Goal: Task Accomplishment & Management: Manage account settings

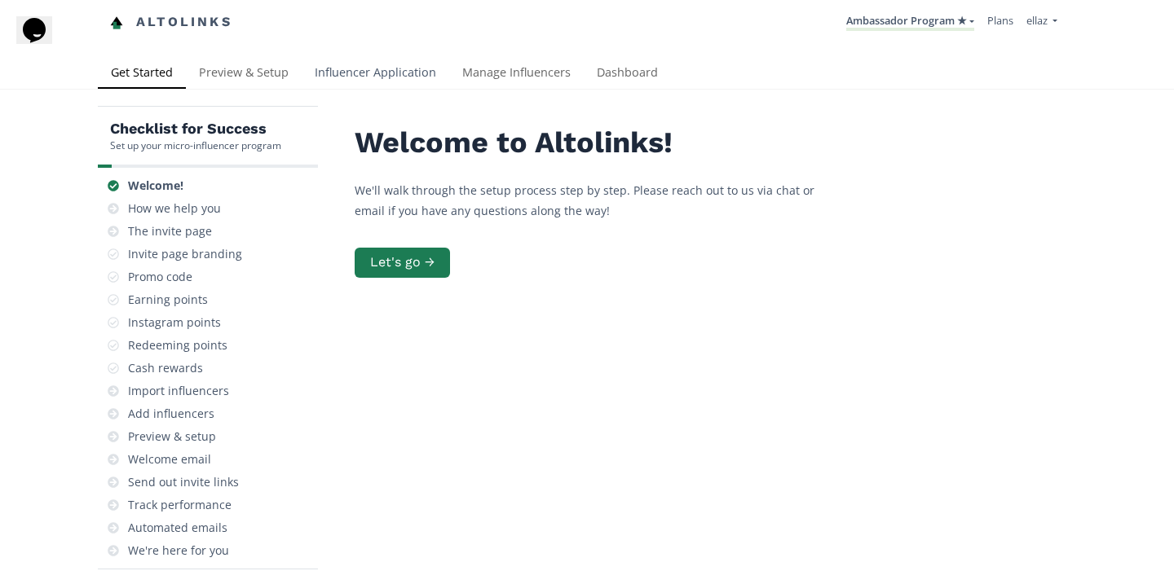
click at [387, 65] on link "Influencer Application" at bounding box center [376, 74] width 148 height 33
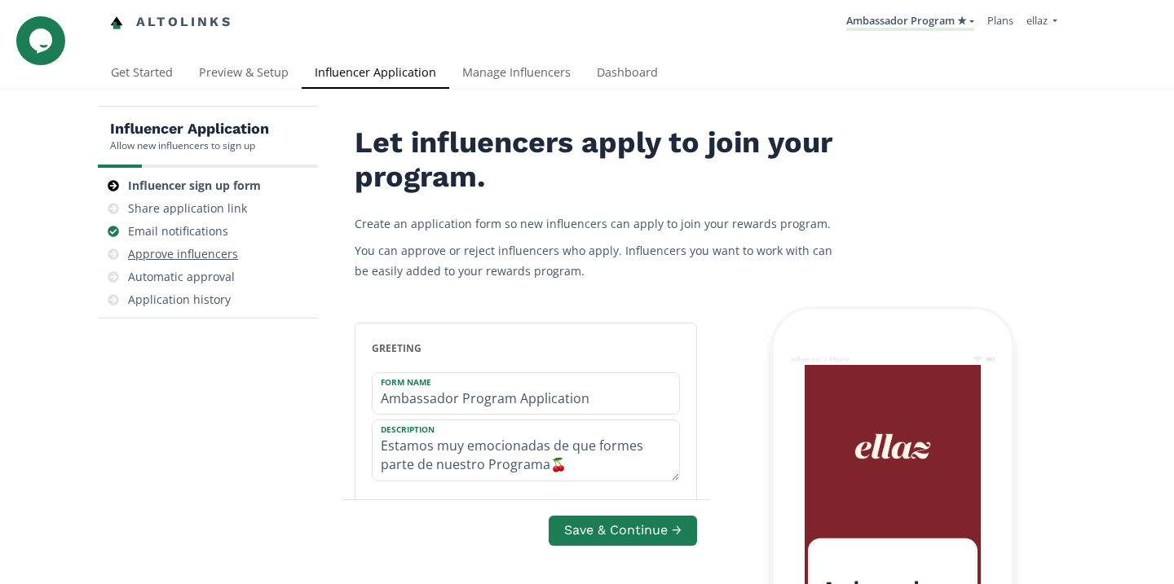
click at [219, 247] on div "Approve influencers" at bounding box center [183, 254] width 110 height 16
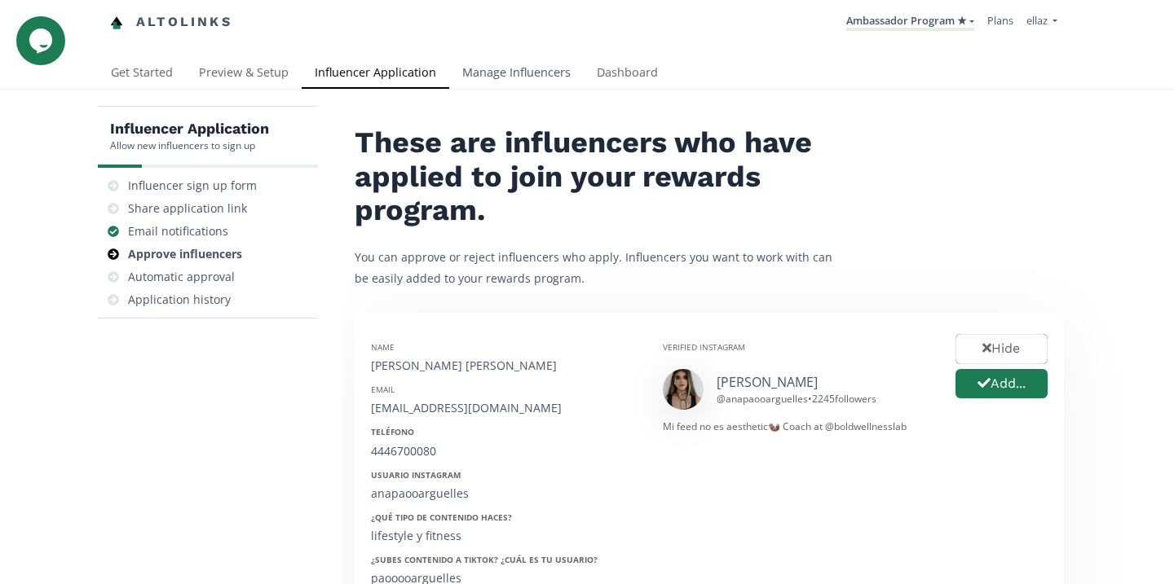
click at [525, 68] on link "Manage Influencers" at bounding box center [516, 74] width 134 height 33
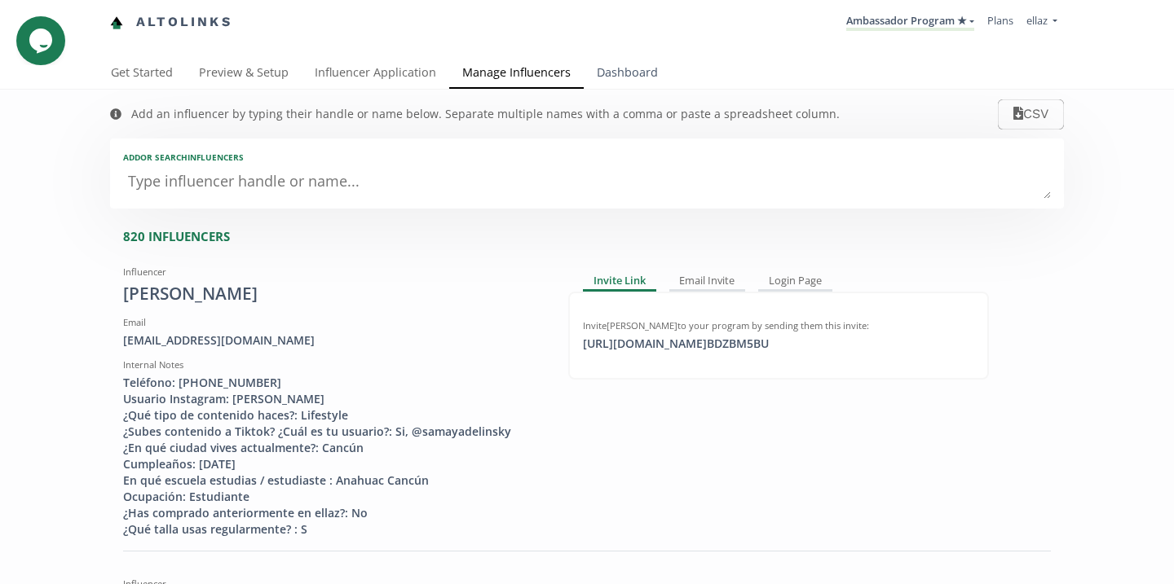
click at [619, 77] on link "Dashboard" at bounding box center [627, 74] width 87 height 33
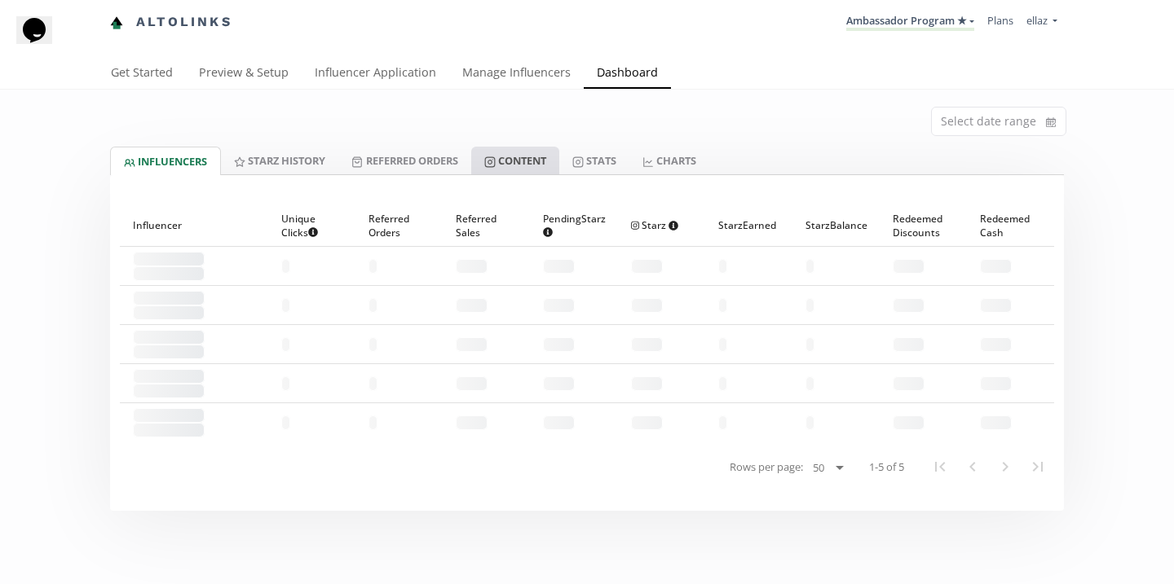
click at [504, 165] on link "Content" at bounding box center [515, 161] width 88 height 28
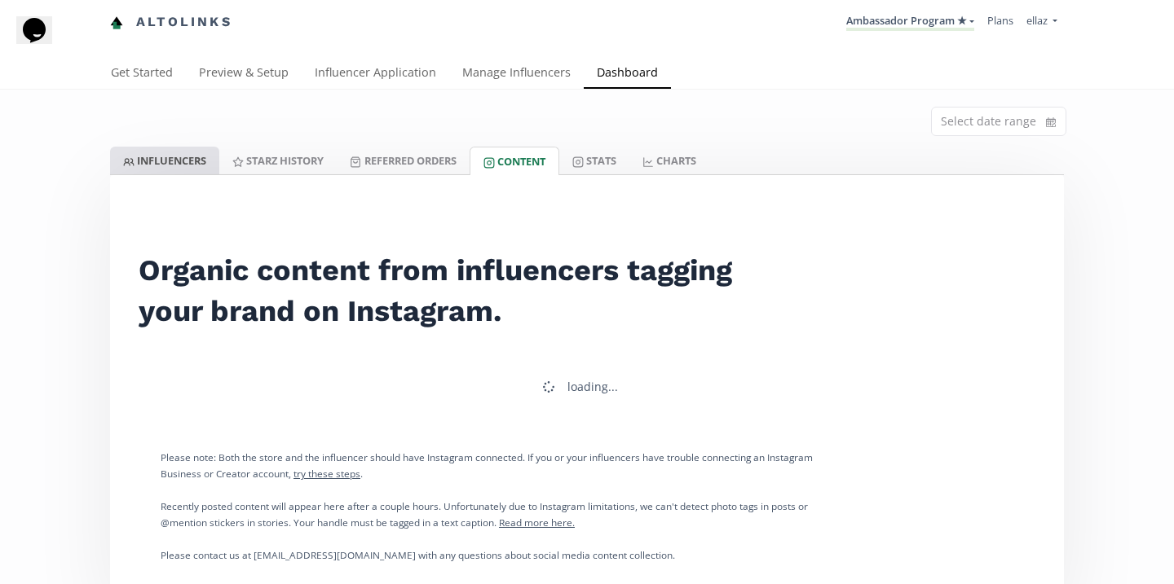
click at [197, 170] on link "INFLUENCERS" at bounding box center [164, 161] width 109 height 28
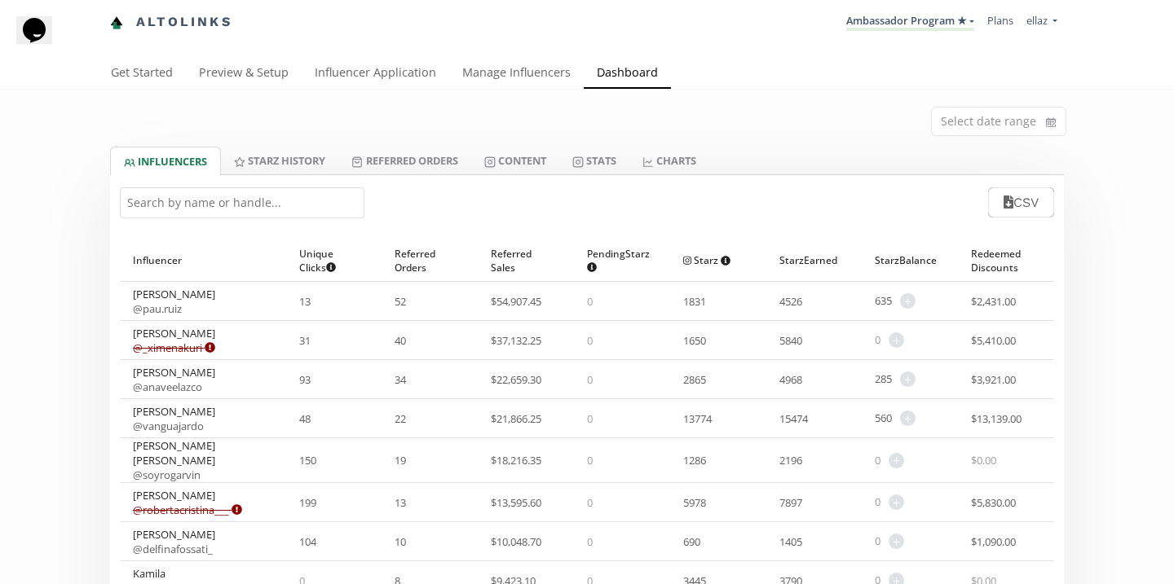
click at [307, 197] on input "text" at bounding box center [242, 202] width 245 height 31
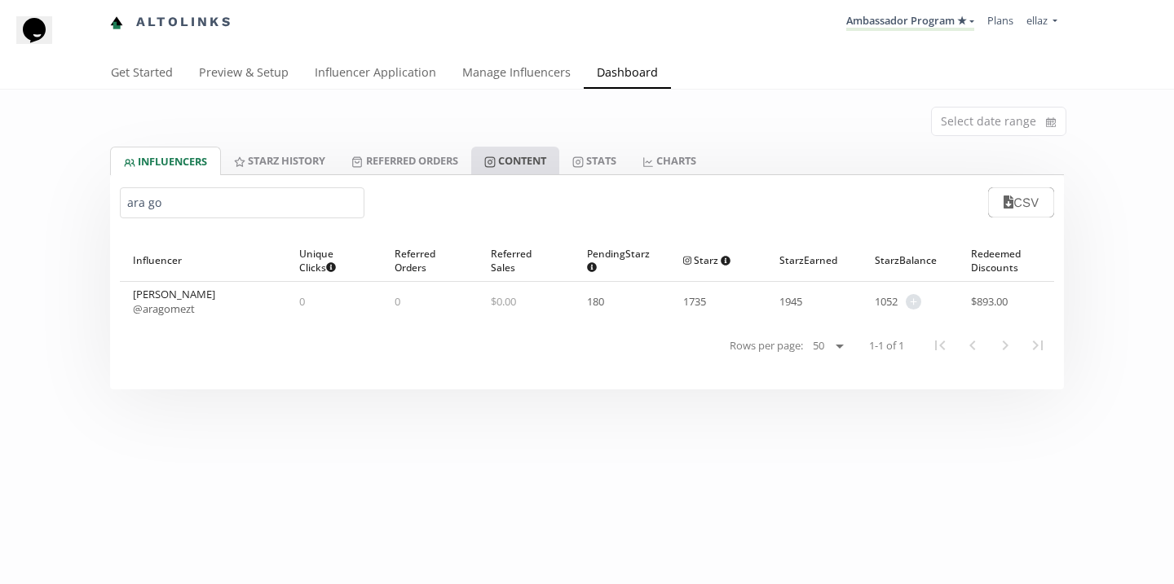
type input "ara go"
click at [519, 153] on link "Content" at bounding box center [515, 161] width 88 height 28
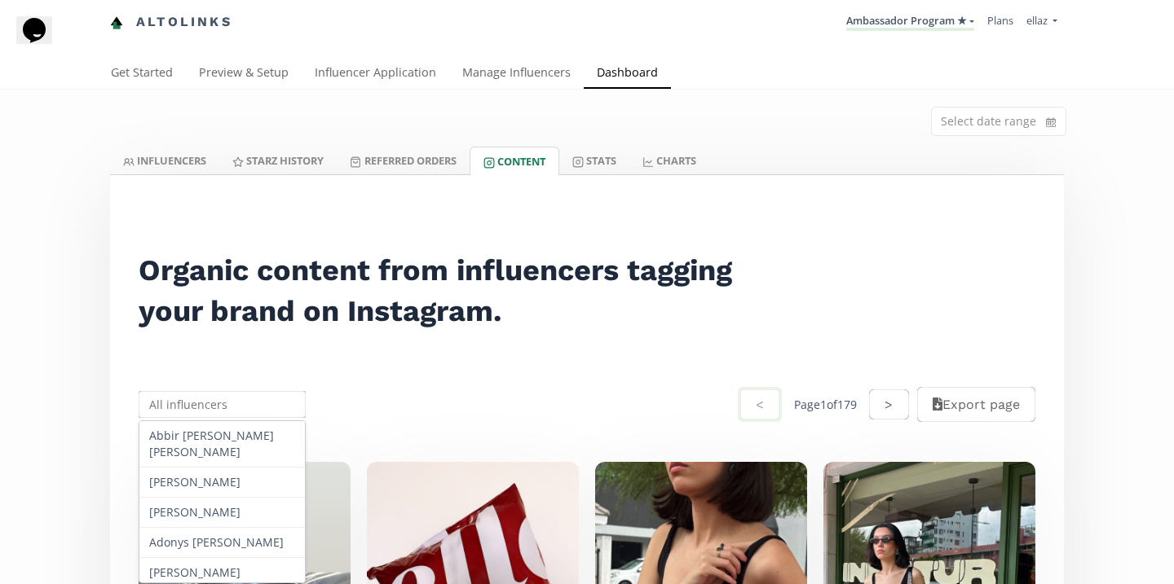
click at [173, 397] on input "text" at bounding box center [222, 405] width 172 height 32
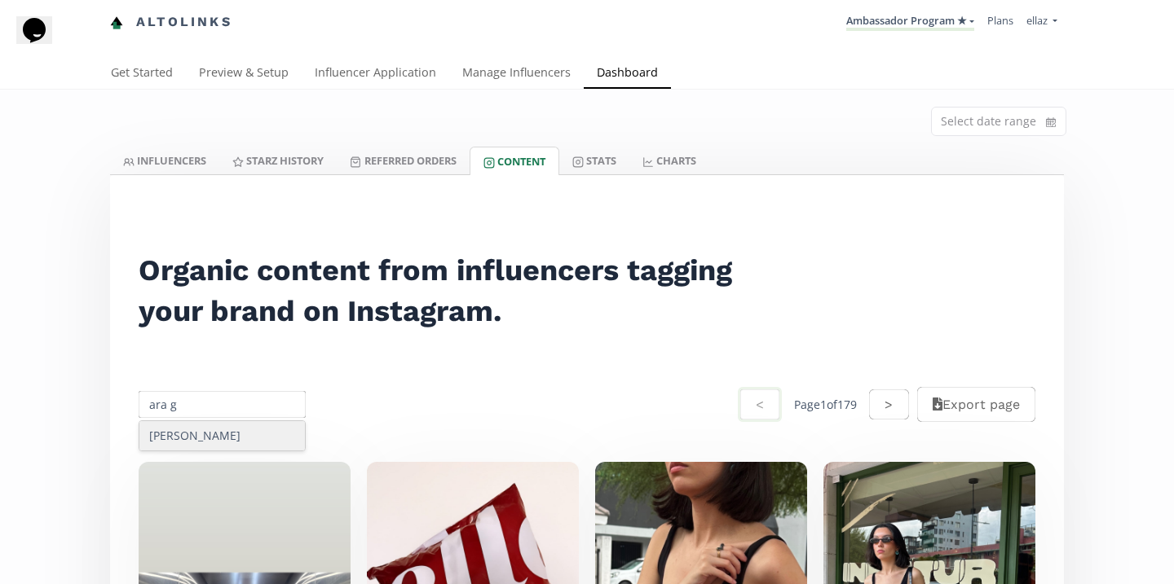
click at [198, 430] on div "Ara Gomez" at bounding box center [221, 435] width 165 height 29
type input "Ara Gomez"
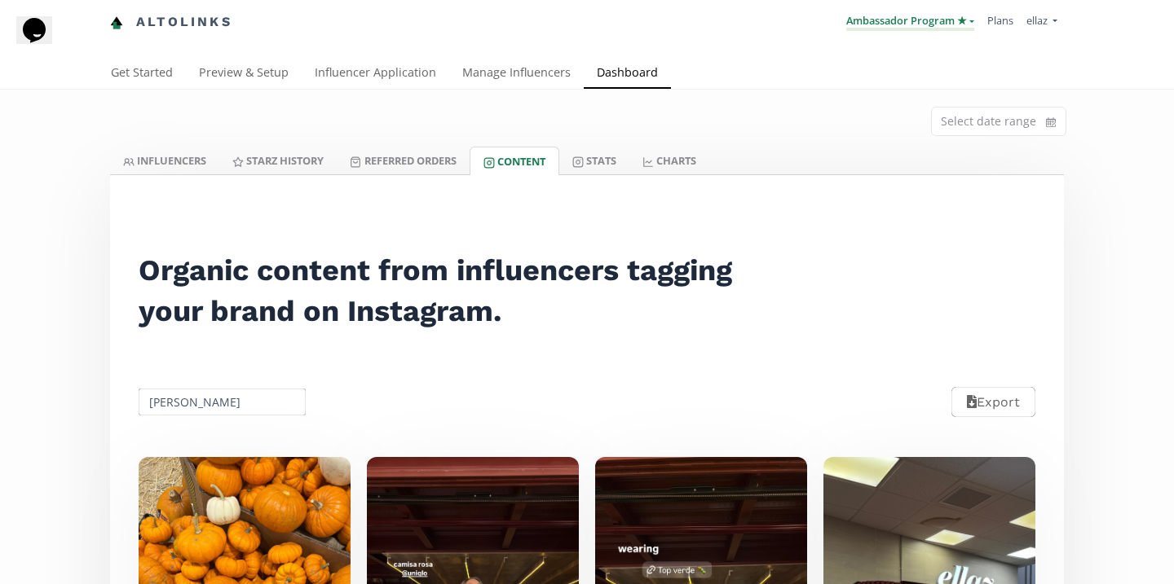
click at [933, 25] on link "Ambassador Program ★" at bounding box center [910, 22] width 128 height 18
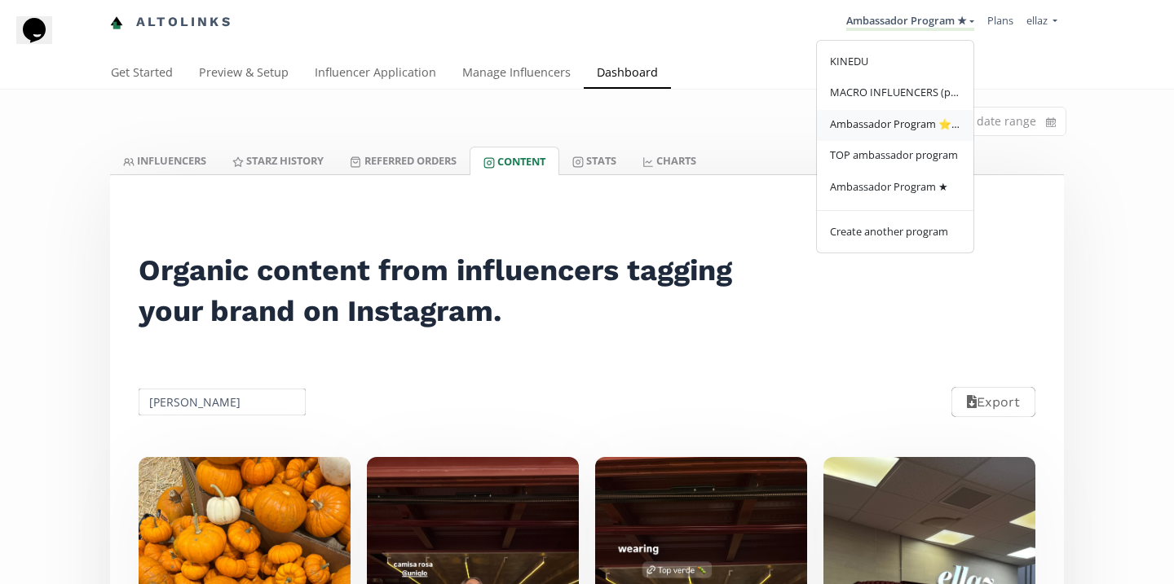
click at [924, 131] on span "Ambassador Program ⭐️⭐️" at bounding box center [895, 124] width 130 height 15
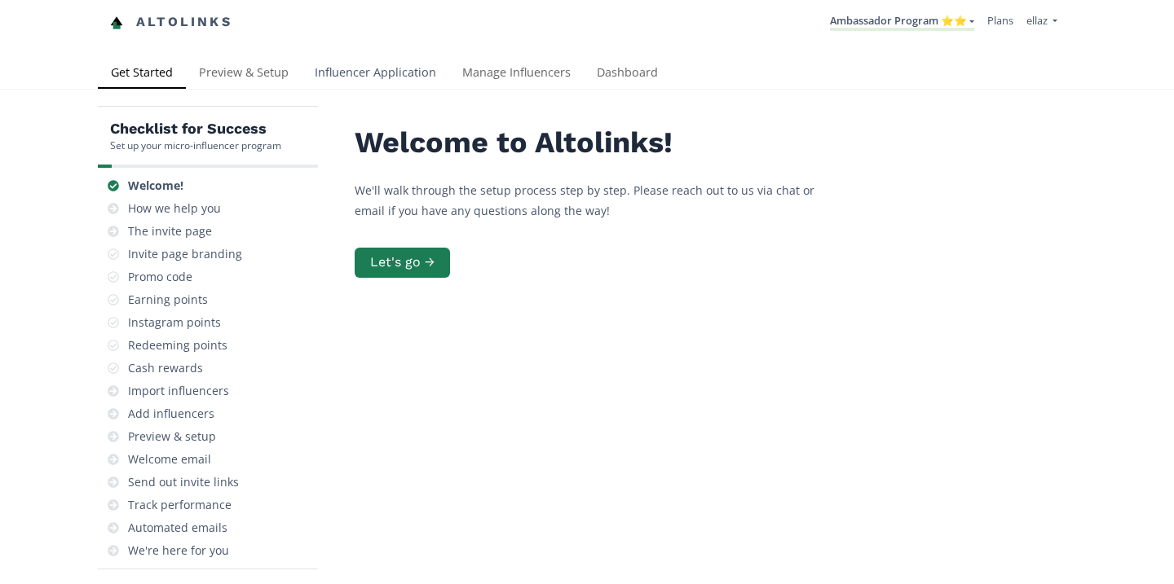
click at [390, 82] on link "Influencer Application" at bounding box center [376, 74] width 148 height 33
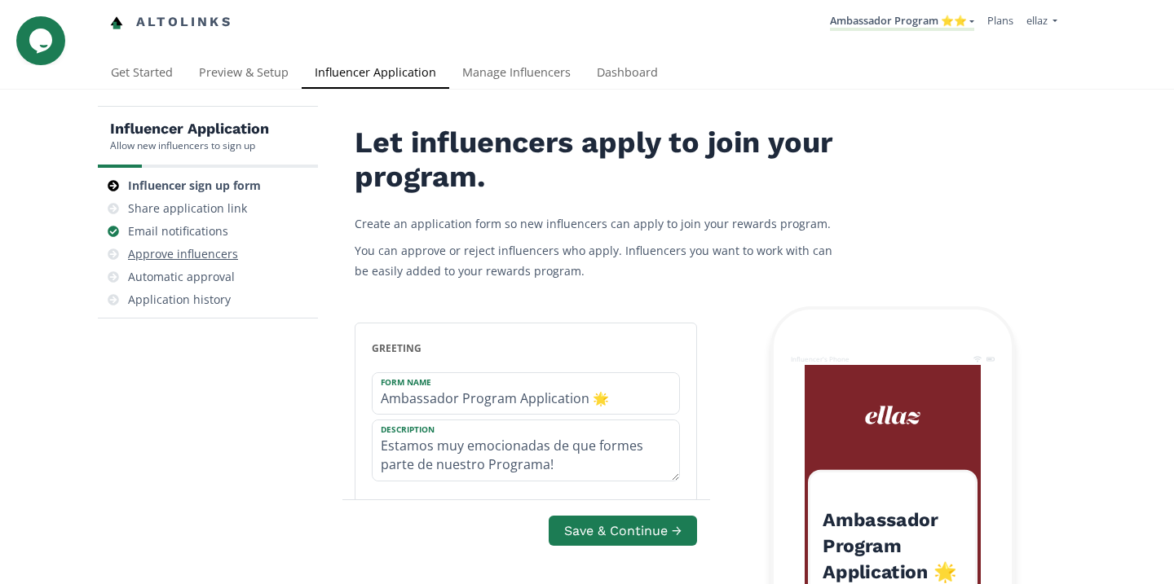
click at [218, 247] on div "Approve influencers" at bounding box center [183, 254] width 110 height 16
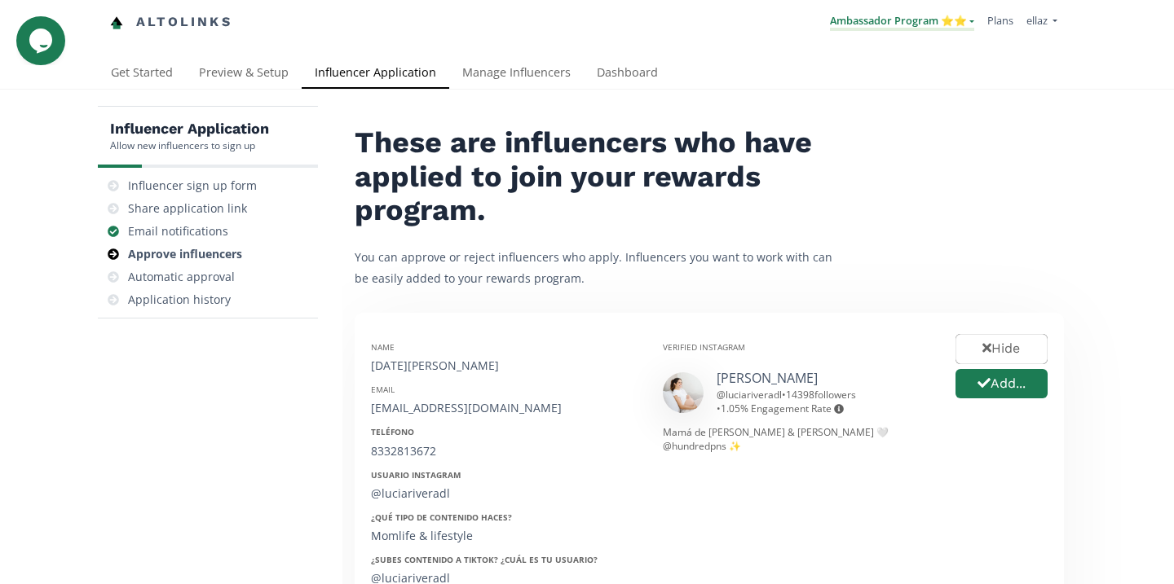
click at [885, 23] on link "Ambassador Program ⭐️⭐️" at bounding box center [902, 22] width 144 height 18
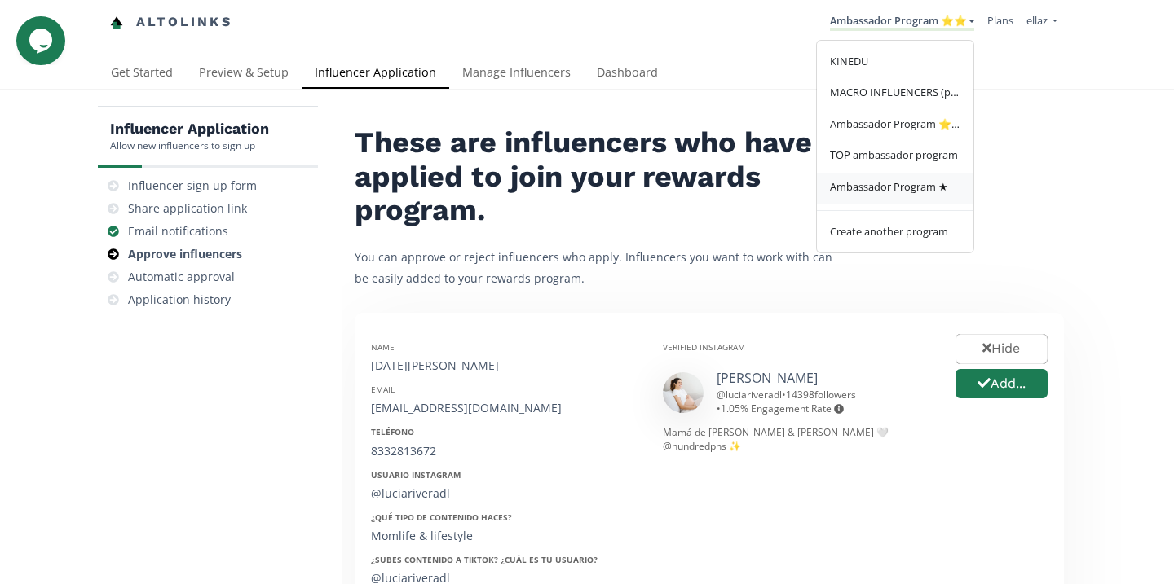
click at [891, 185] on span "Ambassador Program ★" at bounding box center [889, 186] width 118 height 15
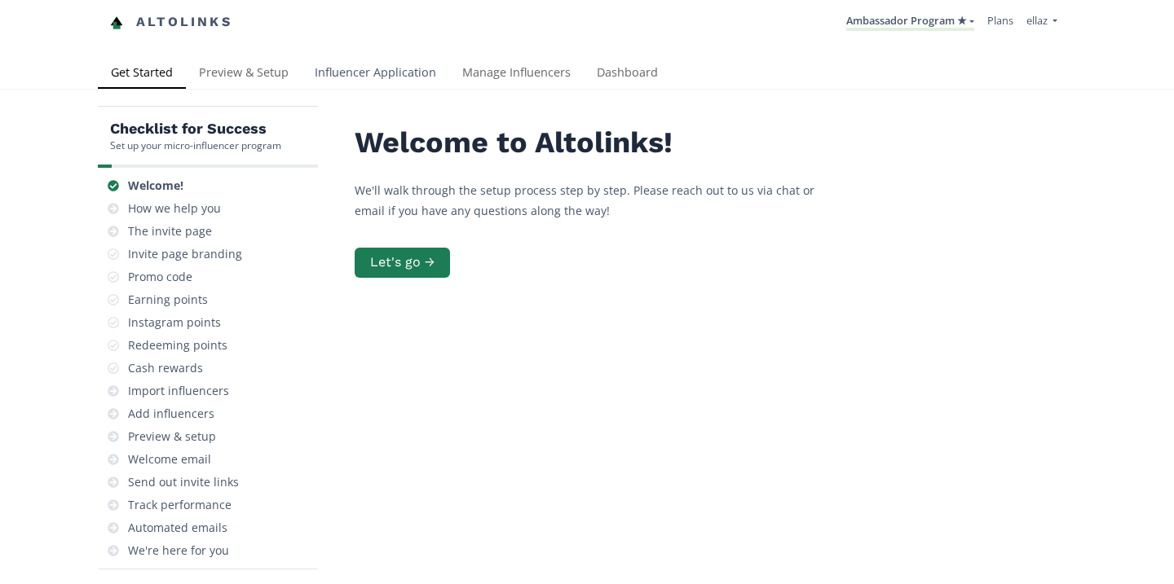
click at [350, 64] on link "Influencer Application" at bounding box center [376, 74] width 148 height 33
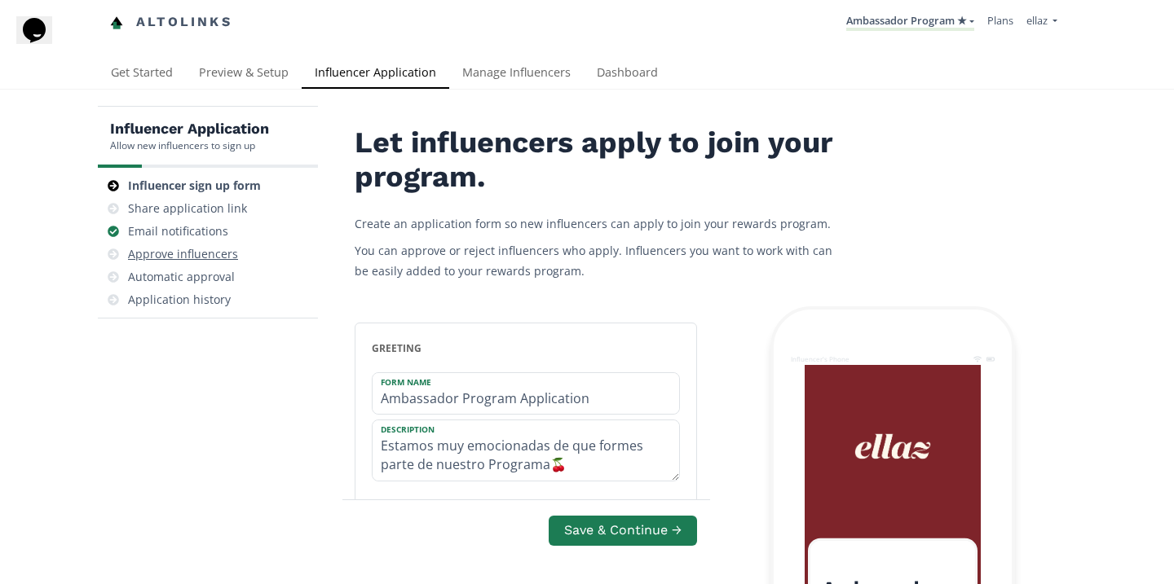
click at [192, 254] on div "Approve influencers" at bounding box center [183, 254] width 110 height 16
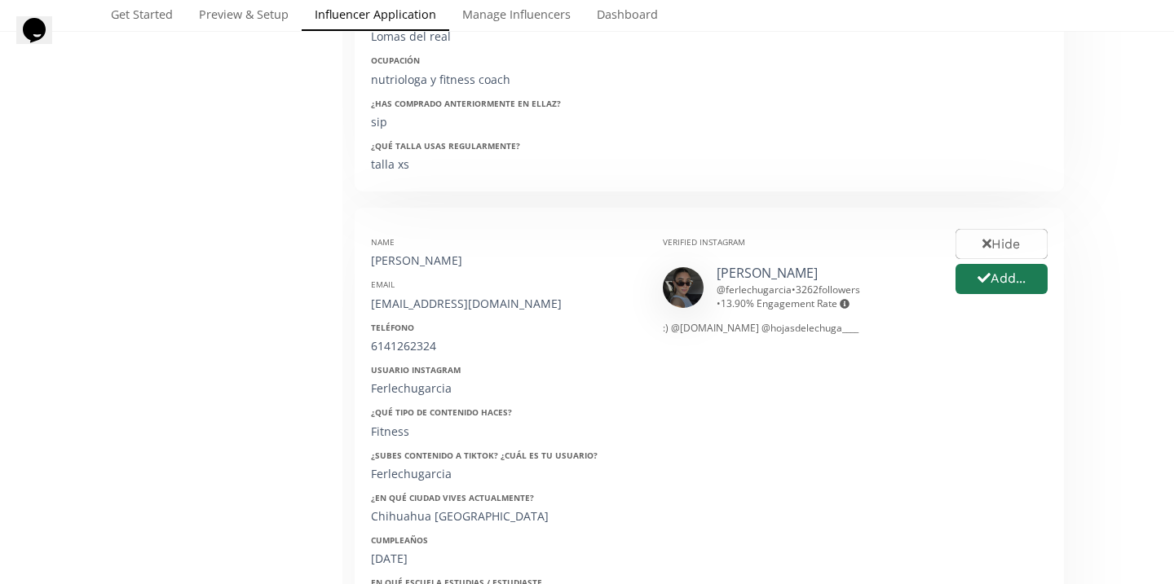
scroll to position [674, 0]
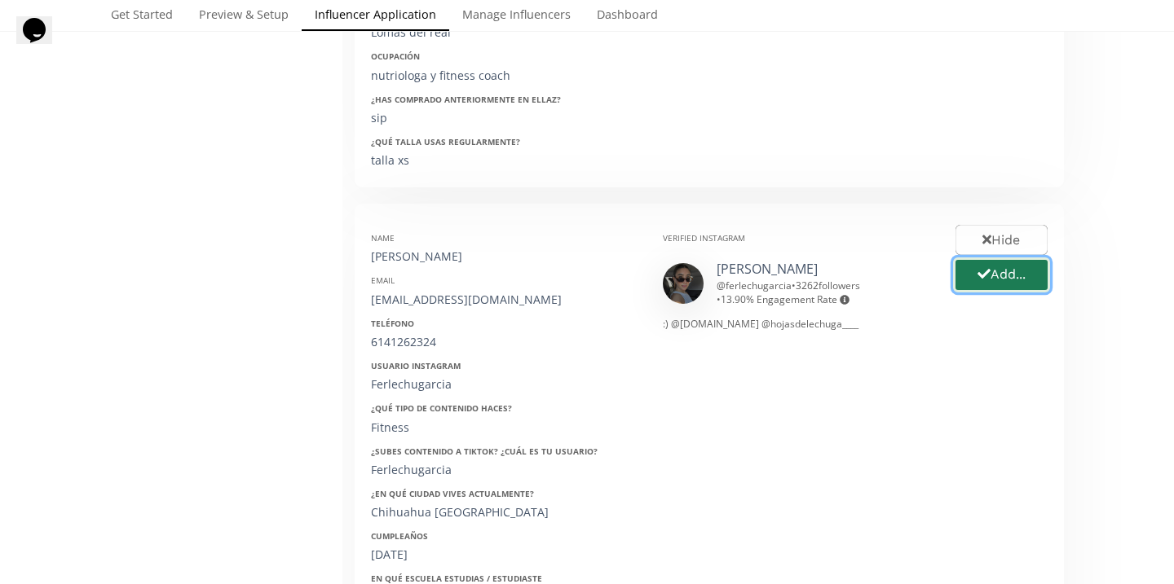
click at [992, 273] on button "Add..." at bounding box center [1001, 275] width 97 height 35
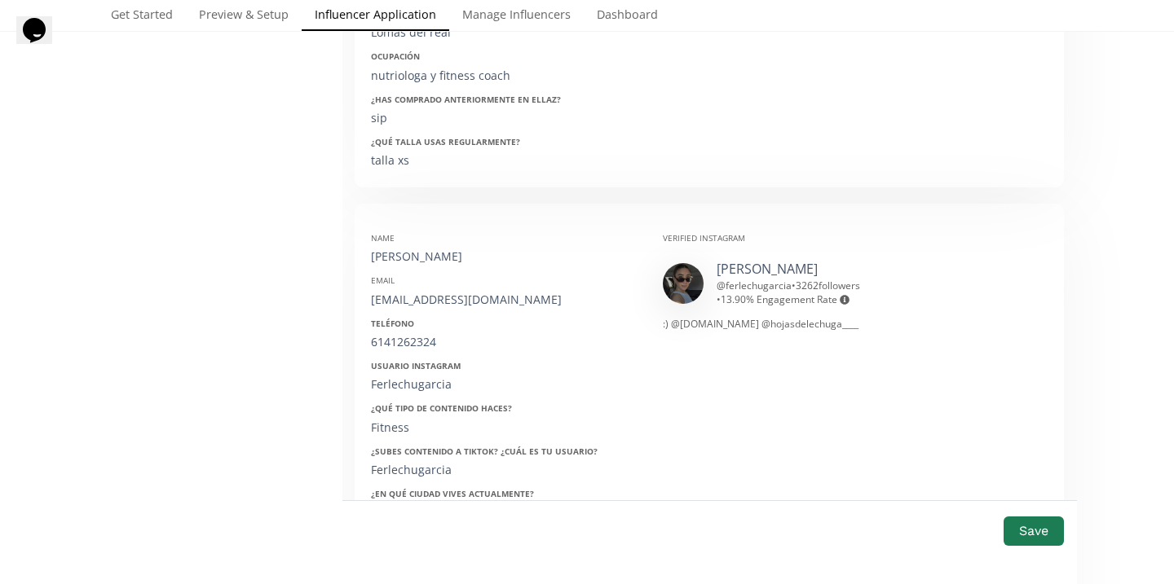
click at [424, 258] on div "Fernanda lechuga" at bounding box center [504, 257] width 267 height 16
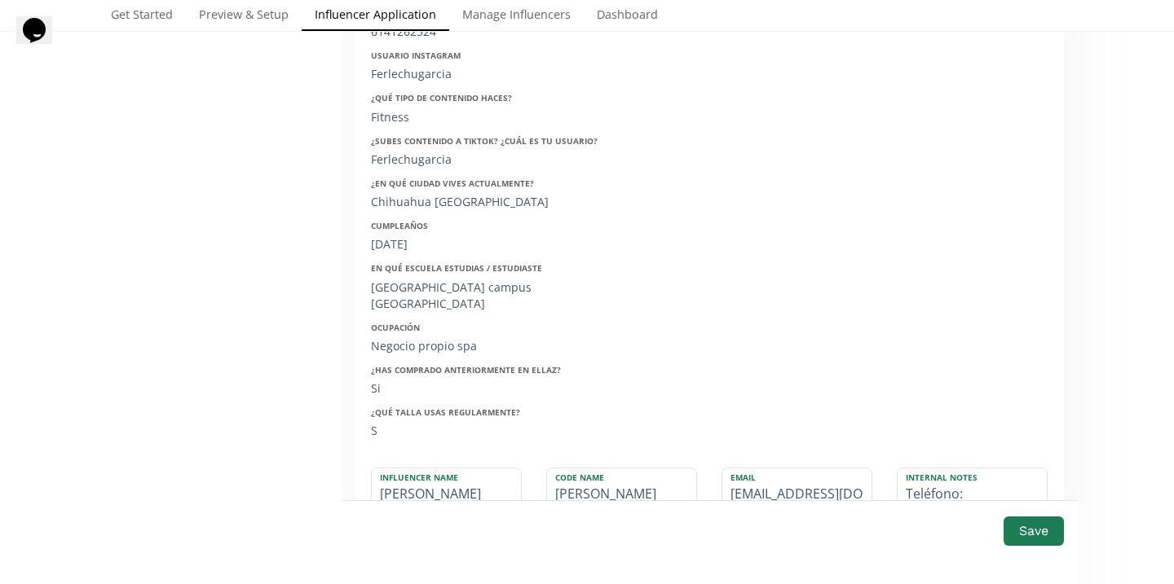
scroll to position [987, 0]
click at [446, 471] on input "Fernanda lechuga" at bounding box center [446, 487] width 149 height 42
click at [434, 472] on input "Fernanda Lechuga" at bounding box center [446, 487] width 149 height 42
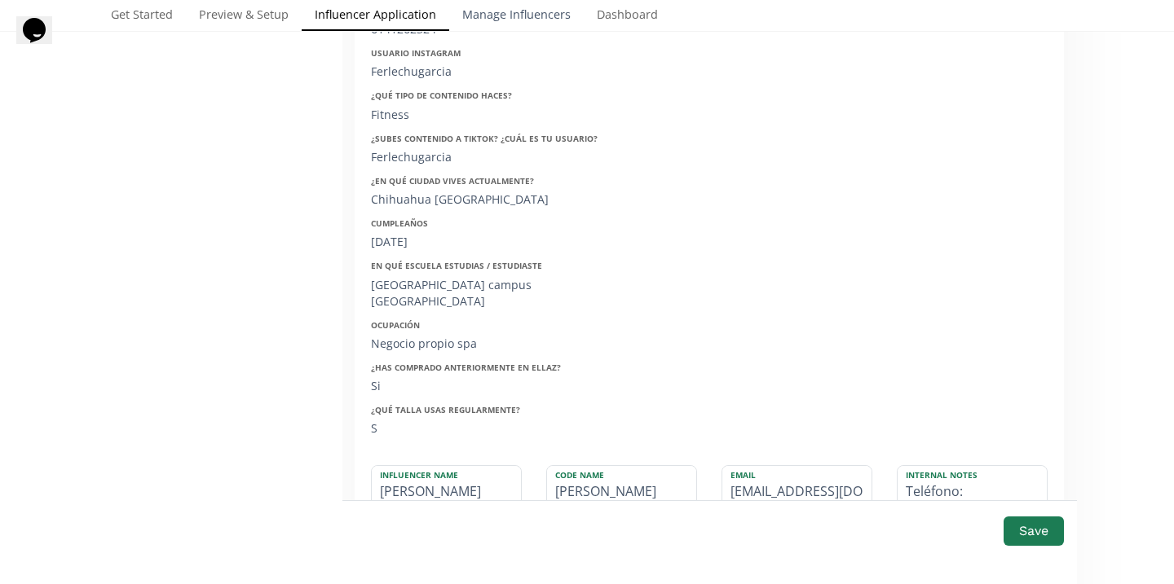
type input "Fernanda Lechuga"
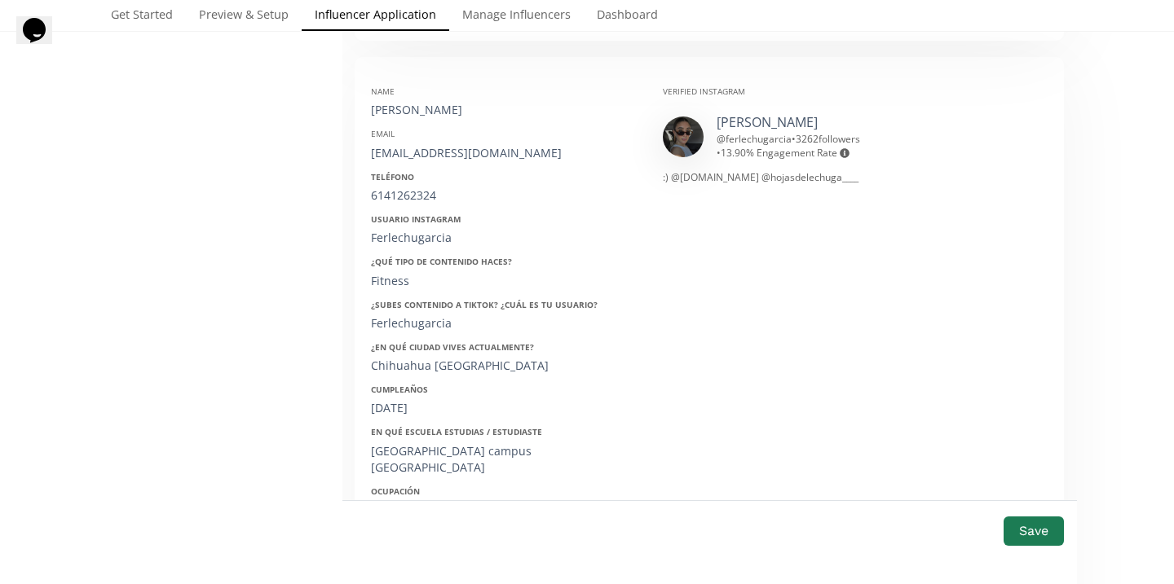
scroll to position [822, 0]
click at [443, 160] on div "fernandalechuga22@gmail.com" at bounding box center [504, 152] width 267 height 16
copy div "fernandalechuga22@gmail.com"
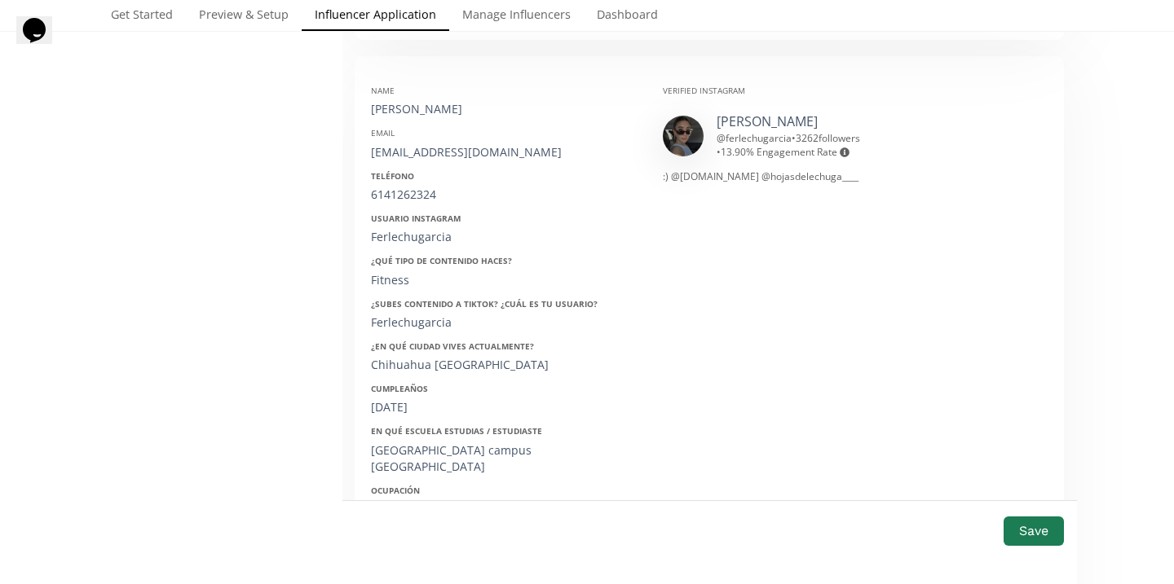
click at [401, 193] on div "6141262324" at bounding box center [504, 195] width 267 height 16
copy div "6141262324"
click at [416, 237] on div "Ferlechugarcia" at bounding box center [504, 237] width 267 height 16
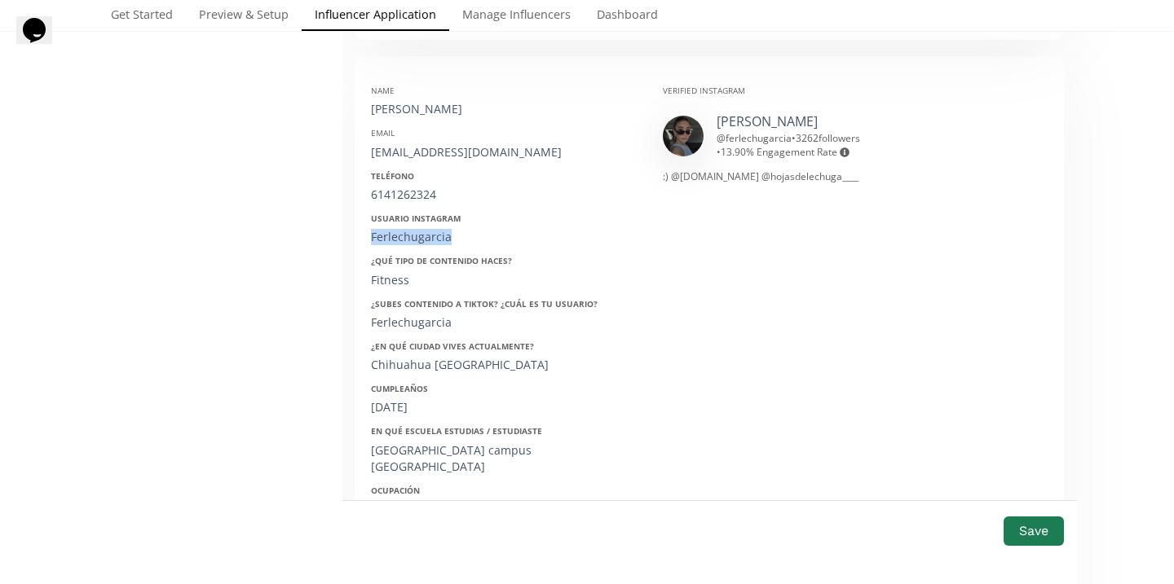
click at [416, 237] on div "Ferlechugarcia" at bounding box center [504, 237] width 267 height 16
copy div "Ferlechugarcia"
click at [403, 402] on div "17/10/1995" at bounding box center [504, 407] width 267 height 16
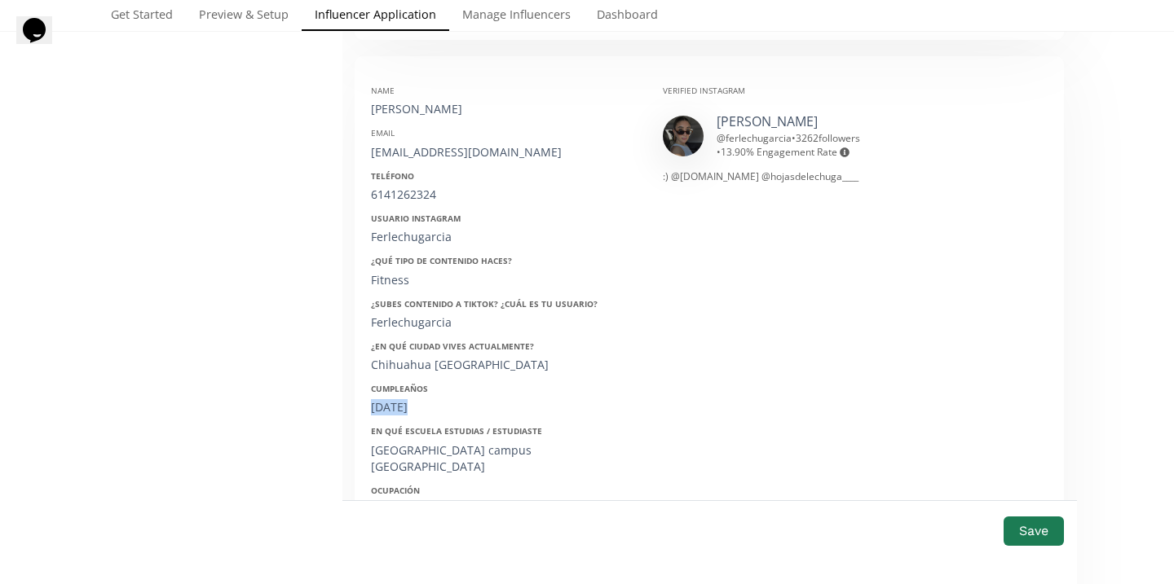
copy div "17/10/1995"
click at [750, 138] on div "@ ferlechugarcia • 3262 followers • 13.90 % Engagement Rate Engagement rate = a…" at bounding box center [823, 145] width 214 height 28
click at [751, 126] on link "Fer leeee" at bounding box center [766, 121] width 101 height 18
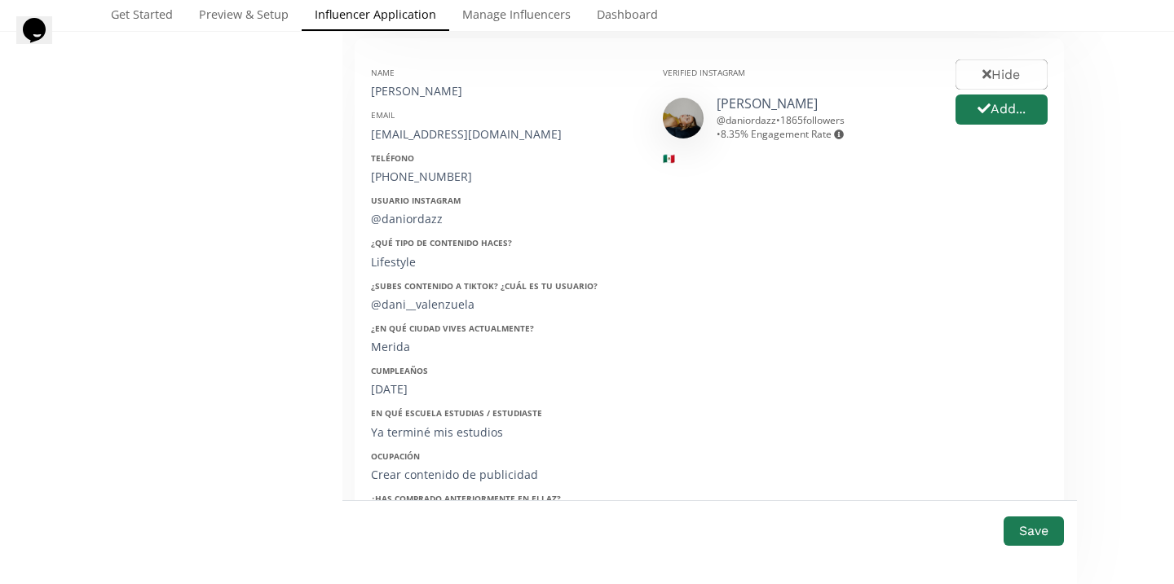
scroll to position [1853, 0]
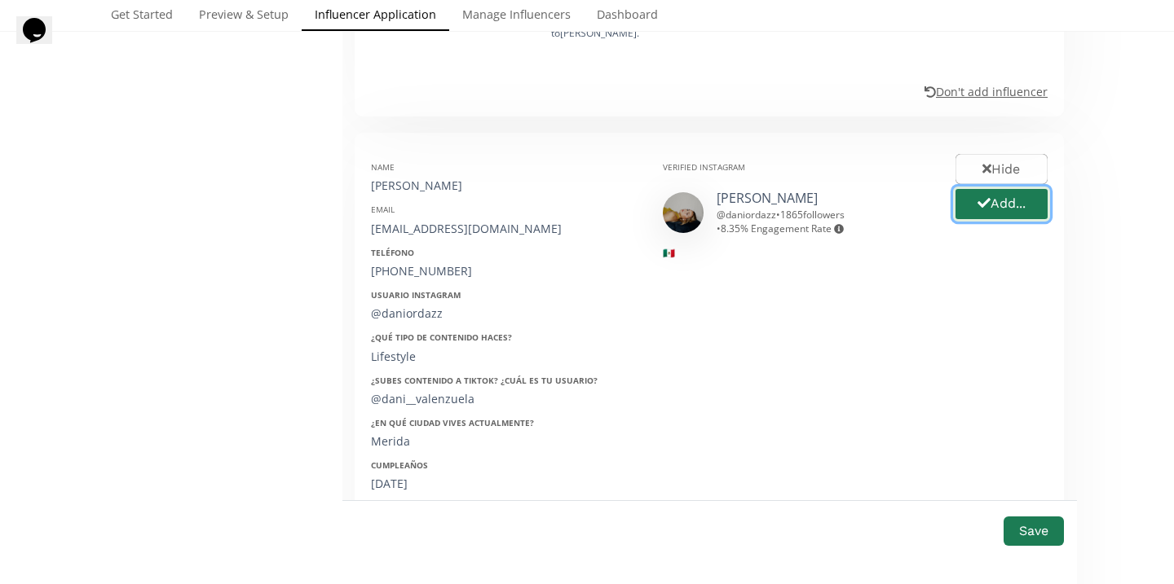
click at [1004, 187] on button "Add..." at bounding box center [1001, 204] width 97 height 35
click at [443, 178] on div "Daniela Valenzuela Ordaz" at bounding box center [504, 186] width 267 height 16
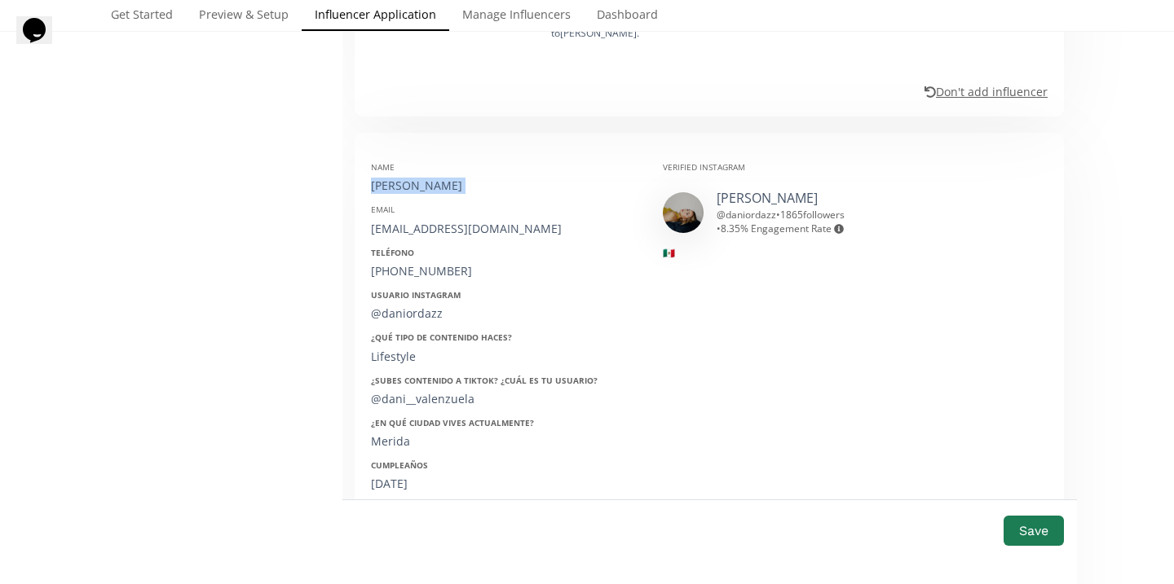
click at [443, 178] on div "Daniela Valenzuela Ordaz" at bounding box center [504, 186] width 267 height 16
copy div "Daniela Valenzuela Ordaz"
click at [433, 221] on div "daniordaz14@gmail.com" at bounding box center [504, 229] width 267 height 16
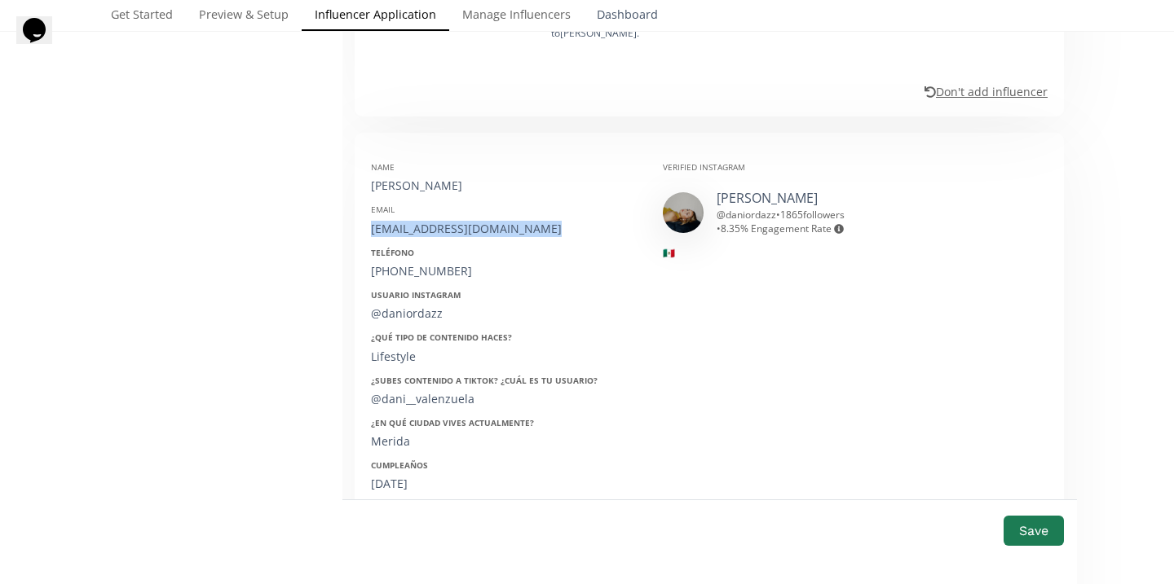
copy div "[EMAIL_ADDRESS][DOMAIN_NAME]"
click at [394, 263] on div "+526622573710" at bounding box center [504, 271] width 267 height 16
copy div "526622573710"
click at [399, 306] on div "@daniordazz" at bounding box center [504, 314] width 267 height 16
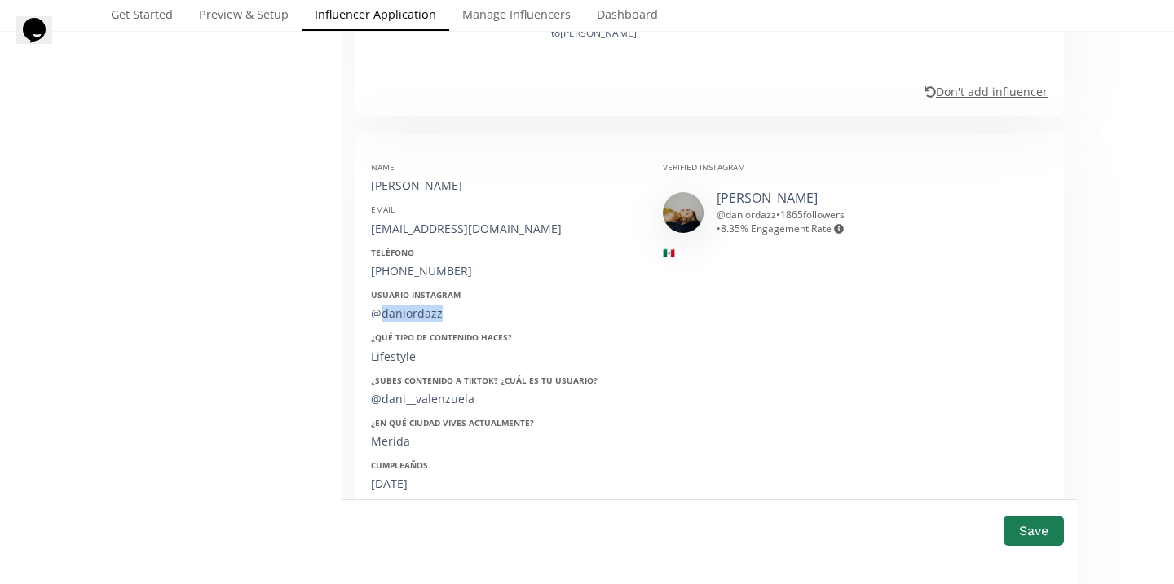
click at [399, 306] on div "@daniordazz" at bounding box center [504, 314] width 267 height 16
copy div "@daniordazz"
click at [393, 476] on div "14/05/2002" at bounding box center [504, 484] width 267 height 16
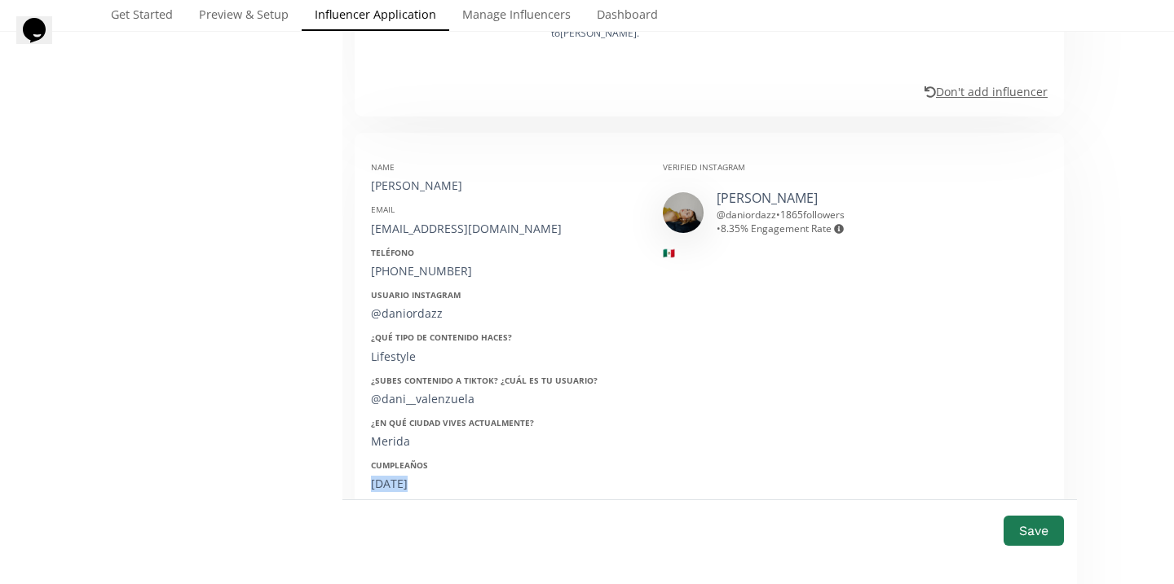
click at [393, 476] on div "14/05/2002" at bounding box center [504, 484] width 267 height 16
copy div "14/05/2002"
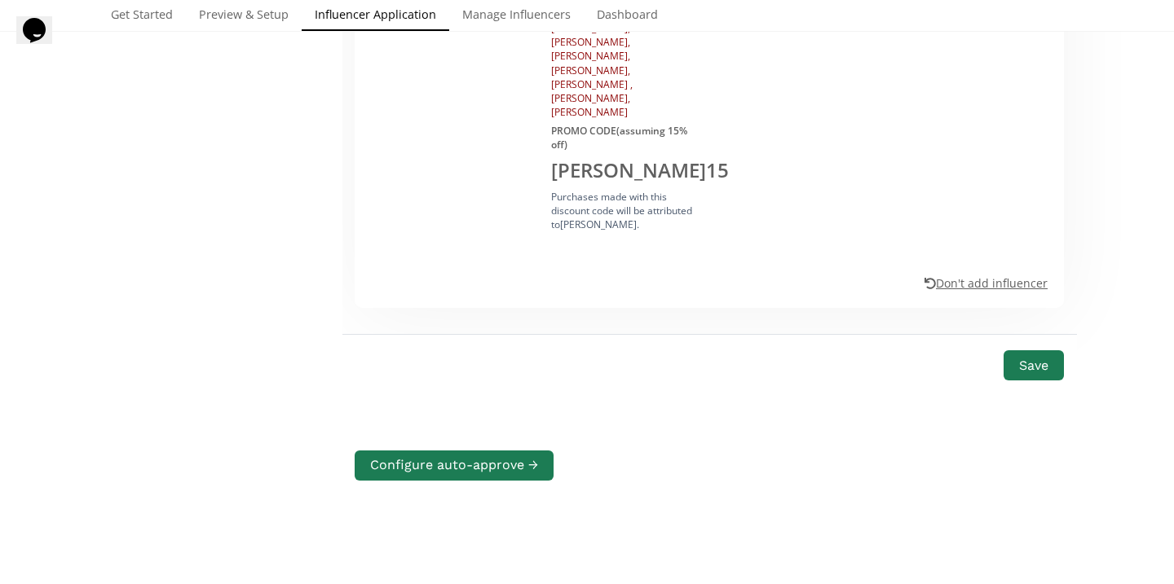
scroll to position [2666, 0]
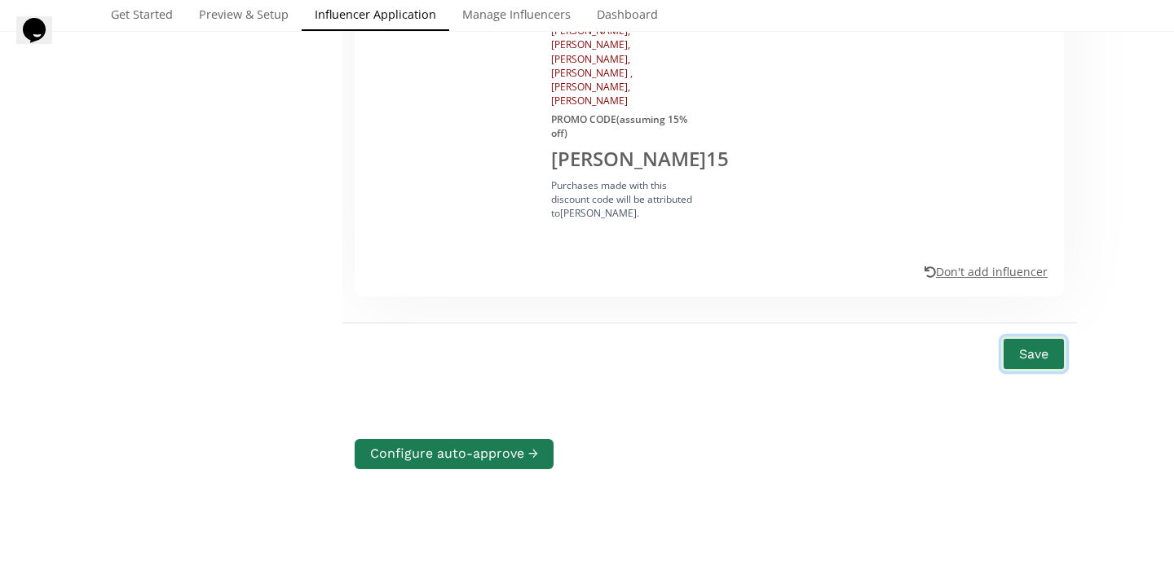
click at [1037, 337] on button "Save" at bounding box center [1033, 354] width 65 height 35
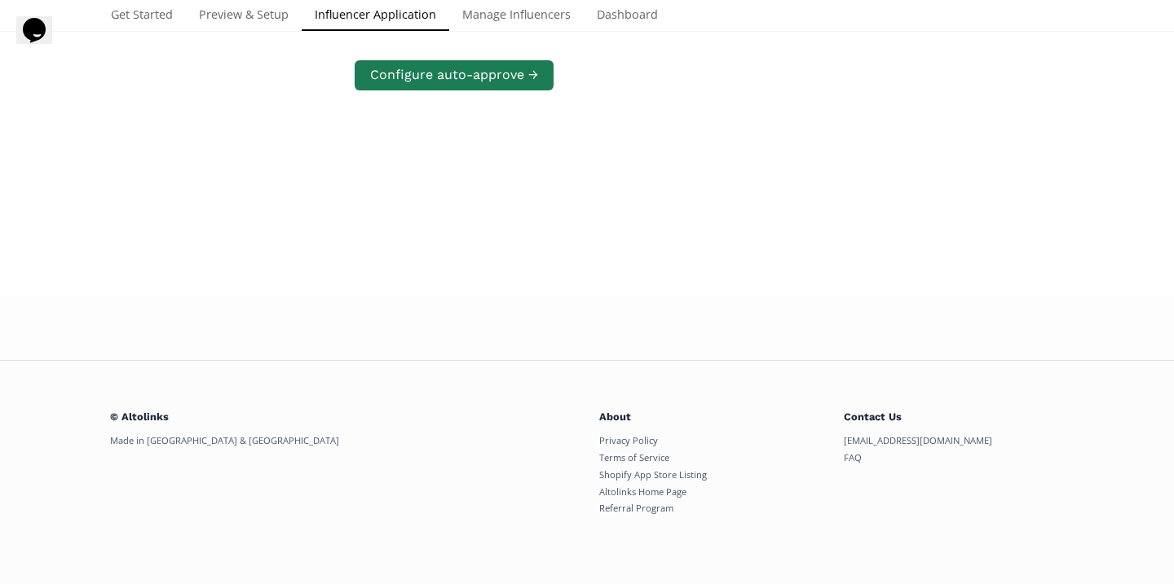
scroll to position [773, 0]
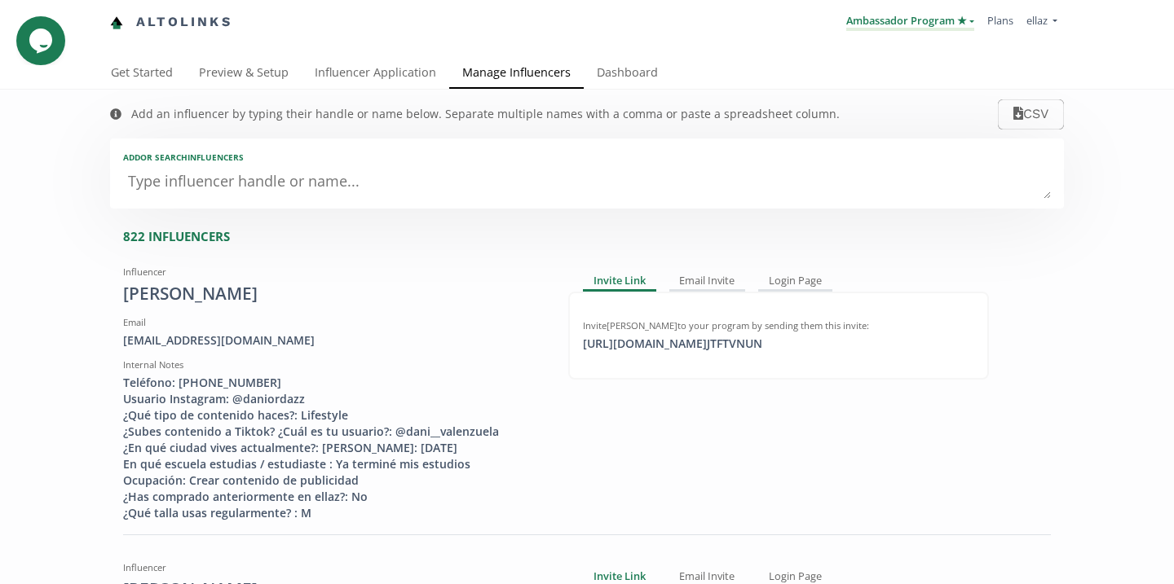
click at [911, 28] on link "Ambassador Program ★" at bounding box center [910, 22] width 128 height 18
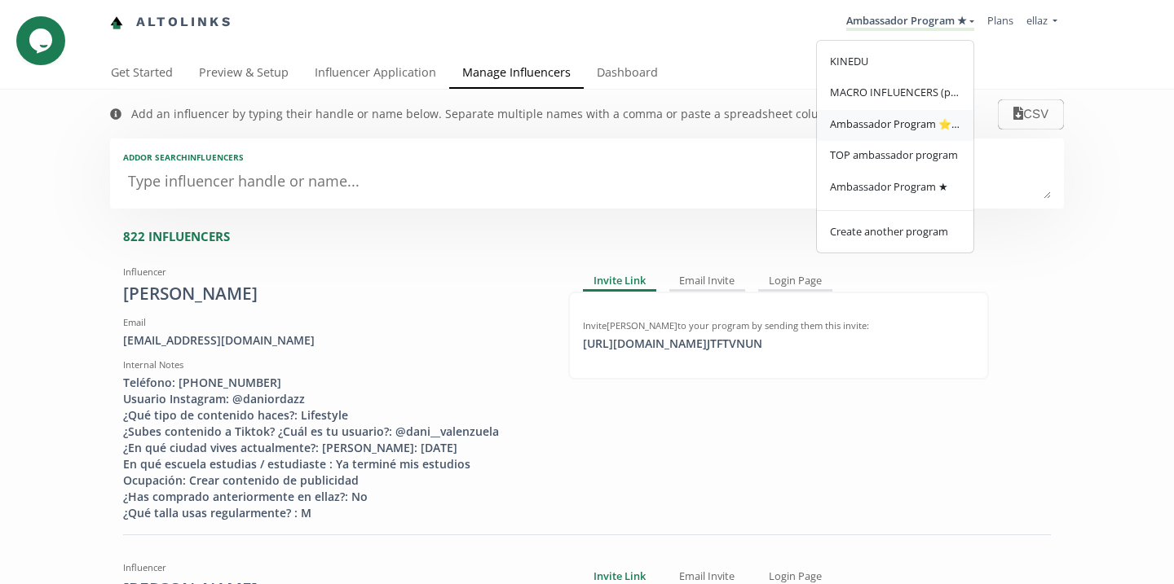
click at [897, 120] on span "Ambassador Program ⭐️⭐️" at bounding box center [895, 124] width 130 height 15
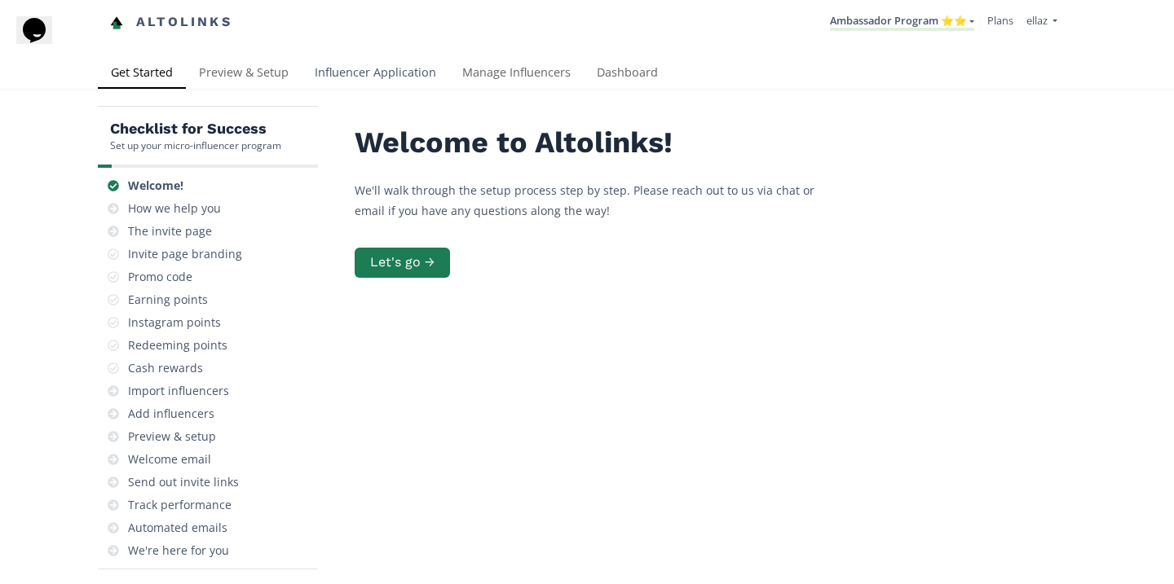
click at [376, 78] on link "Influencer Application" at bounding box center [376, 74] width 148 height 33
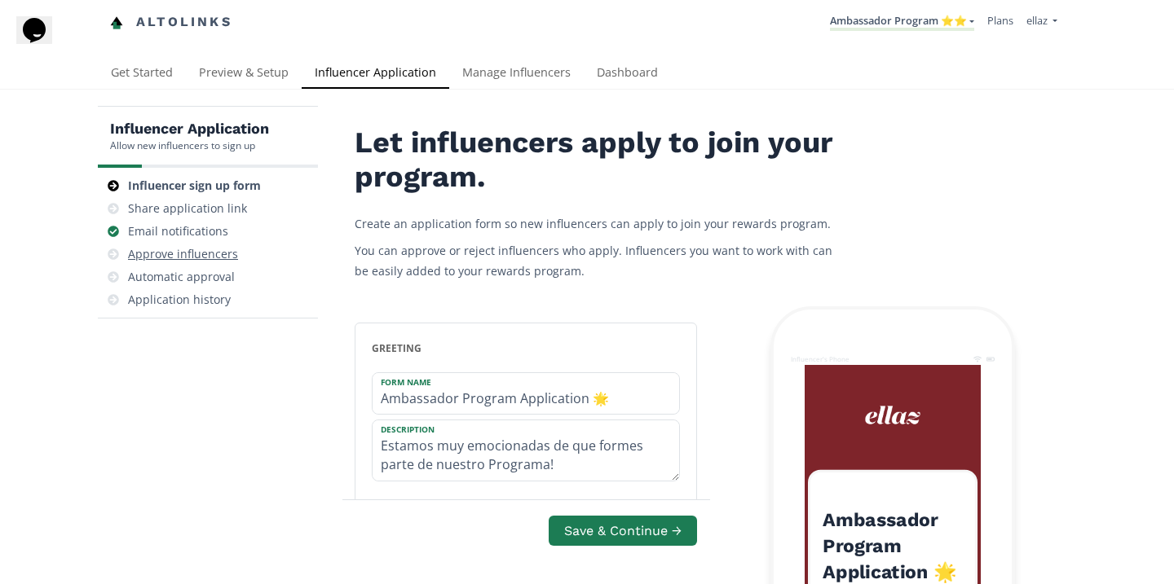
click at [200, 261] on div "Approve influencers" at bounding box center [183, 254] width 110 height 16
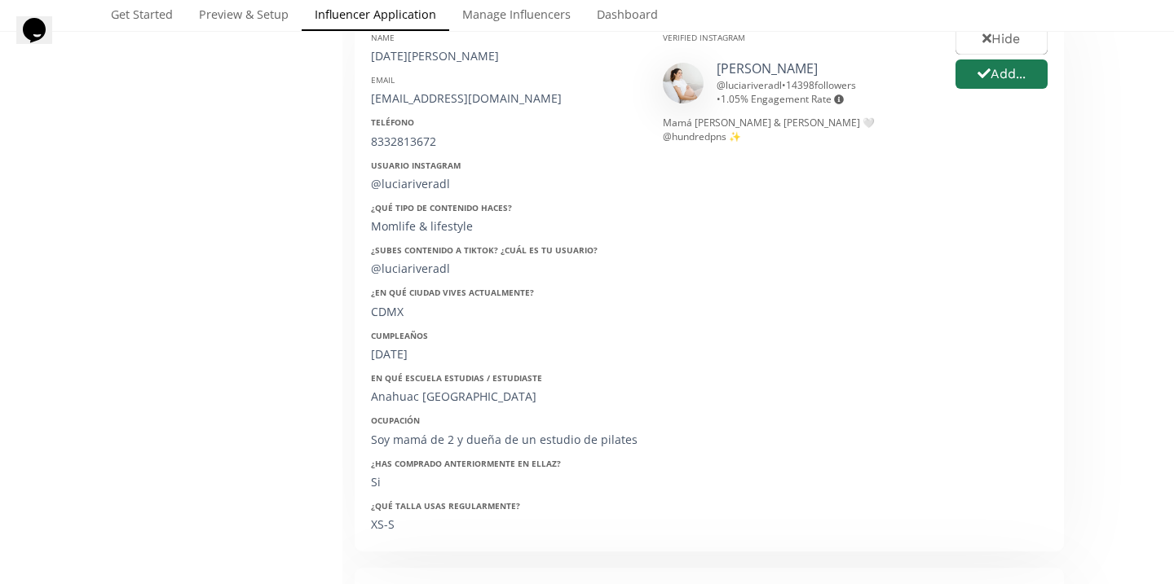
scroll to position [273, 0]
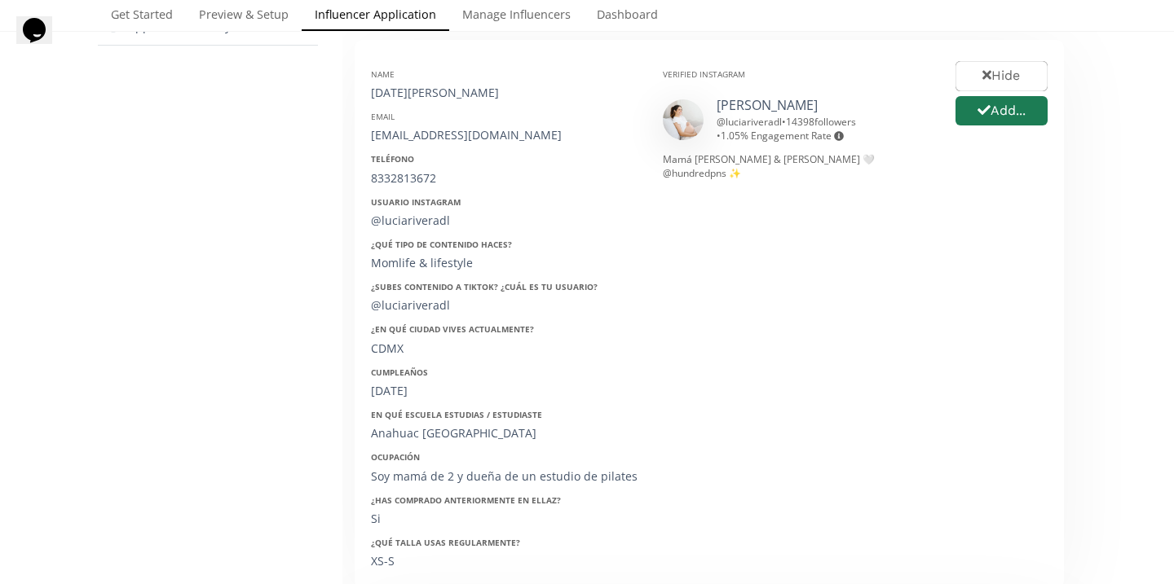
click at [408, 92] on div "[DATE][PERSON_NAME]" at bounding box center [504, 93] width 267 height 16
click at [408, 92] on div "Lucia Rivera" at bounding box center [504, 93] width 267 height 16
copy div "Lucia Rivera"
click at [447, 129] on div "luciarivera.collabs@gmail.com" at bounding box center [504, 135] width 267 height 16
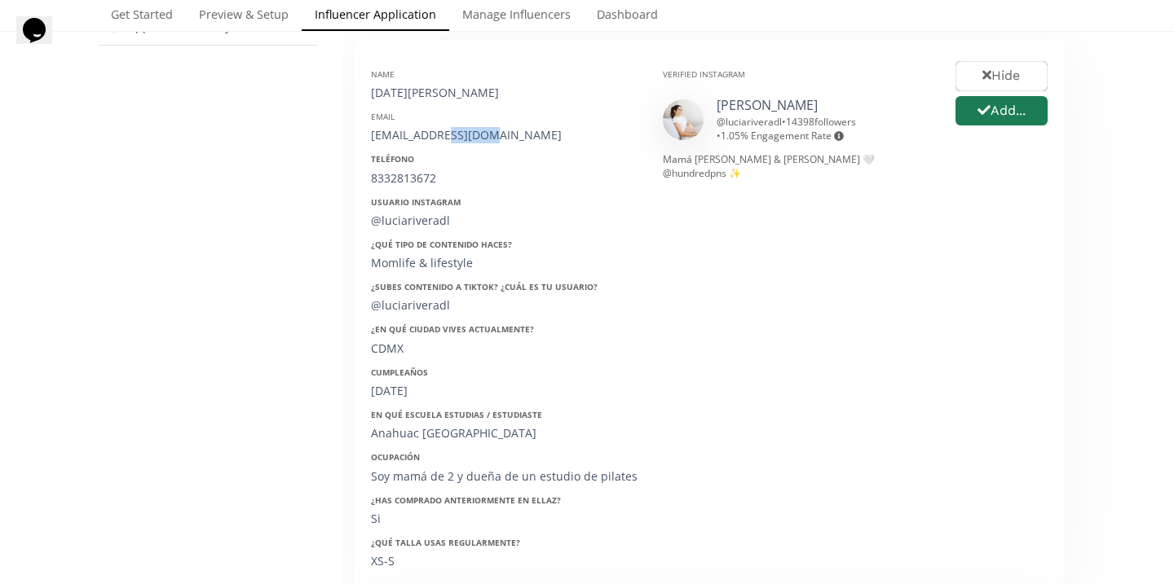
click at [447, 129] on div "luciarivera.collabs@gmail.com" at bounding box center [504, 135] width 267 height 16
copy div "luciarivera.collabs@gmail.com"
click at [402, 171] on div "8332813672" at bounding box center [504, 178] width 267 height 16
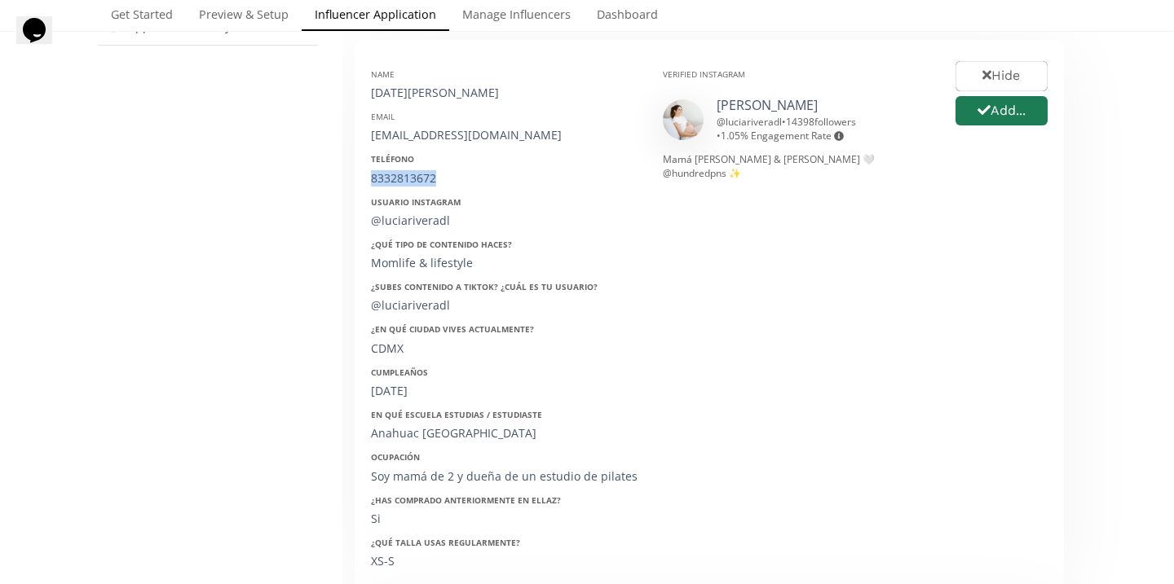
copy div "8332813672"
click at [399, 218] on div "@luciariveradl" at bounding box center [504, 221] width 267 height 16
copy div "@luciariveradl"
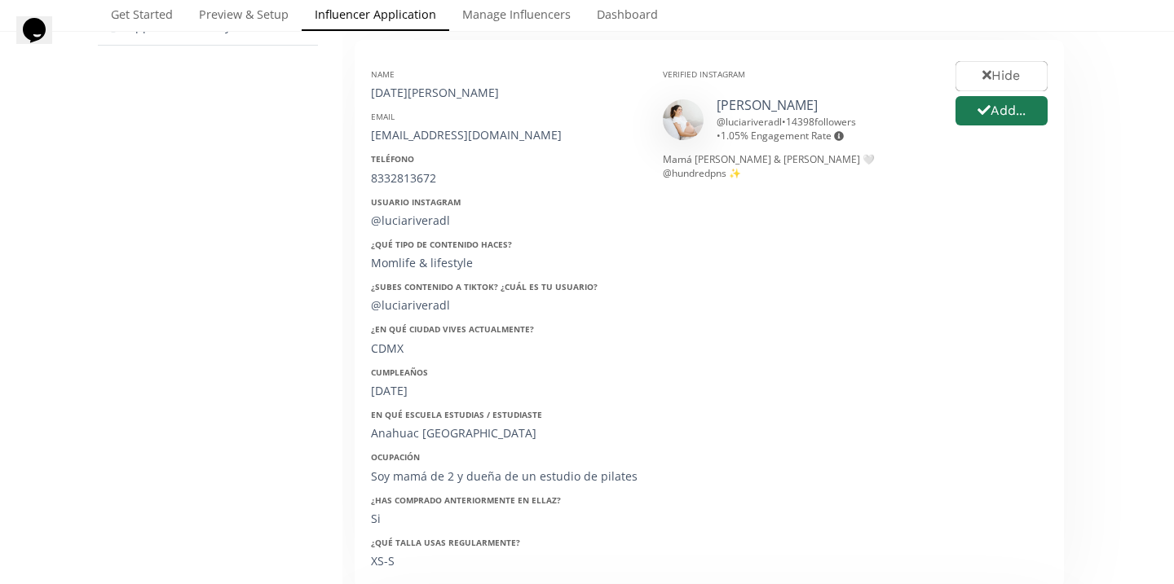
click at [402, 384] on div "18/02/1995" at bounding box center [504, 391] width 267 height 16
copy div "18/02/1995"
click at [775, 107] on link "Lucía Rivera" at bounding box center [766, 105] width 101 height 18
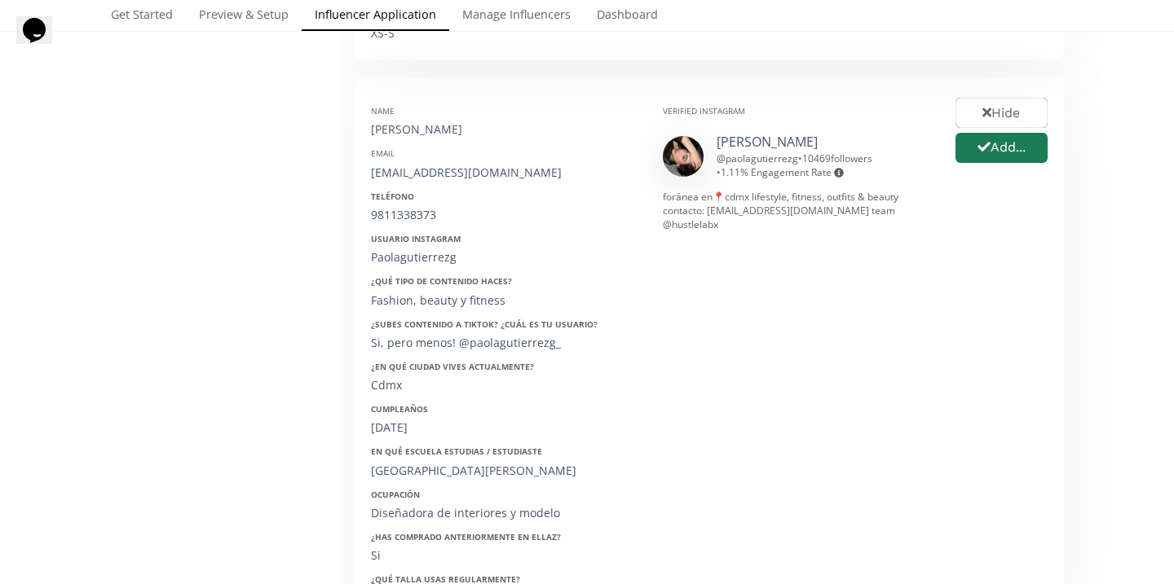
scroll to position [802, 0]
click at [970, 149] on button "Add..." at bounding box center [1001, 147] width 97 height 35
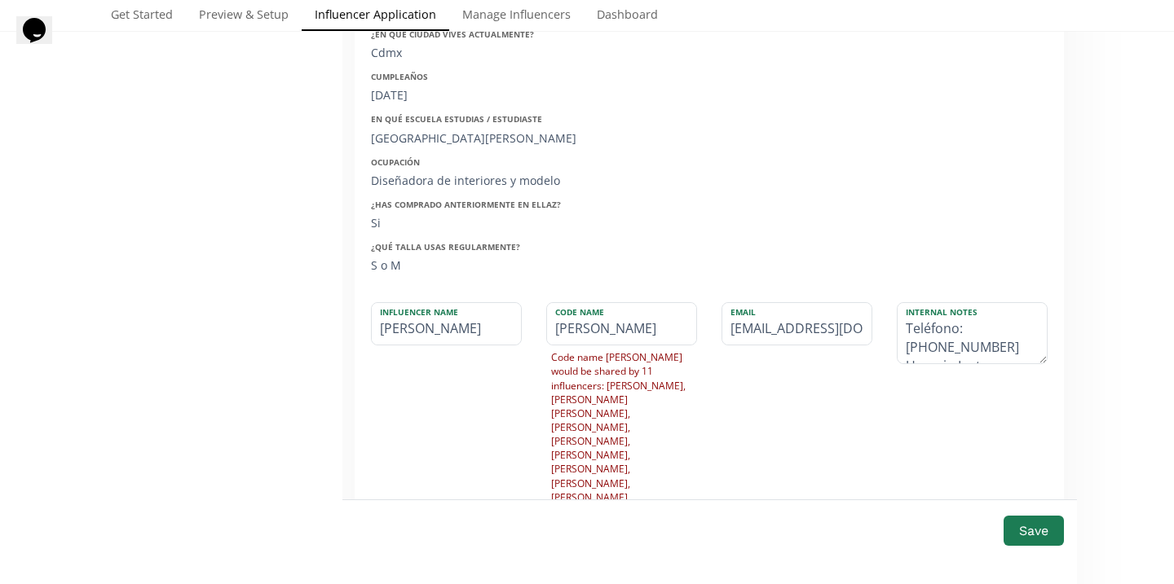
scroll to position [1148, 0]
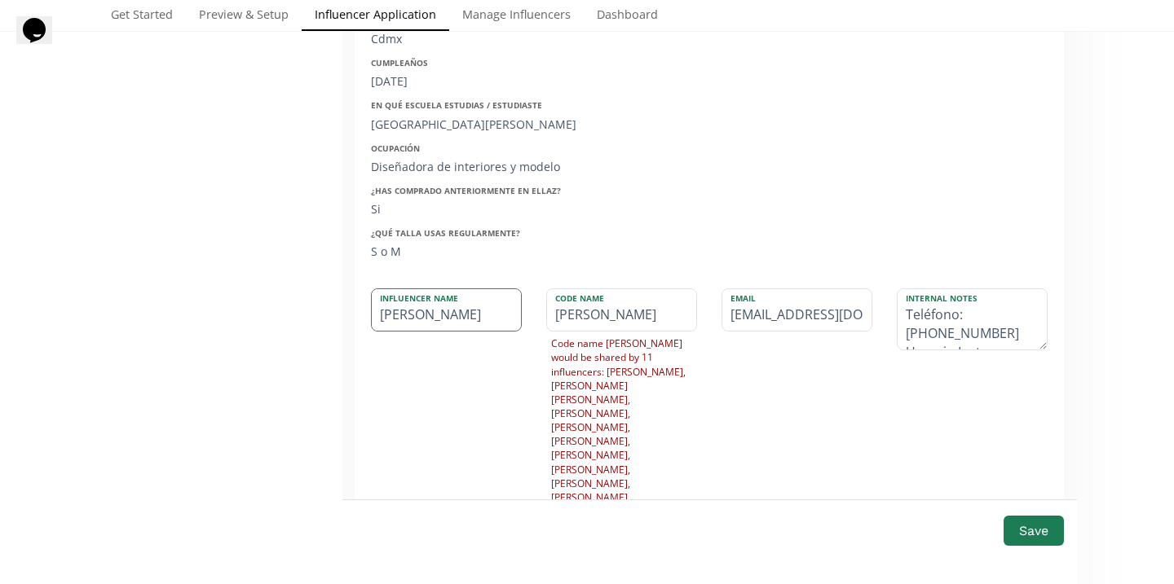
click at [445, 316] on input "Paola" at bounding box center [446, 310] width 149 height 42
click at [428, 331] on input "Paola Gutierrez" at bounding box center [446, 310] width 149 height 42
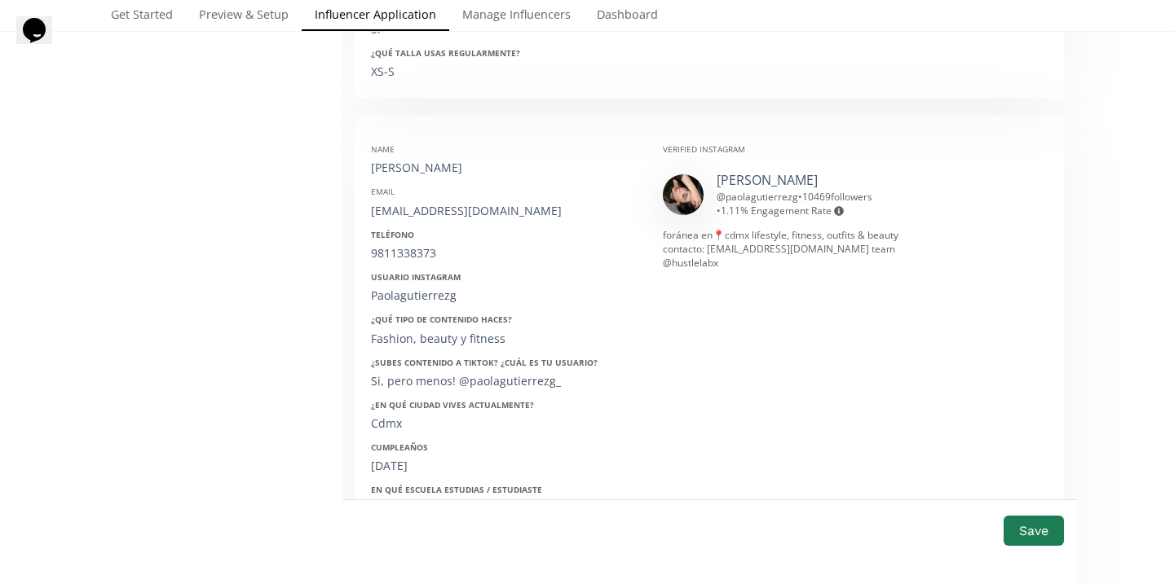
scroll to position [762, 0]
type input "Paola Gutierrez"
click at [456, 208] on div "collabpaogtz@gmail.com" at bounding box center [504, 212] width 267 height 16
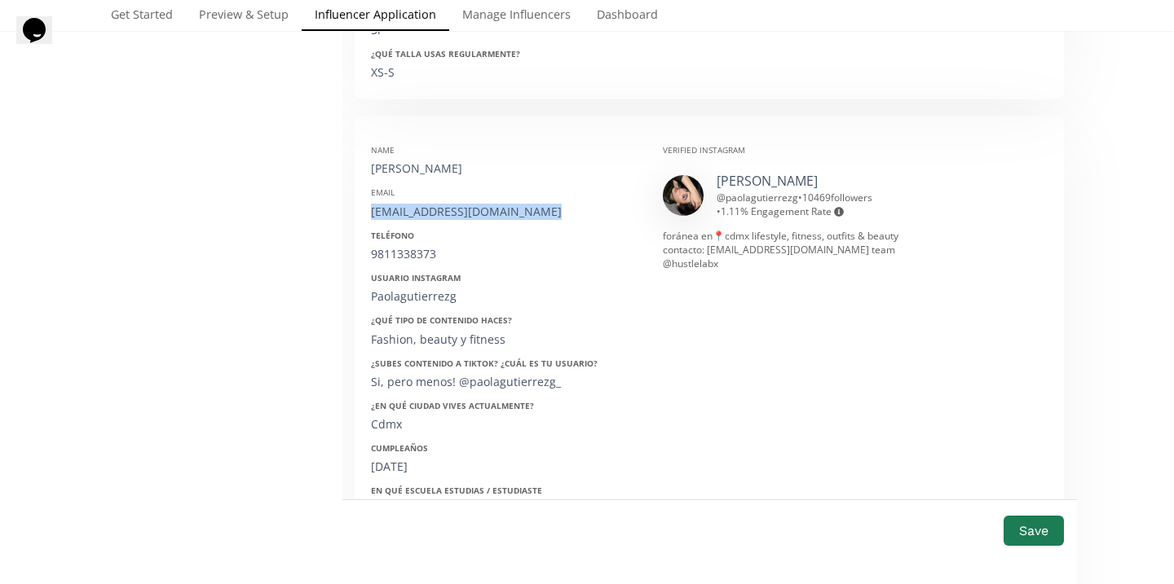
copy div "collabpaogtz@gmail.com"
click at [412, 245] on div "Teléfono 9811338373" at bounding box center [504, 246] width 267 height 33
copy div "9811338373"
click at [421, 296] on div "Paolagutierrezg" at bounding box center [504, 297] width 267 height 16
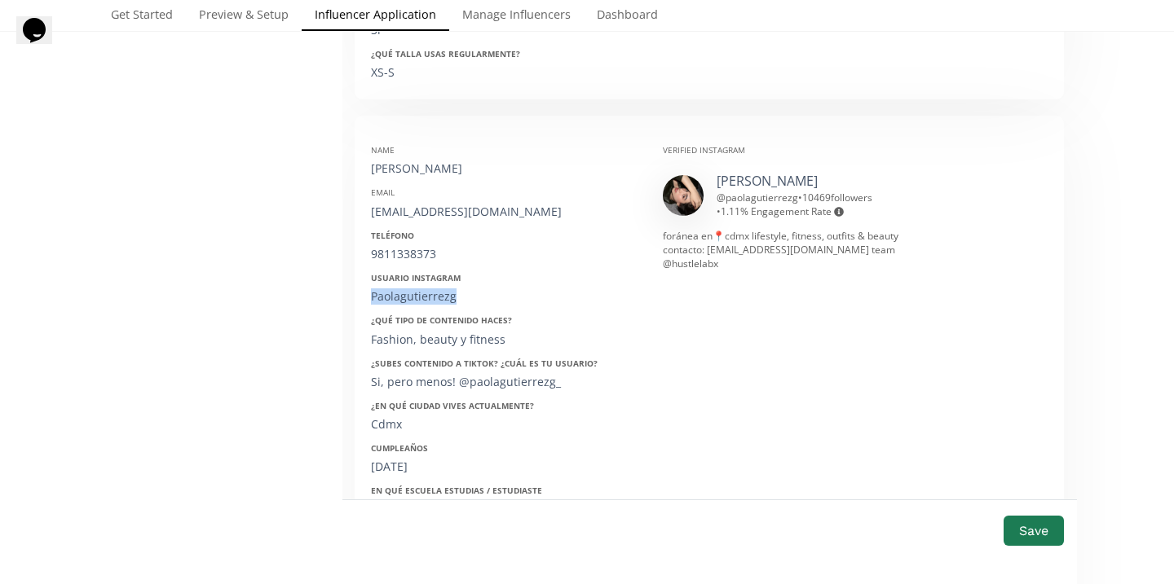
click at [421, 296] on div "Paolagutierrezg" at bounding box center [504, 297] width 267 height 16
copy div "Paolagutierrezg"
click at [418, 252] on div "9811338373" at bounding box center [504, 254] width 267 height 16
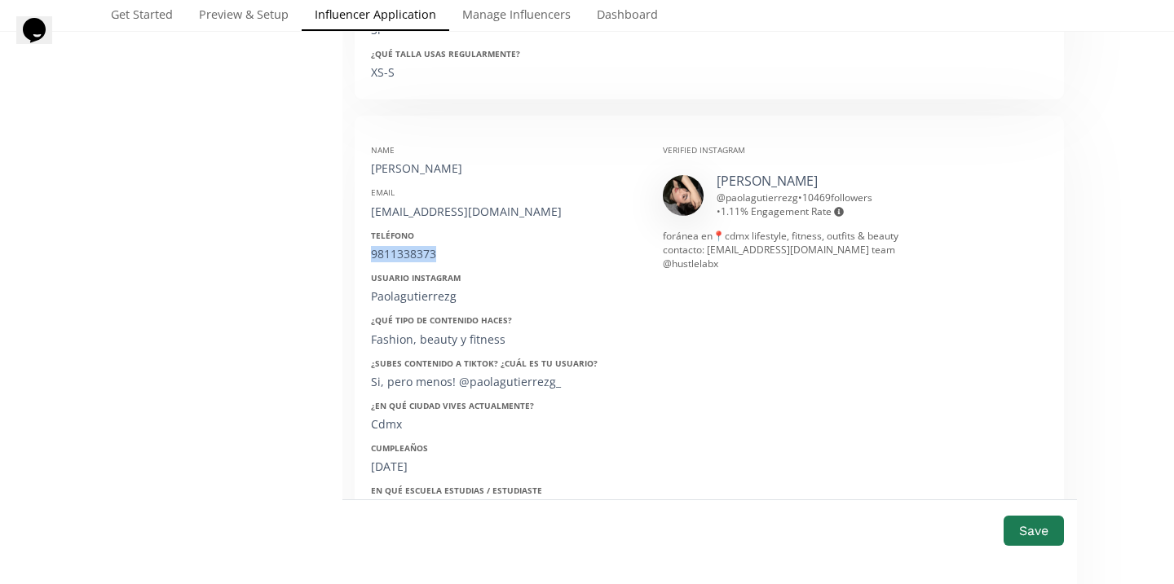
click at [418, 252] on div "9811338373" at bounding box center [504, 254] width 267 height 16
copy div "9811338373"
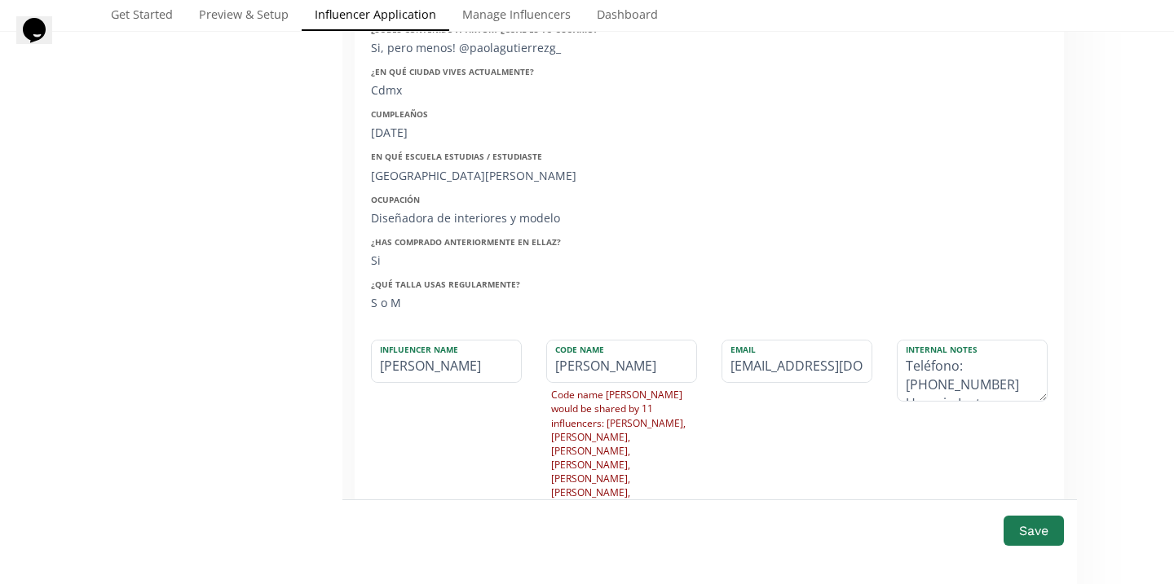
scroll to position [1465, 0]
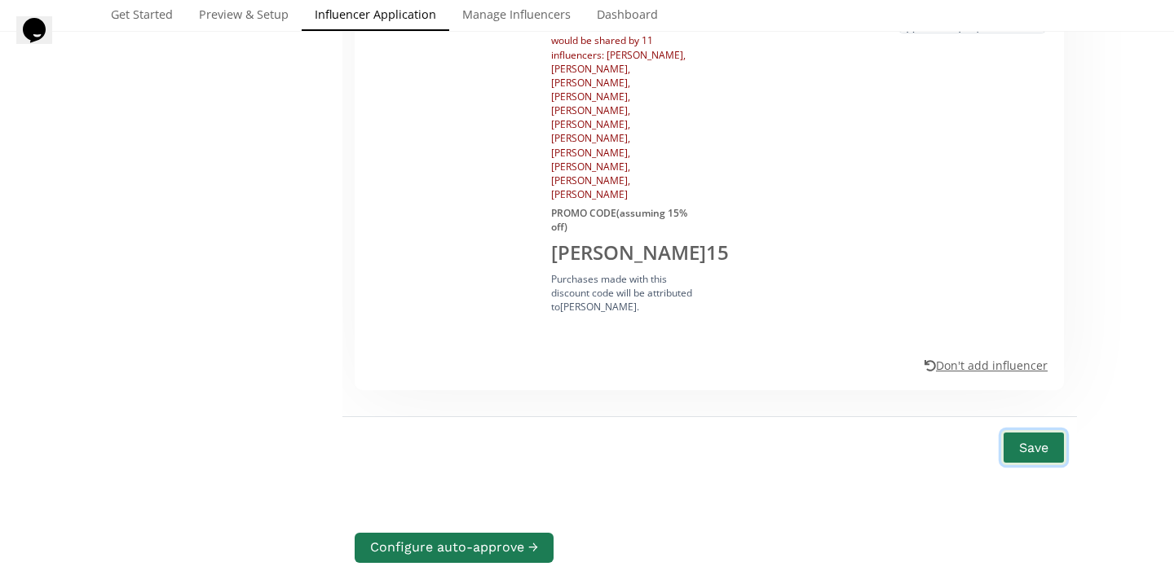
click at [1058, 430] on button "Save" at bounding box center [1033, 447] width 65 height 35
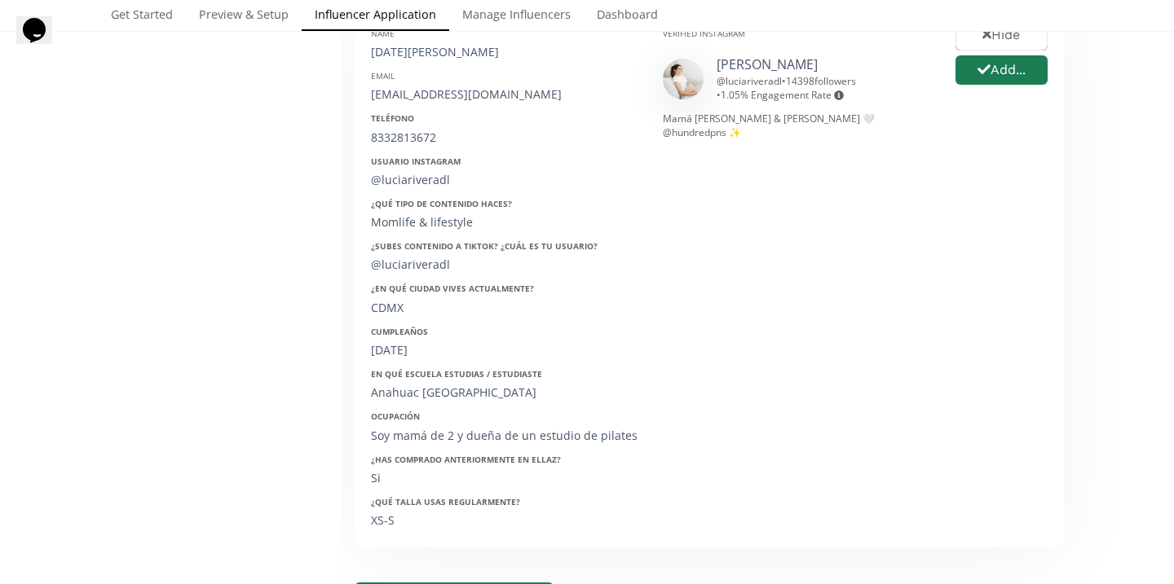
scroll to position [773, 0]
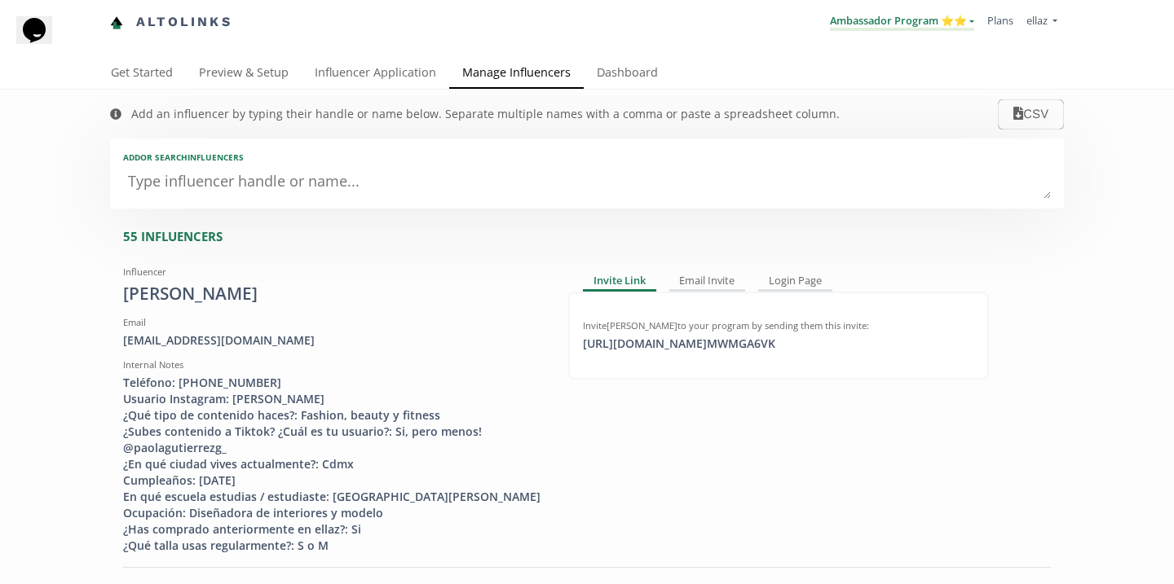
click at [888, 29] on link "Ambassador Program ⭐️⭐️" at bounding box center [902, 22] width 144 height 18
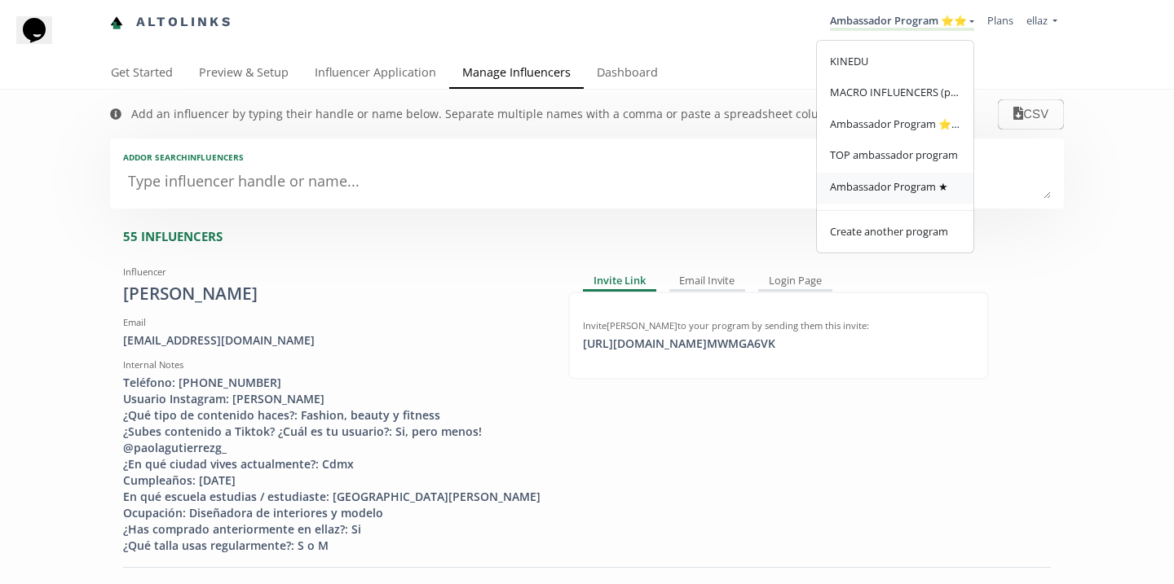
click at [862, 186] on span "Ambassador Program ★" at bounding box center [889, 186] width 118 height 15
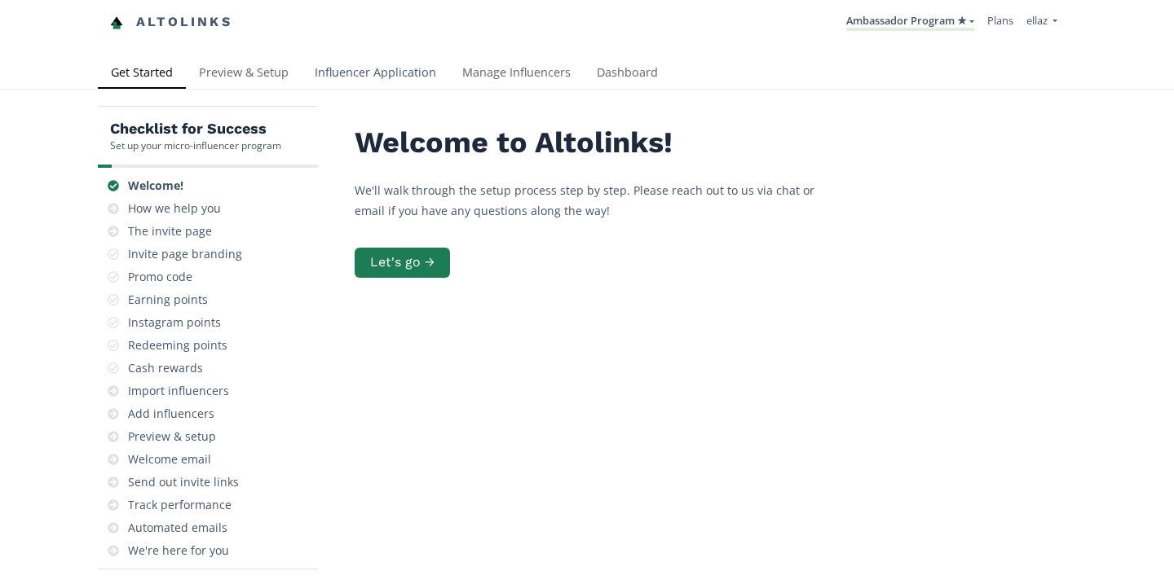
drag, startPoint x: 0, startPoint y: 0, endPoint x: 347, endPoint y: 82, distance: 356.8
click at [347, 82] on link "Influencer Application" at bounding box center [376, 74] width 148 height 33
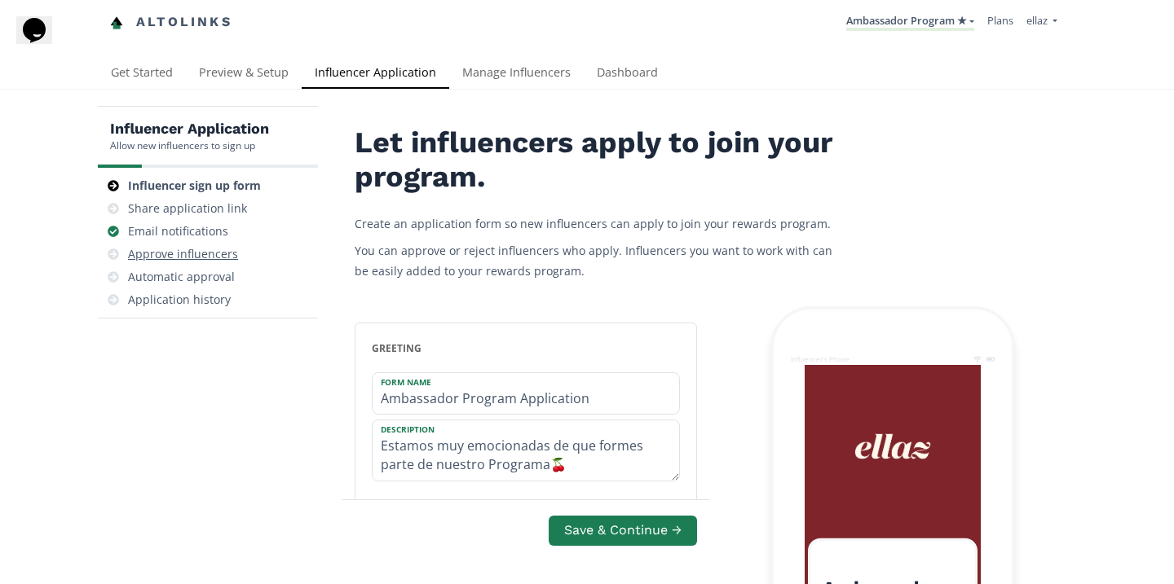
click at [214, 251] on div "Approve influencers" at bounding box center [183, 254] width 110 height 16
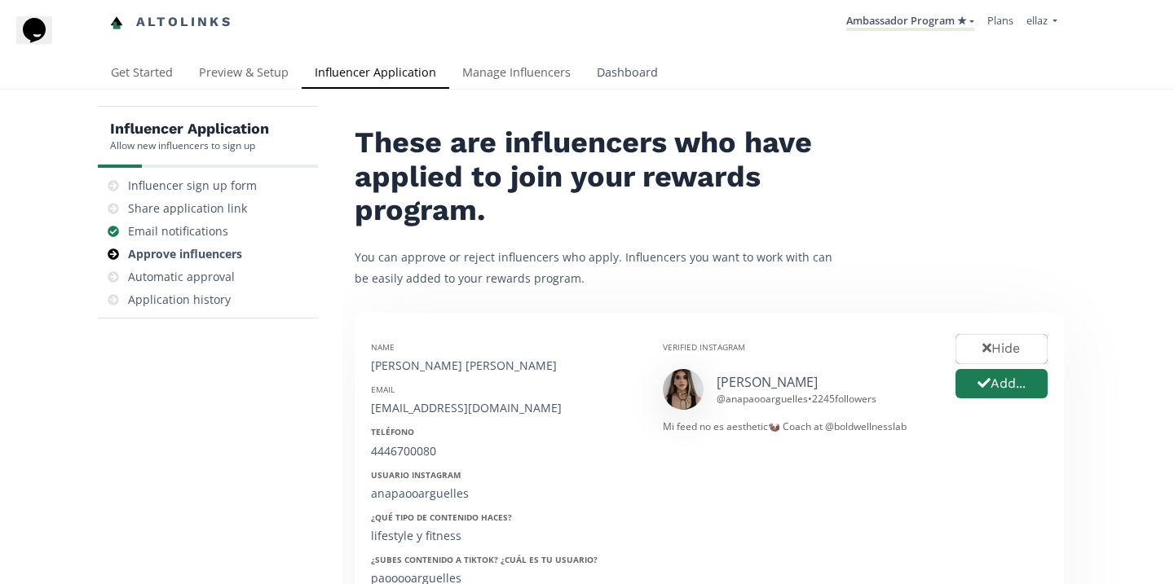
click at [615, 78] on link "Dashboard" at bounding box center [627, 74] width 87 height 33
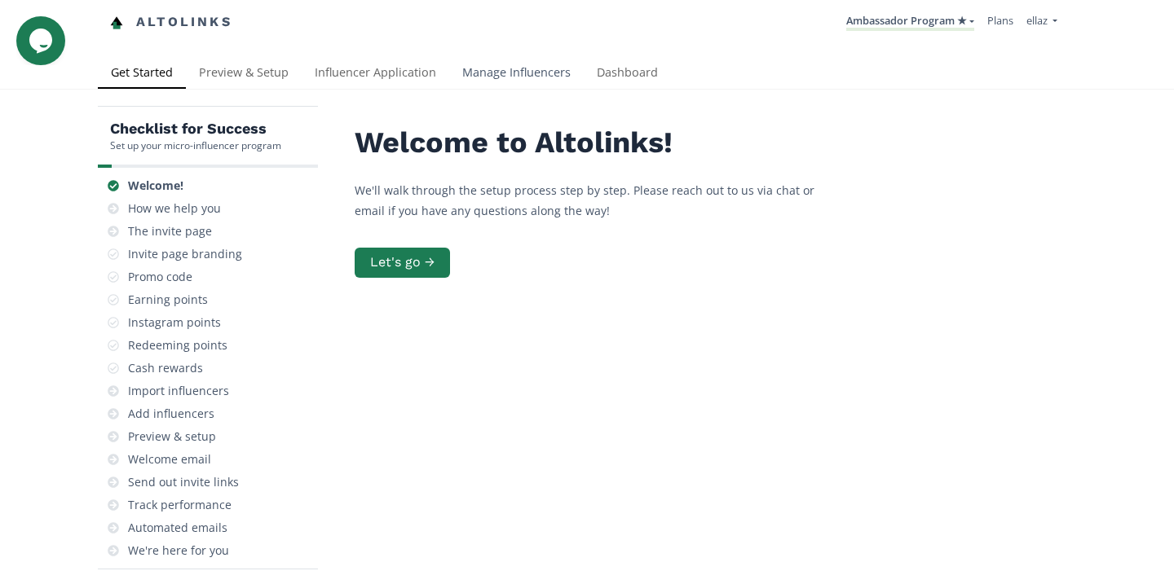
click at [504, 71] on link "Manage Influencers" at bounding box center [516, 74] width 134 height 33
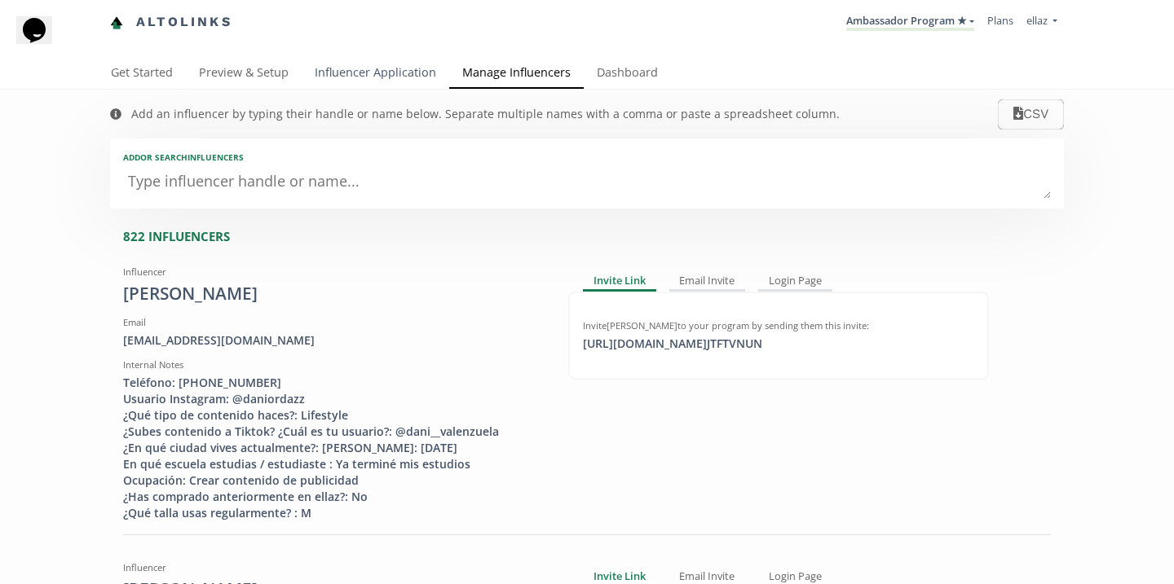
click at [386, 72] on link "Influencer Application" at bounding box center [376, 74] width 148 height 33
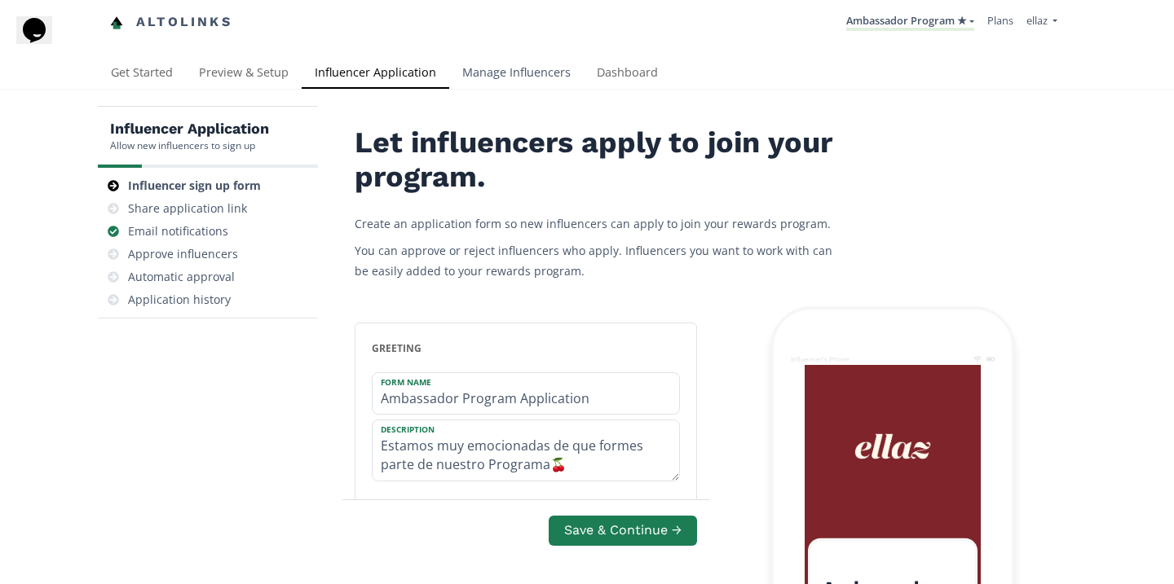
click at [519, 83] on link "Manage Influencers" at bounding box center [516, 74] width 134 height 33
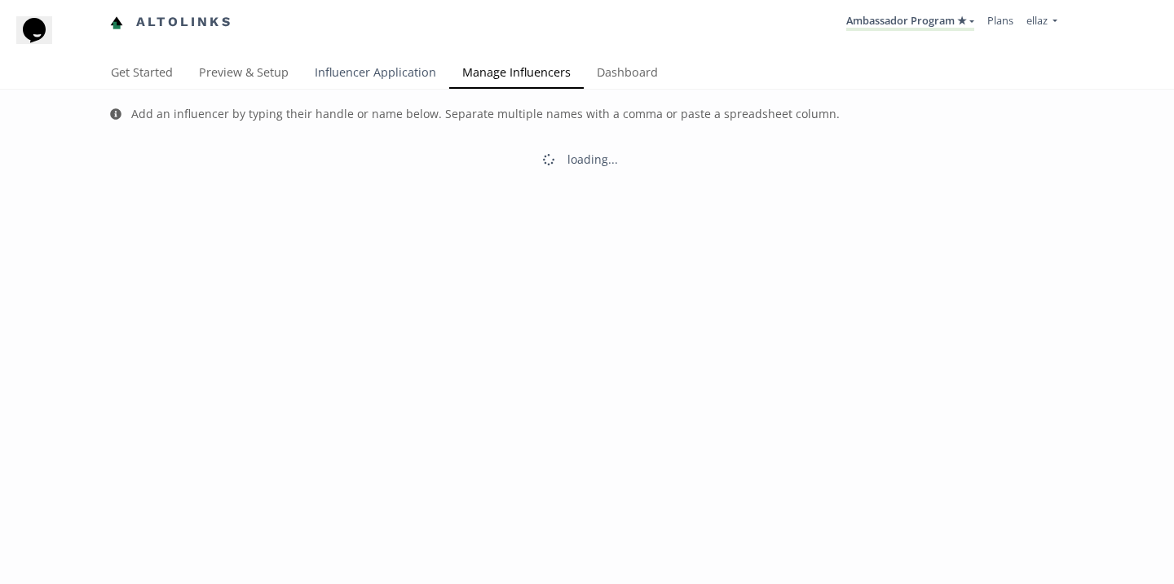
click at [371, 77] on link "Influencer Application" at bounding box center [376, 74] width 148 height 33
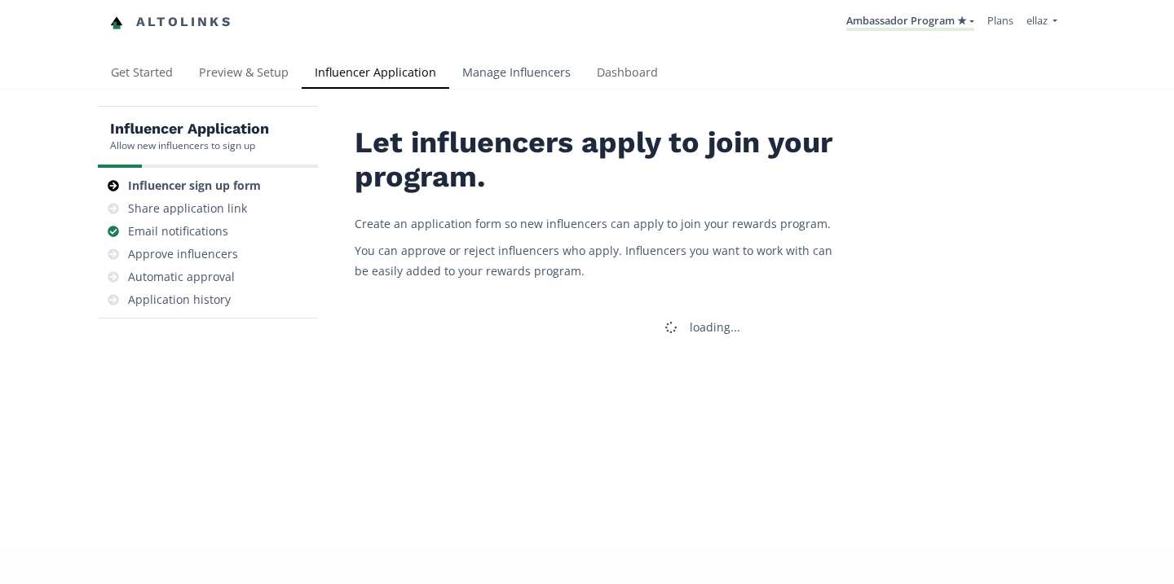
click at [577, 72] on link "Manage Influencers" at bounding box center [516, 74] width 134 height 33
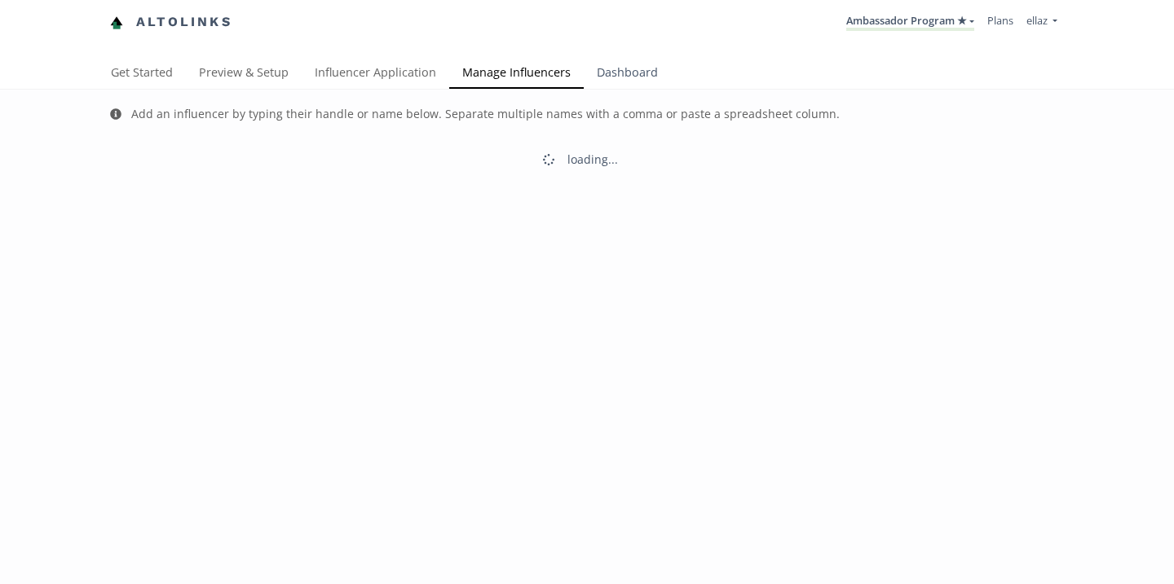
click at [632, 81] on link "Dashboard" at bounding box center [627, 74] width 87 height 33
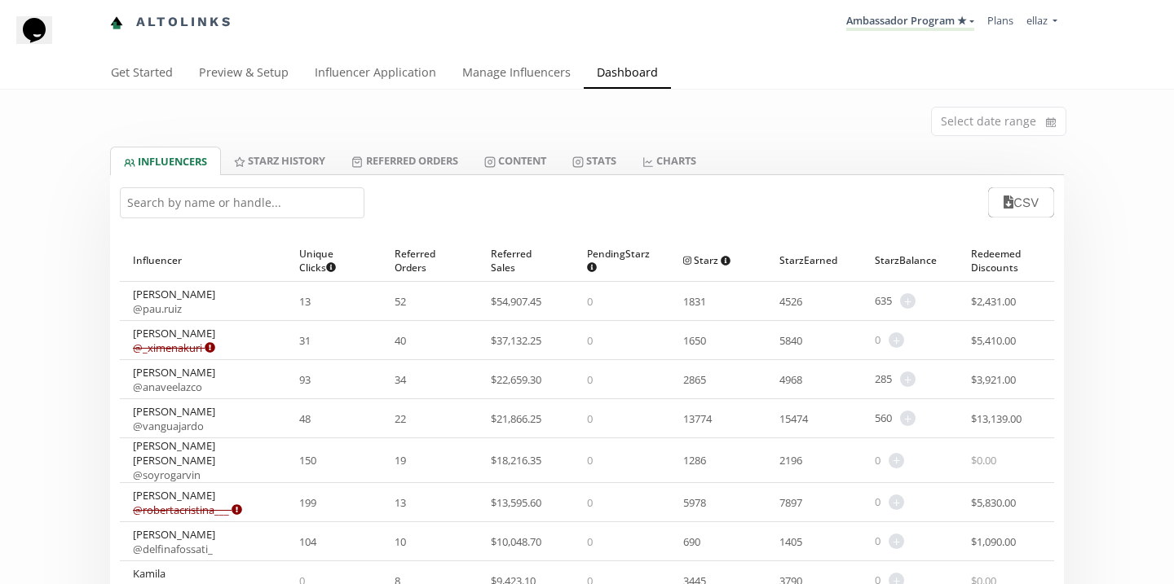
click at [329, 183] on div "CSV" at bounding box center [587, 202] width 954 height 55
click at [329, 185] on div "CSV" at bounding box center [587, 202] width 954 height 55
click at [311, 206] on input "text" at bounding box center [242, 202] width 245 height 31
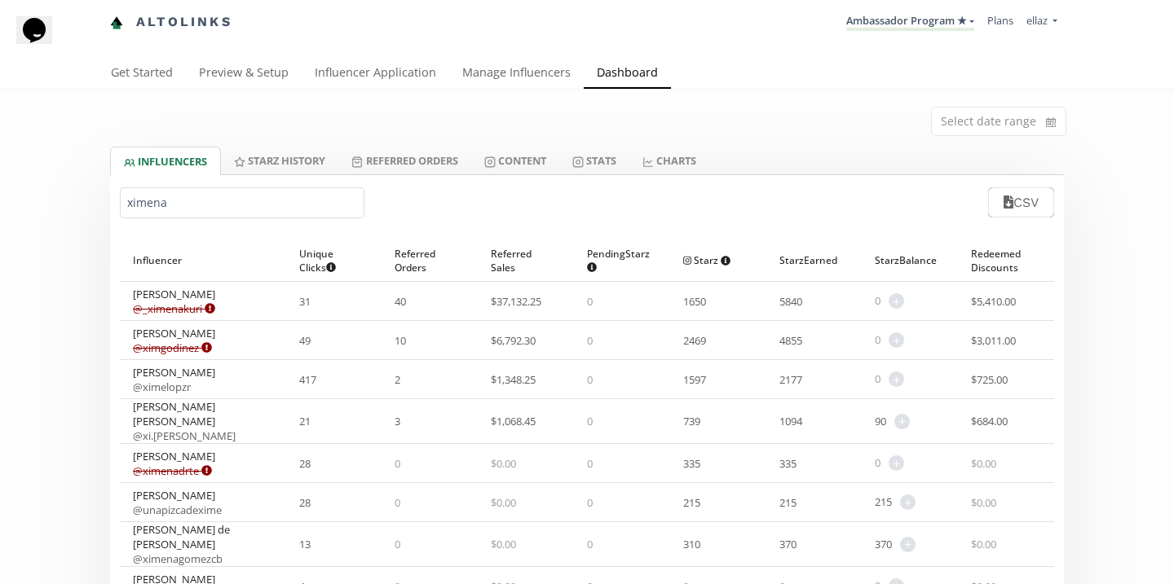
click at [174, 205] on input "ximena" at bounding box center [242, 202] width 245 height 31
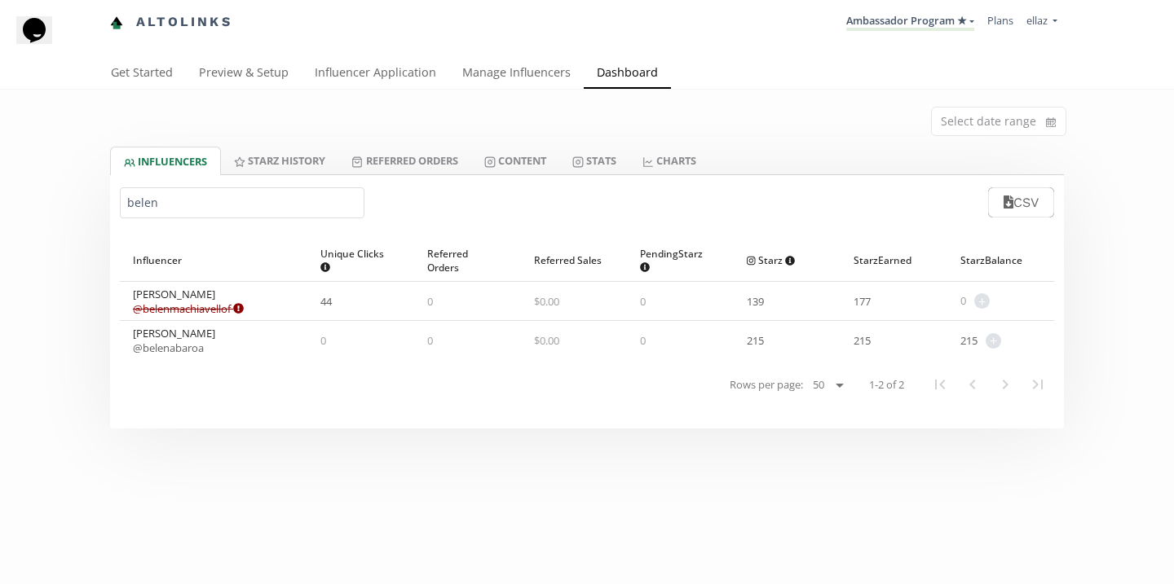
click at [193, 311] on link "@ belenmachiavellof Expired or disconnected. Please ask influencer to reconnect." at bounding box center [188, 309] width 111 height 15
click at [324, 214] on input "belen" at bounding box center [242, 202] width 245 height 31
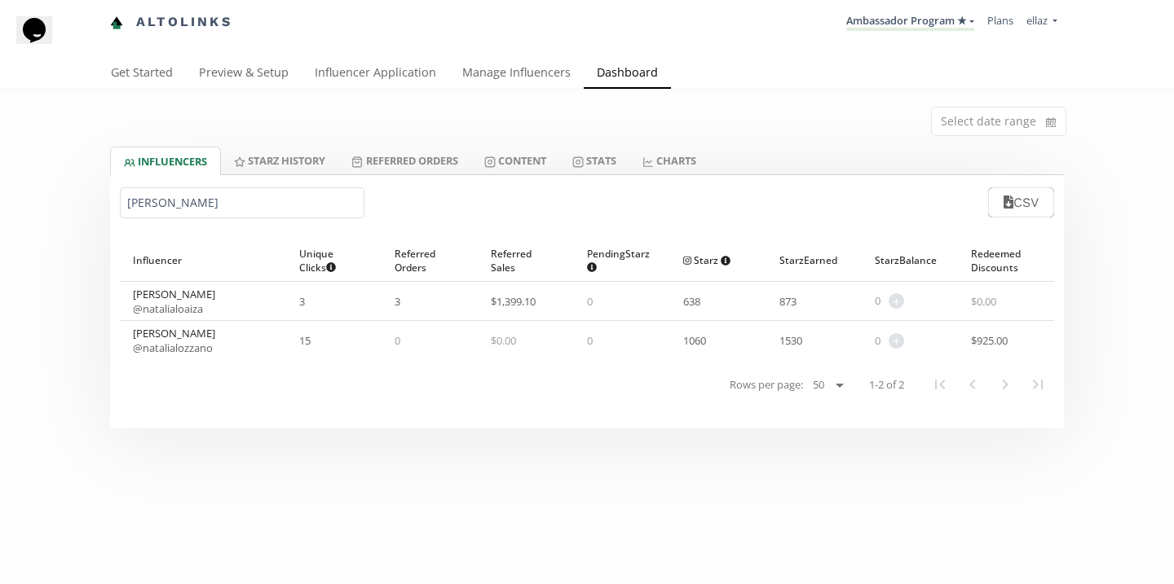
click at [192, 357] on div "Natalia lozano @ natalialozzano" at bounding box center [203, 340] width 166 height 39
click at [192, 354] on link "@ natalialozzano" at bounding box center [173, 348] width 80 height 15
click at [297, 212] on input "natalia lo" at bounding box center [242, 202] width 245 height 31
click at [296, 212] on input "natalia lo" at bounding box center [242, 202] width 245 height 31
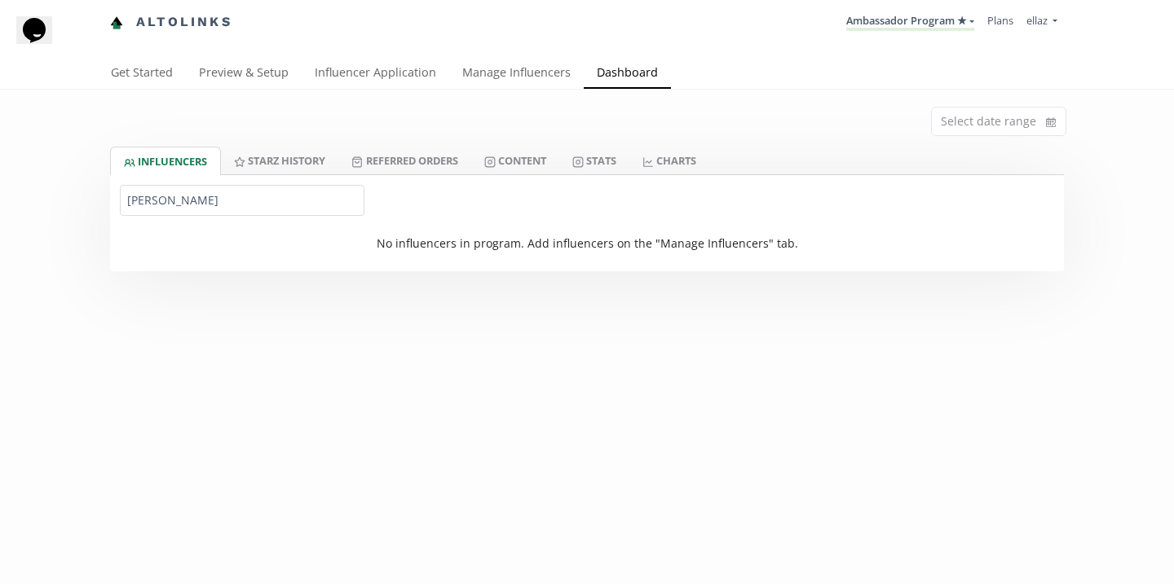
click at [278, 234] on div "No influencers in program. Add influencers on the "Manage Influencers" tab." at bounding box center [587, 249] width 954 height 46
click at [262, 199] on input "natalia lovi" at bounding box center [242, 200] width 245 height 31
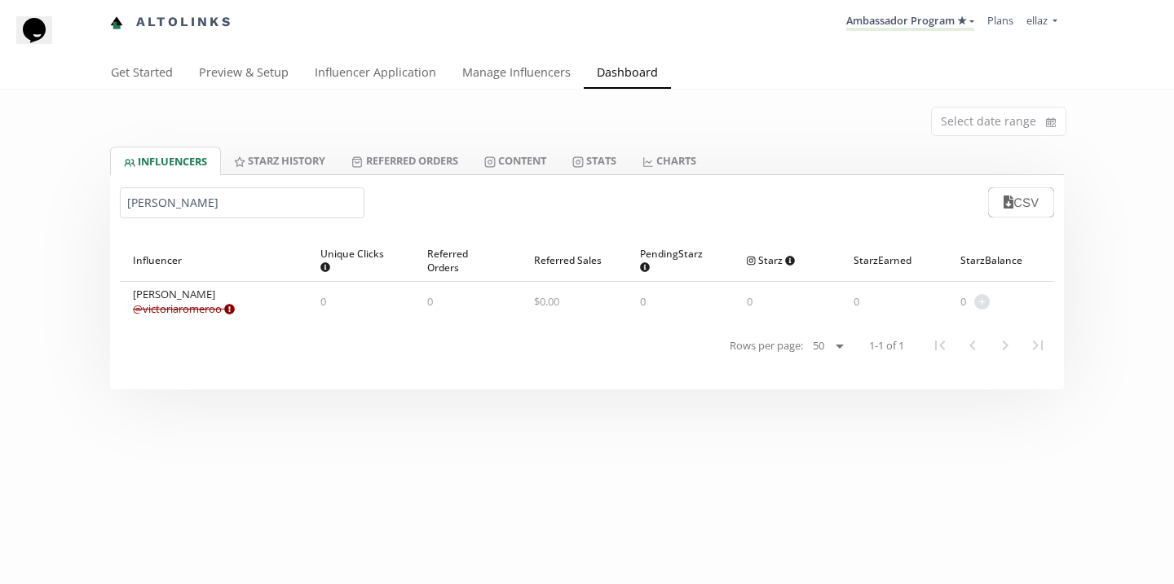
click at [200, 309] on link "@ victoriaromeroo Expired or disconnected. Please ask influencer to reconnect." at bounding box center [184, 309] width 102 height 15
click at [317, 211] on input "victoria ro" at bounding box center [242, 202] width 245 height 31
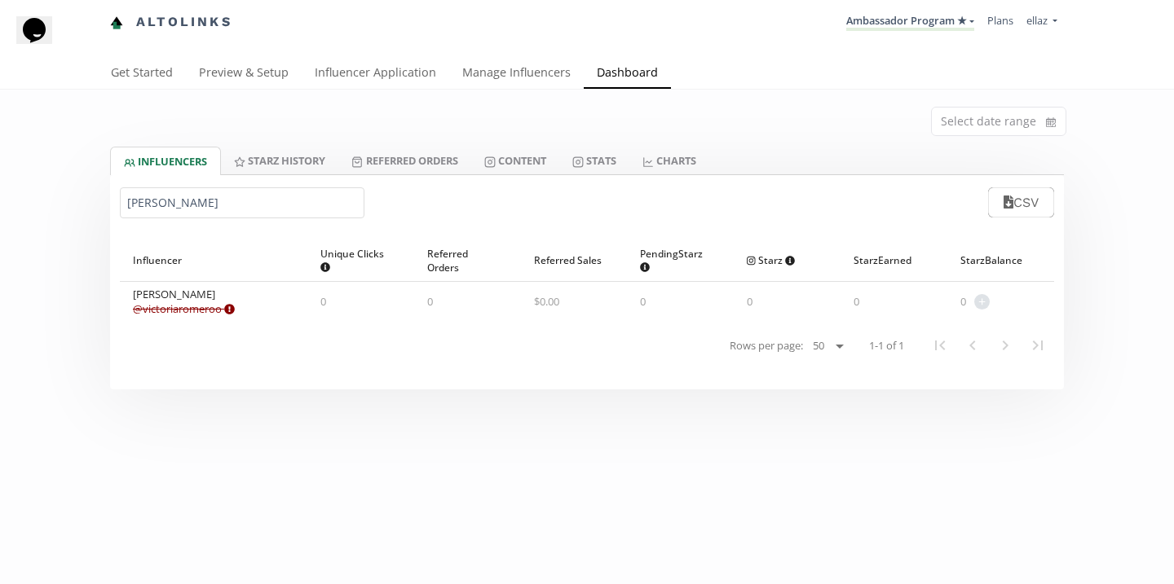
click at [317, 211] on input "victoria ro" at bounding box center [242, 202] width 245 height 31
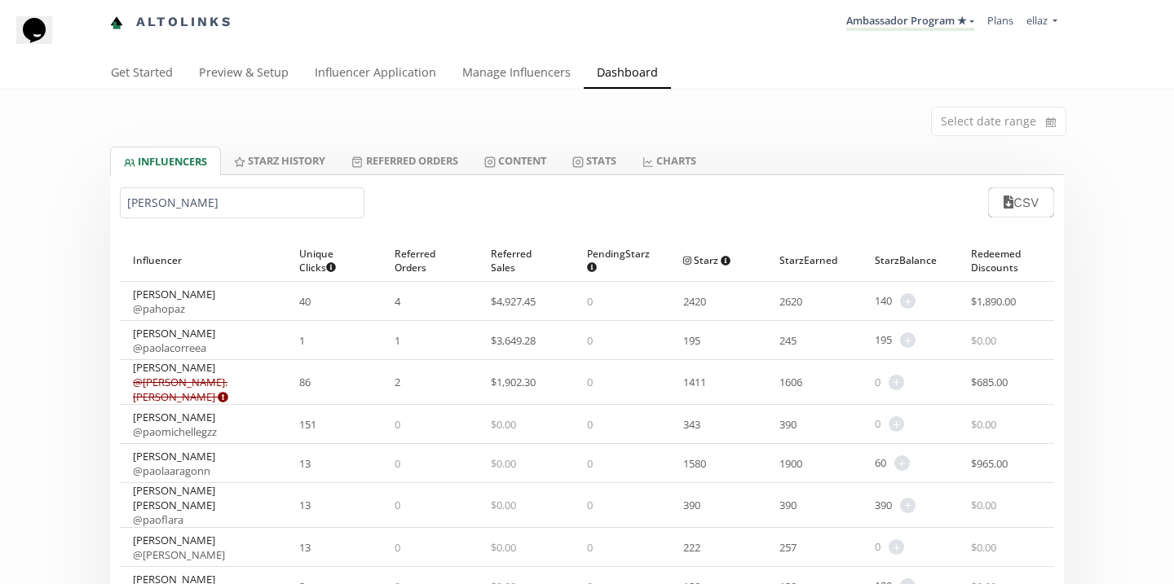
click at [214, 197] on input "paola" at bounding box center [242, 202] width 245 height 31
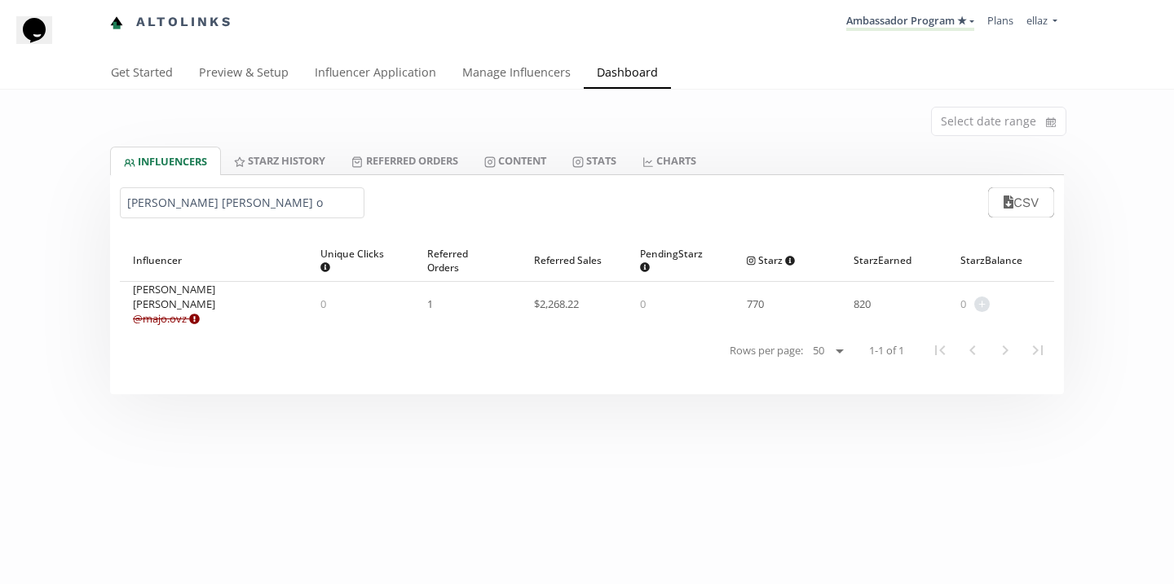
click at [165, 311] on link "@ majo.ovz Expired or disconnected. Please ask influencer to reconnect." at bounding box center [166, 318] width 67 height 15
click at [231, 210] on input "maria jose o" at bounding box center [242, 202] width 245 height 31
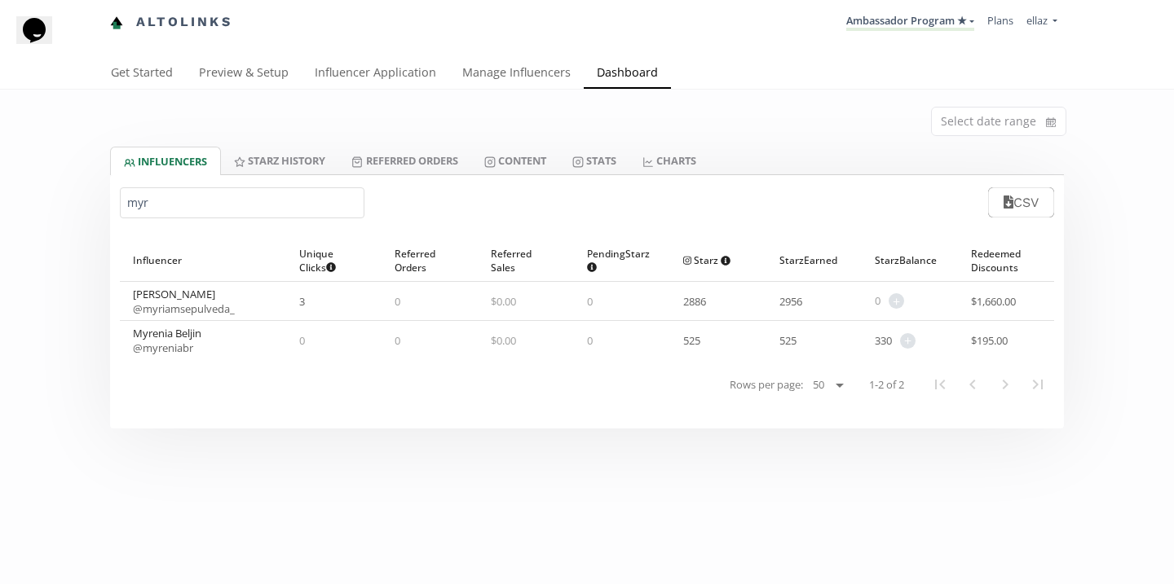
click at [309, 202] on input "myr" at bounding box center [242, 202] width 245 height 31
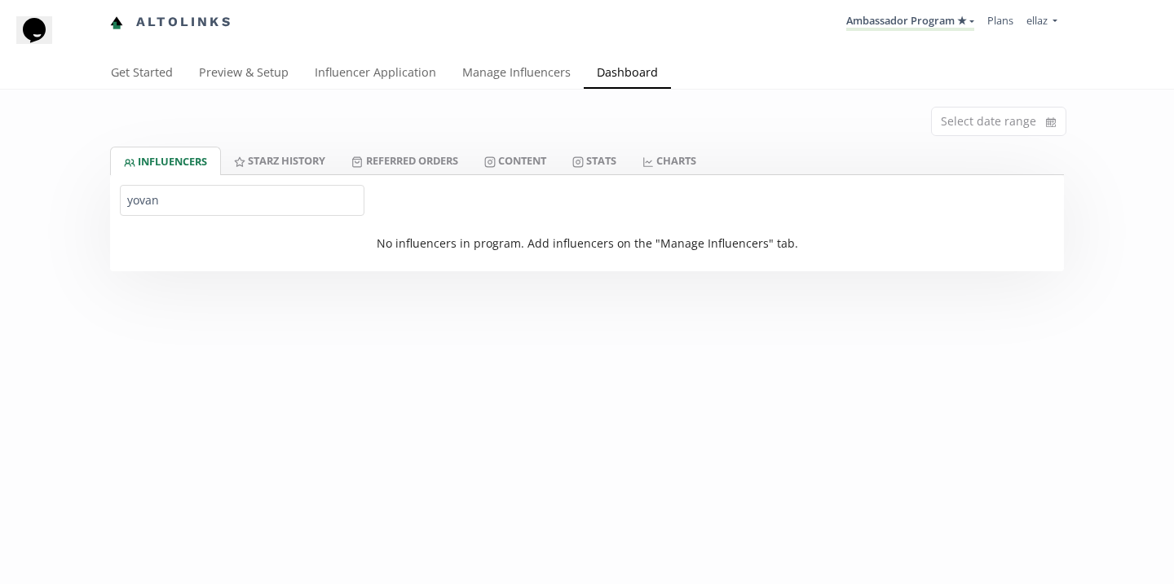
click at [291, 196] on input "yovan" at bounding box center [242, 200] width 245 height 31
click at [156, 194] on input "regina al" at bounding box center [242, 200] width 245 height 31
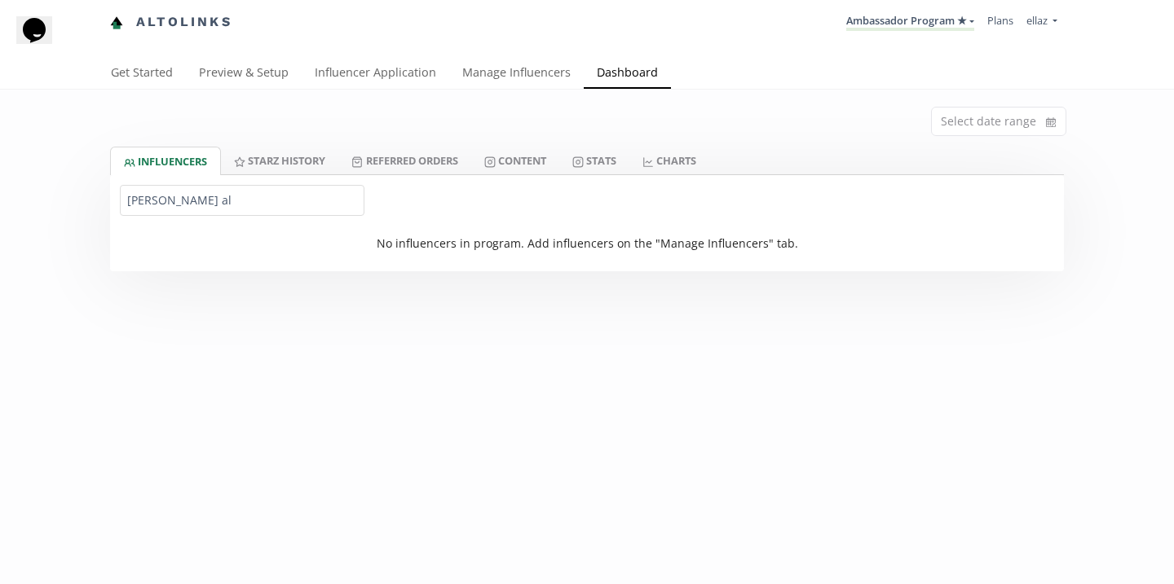
click at [156, 194] on input "regina al" at bounding box center [242, 200] width 245 height 31
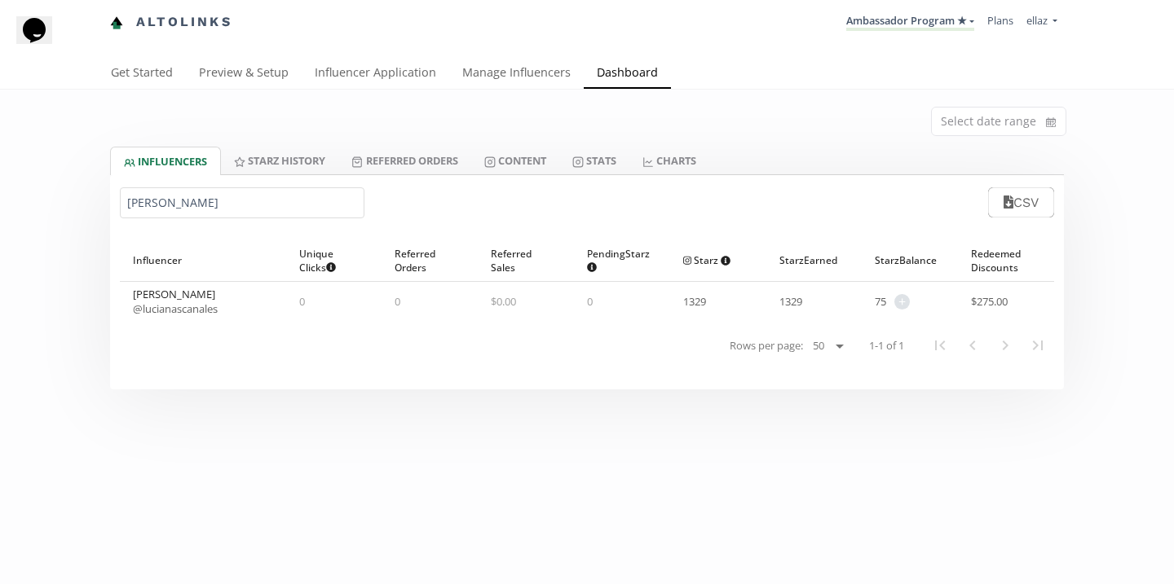
click at [200, 310] on link "@ lucianascanales" at bounding box center [175, 309] width 85 height 15
click at [281, 203] on input "[PERSON_NAME]" at bounding box center [242, 202] width 245 height 31
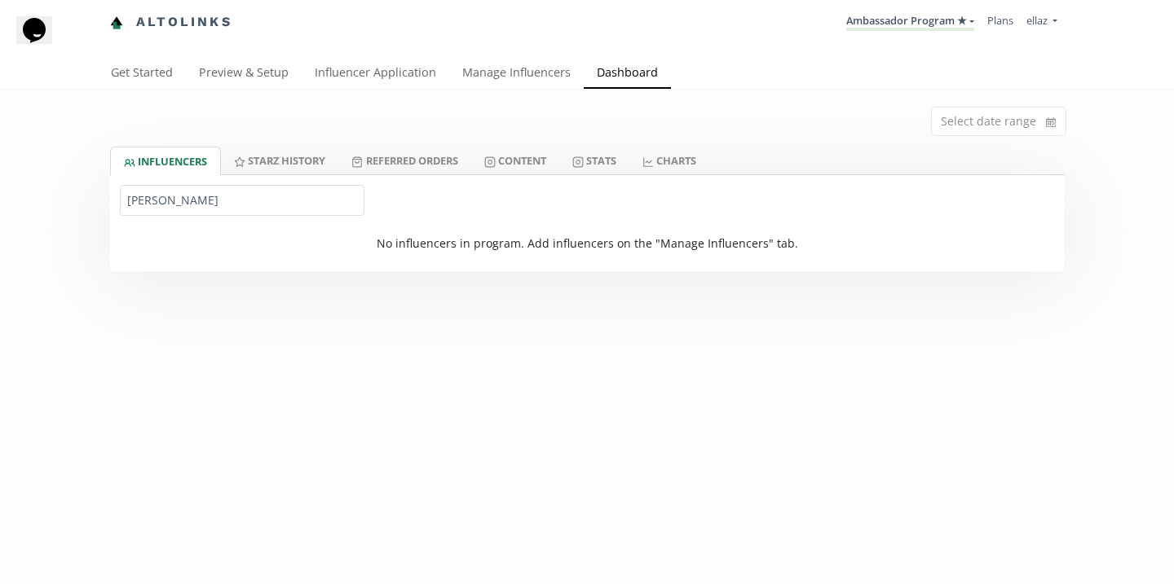
click at [157, 192] on input "raquel" at bounding box center [242, 200] width 245 height 31
paste input "andreawoitschatzke"
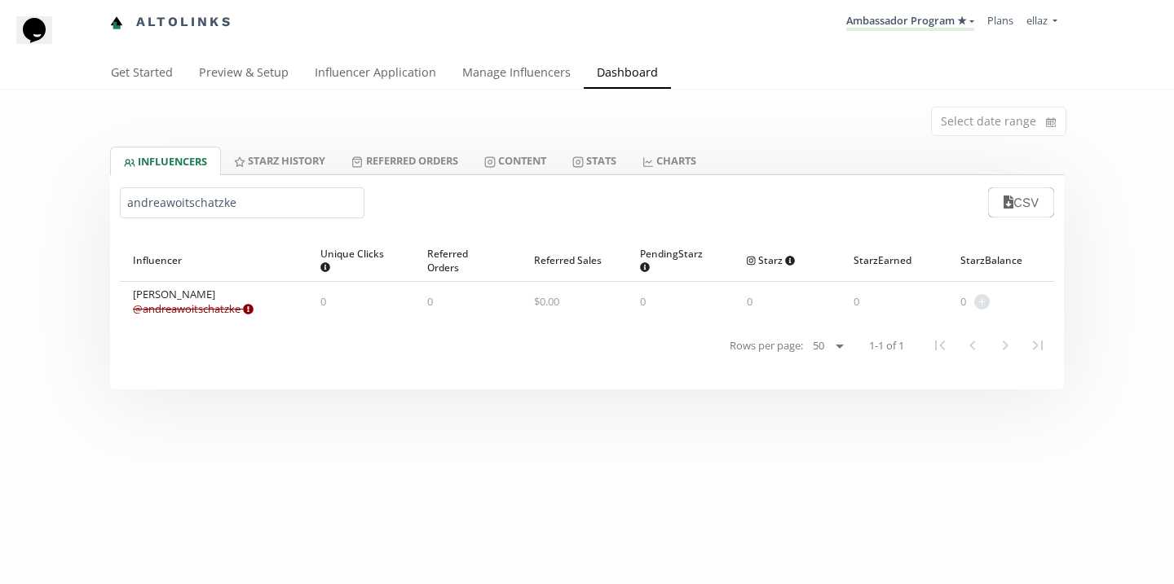
click at [196, 307] on link "@ andreawoitschatzke Expired or disconnected. Please ask influencer to reconnec…" at bounding box center [193, 309] width 121 height 15
click at [192, 223] on div "andreawoitschatzke CSV" at bounding box center [587, 202] width 954 height 55
click at [189, 196] on input "andreawoitschatzke" at bounding box center [242, 202] width 245 height 31
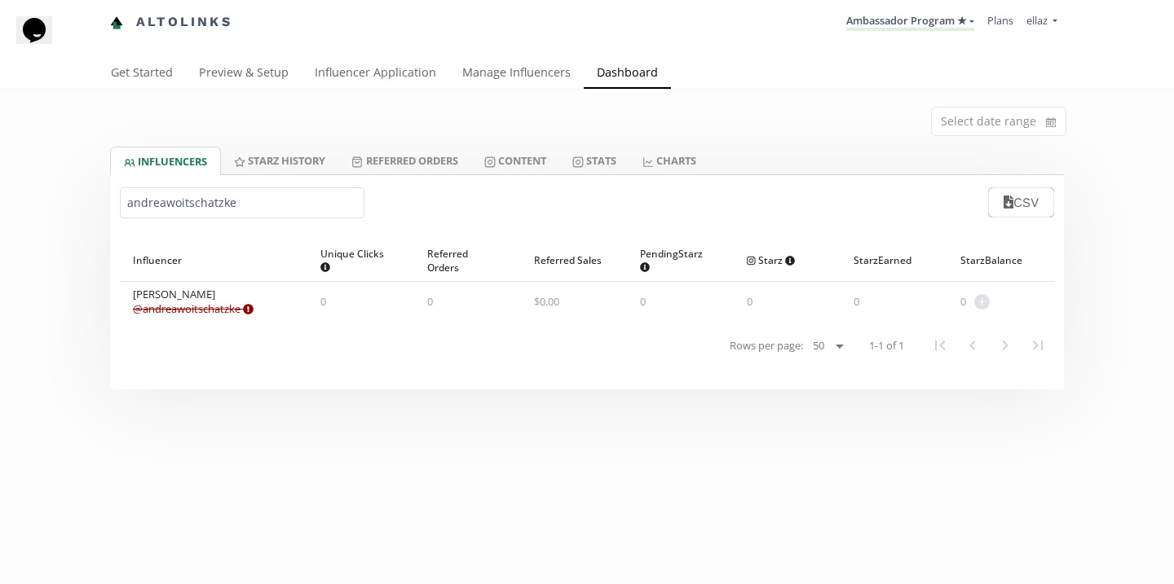
paste input "Elizabeth Fernández"
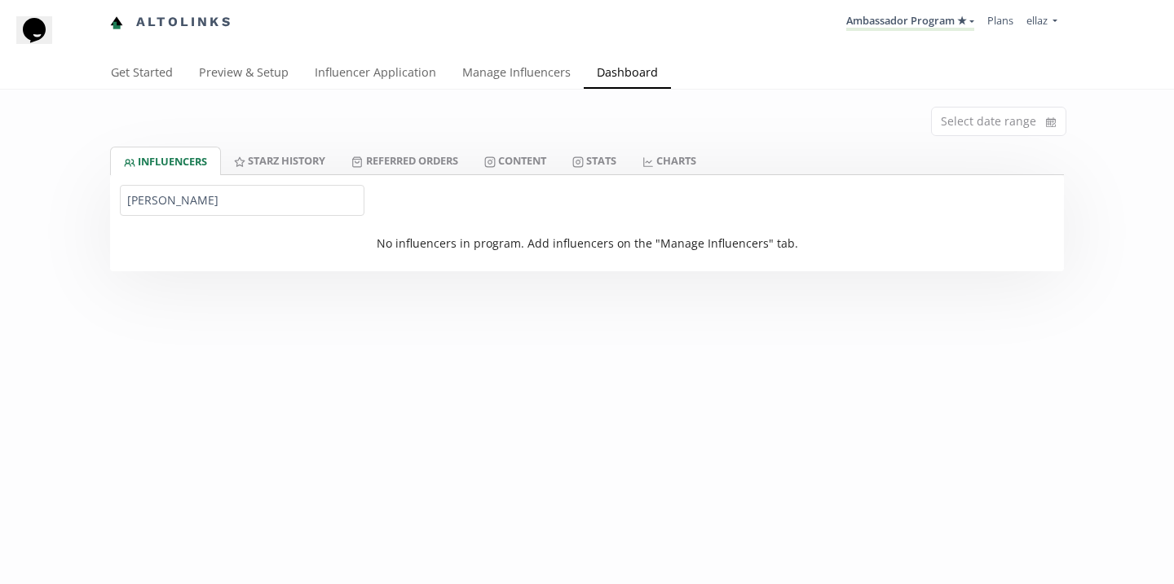
click at [178, 201] on input "Elizabeth Fernández" at bounding box center [242, 200] width 245 height 31
click at [209, 189] on input "Elizabeth Fernández" at bounding box center [242, 200] width 245 height 31
click at [209, 204] on input "Elizabeth Fernández" at bounding box center [242, 200] width 245 height 31
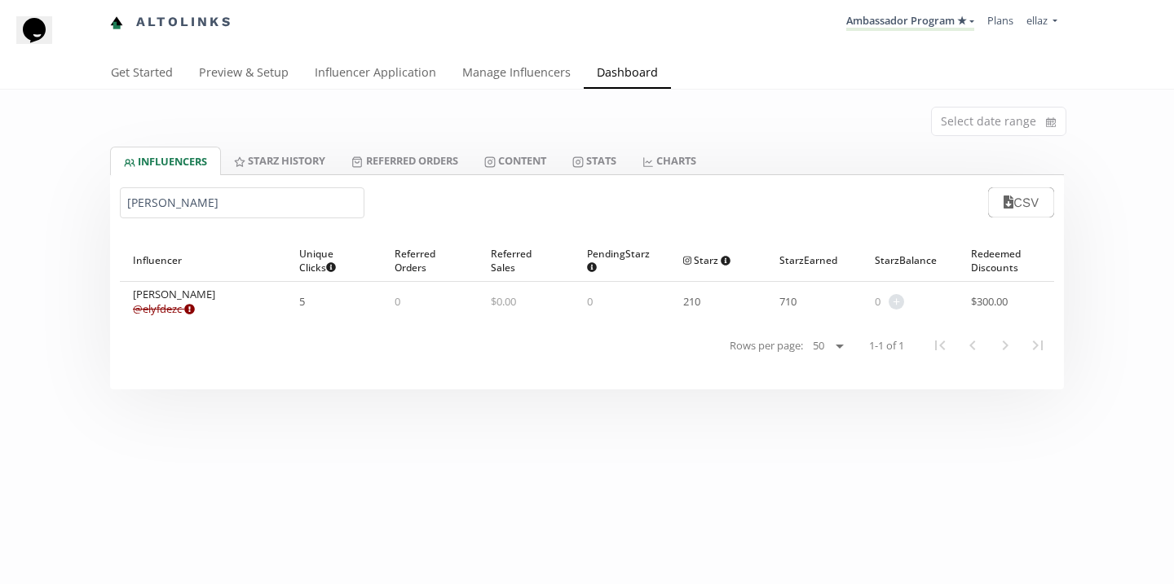
type input "Elizabeth"
click at [174, 306] on link "@ elyfdezc Expired or disconnected. Please ask influencer to reconnect." at bounding box center [164, 309] width 62 height 15
drag, startPoint x: 237, startPoint y: 297, endPoint x: 133, endPoint y: 297, distance: 104.3
click at [133, 297] on div "Elizabeth Fernandez @ elyfdezc Expired or disconnected. Please ask influencer t…" at bounding box center [203, 301] width 166 height 39
click at [498, 72] on link "Manage Influencers" at bounding box center [516, 74] width 134 height 33
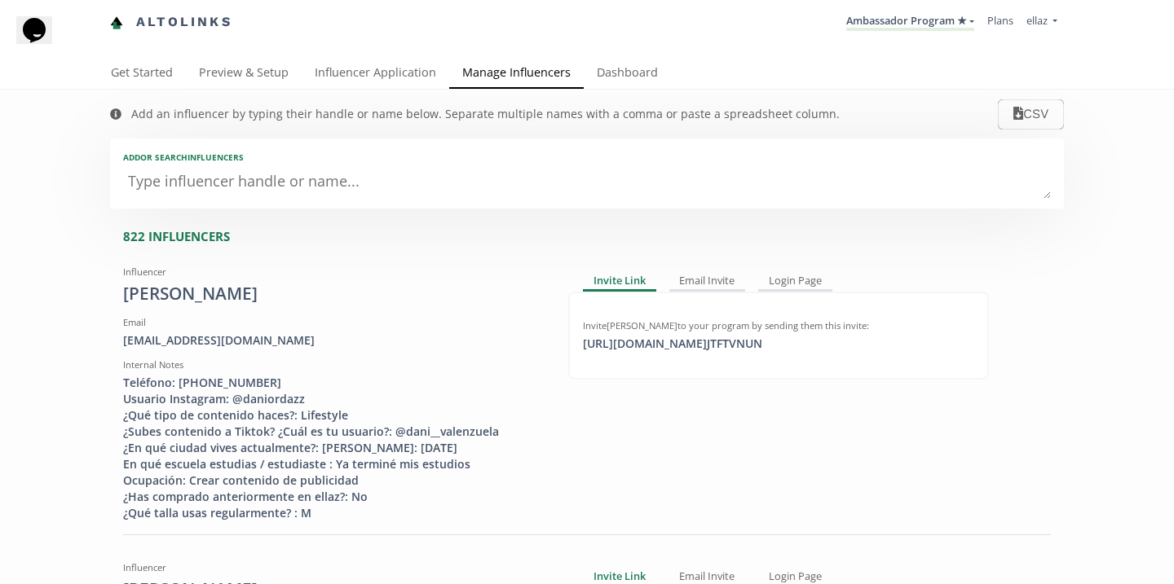
click at [389, 187] on textarea at bounding box center [586, 182] width 927 height 33
type textarea "na"
type input "na"
type input "NA"
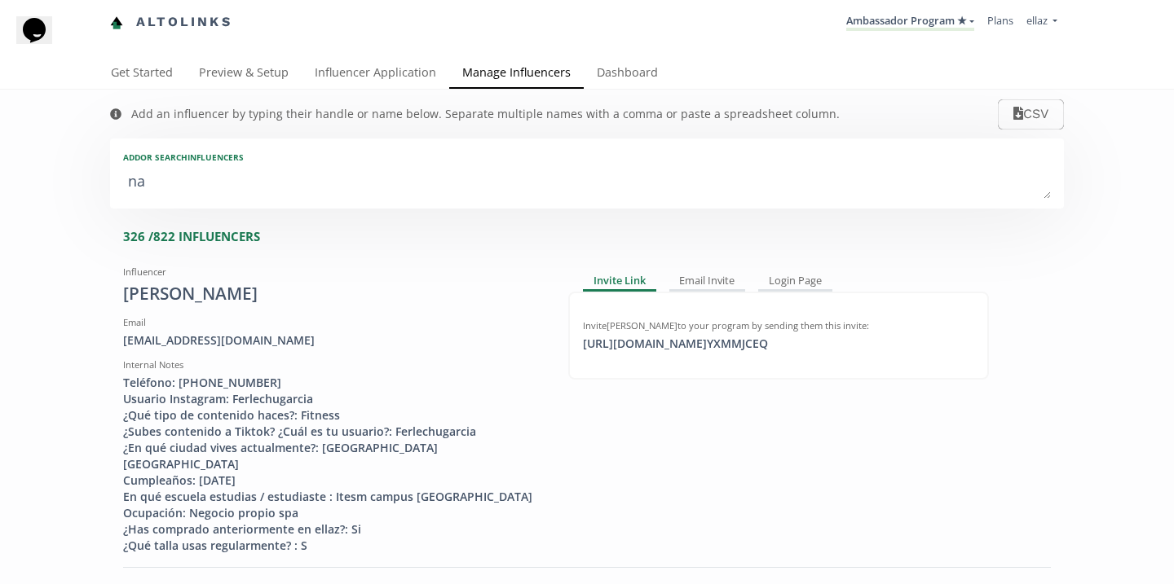
type textarea "nat"
type input "nat"
type input "NAT"
type textarea "nata"
type input "nata"
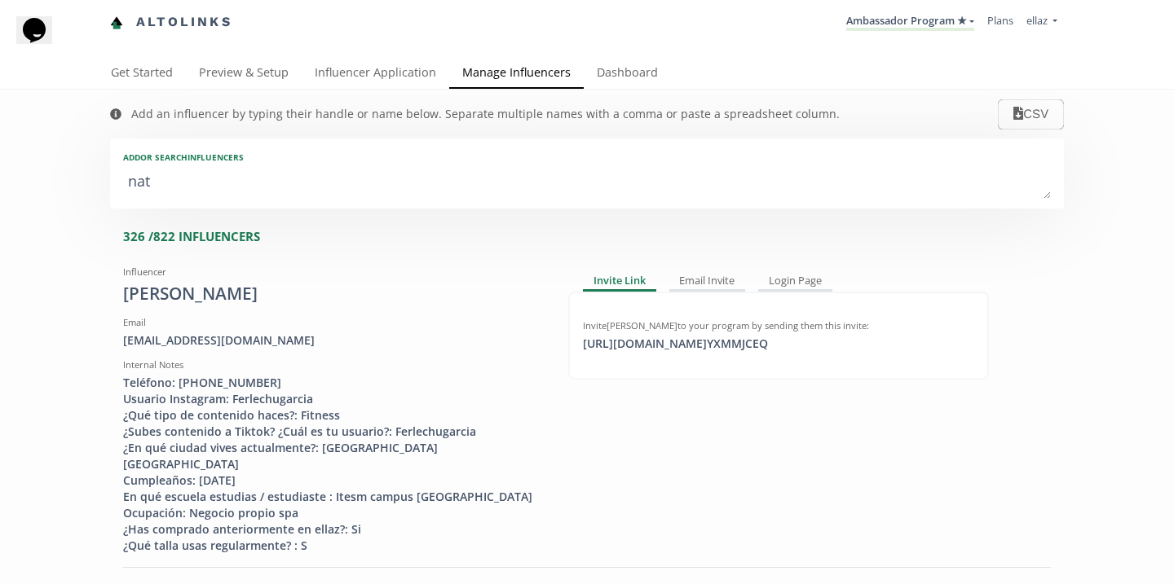
type input "NATA"
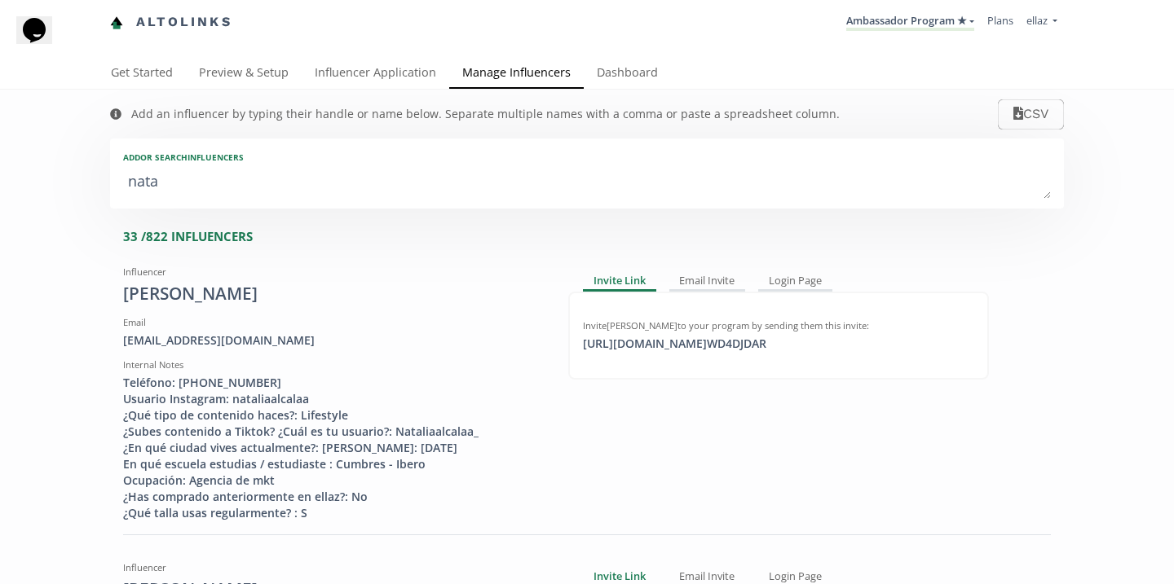
type textarea "natal"
type input "natal"
type input "NATAL"
type textarea "natali"
type input "natali"
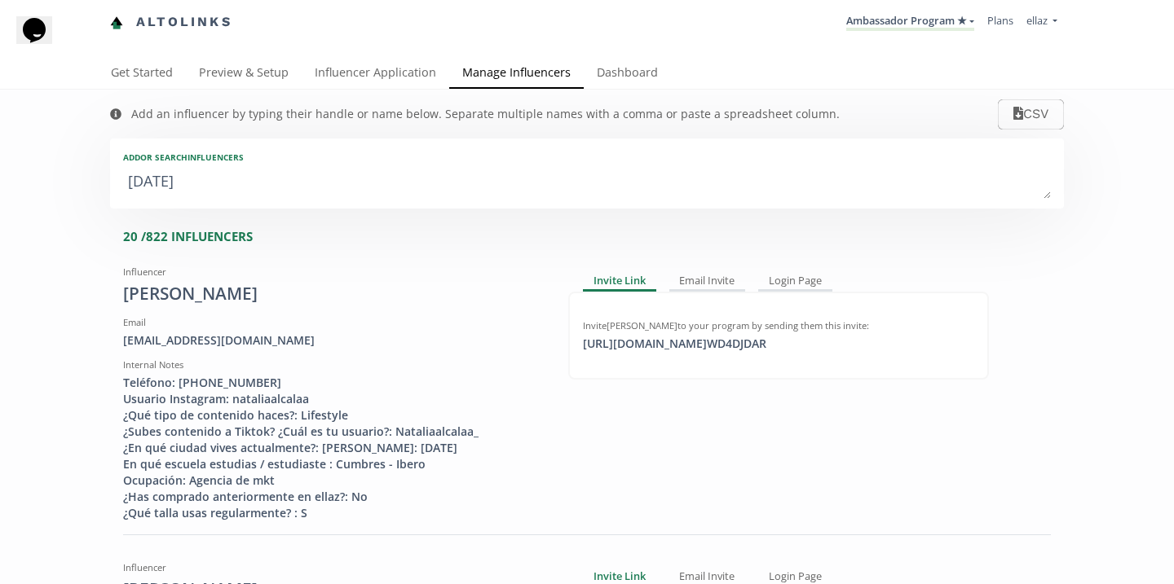
type input "NATALI"
type textarea "natalia"
type input "natalia"
type input "NATALIA"
type textarea "natalia l"
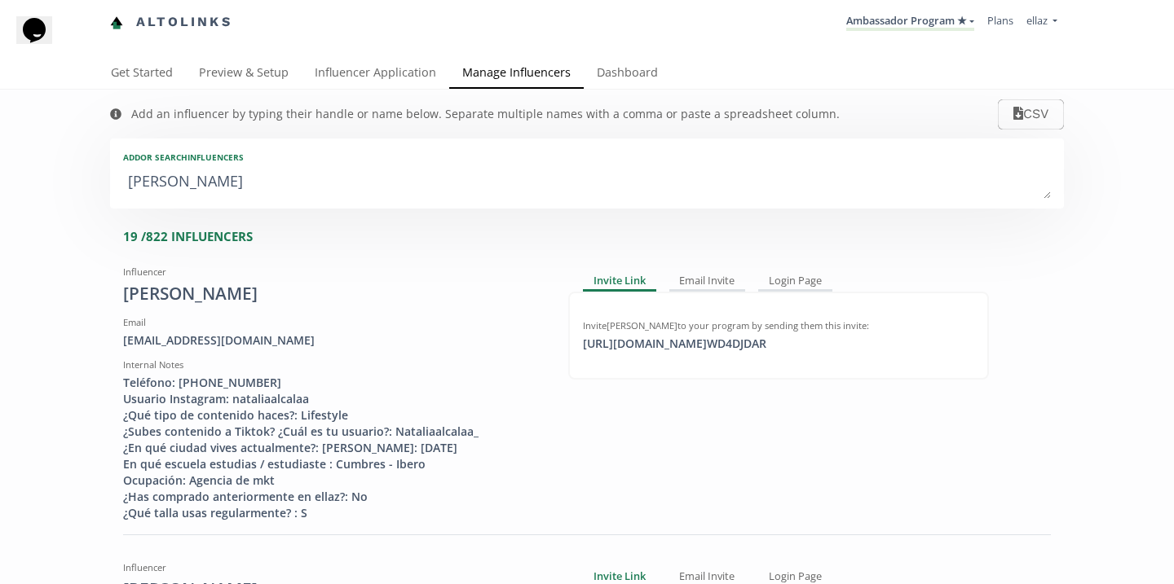
type input "natalia l"
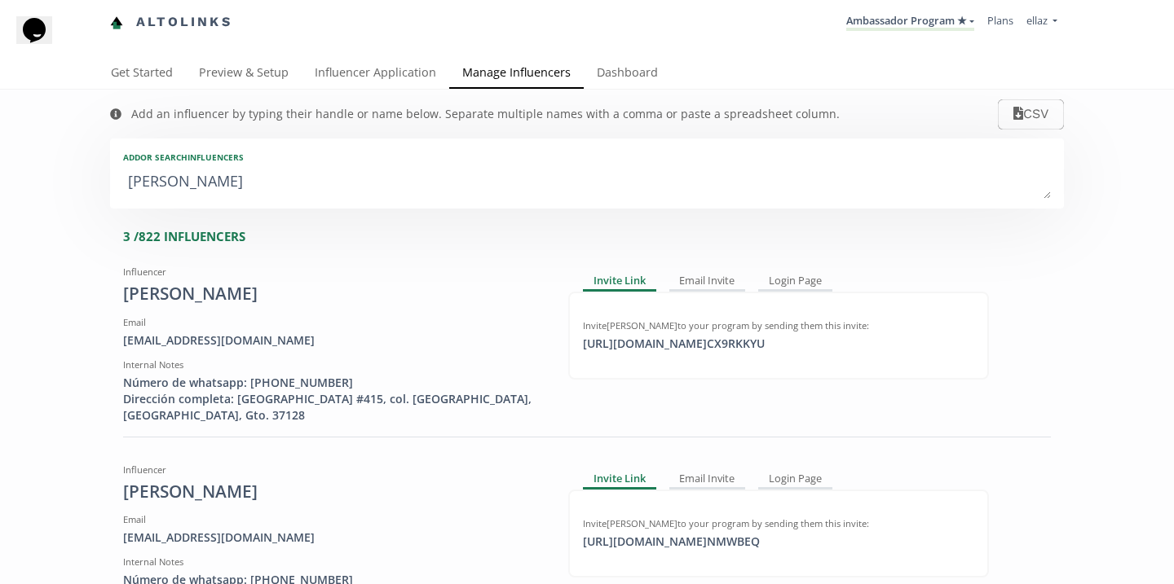
type textarea "natalia lo"
type input "natalia lo"
type textarea "natalia loz"
type input "natalia loz"
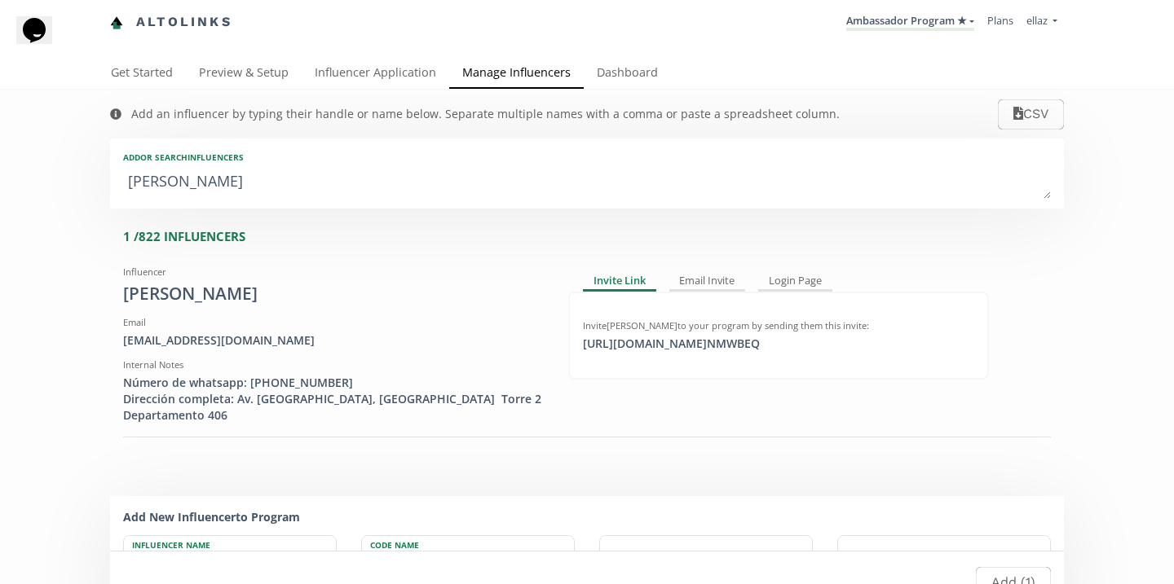
type textarea "natalia loz"
click at [967, 33] on li "Ambassador Program ★ KINEDU MACRO INFLUENCERS (prog ventas) Ambassador Program …" at bounding box center [909, 23] width 141 height 32
click at [948, 27] on link "Ambassador Program ★" at bounding box center [910, 22] width 128 height 18
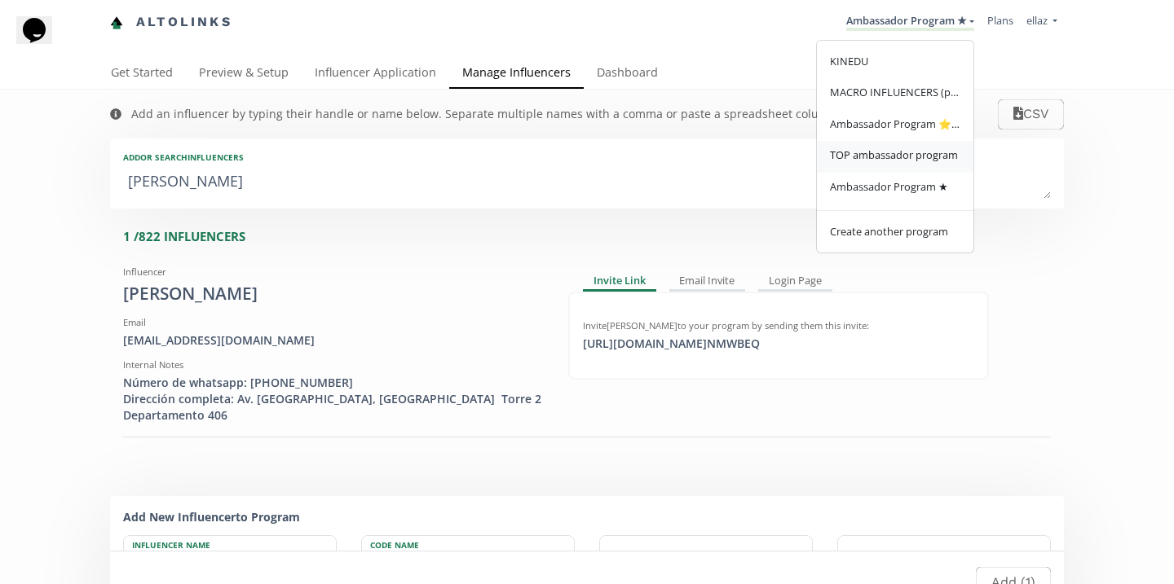
click at [905, 157] on span "TOP ambassador program" at bounding box center [894, 155] width 128 height 15
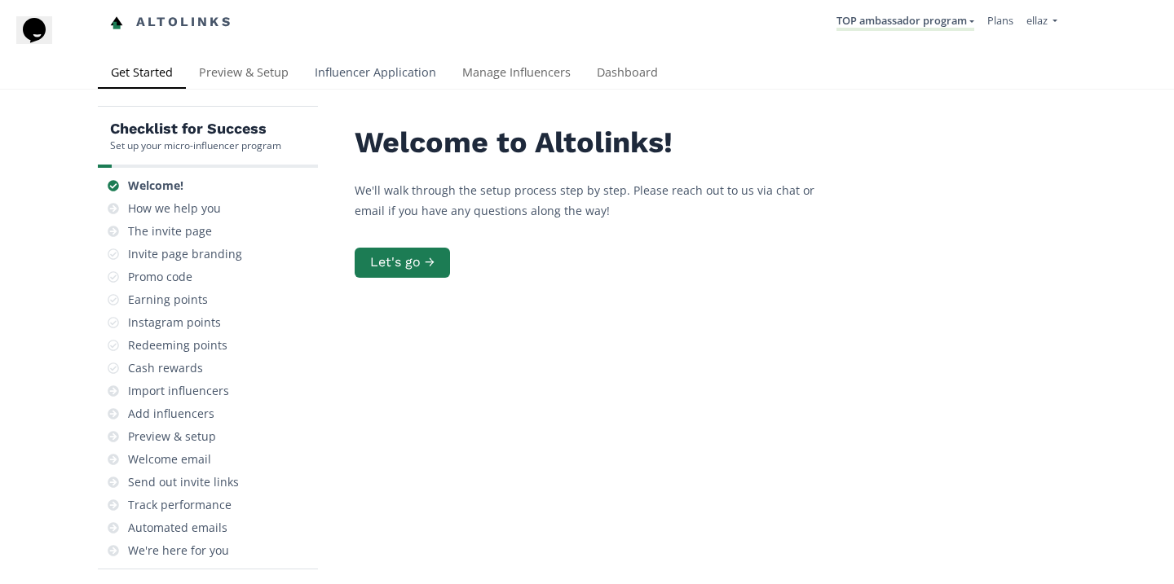
click at [397, 74] on link "Influencer Application" at bounding box center [376, 74] width 148 height 33
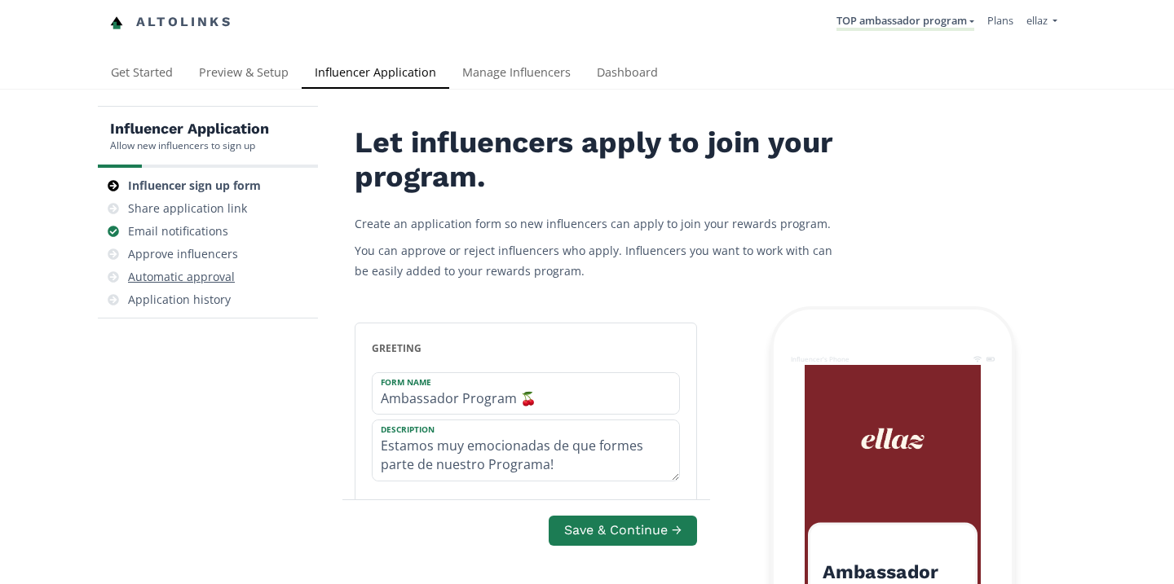
click at [197, 275] on div "Automatic approval" at bounding box center [181, 277] width 107 height 16
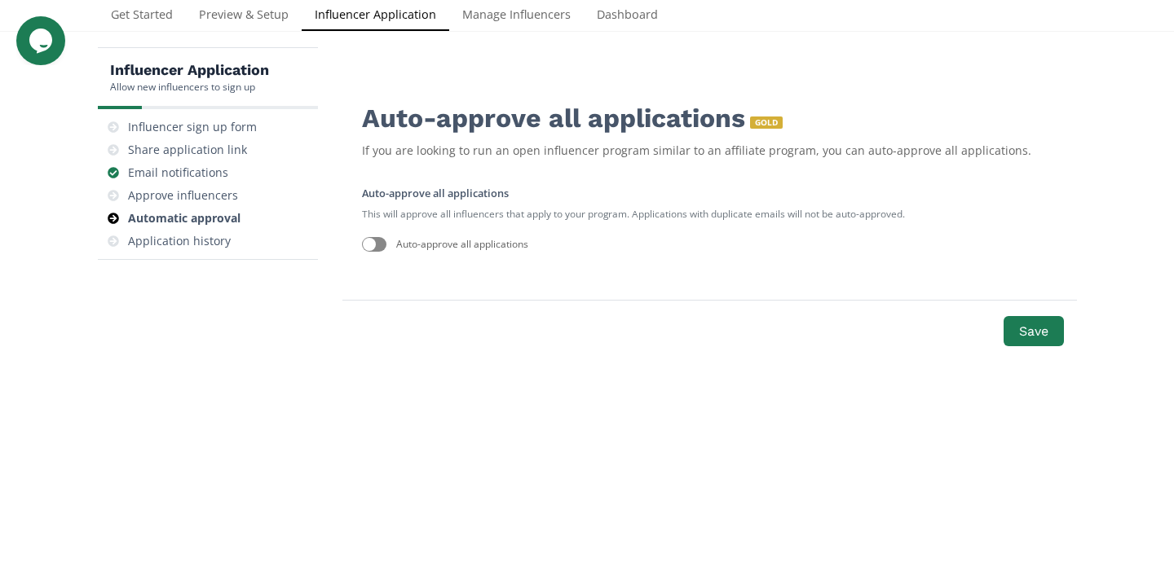
scroll to position [65, 0]
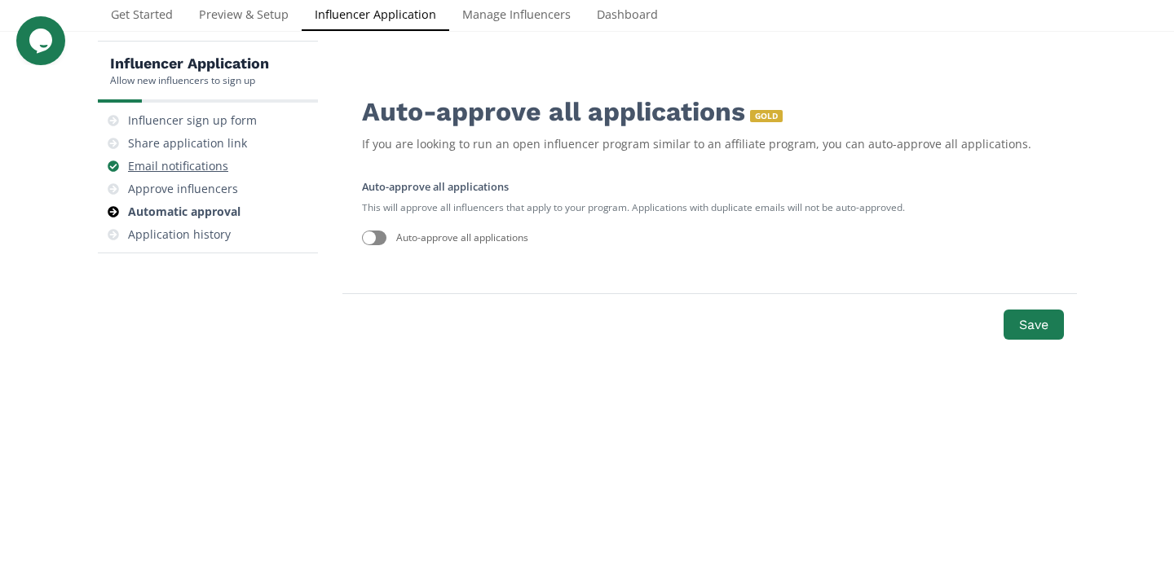
click at [206, 177] on div "Email notifications" at bounding box center [207, 166] width 207 height 23
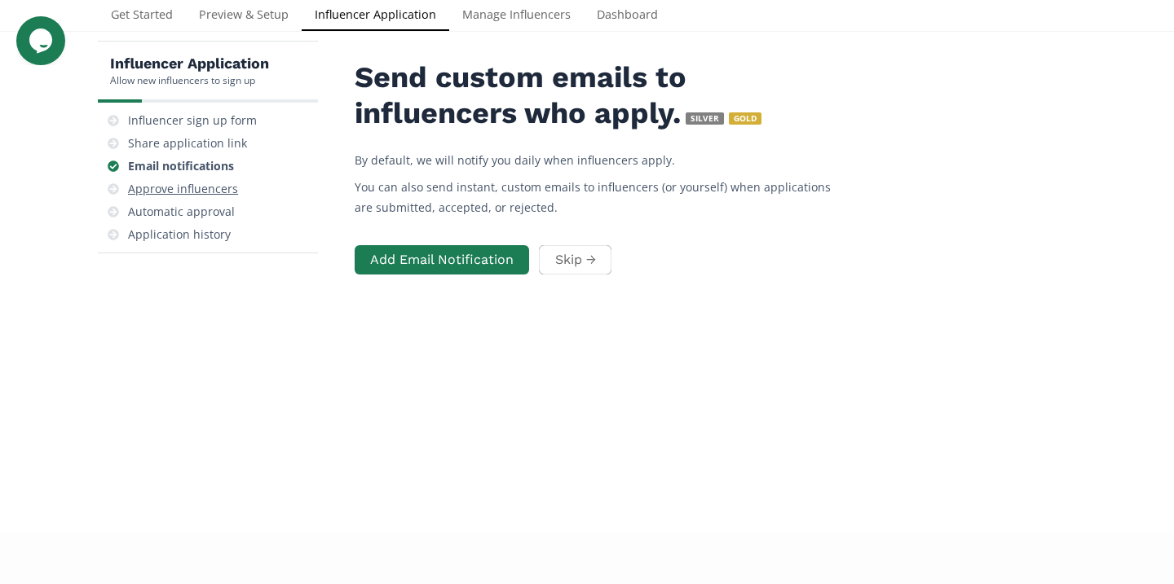
click at [211, 188] on div "Approve influencers" at bounding box center [183, 189] width 110 height 16
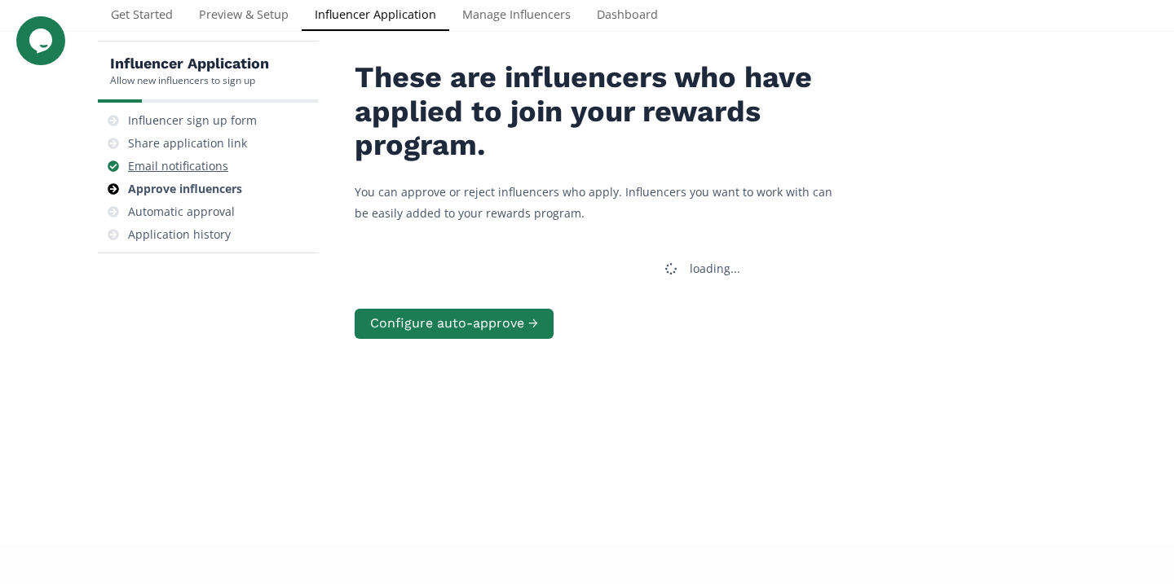
click at [211, 169] on div "Email notifications" at bounding box center [178, 166] width 100 height 16
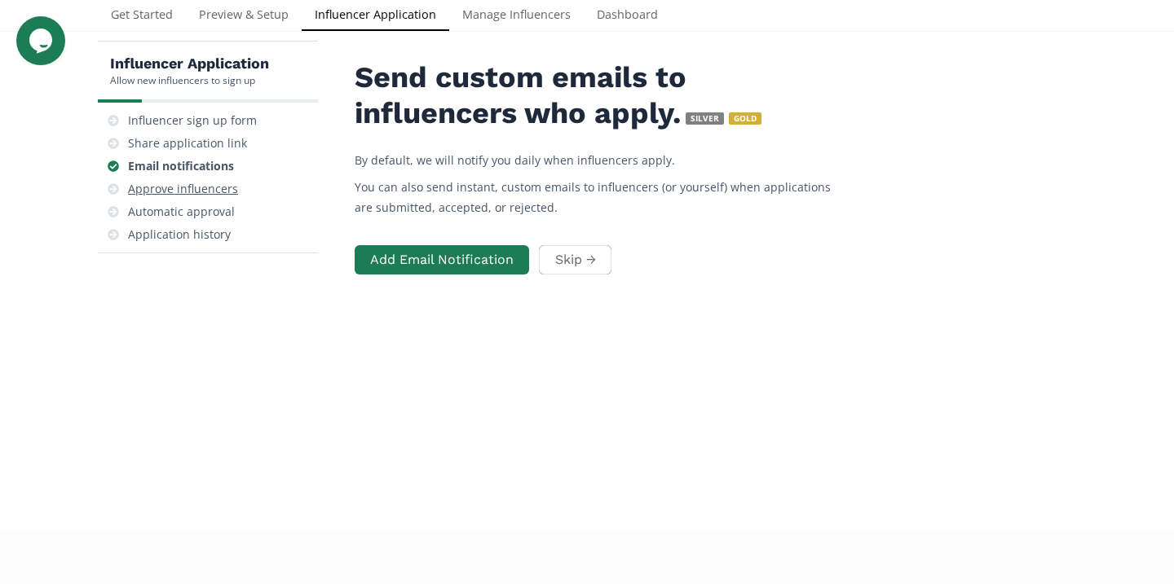
click at [207, 184] on div "Approve influencers" at bounding box center [183, 189] width 110 height 16
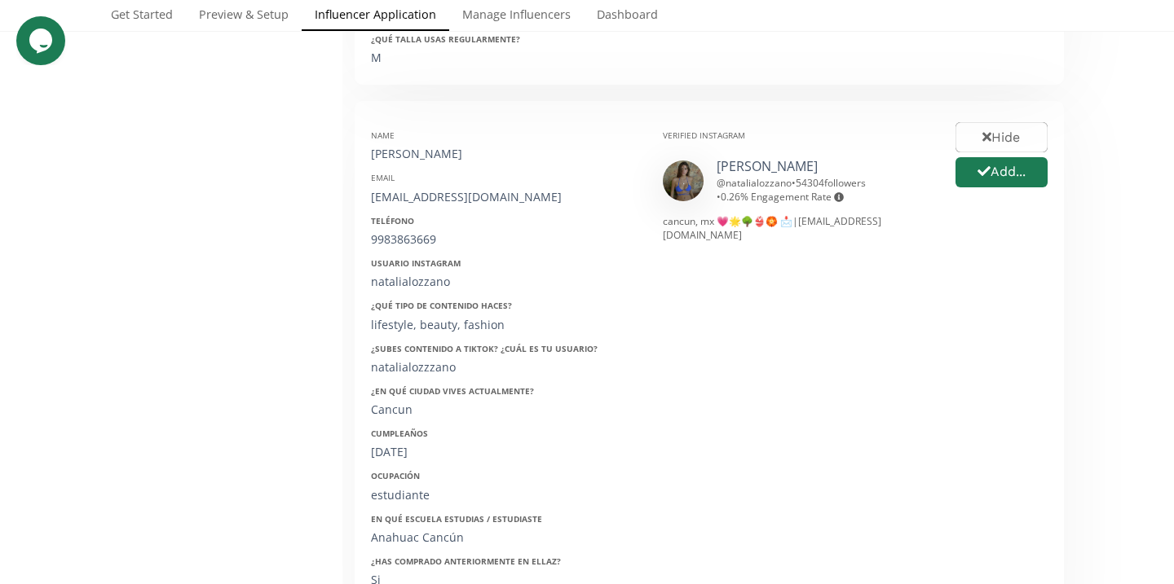
scroll to position [777, 0]
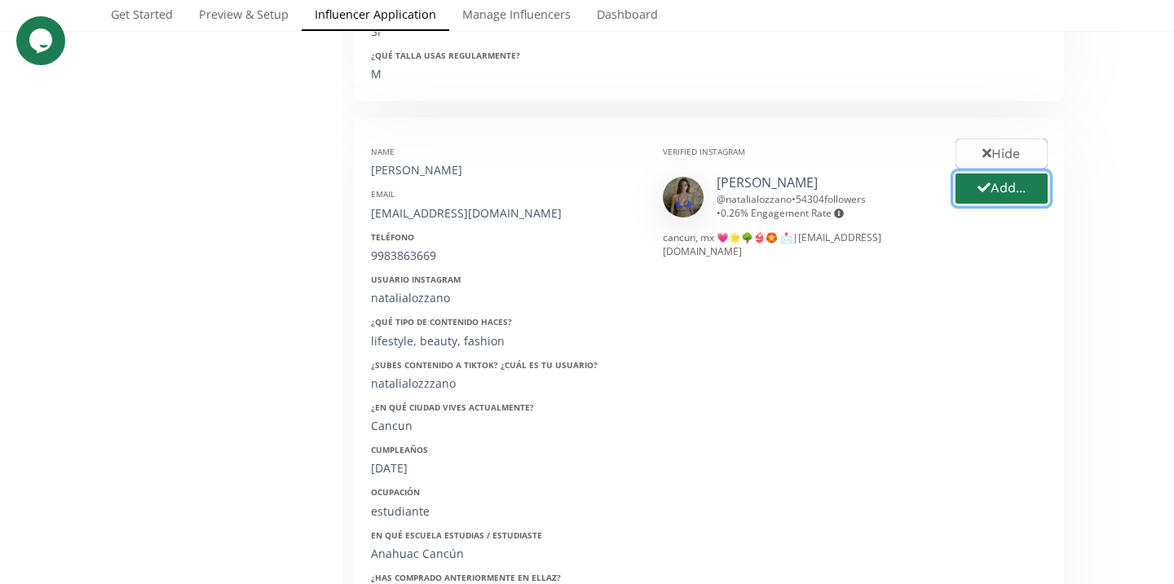
click at [987, 186] on button "Add..." at bounding box center [1001, 188] width 97 height 35
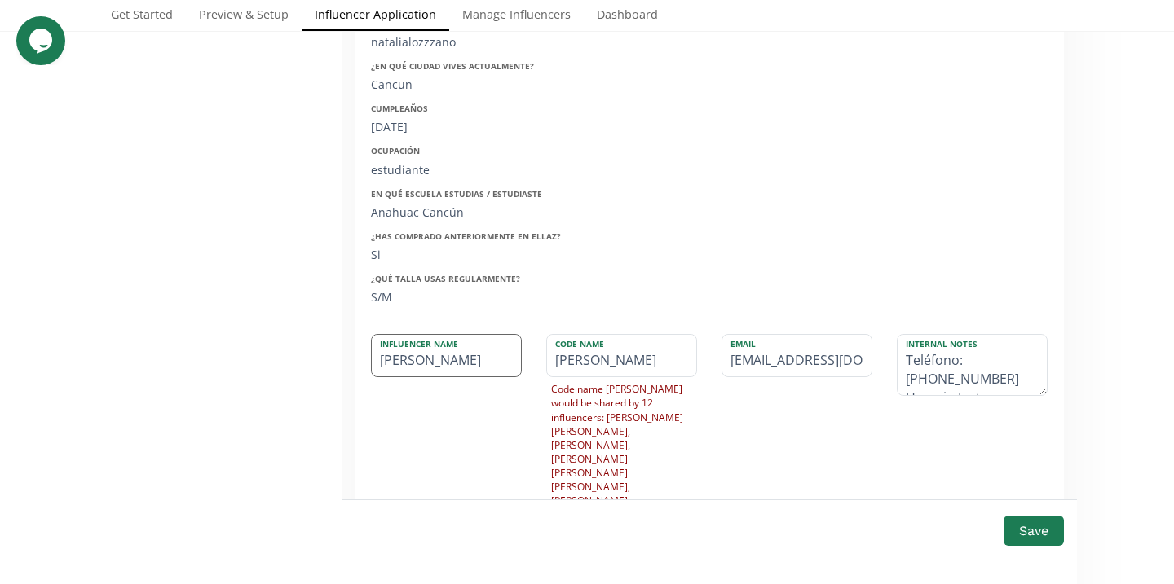
scroll to position [1124, 0]
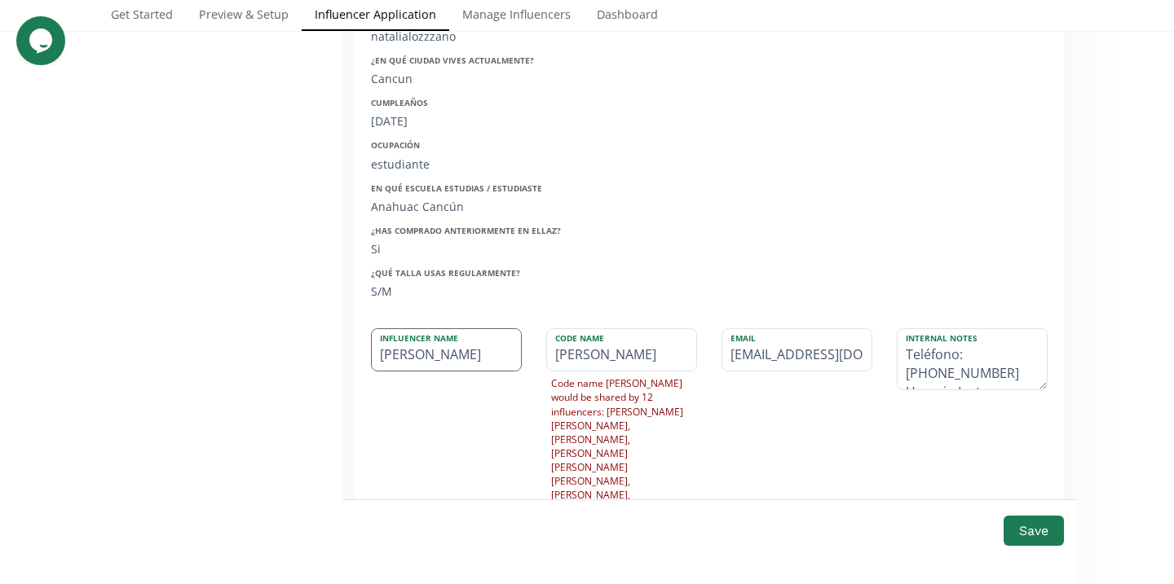
click at [475, 345] on input "[PERSON_NAME]" at bounding box center [446, 350] width 149 height 42
click at [419, 336] on input "[PERSON_NAME]" at bounding box center [446, 350] width 149 height 42
type input "[PERSON_NAME]"
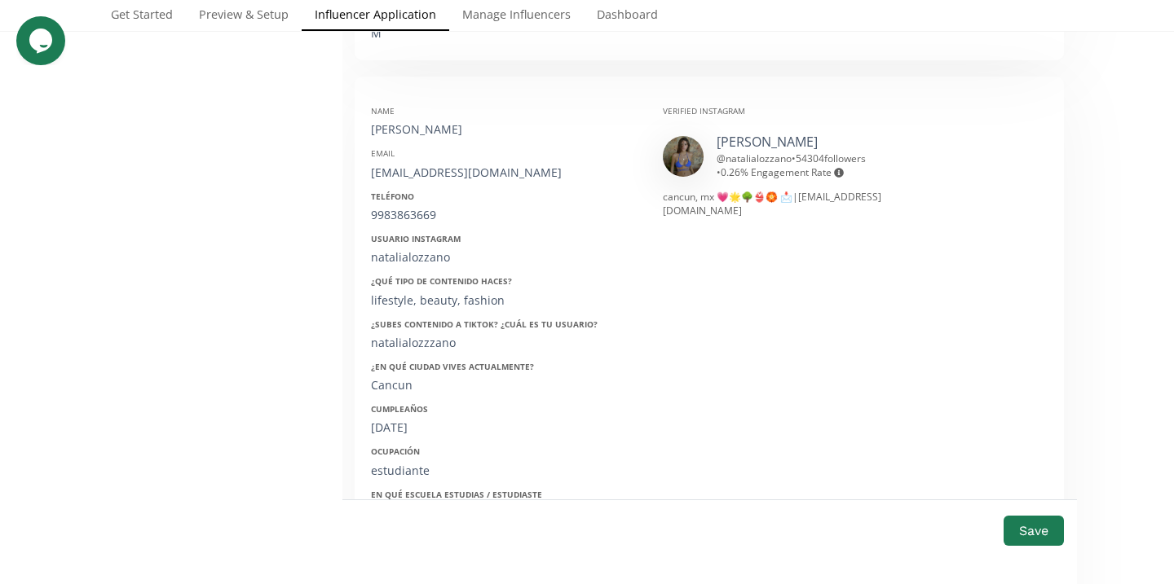
scroll to position [818, 0]
click at [436, 164] on div "[EMAIL_ADDRESS][DOMAIN_NAME]" at bounding box center [504, 172] width 267 height 16
copy div "[EMAIL_ADDRESS][DOMAIN_NAME]"
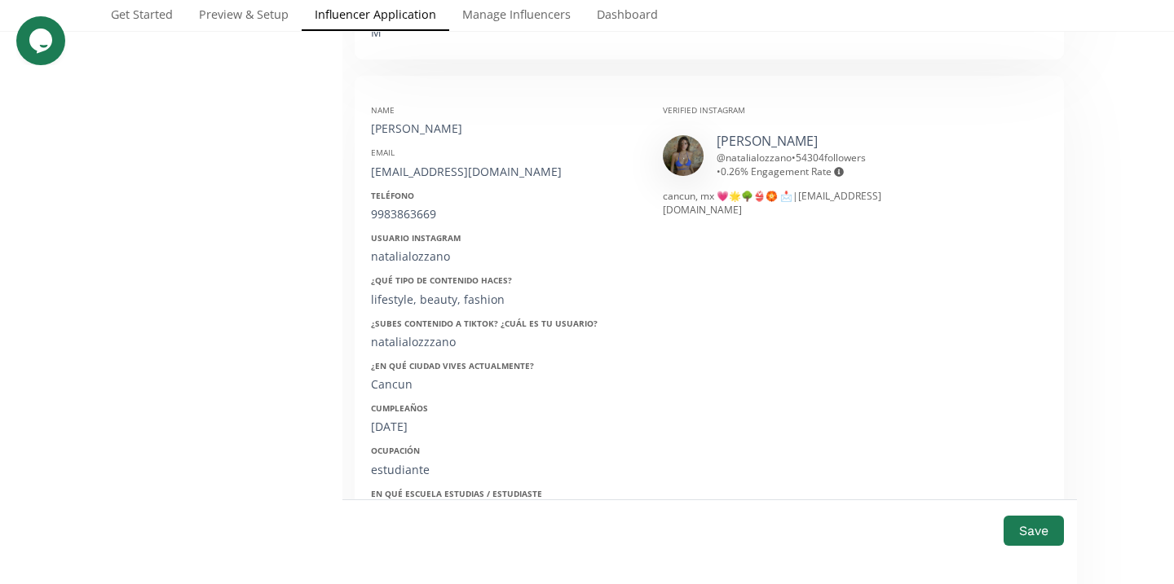
click at [403, 206] on div "9983863669" at bounding box center [504, 214] width 267 height 16
copy div "9983863669"
click at [401, 249] on div "natalialozzano" at bounding box center [504, 257] width 267 height 16
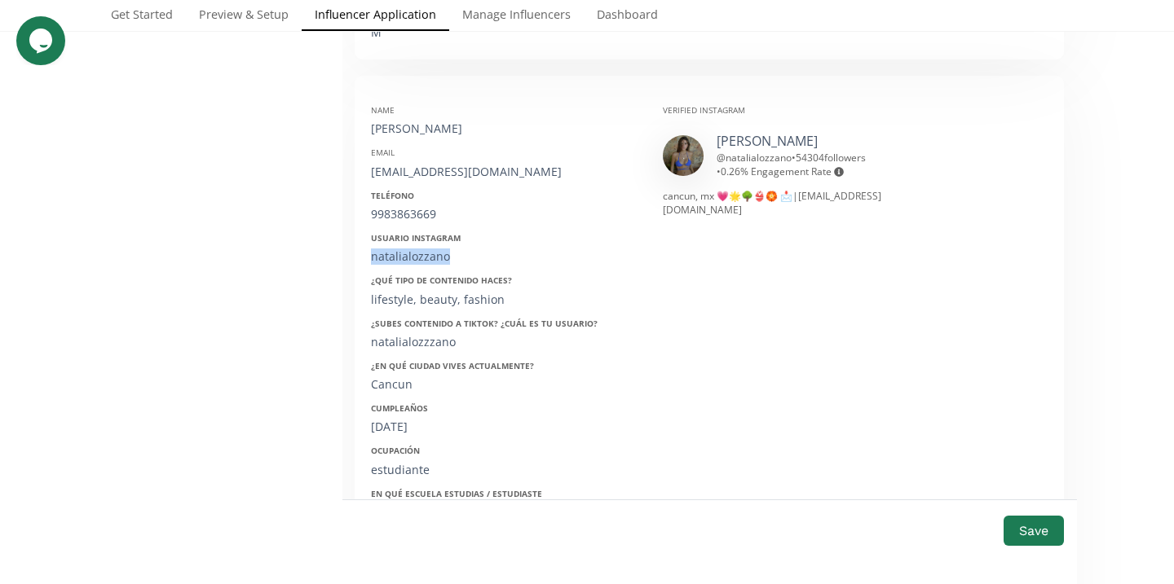
copy div "natalialozzano"
click at [416, 206] on div "9983863669" at bounding box center [504, 214] width 267 height 16
copy div "9983863669"
click at [403, 419] on div "[DATE]" at bounding box center [504, 427] width 267 height 16
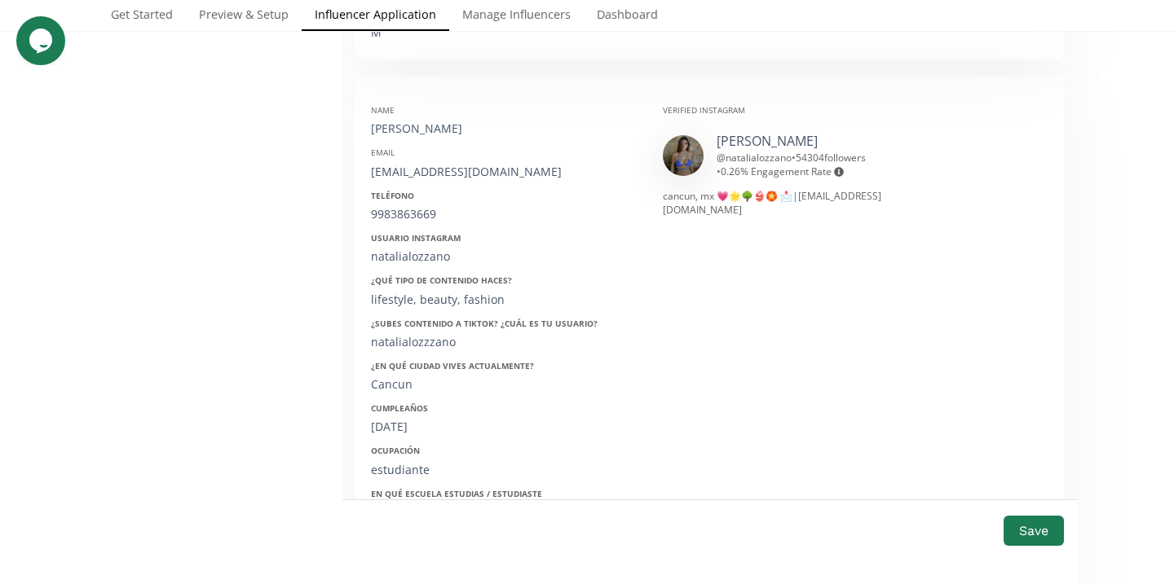
click at [403, 419] on div "[DATE]" at bounding box center [504, 427] width 267 height 16
copy div "[DATE]"
click at [1035, 531] on button "Save" at bounding box center [1033, 530] width 65 height 35
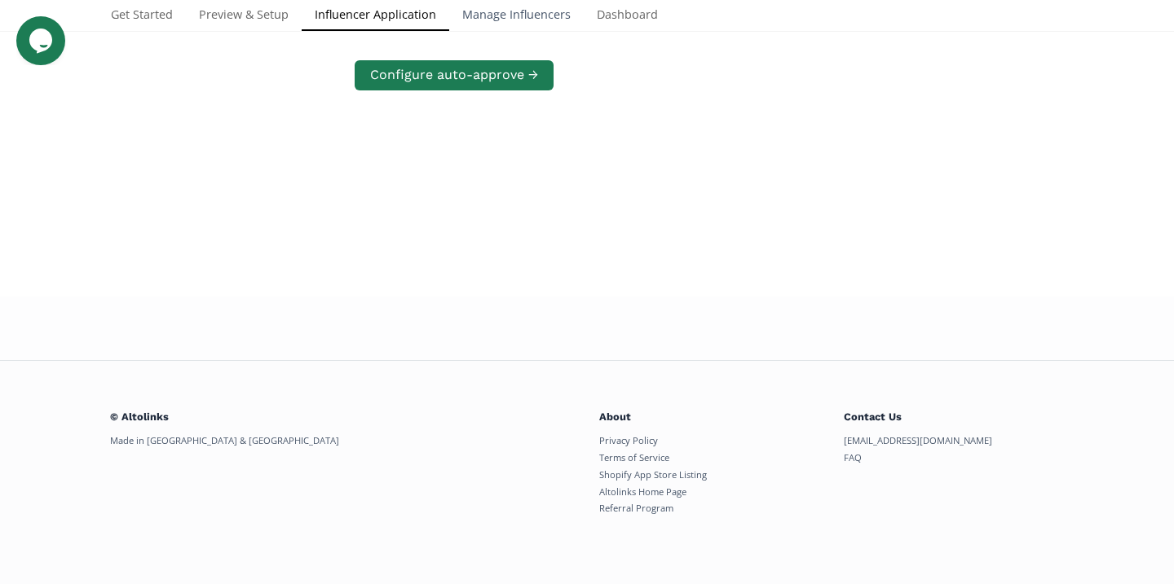
scroll to position [773, 0]
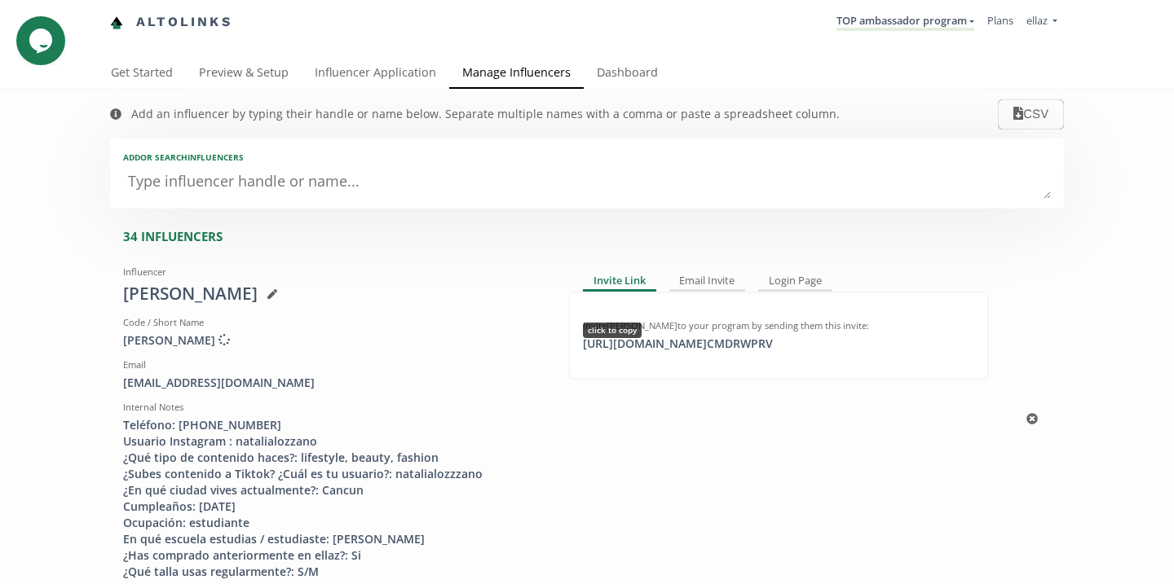
click at [711, 356] on div "Invite Natalia Lozano to your program by sending them this invite: https://app.…" at bounding box center [778, 336] width 421 height 88
click at [712, 350] on div "https://app.altolinks.com/invite/ CMDRWPRV click to copy" at bounding box center [677, 344] width 209 height 16
copy div "https://app.altolinks.co"
click at [258, 293] on div at bounding box center [268, 294] width 20 height 14
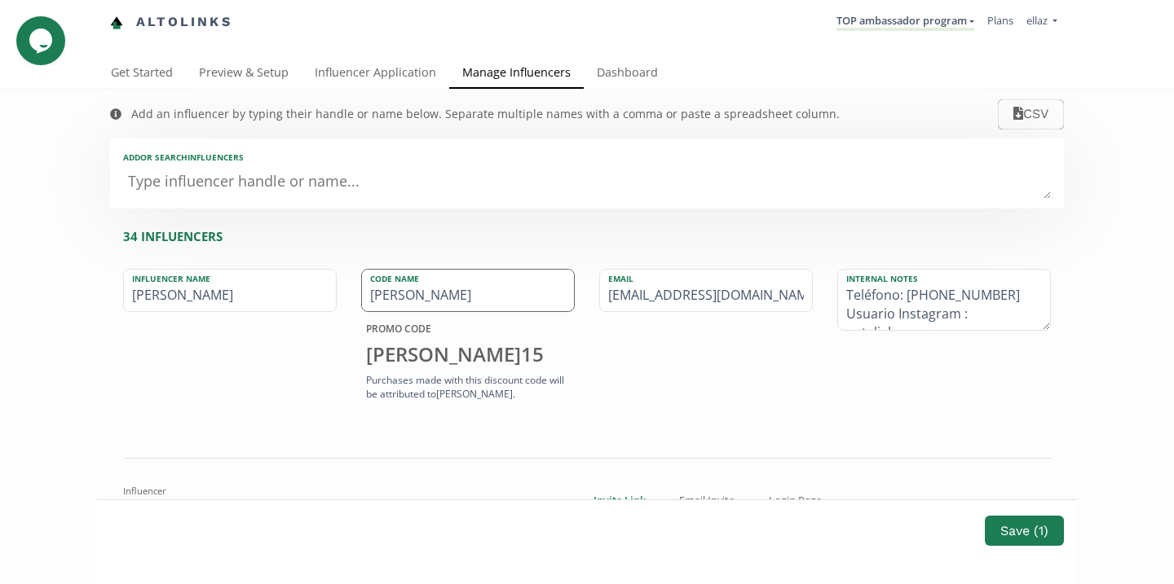
click at [441, 298] on input "NATALIA" at bounding box center [468, 291] width 212 height 42
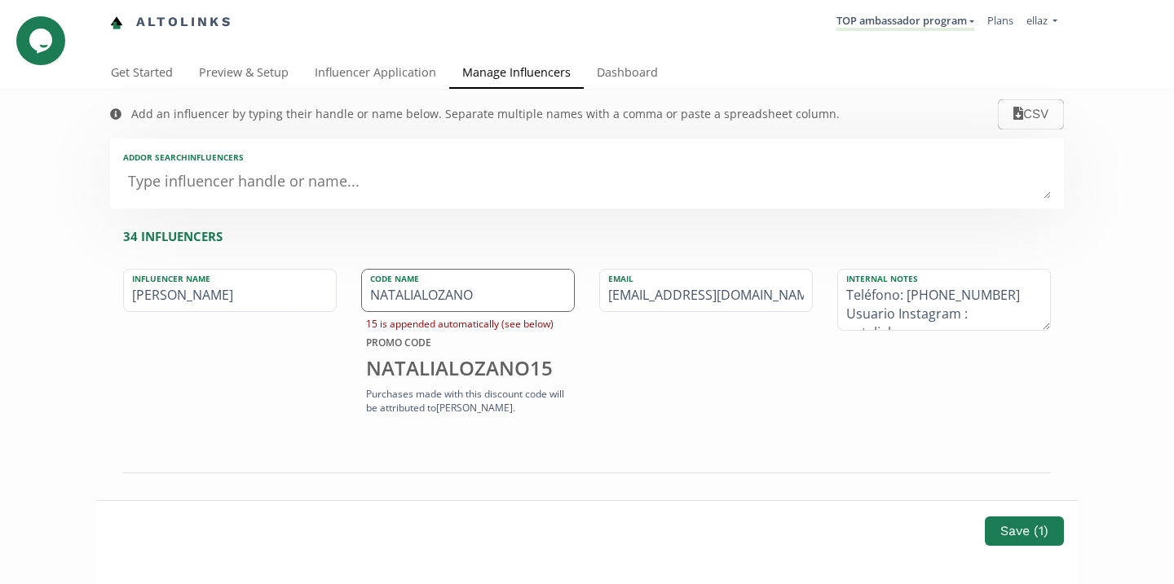
click at [452, 297] on input "NATALIALOZANO" at bounding box center [468, 291] width 212 height 42
type input "NATALIALOZANO"
click at [1024, 538] on button "Save ( 1 )" at bounding box center [1024, 530] width 84 height 35
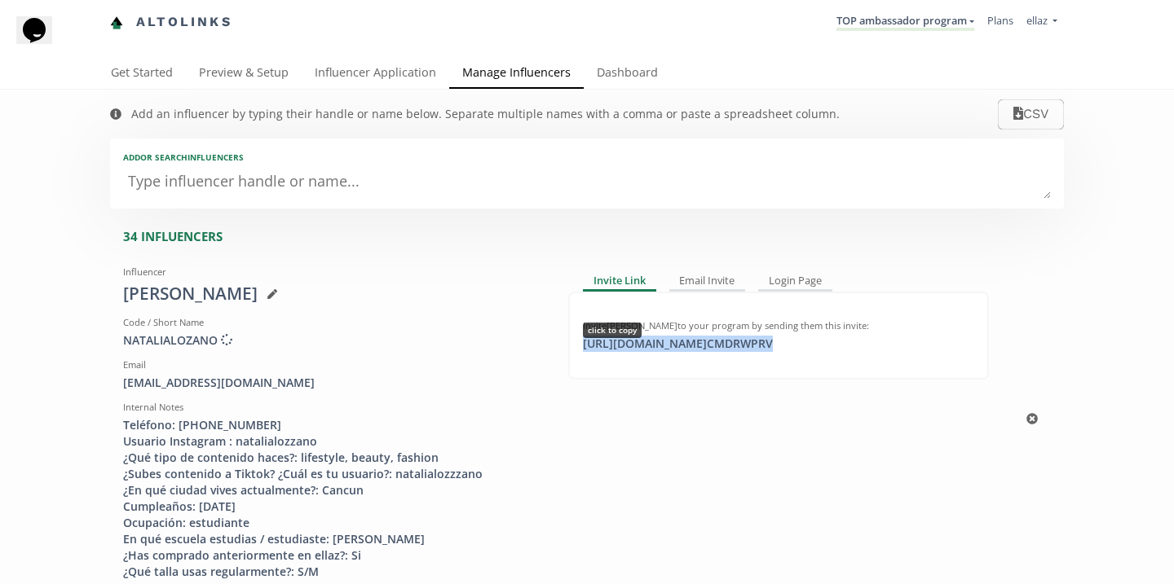
click at [758, 346] on div "[URL][DOMAIN_NAME] CMDRWPRV click to copy" at bounding box center [677, 344] width 209 height 16
click at [923, 22] on link "TOP ambassador program" at bounding box center [905, 22] width 138 height 18
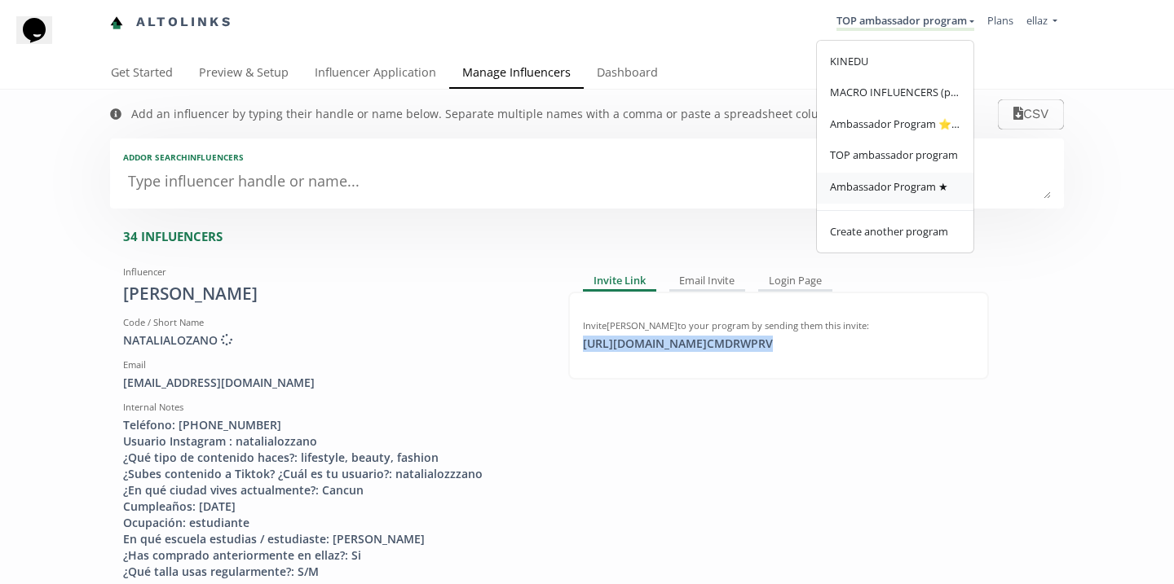
click at [916, 183] on span "Ambassador Program ★" at bounding box center [889, 186] width 118 height 15
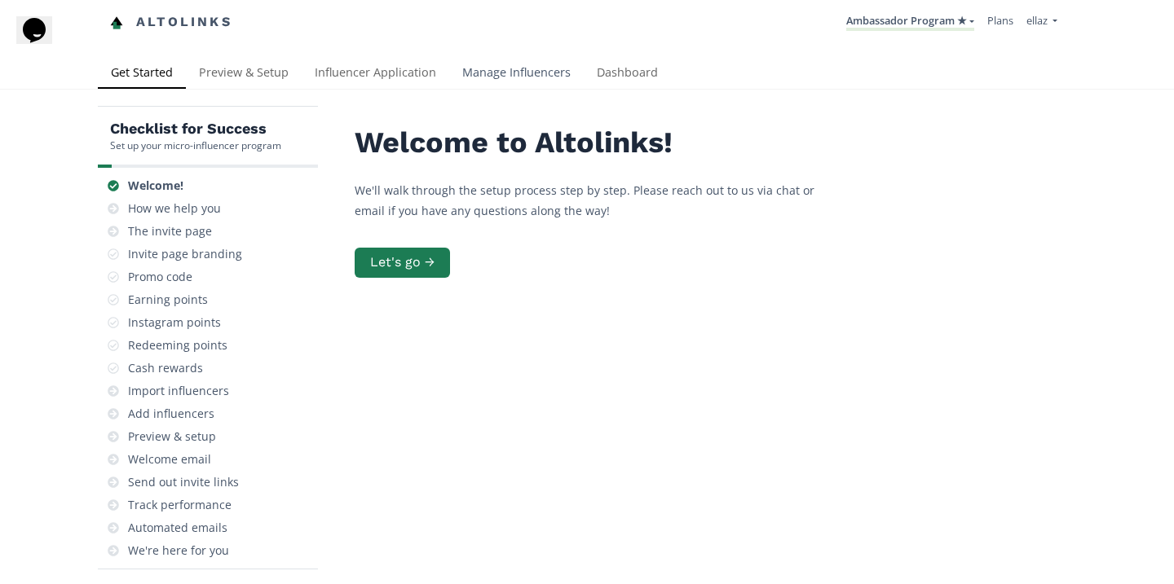
click at [478, 83] on link "Manage Influencers" at bounding box center [516, 74] width 134 height 33
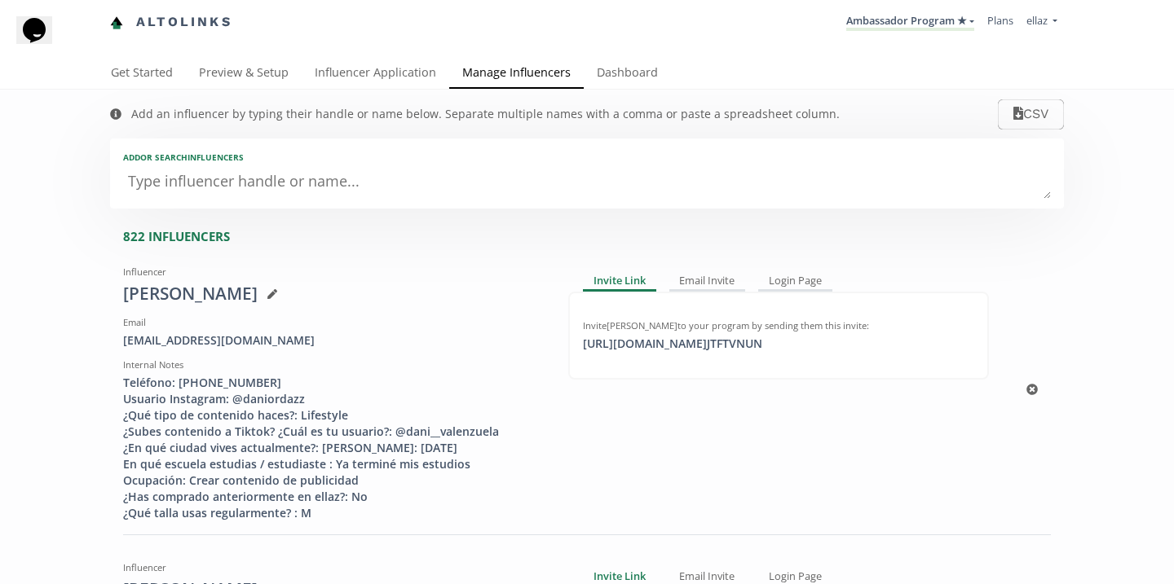
click at [661, 334] on div "Invite Daniela Valenzuela Ordaz to your program by sending them this invite: ht…" at bounding box center [778, 335] width 391 height 33
click at [663, 344] on div "https://app.altolinks.com/invite/ JTFTVNUN click to copy" at bounding box center [672, 344] width 199 height 16
copy div "https://app.alt"
click at [626, 83] on link "Dashboard" at bounding box center [627, 74] width 87 height 33
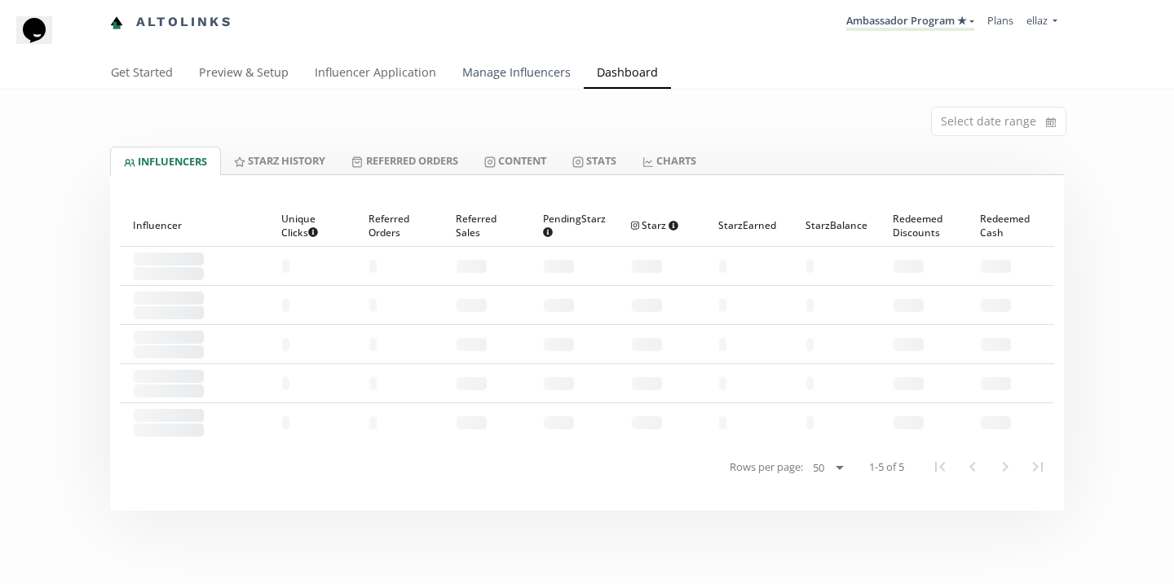
click at [489, 67] on link "Manage Influencers" at bounding box center [516, 74] width 134 height 33
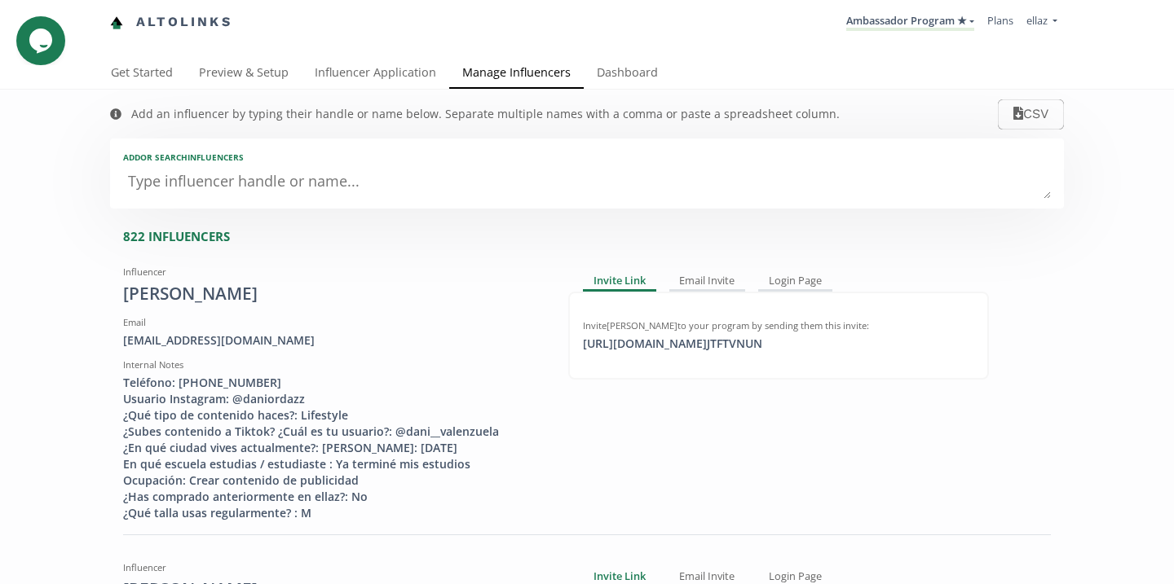
click at [313, 178] on textarea at bounding box center [586, 182] width 927 height 33
type textarea "lu"
type input "lu"
type input "LU"
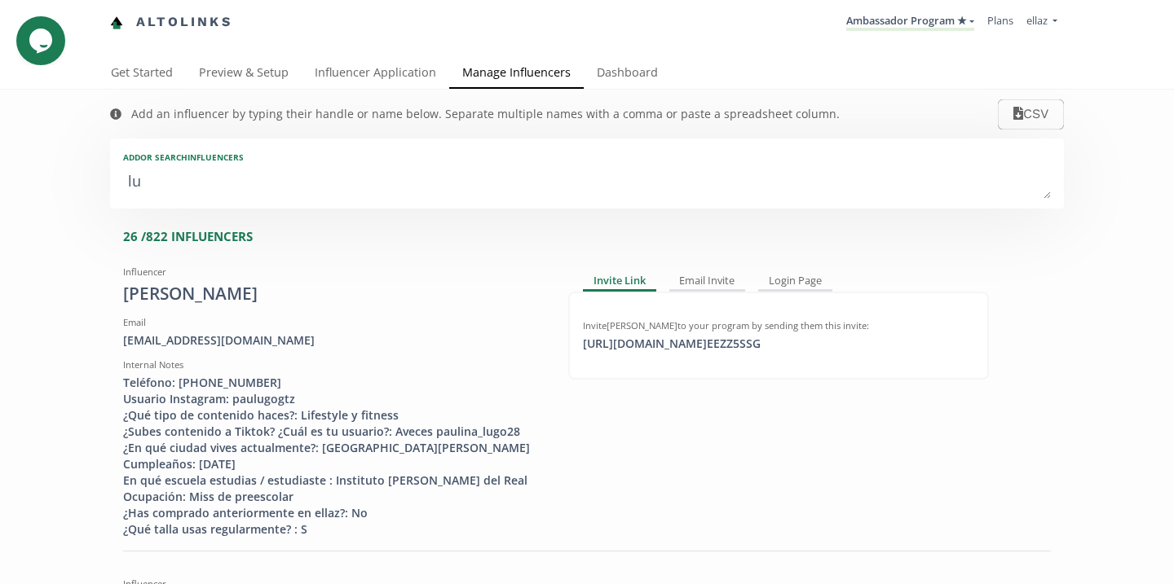
type textarea "luc"
type input "luc"
type input "LUC"
type textarea "luci"
type input "luci"
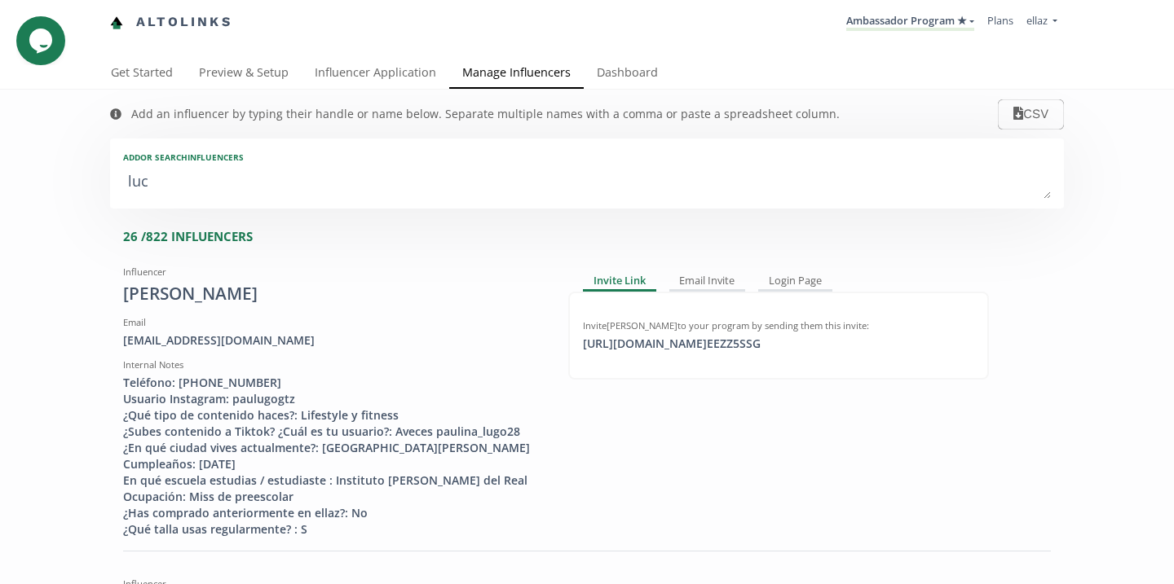
type input "LUCI"
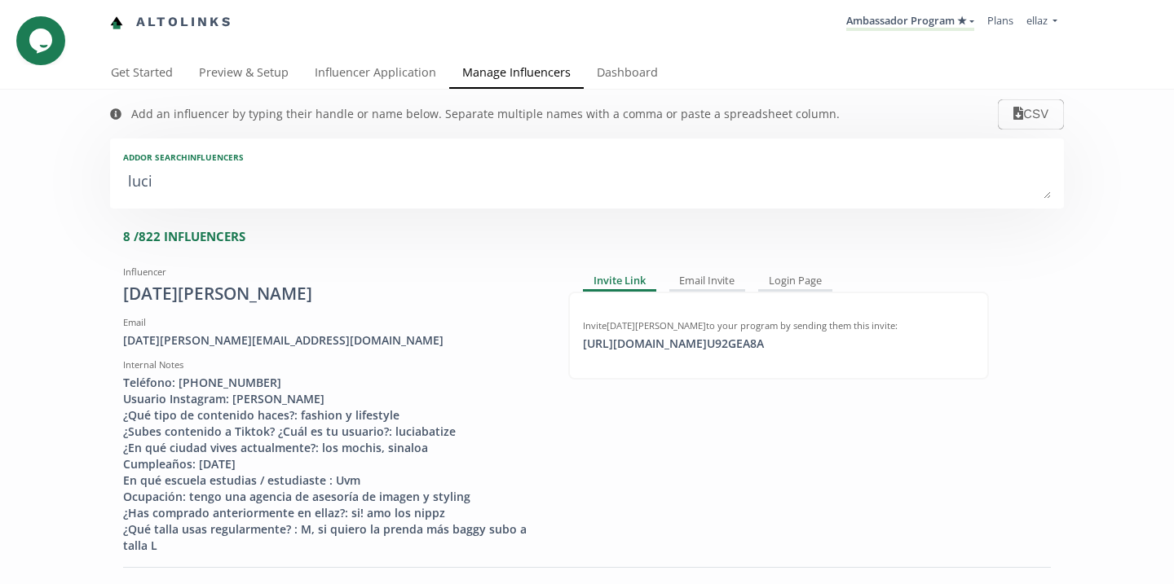
type textarea "lucia"
type input "lucia"
type input "LUCIA"
type textarea "lucian"
type input "lucian"
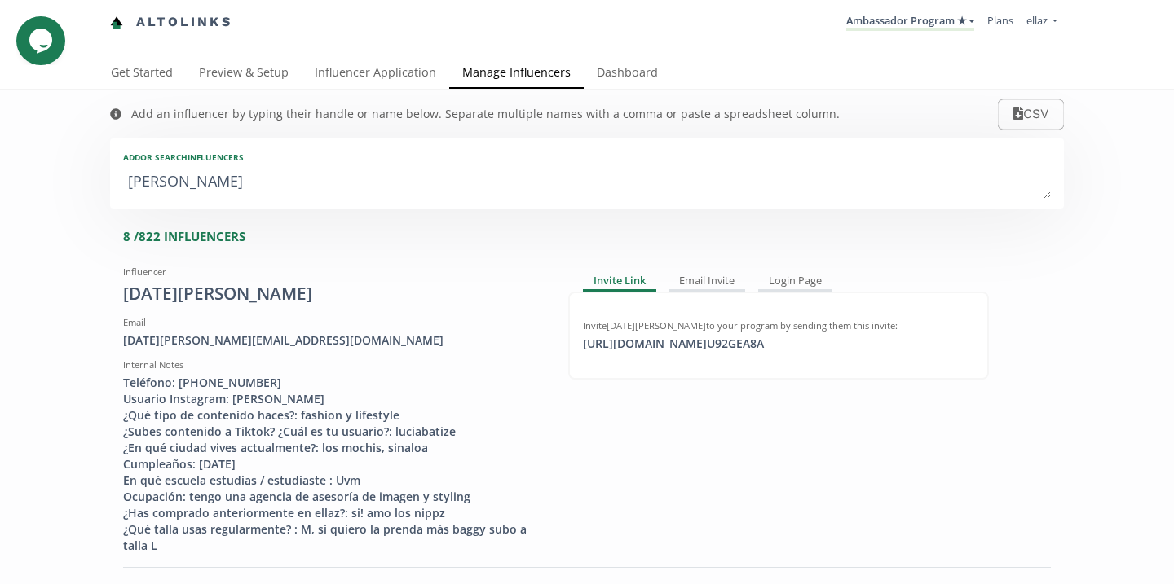
type input "LUCIAN"
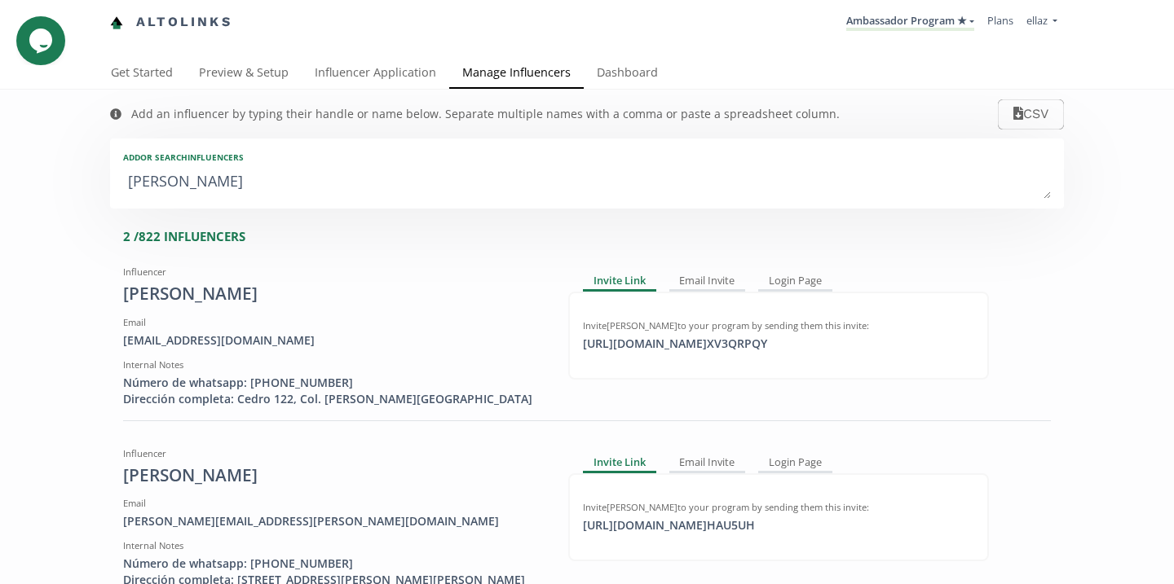
type textarea "luciana"
type input "luciana"
type input "LUCIANA"
type textarea "luciana s"
type input "luciana s"
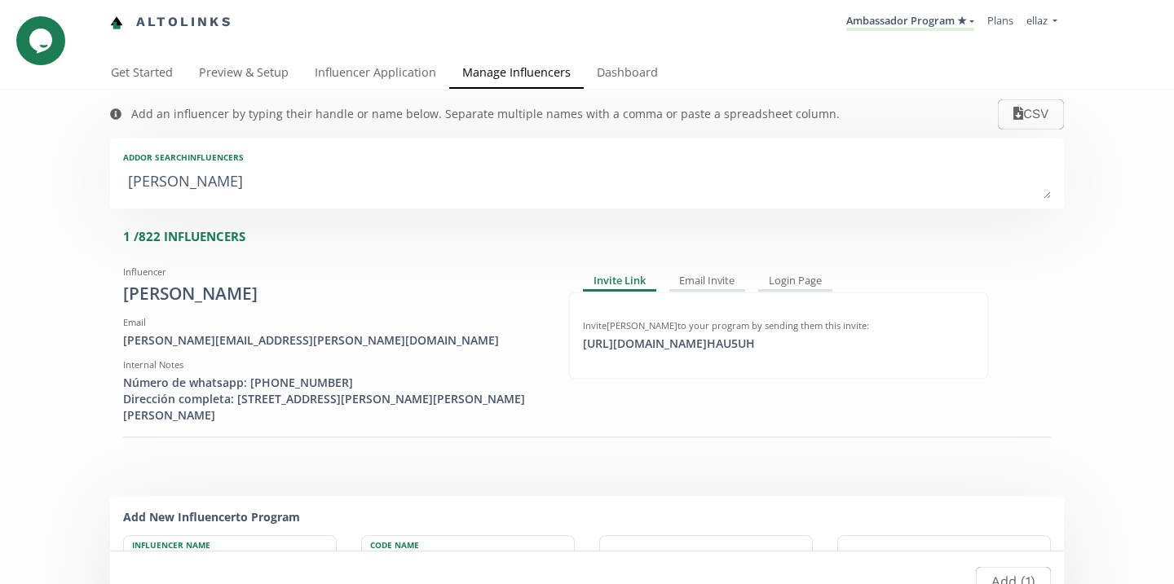
type textarea "luciana se"
type input "luciana se"
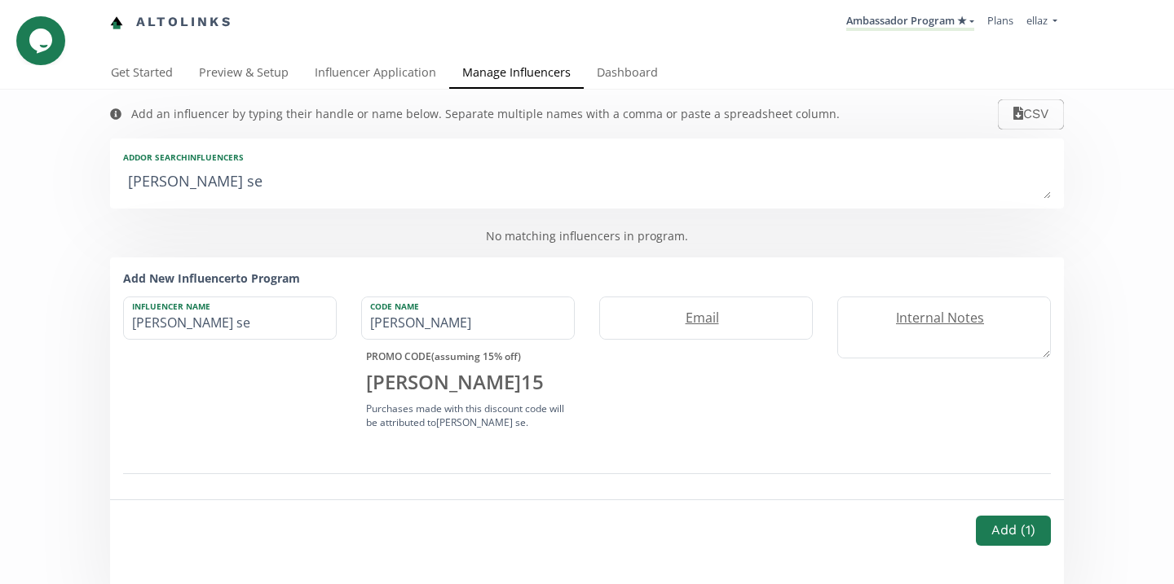
type textarea "luciana se"
click at [384, 80] on link "Influencer Application" at bounding box center [376, 74] width 148 height 33
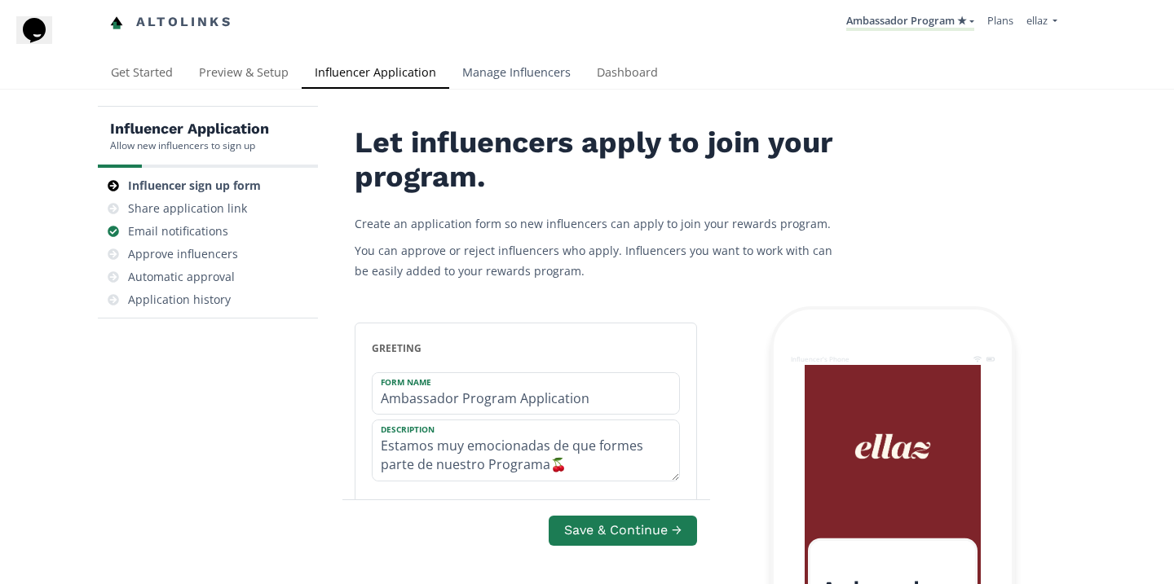
click at [523, 77] on link "Manage Influencers" at bounding box center [516, 74] width 134 height 33
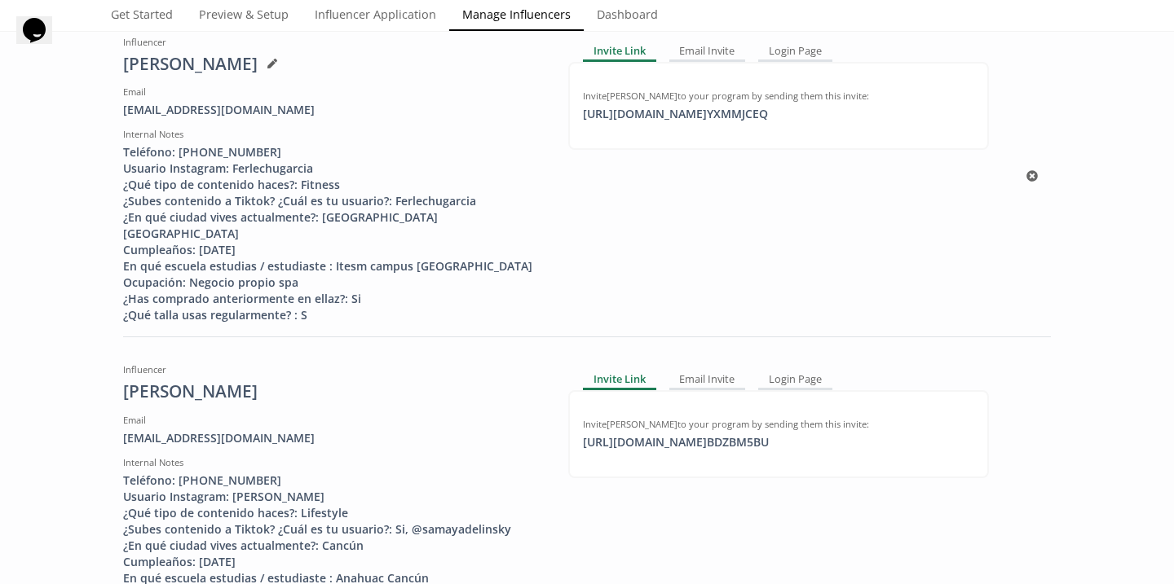
scroll to position [535, 0]
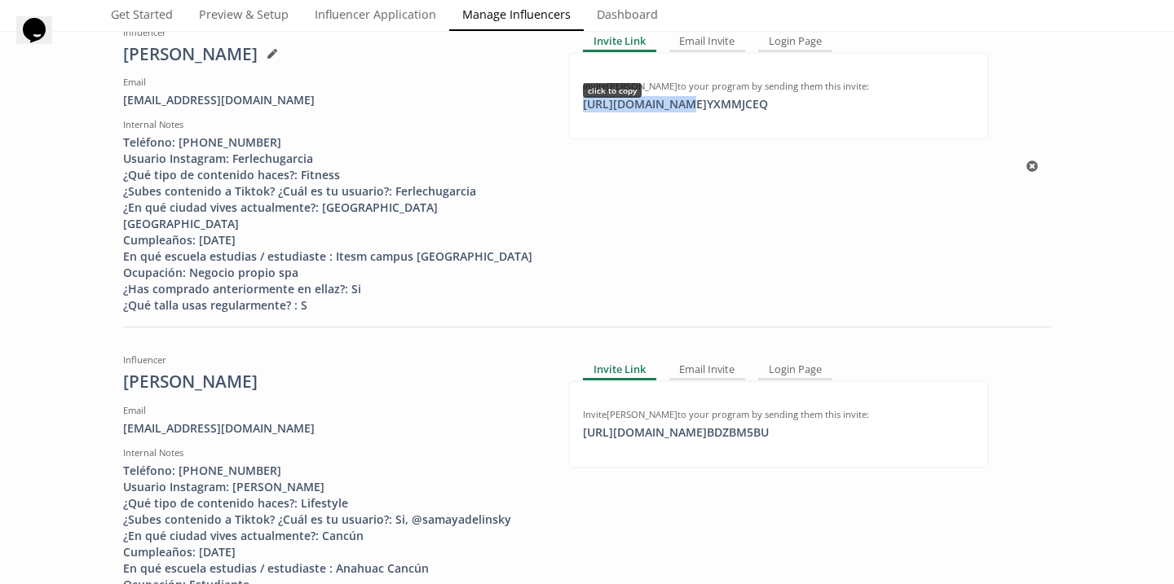
click at [667, 112] on div "[URL][DOMAIN_NAME] YXMMJCEQ click to copy" at bounding box center [675, 104] width 205 height 16
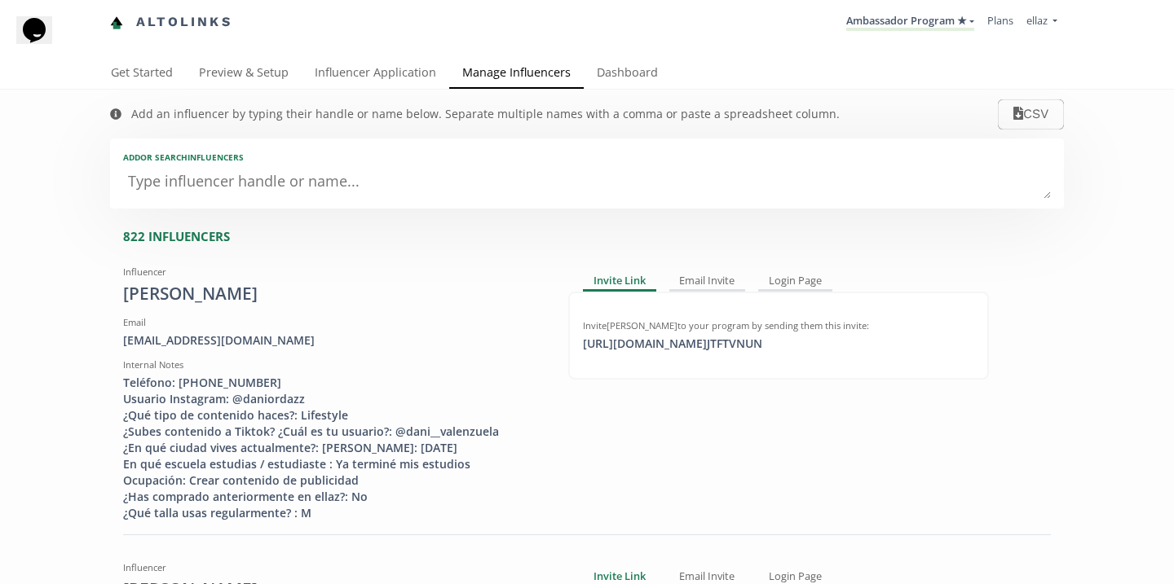
click at [908, 5] on nav "Altolinks Ambassador Program ★ [GEOGRAPHIC_DATA] MACRO INFLUENCERS (prog ventas…" at bounding box center [587, 22] width 954 height 45
click at [908, 25] on link "Ambassador Program ★" at bounding box center [910, 22] width 128 height 18
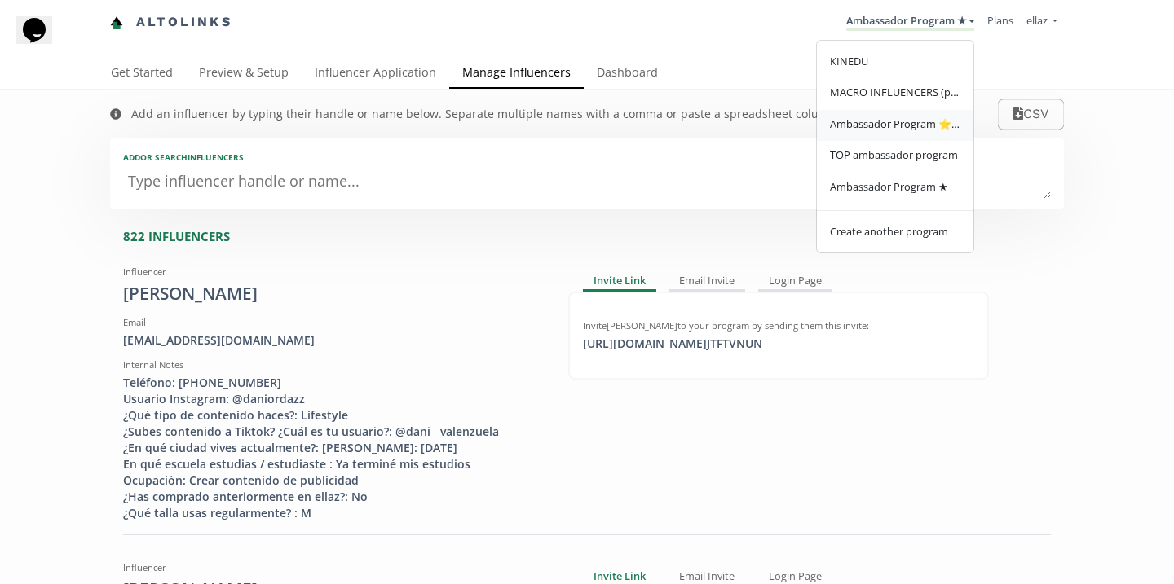
click at [919, 129] on span "Ambassador Program ⭐️⭐️" at bounding box center [895, 124] width 130 height 15
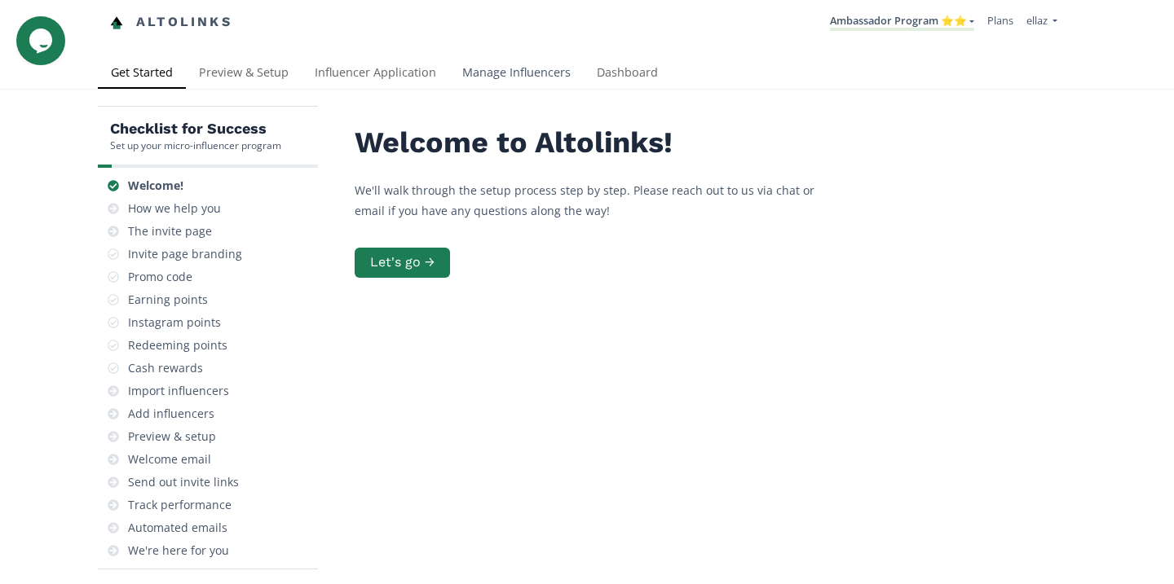
click at [495, 69] on link "Manage Influencers" at bounding box center [516, 74] width 134 height 33
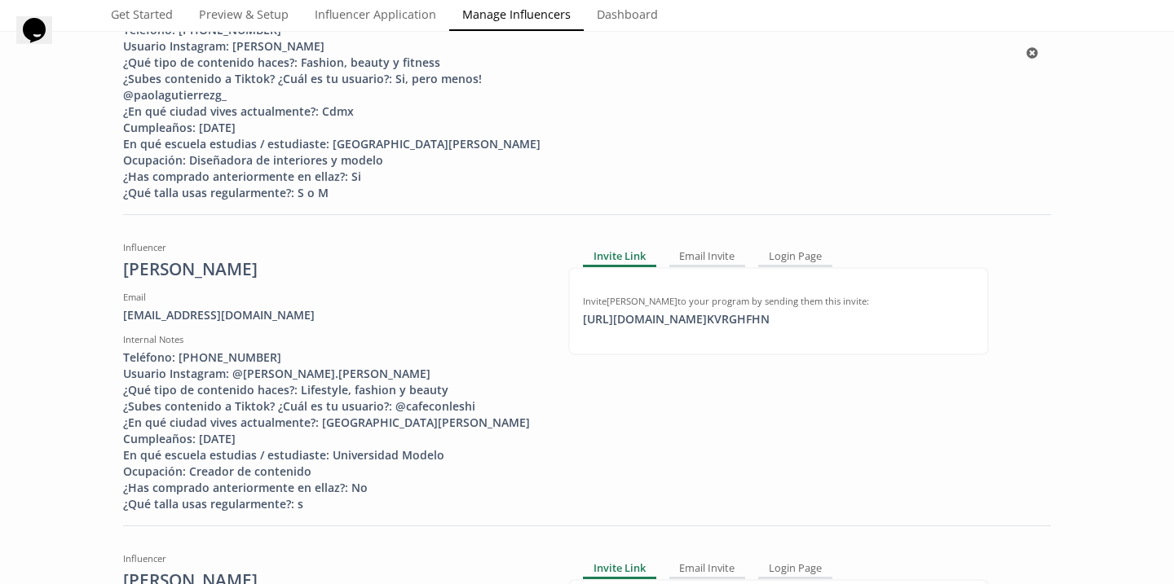
scroll to position [354, 0]
click at [645, 314] on div "https://app.altolinks.com/invite/ KVRGHFHN click to copy" at bounding box center [676, 319] width 206 height 16
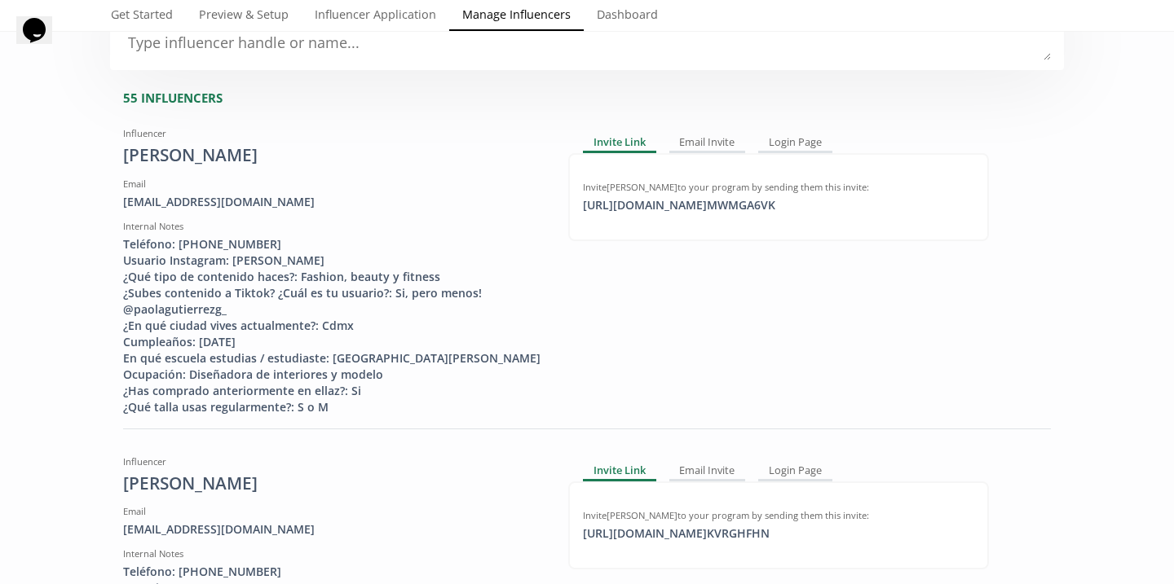
scroll to position [121, 0]
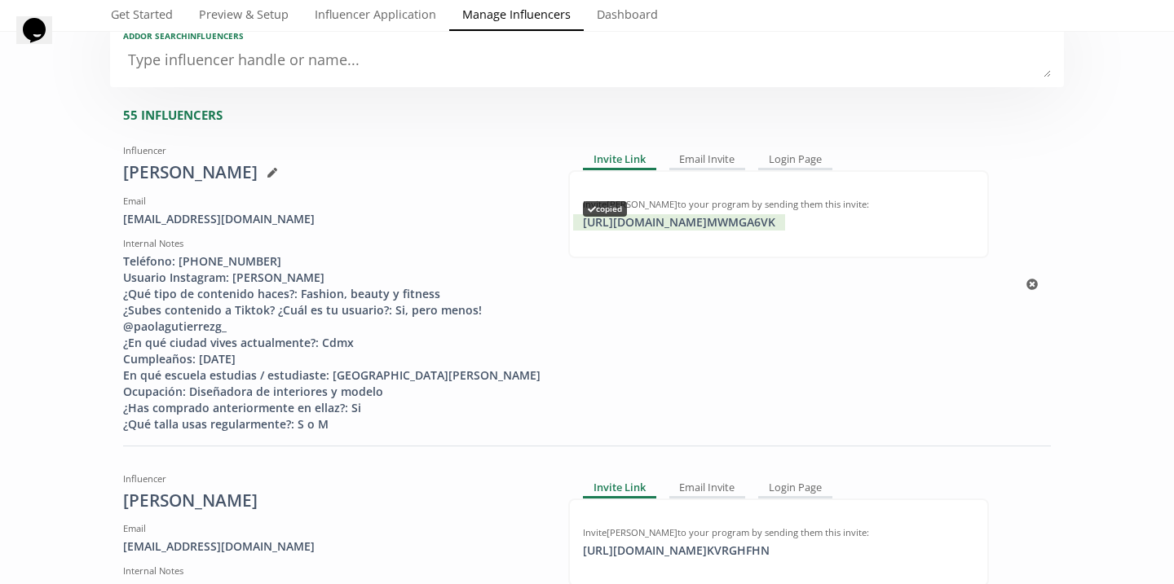
click at [707, 220] on div "https://app.altolinks.com/invite/ MWMGA6VK copied" at bounding box center [679, 222] width 212 height 16
copy div "https://app.altolinks.co"
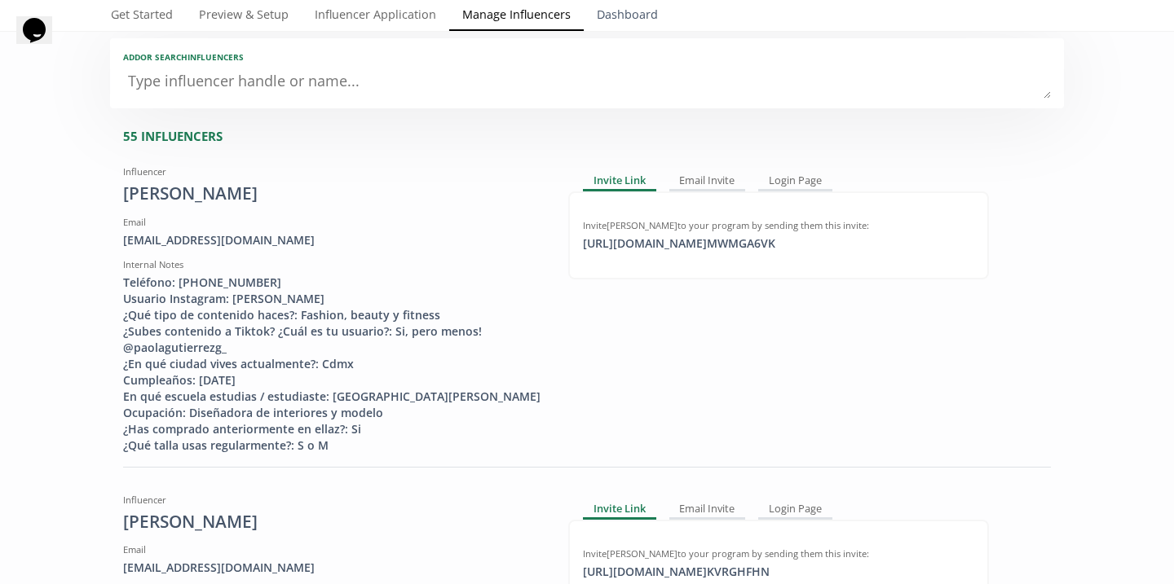
click at [633, 20] on link "Dashboard" at bounding box center [627, 16] width 87 height 33
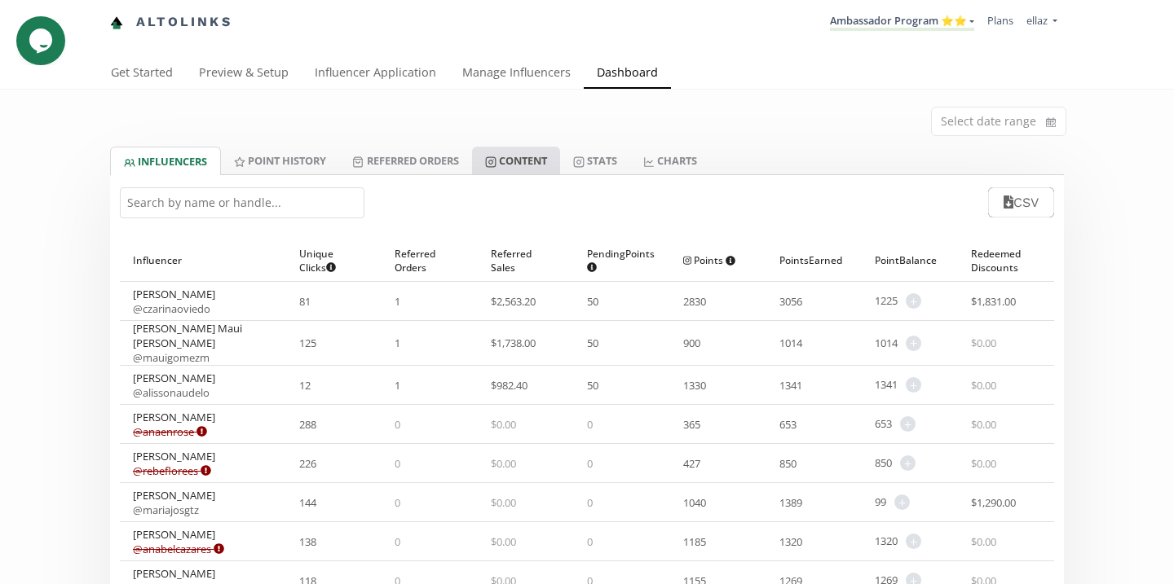
click at [496, 159] on icon at bounding box center [490, 161] width 11 height 11
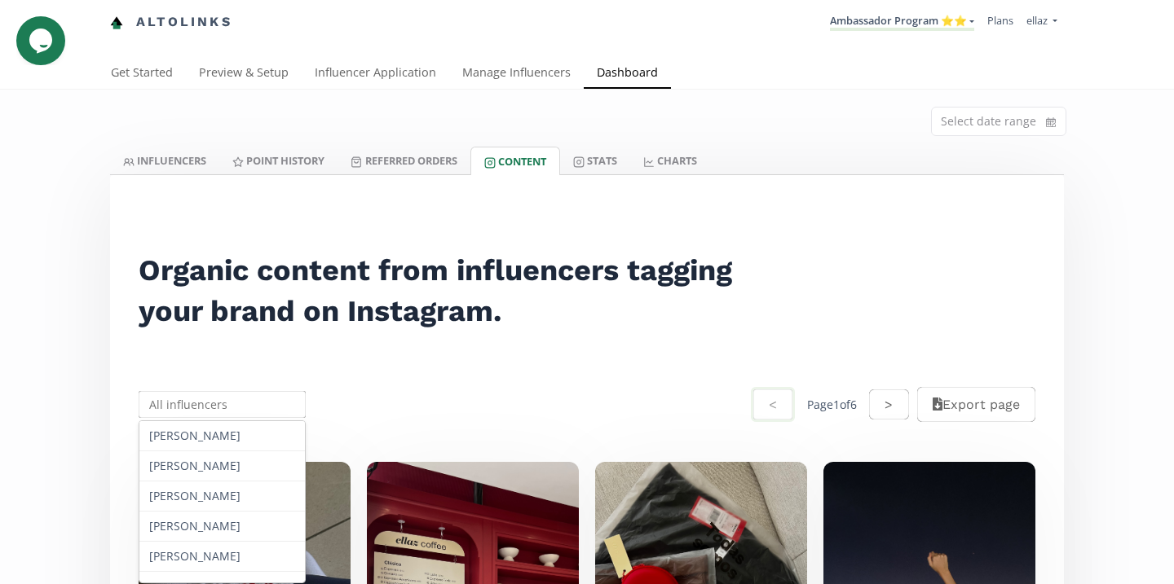
click at [252, 416] on input "text" at bounding box center [222, 405] width 172 height 32
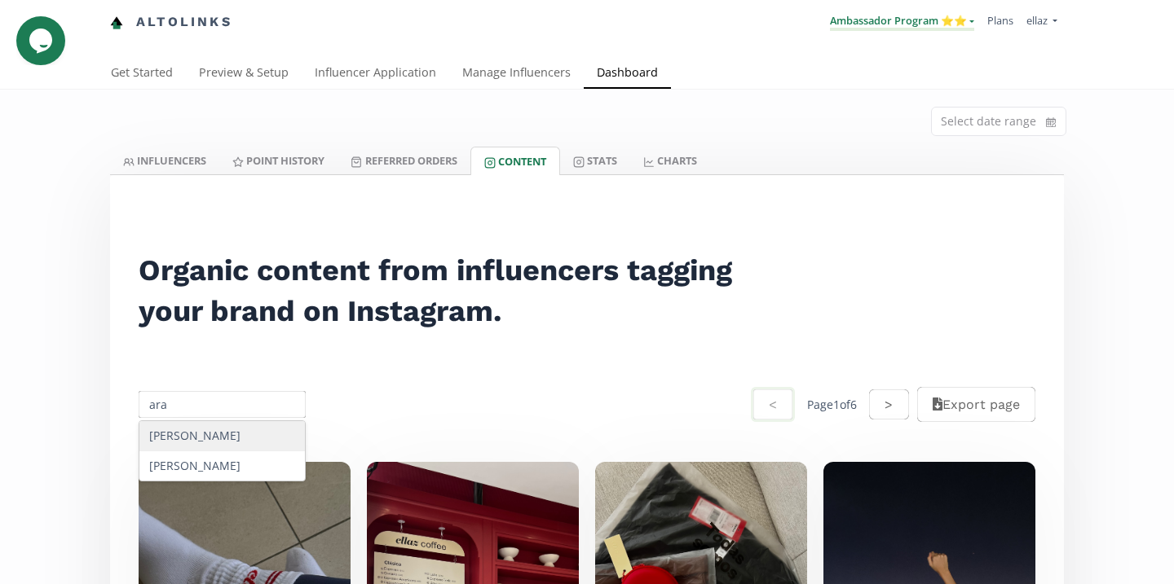
type input "ara"
click at [934, 26] on link "Ambassador Program ⭐️⭐️" at bounding box center [902, 22] width 144 height 18
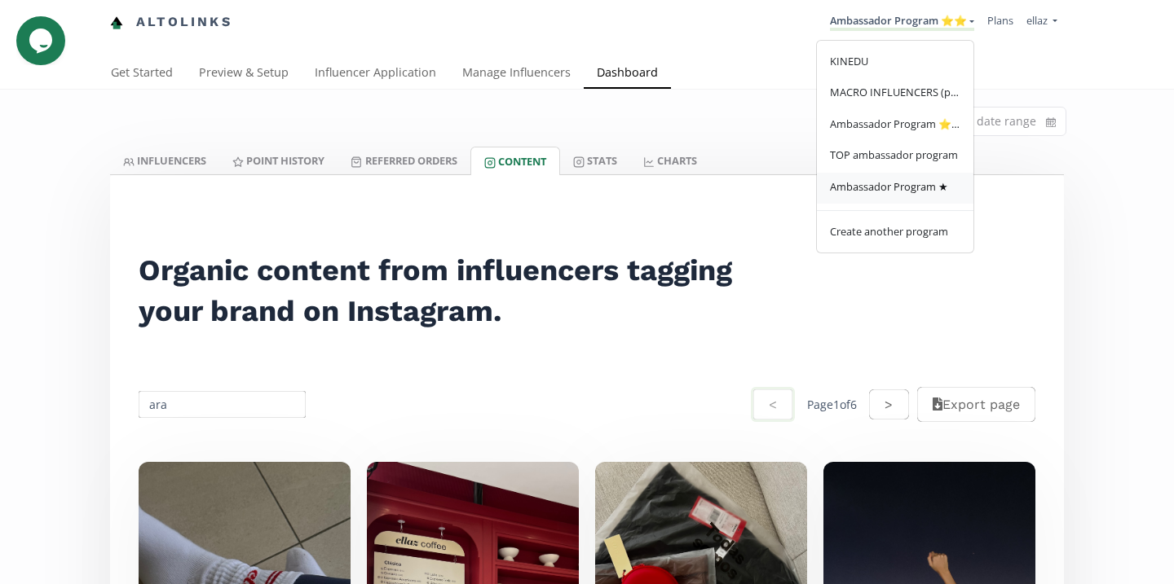
click at [919, 198] on link "Ambassador Program ★" at bounding box center [895, 189] width 156 height 32
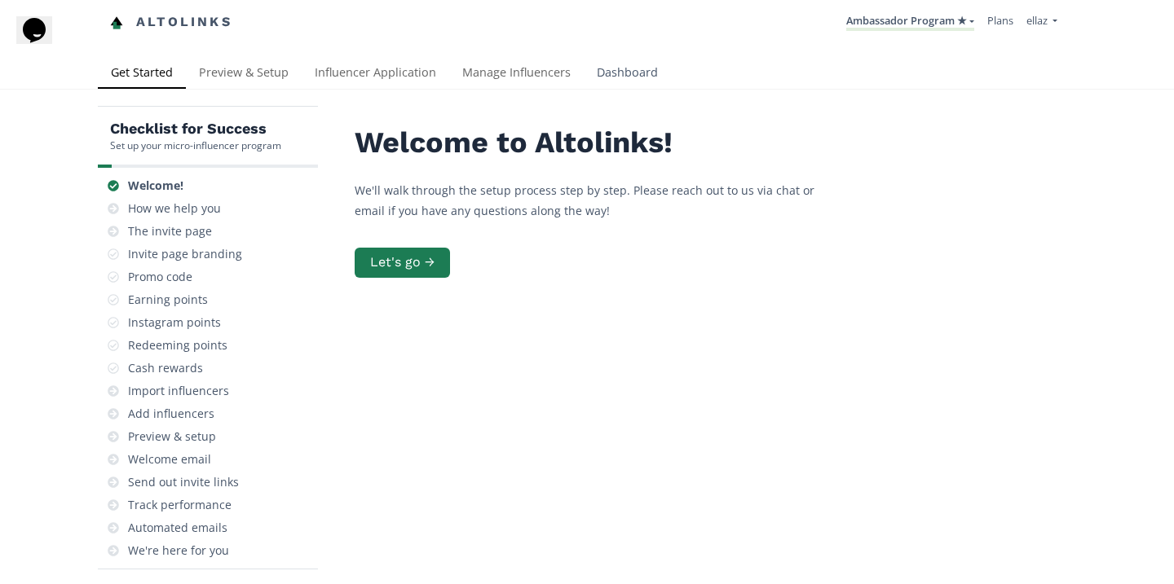
click at [638, 88] on link "Dashboard" at bounding box center [627, 74] width 87 height 33
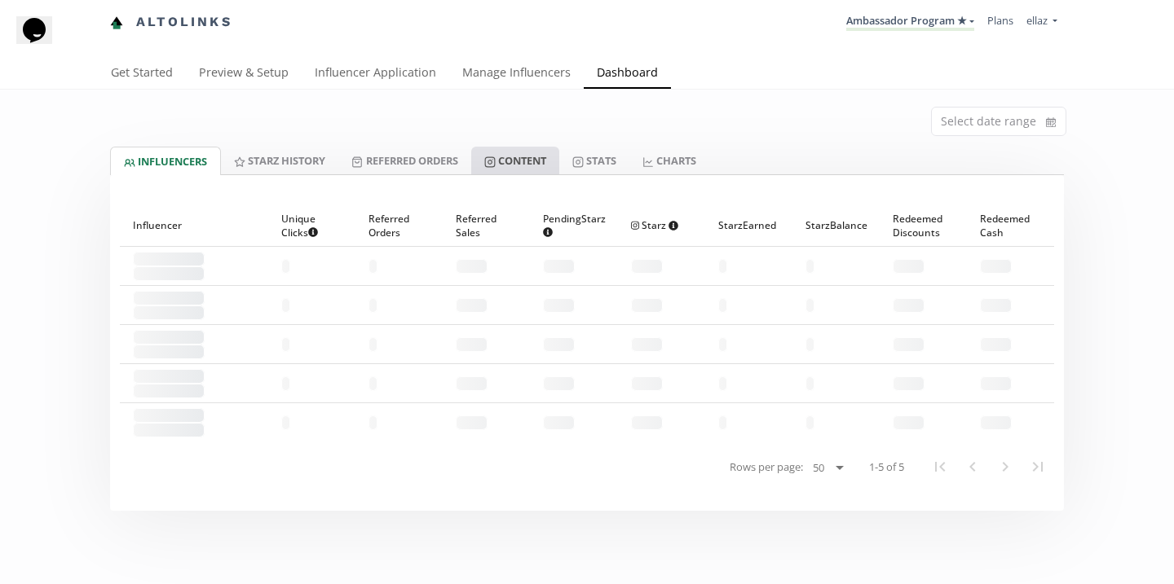
click at [527, 159] on link "Content" at bounding box center [515, 161] width 88 height 28
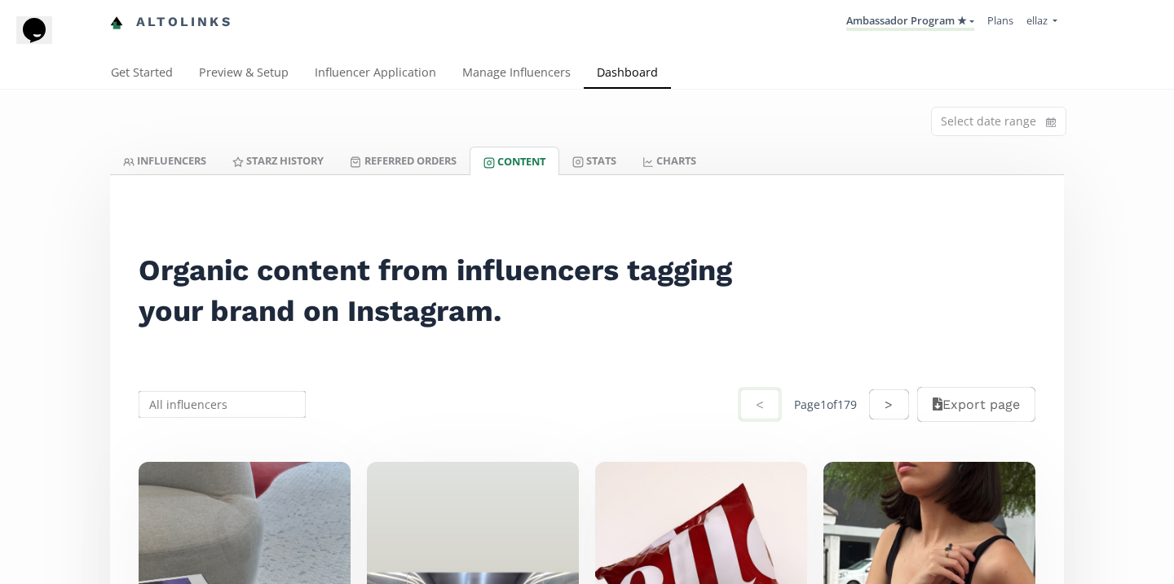
click at [223, 405] on input "text" at bounding box center [222, 405] width 172 height 32
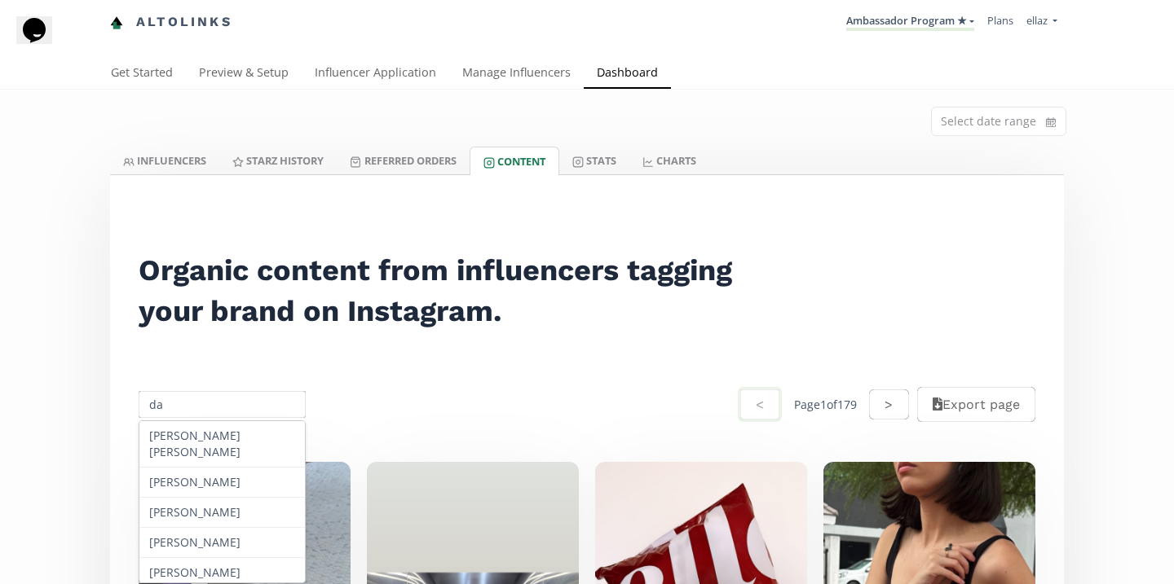
type input "d"
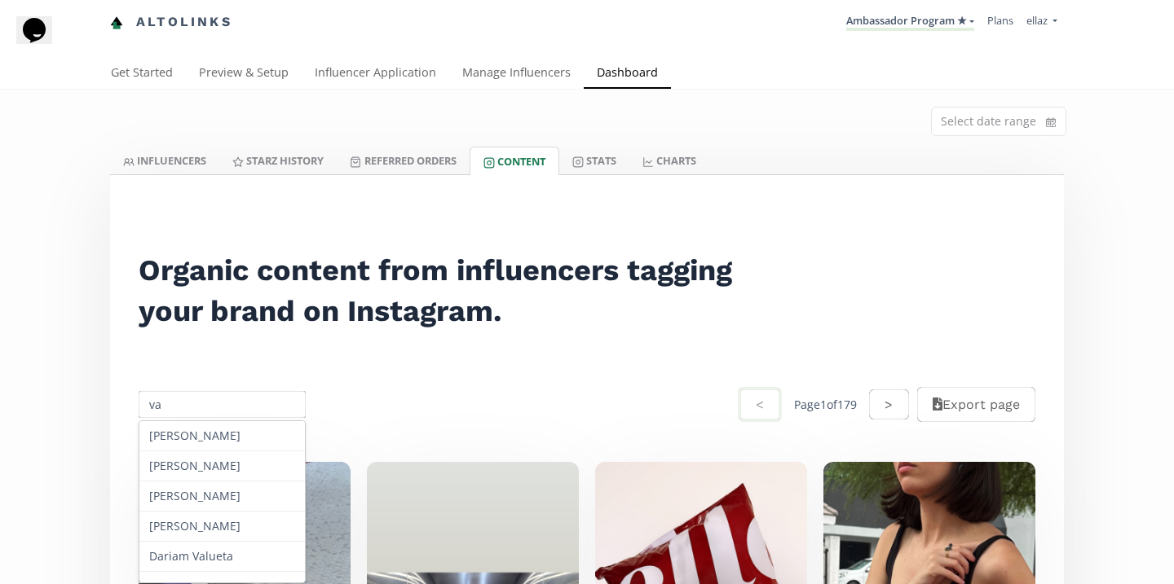
type input "v"
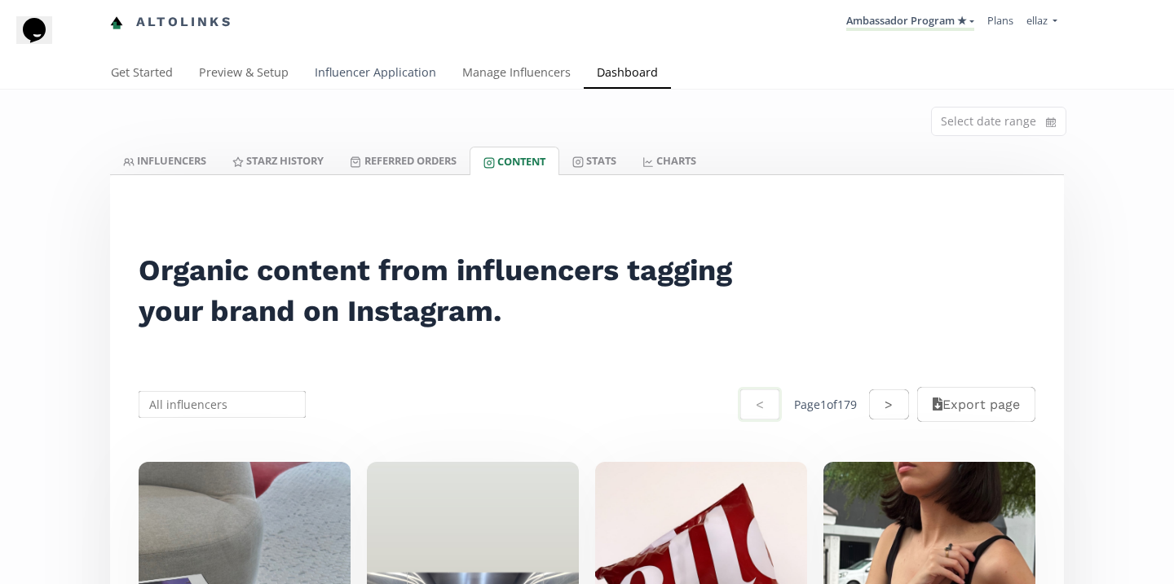
click at [339, 65] on link "Influencer Application" at bounding box center [376, 74] width 148 height 33
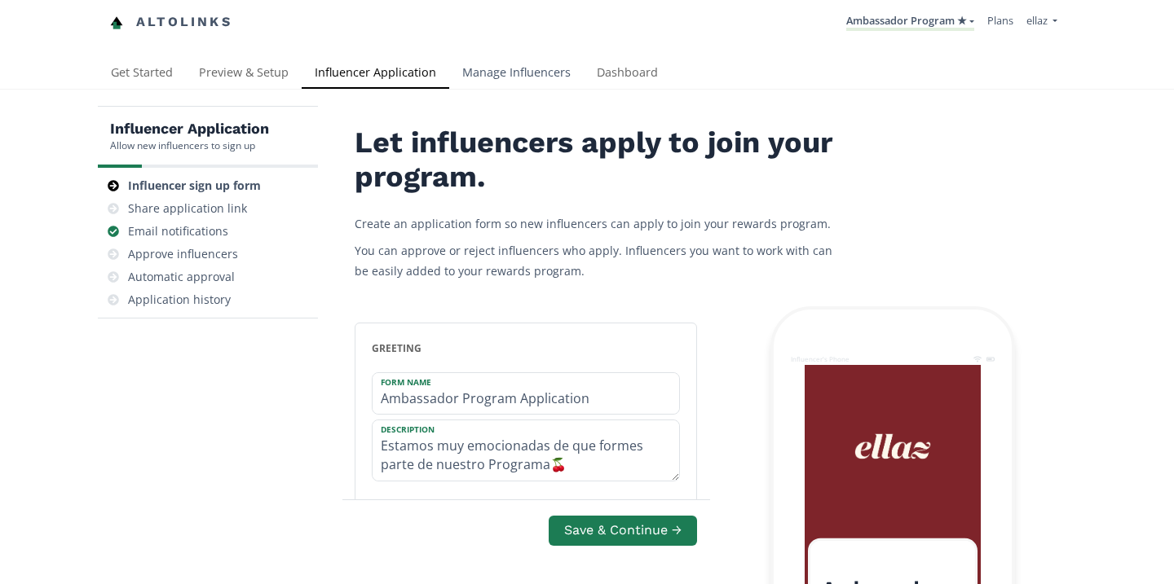
click at [537, 77] on link "Manage Influencers" at bounding box center [516, 74] width 134 height 33
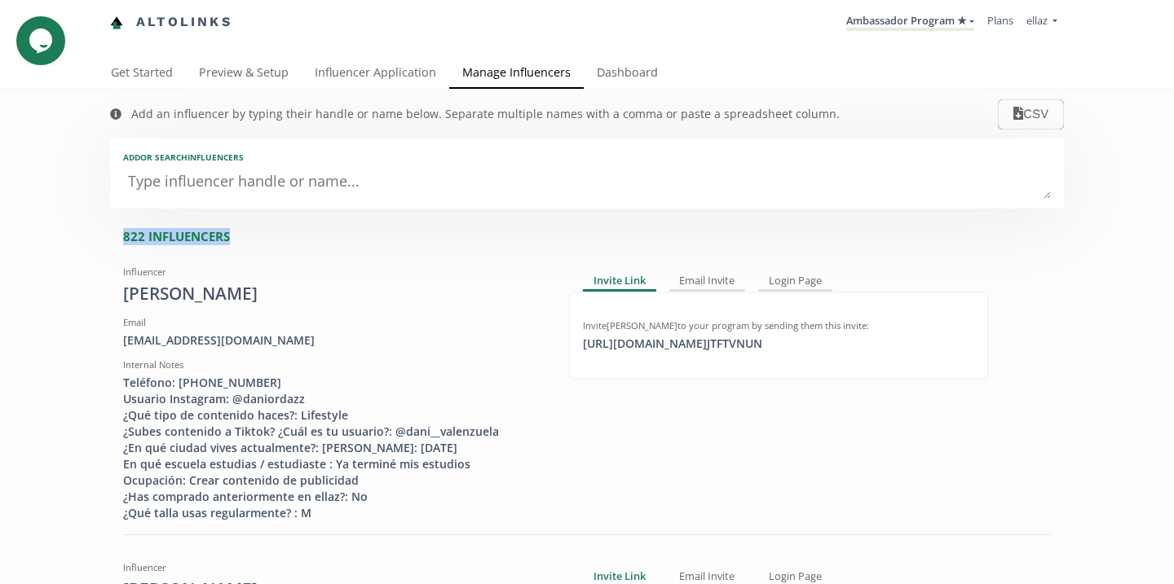
drag, startPoint x: 121, startPoint y: 236, endPoint x: 243, endPoint y: 240, distance: 121.5
click at [305, 262] on div "Influencer Daniela Valenzuela Ordaz Email daniordaz14@gmail.com Internal Notes …" at bounding box center [333, 390] width 445 height 262
click at [936, 28] on link "Ambassador Program ★" at bounding box center [910, 22] width 128 height 18
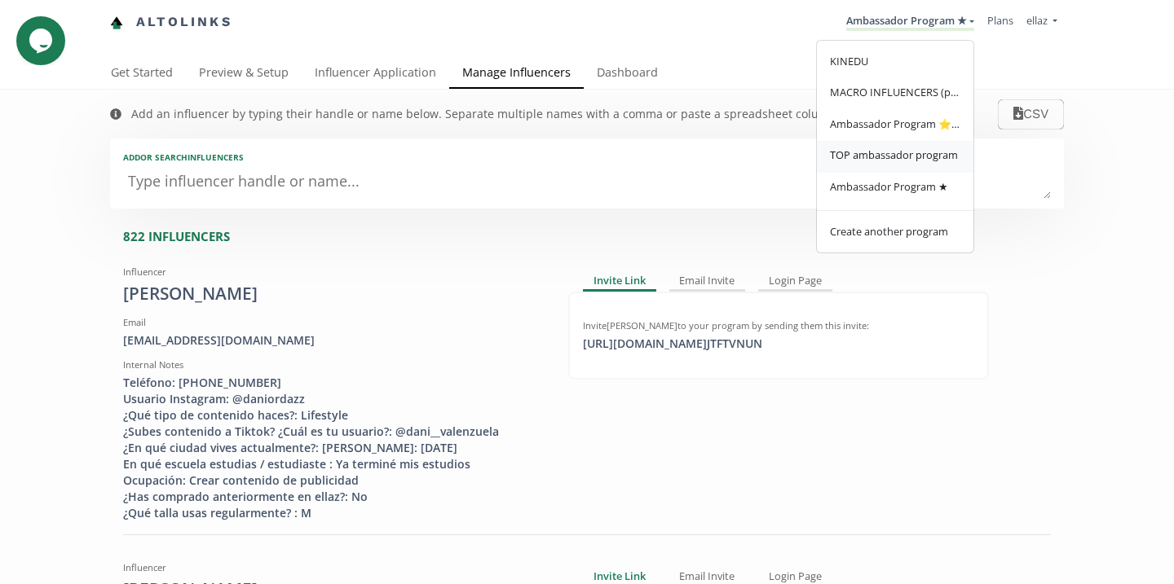
click at [905, 161] on span "TOP ambassador program" at bounding box center [894, 155] width 128 height 15
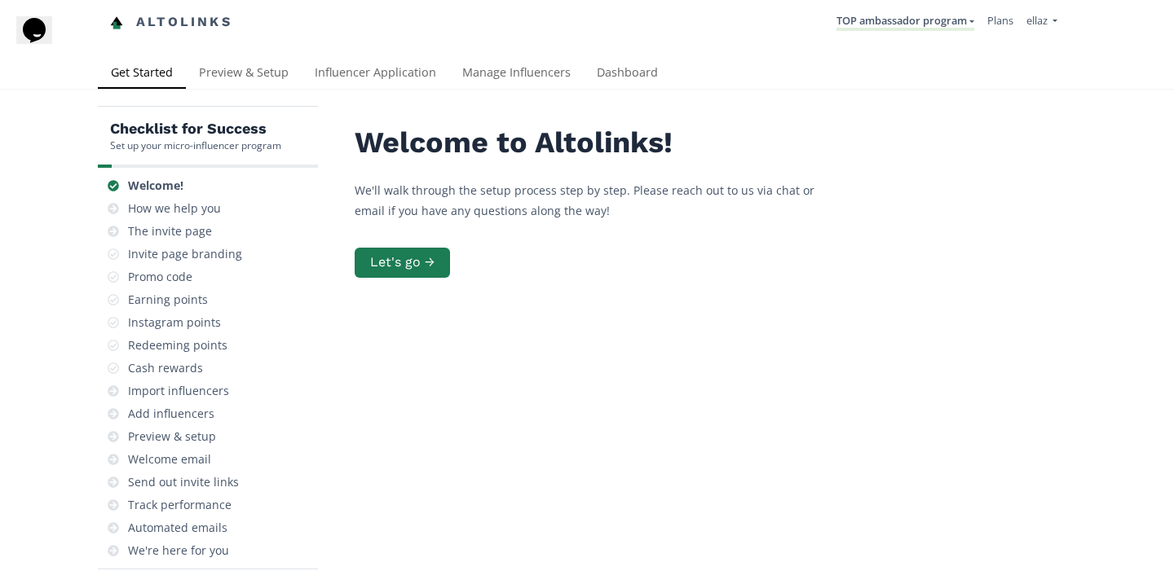
click at [612, 93] on div "Checklist for Success Set up your micro-influencer program Welcome! How we help…" at bounding box center [587, 401] width 1174 height 622
click at [612, 67] on link "Dashboard" at bounding box center [627, 74] width 87 height 33
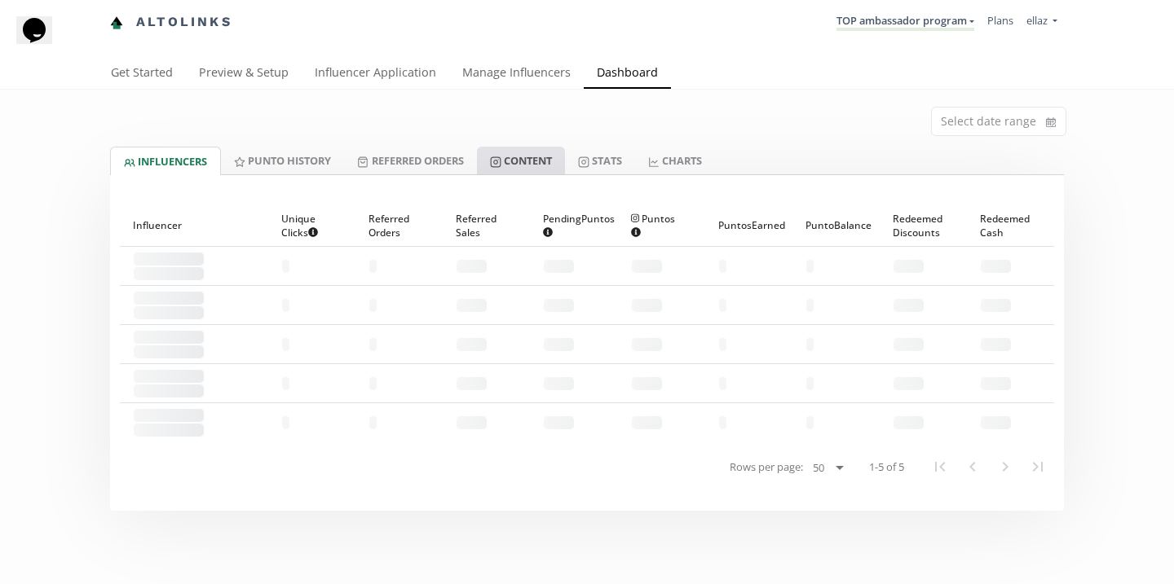
click at [503, 168] on link "Content" at bounding box center [521, 161] width 88 height 28
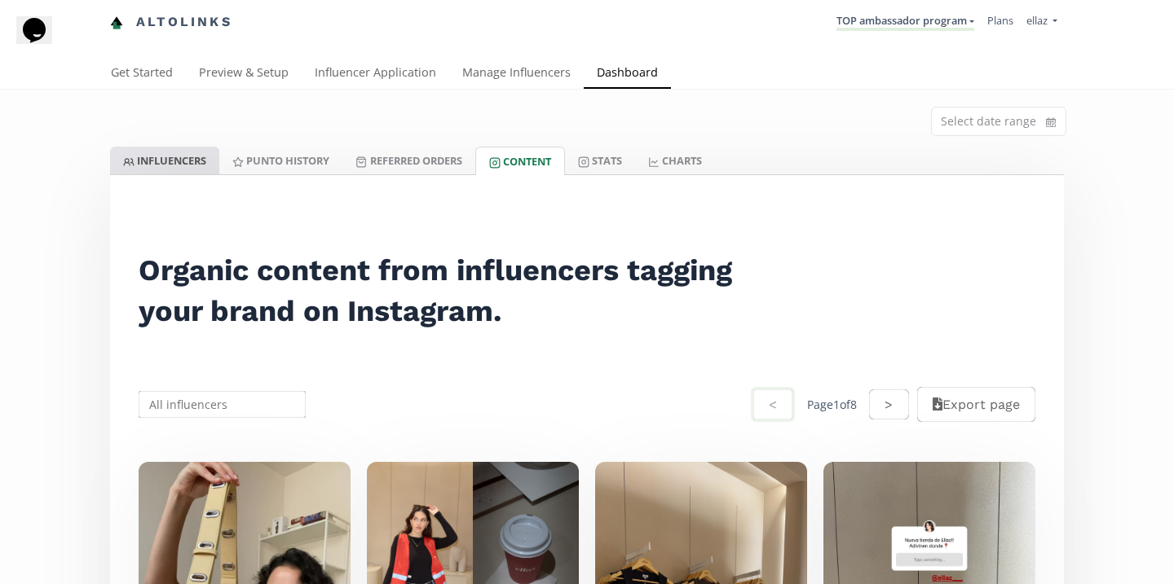
click at [185, 150] on link "INFLUENCERS" at bounding box center [164, 161] width 109 height 28
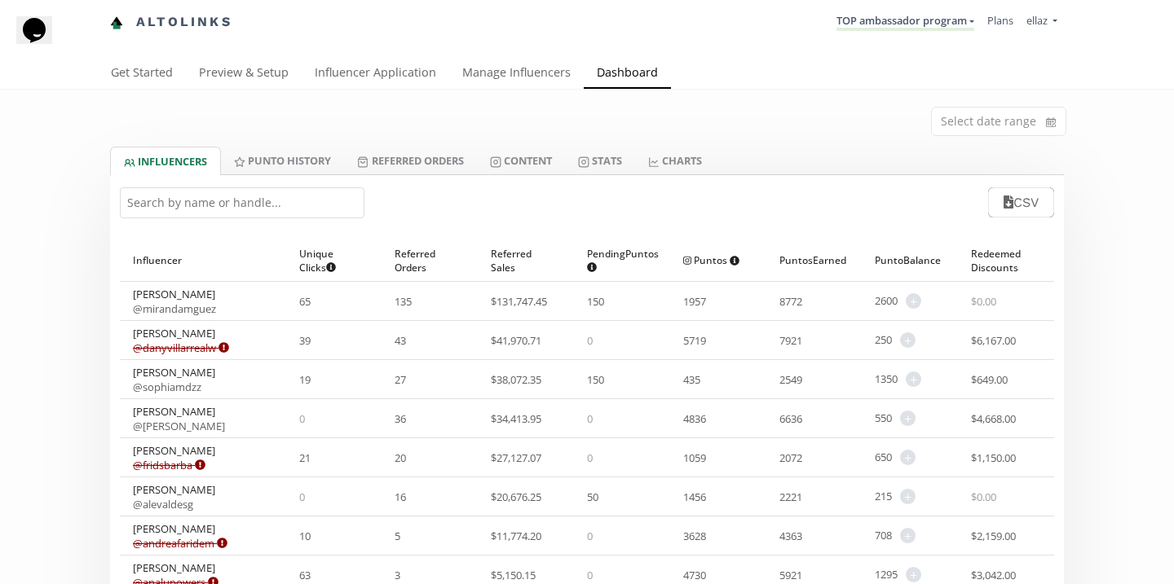
click at [252, 206] on input "text" at bounding box center [242, 202] width 245 height 31
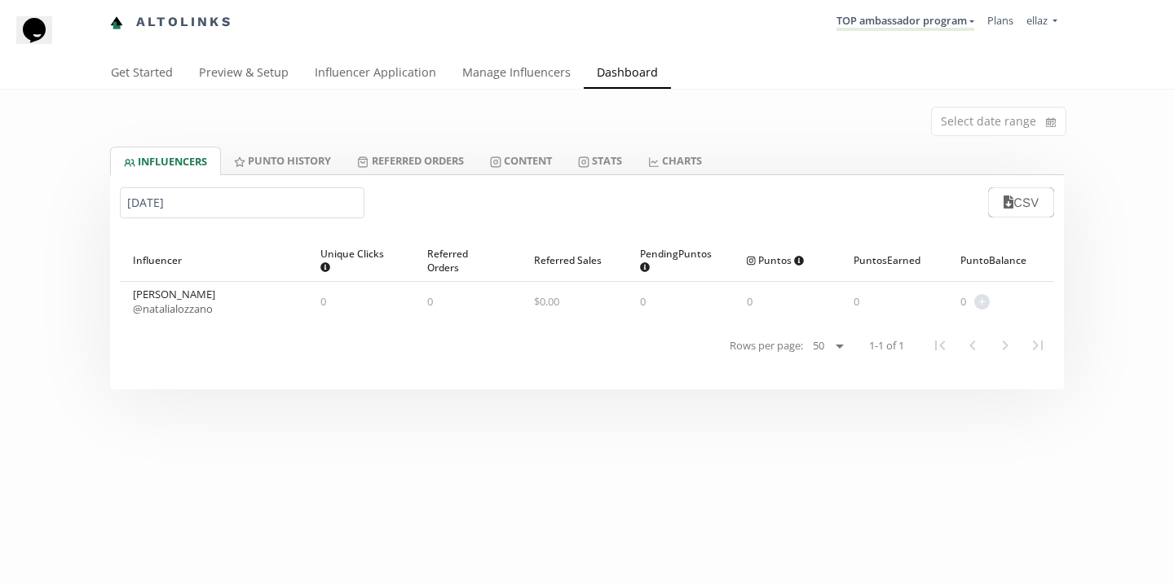
click at [200, 309] on link "@ natalialozzano" at bounding box center [173, 309] width 80 height 15
click at [206, 192] on input "[DATE]" at bounding box center [242, 202] width 245 height 31
paste input "Vale adib"
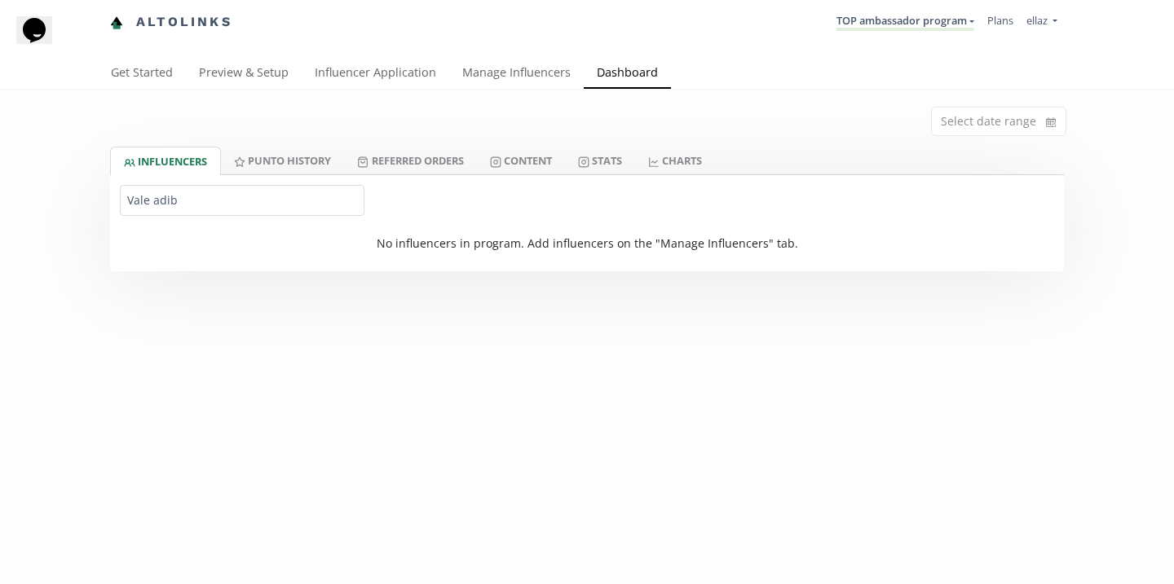
type input "Vale adib"
click at [885, 32] on li "TOP ambassador program [GEOGRAPHIC_DATA] MACRO INFLUENCERS (prog ventas) Ambass…" at bounding box center [905, 23] width 151 height 32
click at [902, 27] on link "TOP ambassador program" at bounding box center [905, 22] width 138 height 18
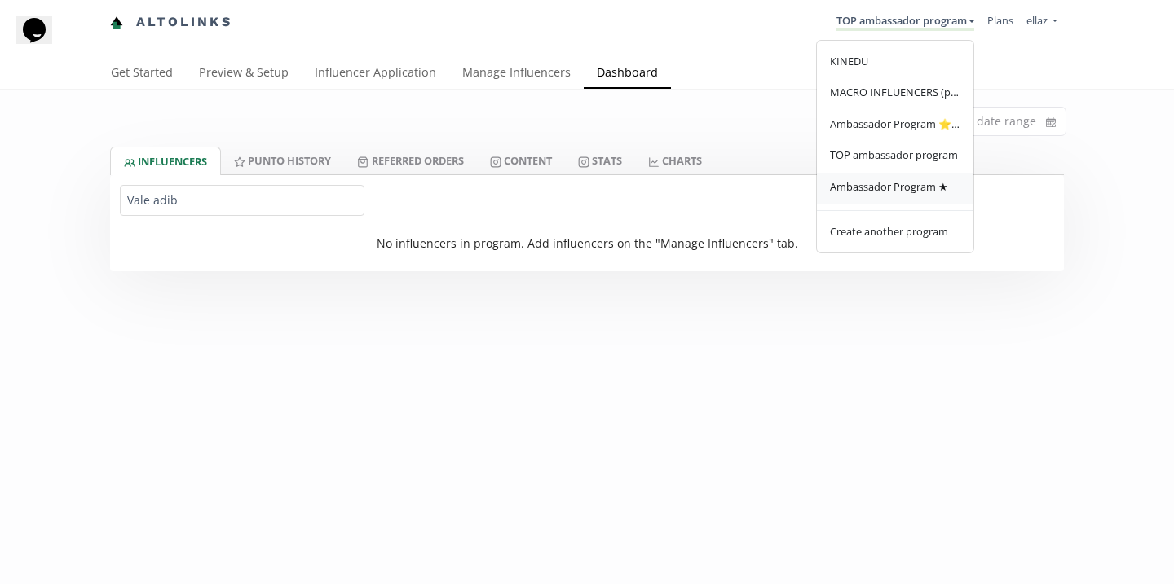
click at [910, 193] on span "Ambassador Program ★" at bounding box center [889, 186] width 118 height 15
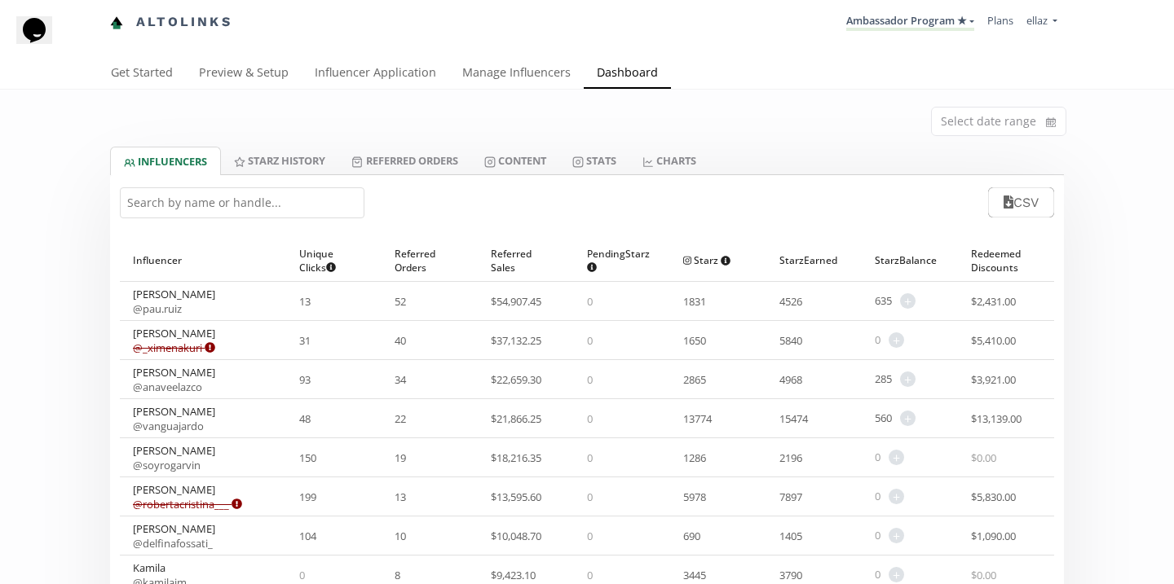
click at [253, 213] on input "text" at bounding box center [242, 202] width 245 height 31
paste input "Vale adib"
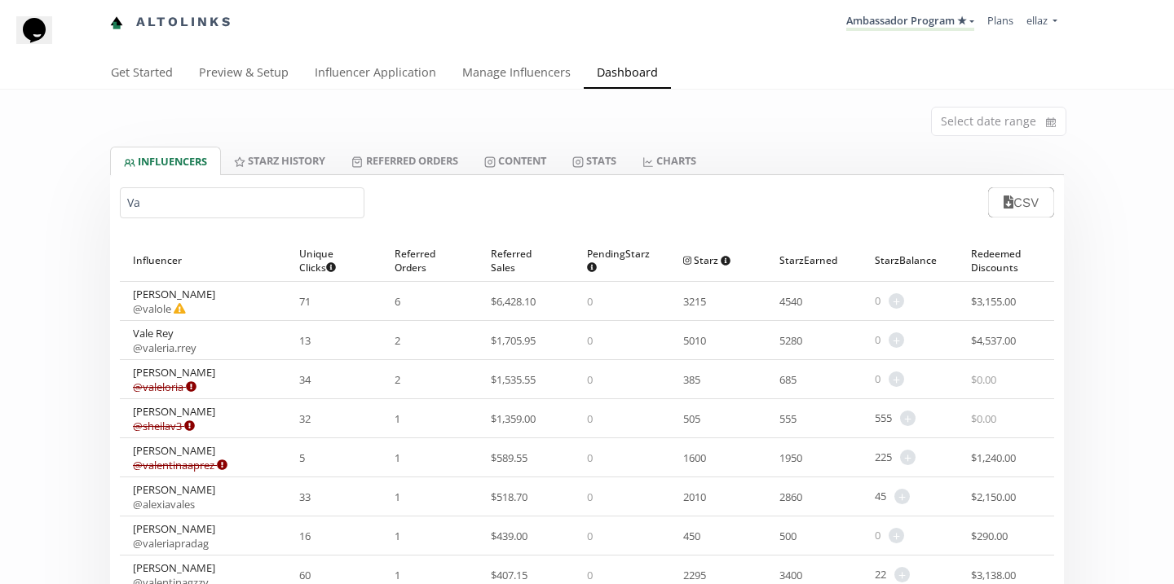
type input "V"
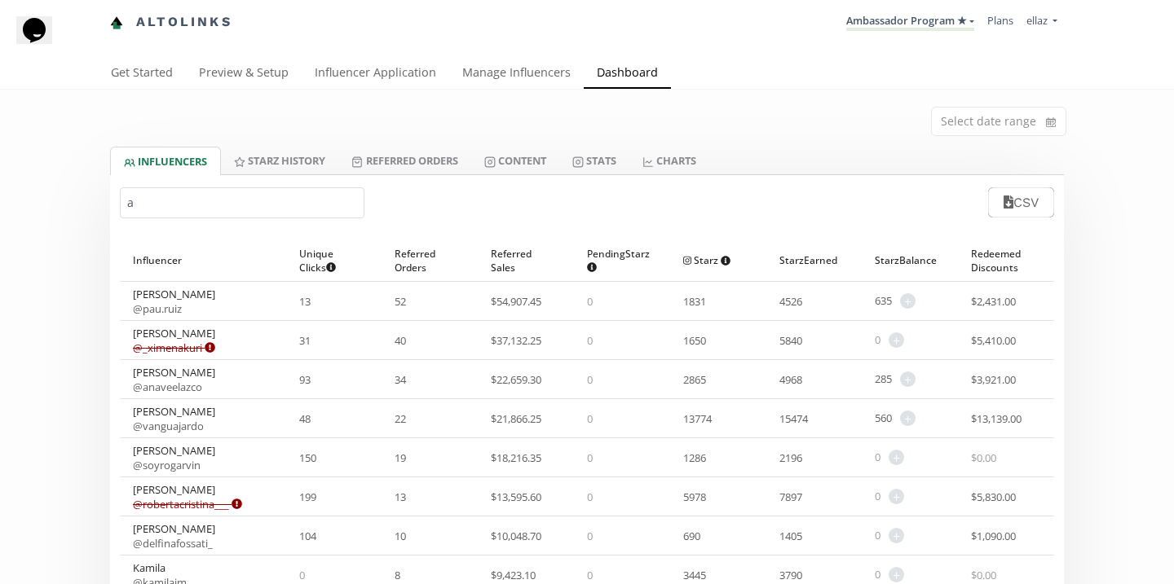
type input "a"
click at [936, 24] on link "Ambassador Program ★" at bounding box center [910, 22] width 128 height 18
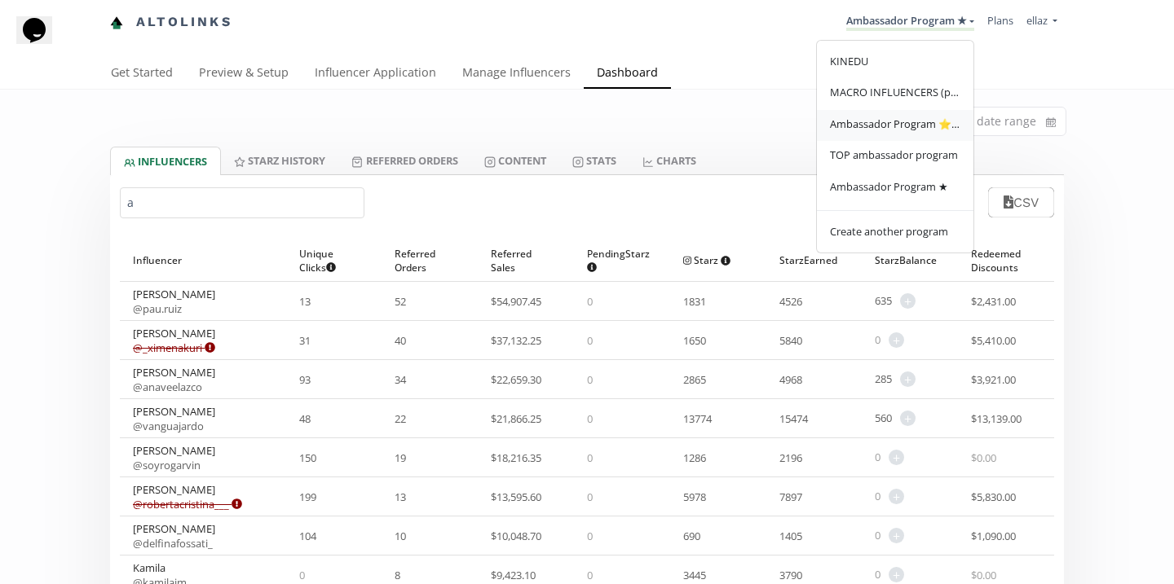
click at [926, 129] on span "Ambassador Program ⭐️⭐️" at bounding box center [895, 124] width 130 height 15
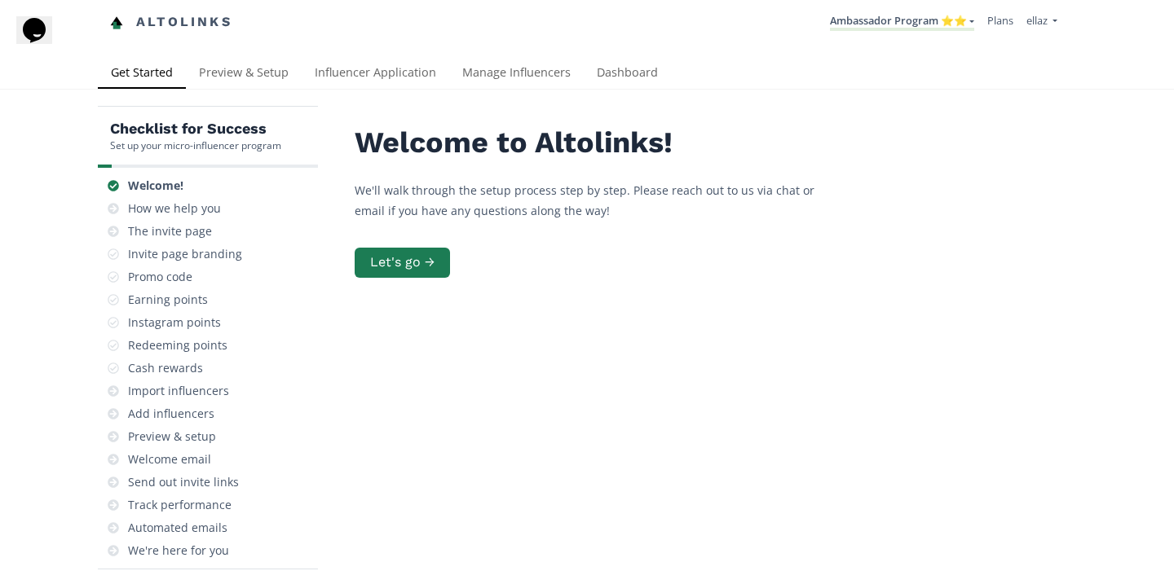
click at [630, 90] on div "Get Started Preview & Setup Influencer Application Manage Influencers Dashboard" at bounding box center [587, 74] width 1174 height 33
click at [623, 77] on link "Dashboard" at bounding box center [627, 74] width 87 height 33
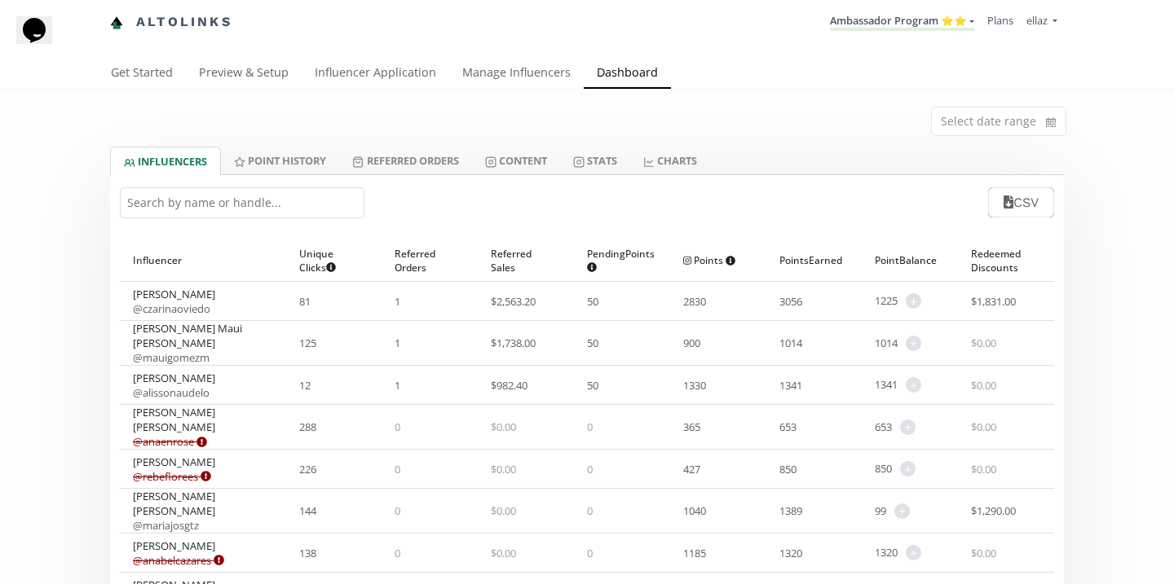
click at [288, 187] on div "CSV" at bounding box center [587, 202] width 954 height 55
click at [288, 191] on input "text" at bounding box center [242, 202] width 245 height 31
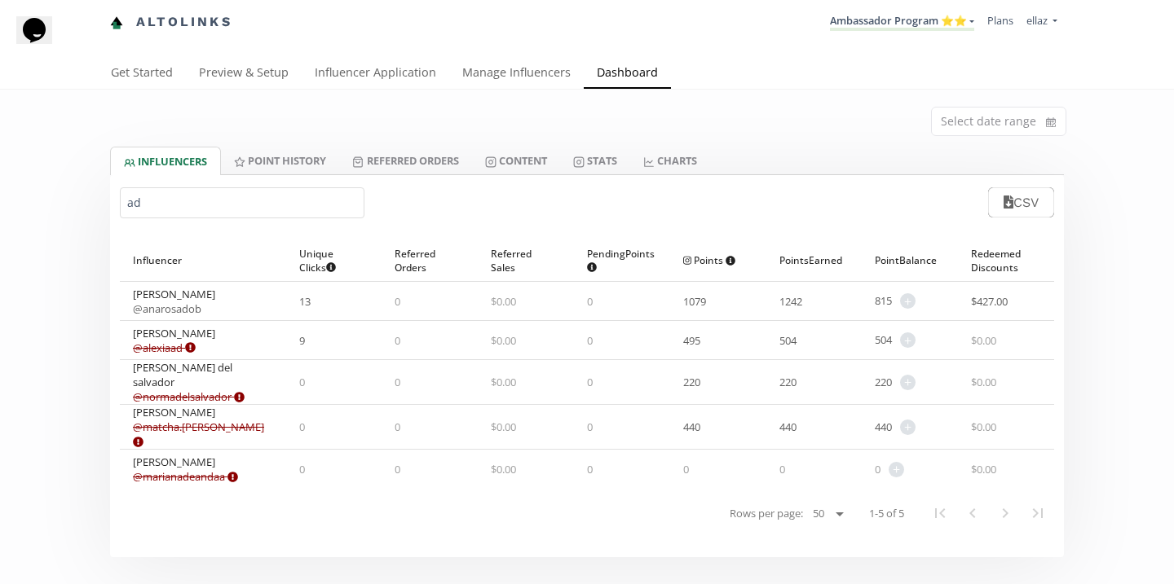
type input "a"
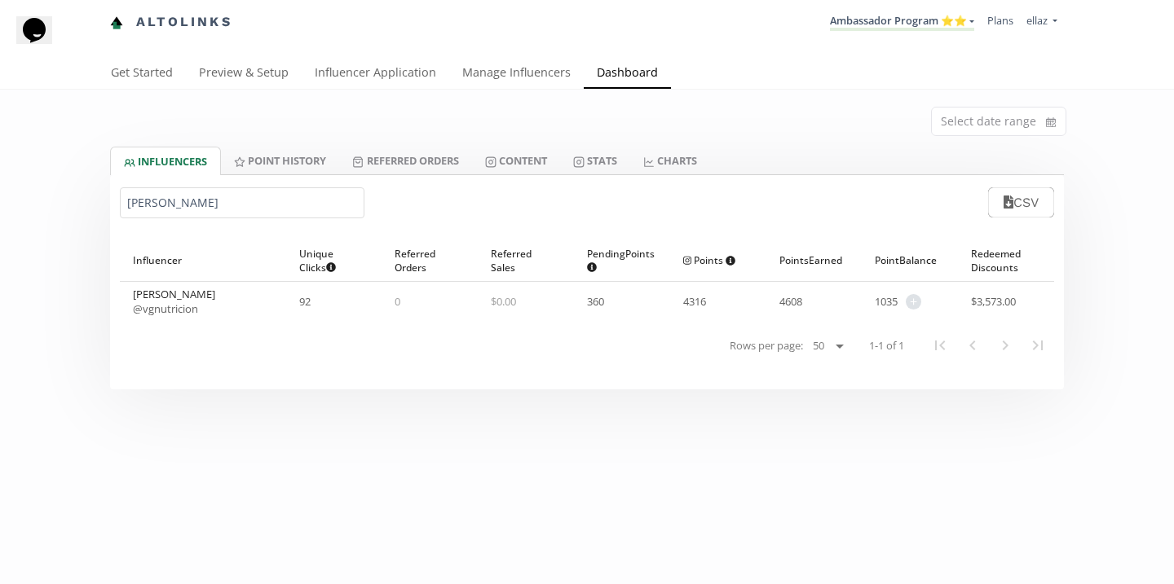
type input "valeria"
click at [878, 31] on li "Ambassador Program ⭐️⭐️ KINEDU MACRO INFLUENCERS (prog ventas) Ambassador Progr…" at bounding box center [901, 23] width 157 height 32
click at [895, 28] on link "Ambassador Program ⭐️⭐️" at bounding box center [902, 22] width 144 height 18
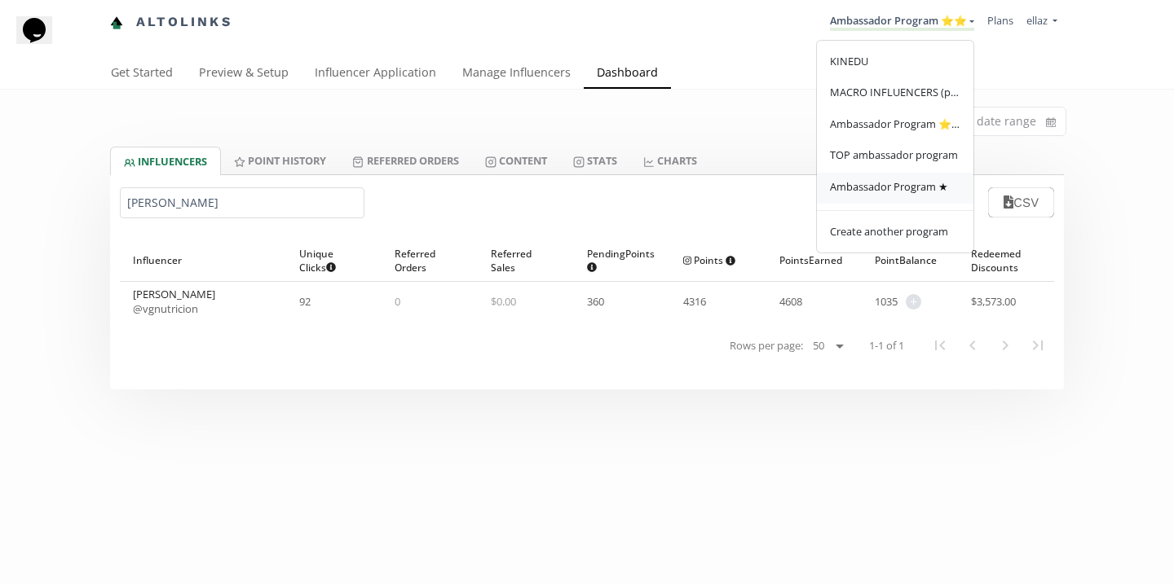
click at [897, 203] on link "Ambassador Program ★" at bounding box center [895, 189] width 156 height 32
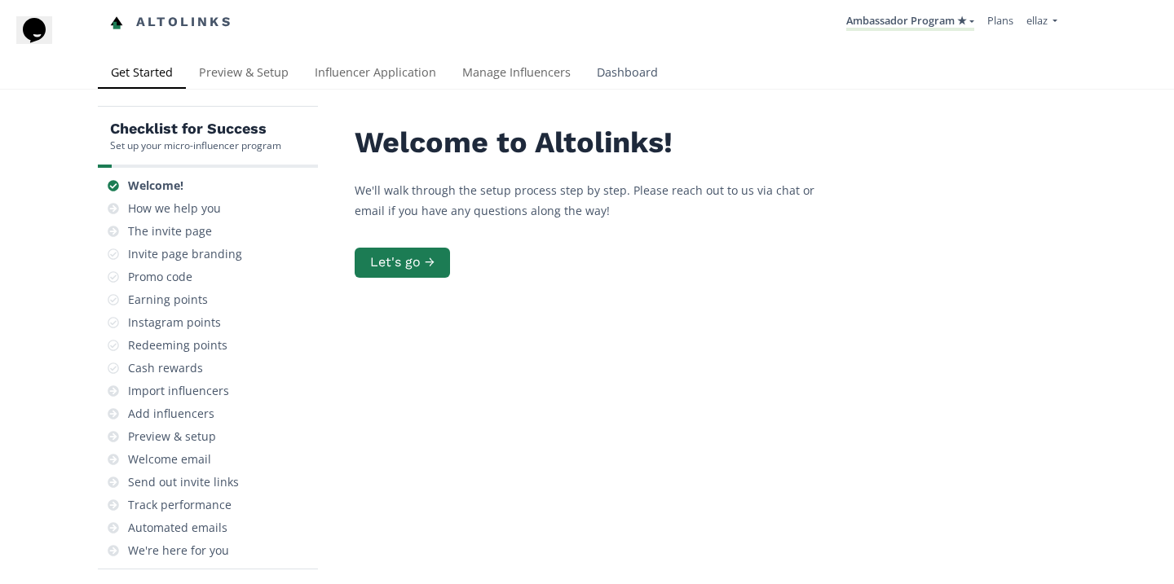
click at [604, 73] on link "Dashboard" at bounding box center [627, 74] width 87 height 33
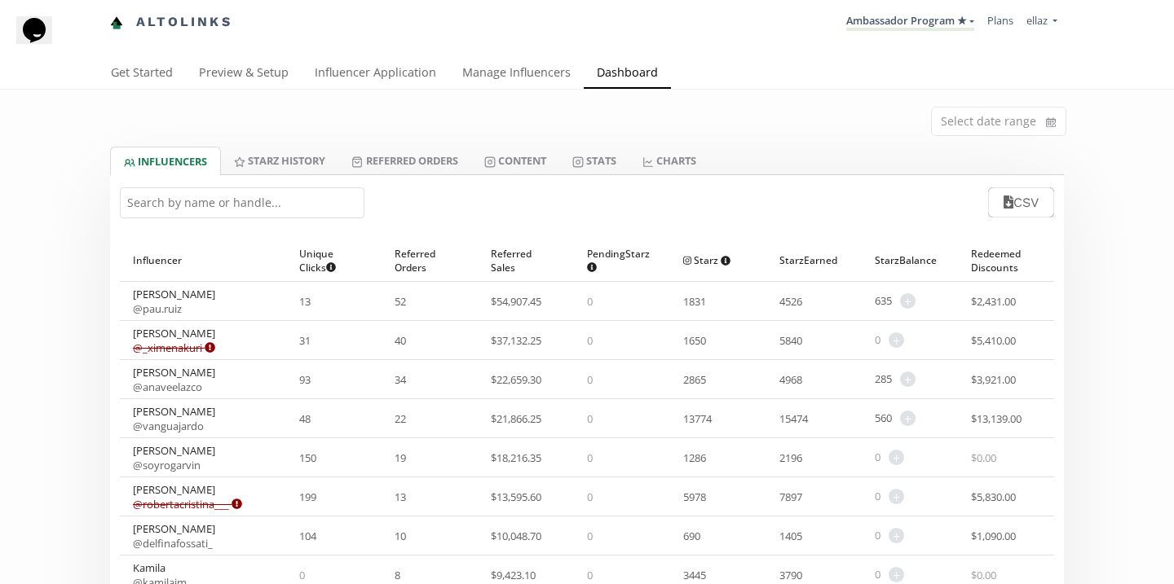
click at [290, 203] on input "text" at bounding box center [242, 202] width 245 height 31
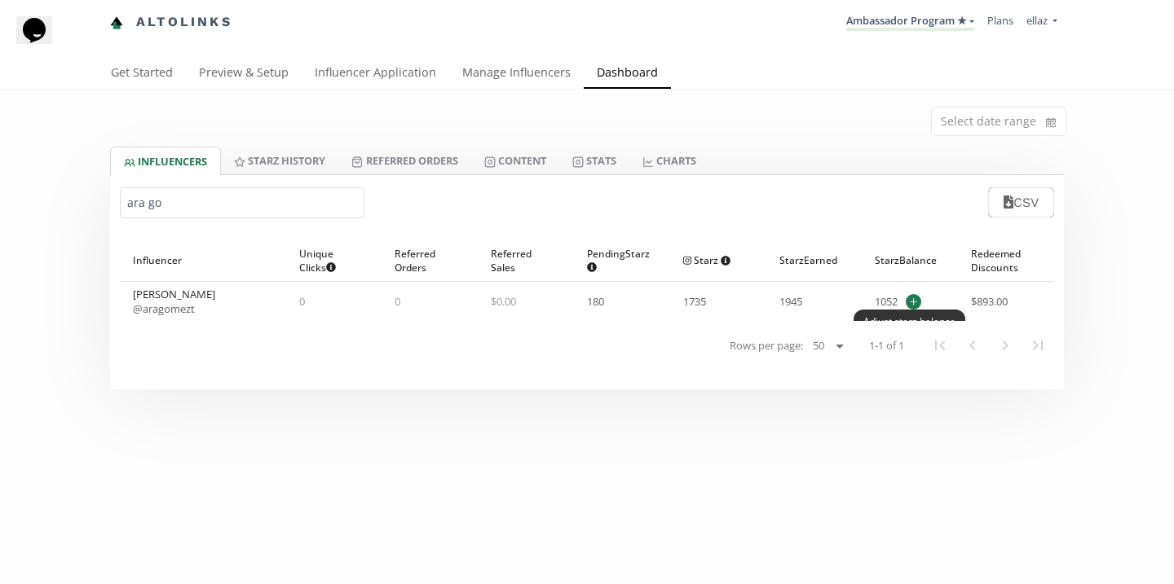
type input "ara go"
click at [921, 298] on span "+" at bounding box center [912, 301] width 15 height 15
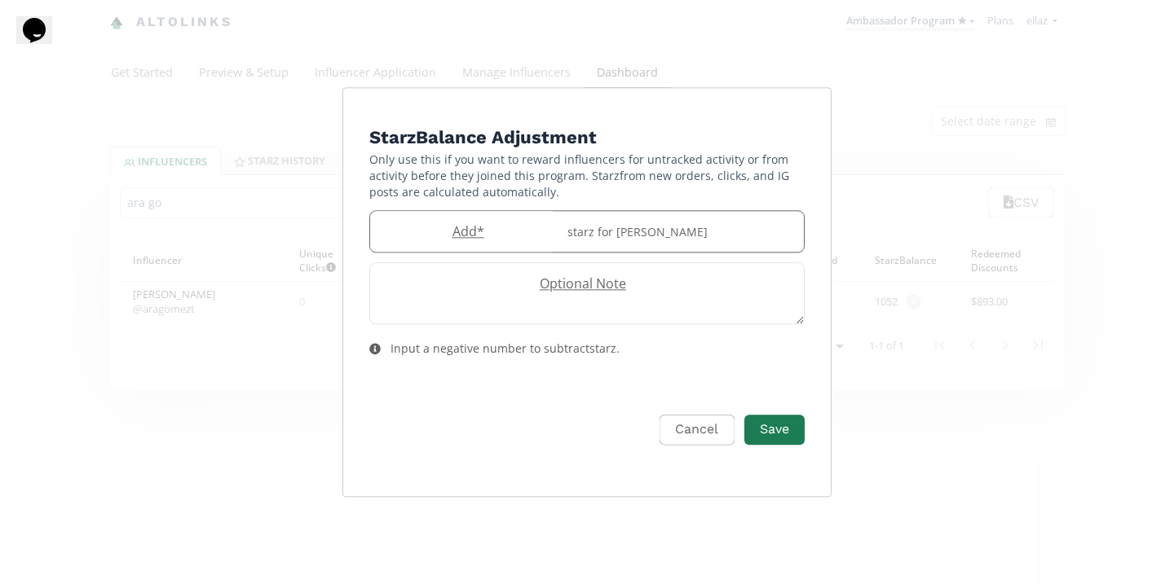
click at [518, 232] on label "Add *" at bounding box center [463, 232] width 187 height 19
type input "90"
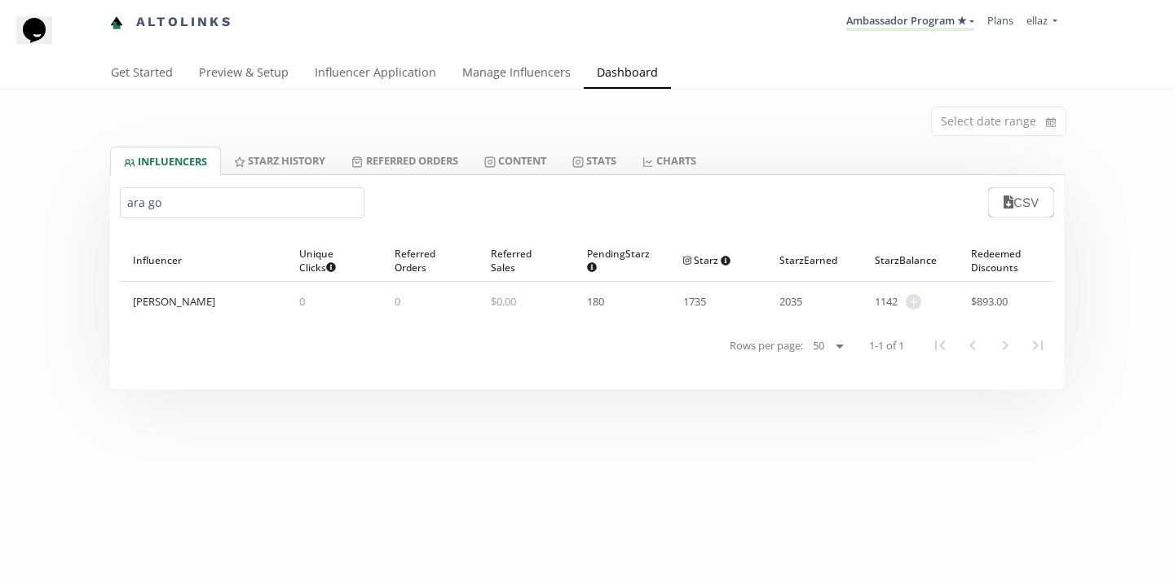
click at [275, 200] on input "ara go" at bounding box center [242, 202] width 245 height 31
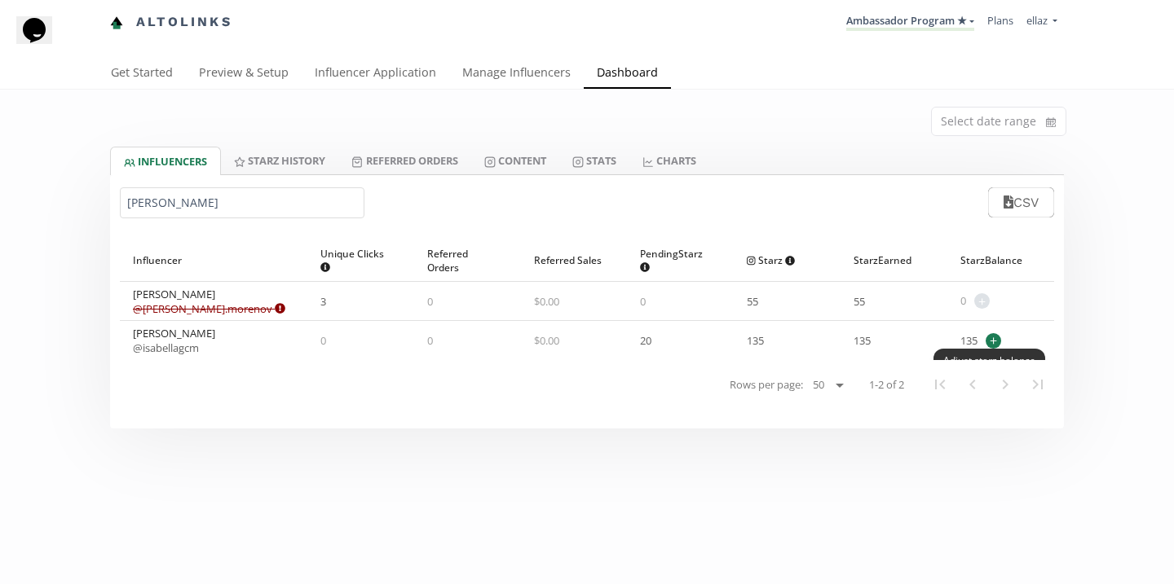
type input "isabella mo"
click at [994, 342] on span "+" at bounding box center [992, 340] width 15 height 15
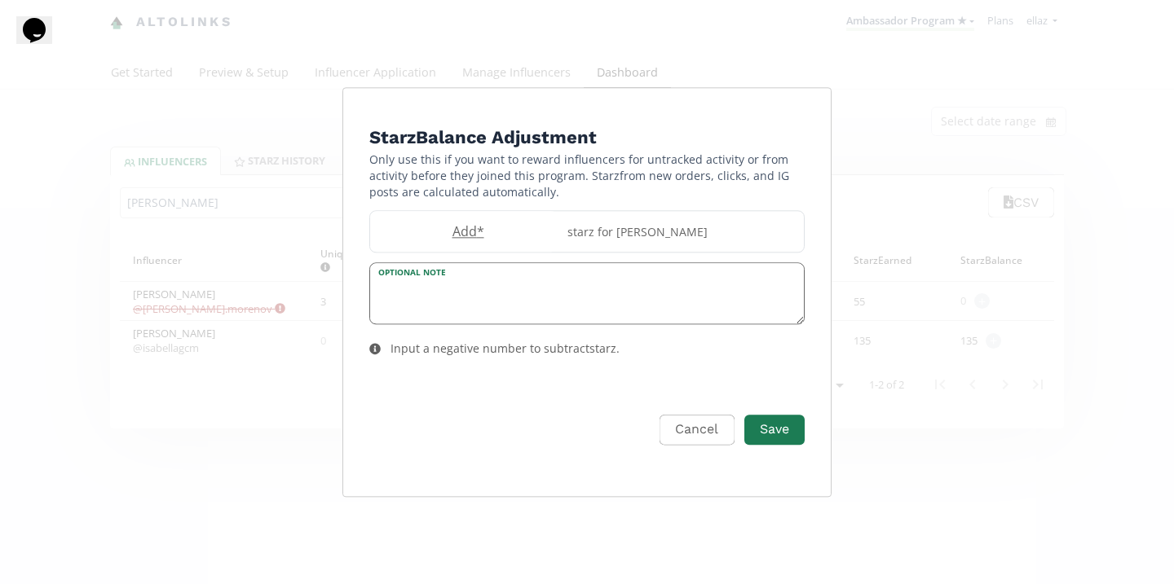
click at [426, 270] on div "Optional Note" at bounding box center [586, 294] width 435 height 62
click at [425, 227] on label "Add *" at bounding box center [463, 232] width 187 height 19
type input "50"
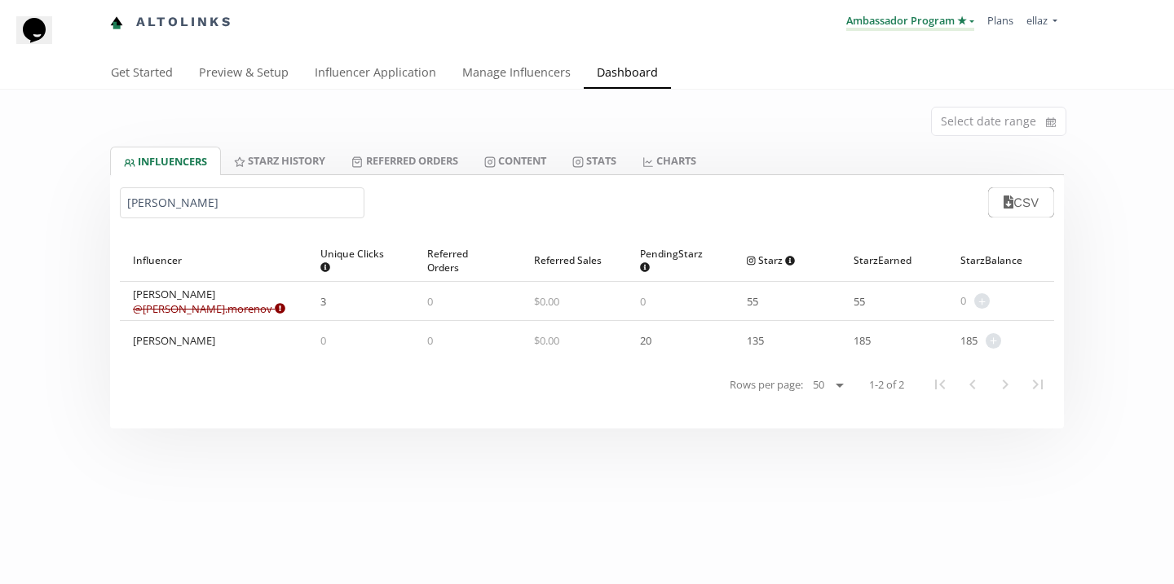
click at [917, 24] on link "Ambassador Program ★" at bounding box center [910, 22] width 128 height 18
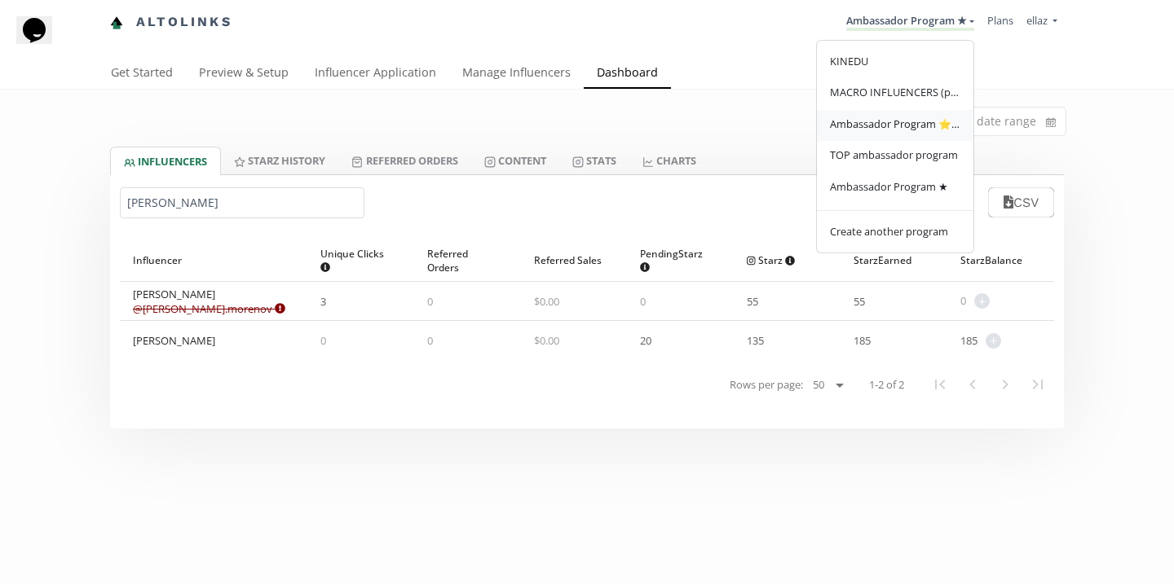
click at [930, 119] on span "Ambassador Program ⭐️⭐️" at bounding box center [895, 124] width 130 height 15
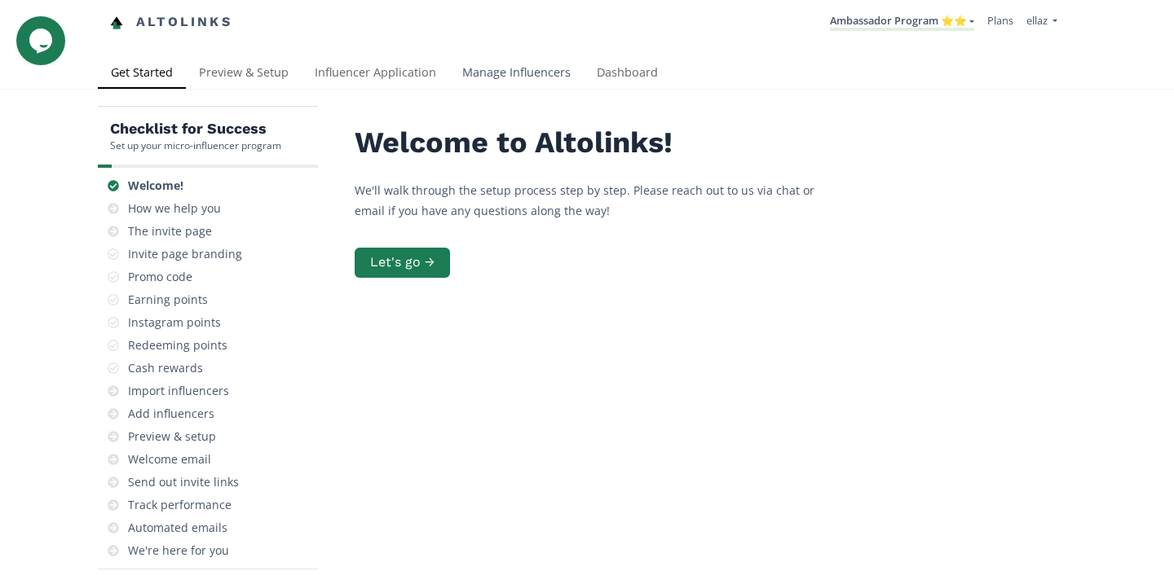
click at [493, 63] on link "Manage Influencers" at bounding box center [516, 74] width 134 height 33
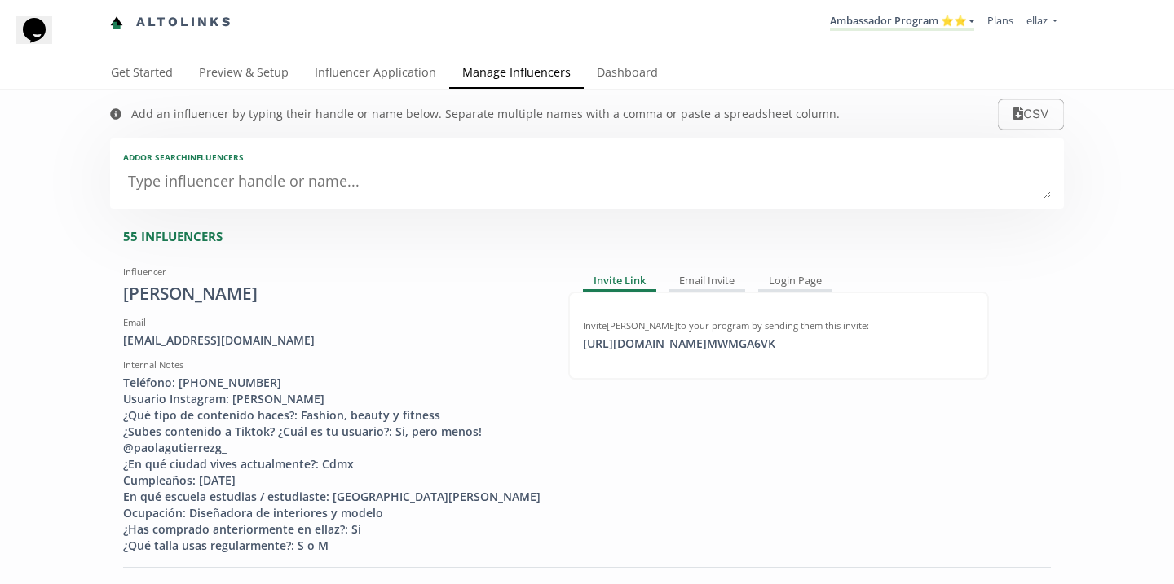
click at [417, 181] on textarea at bounding box center [586, 182] width 927 height 33
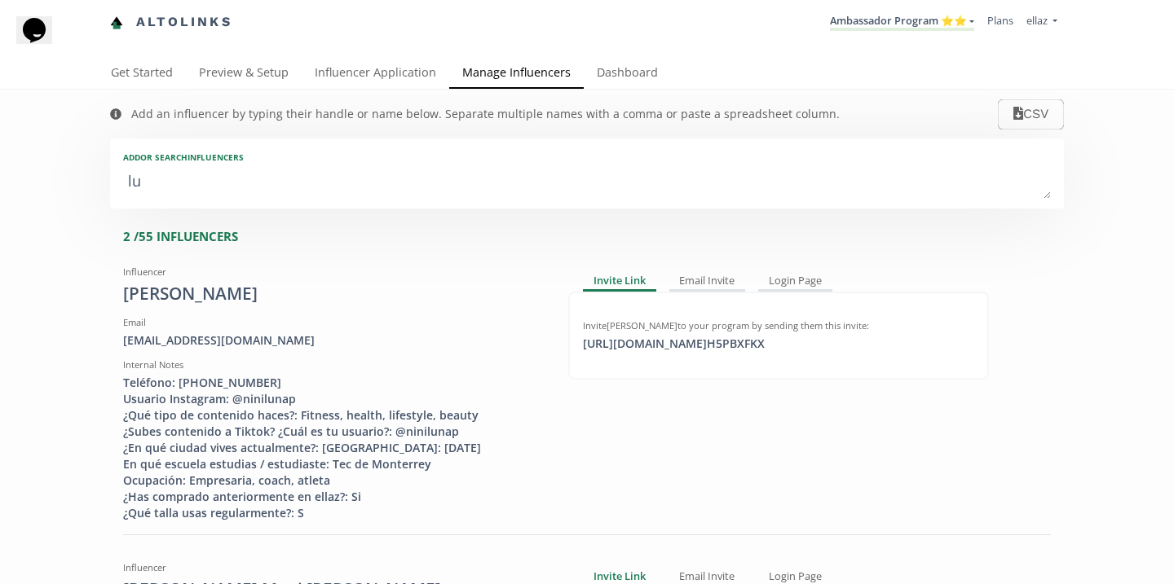
type textarea "luc"
type input "luc"
type input "LUC"
type textarea "luci"
type input "luci"
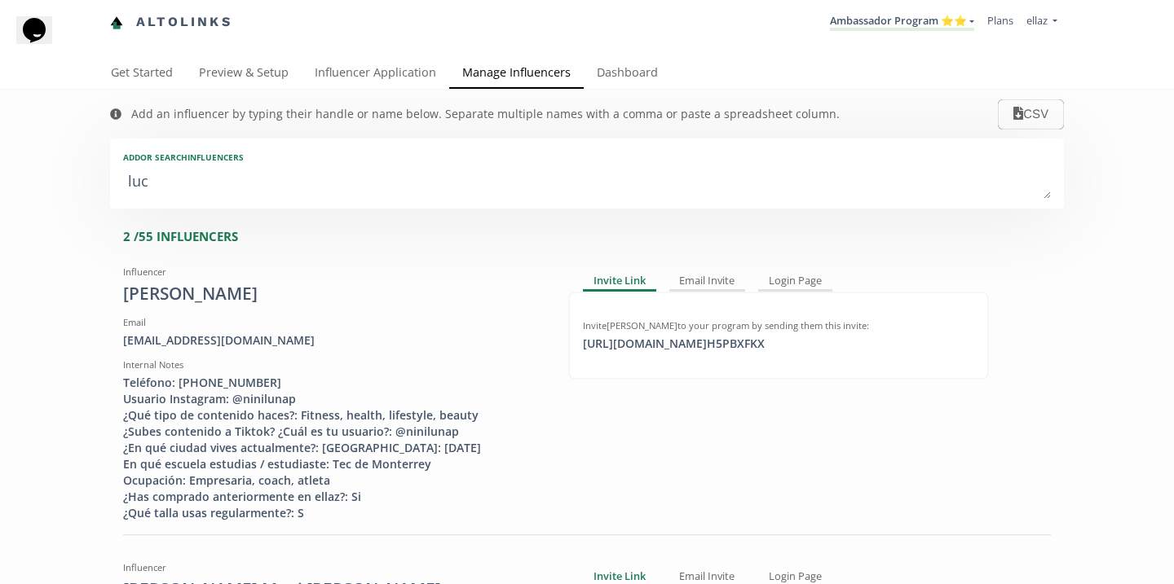
type input "LUCI"
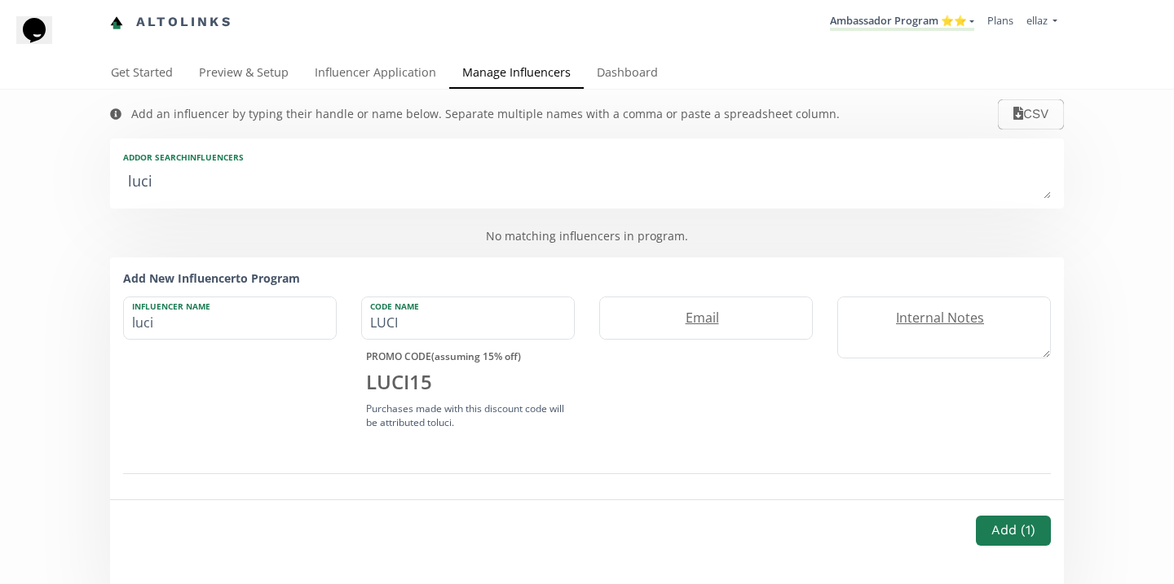
type textarea "lucia"
type input "lucia"
type input "LUCIA"
type textarea "[PERSON_NAME]"
click at [940, 21] on link "Ambassador Program ⭐️⭐️" at bounding box center [902, 22] width 144 height 18
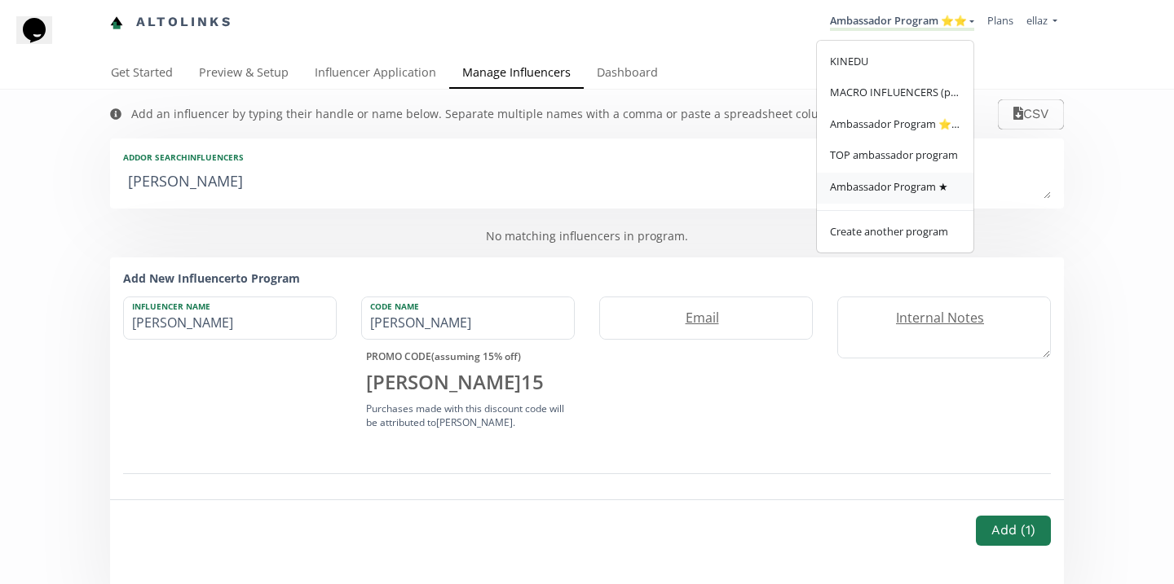
click at [920, 182] on span "Ambassador Program ★" at bounding box center [889, 186] width 118 height 15
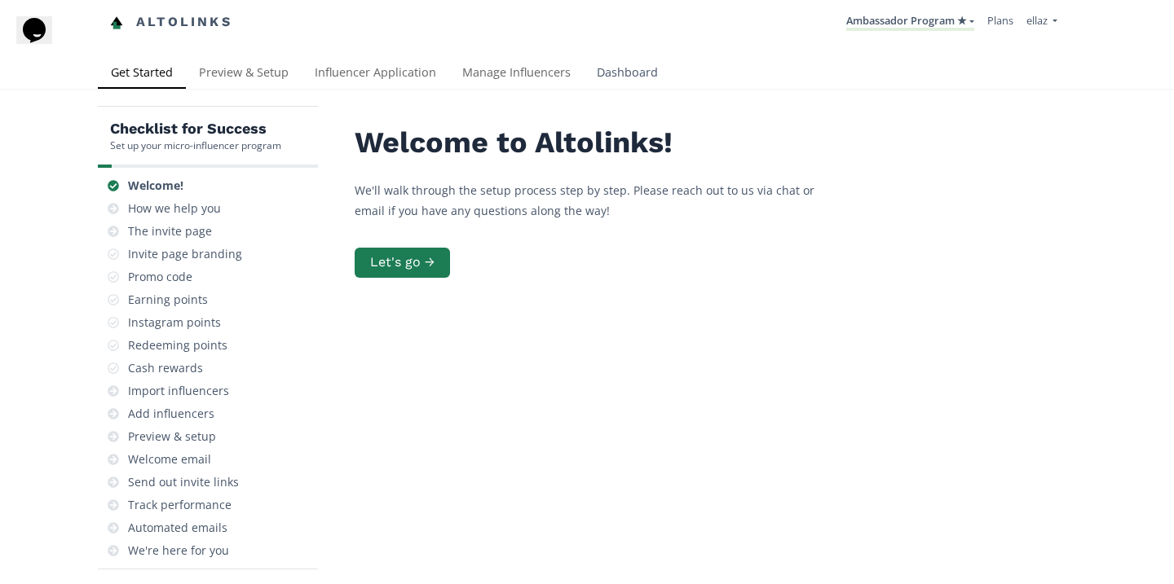
click at [598, 81] on link "Dashboard" at bounding box center [627, 74] width 87 height 33
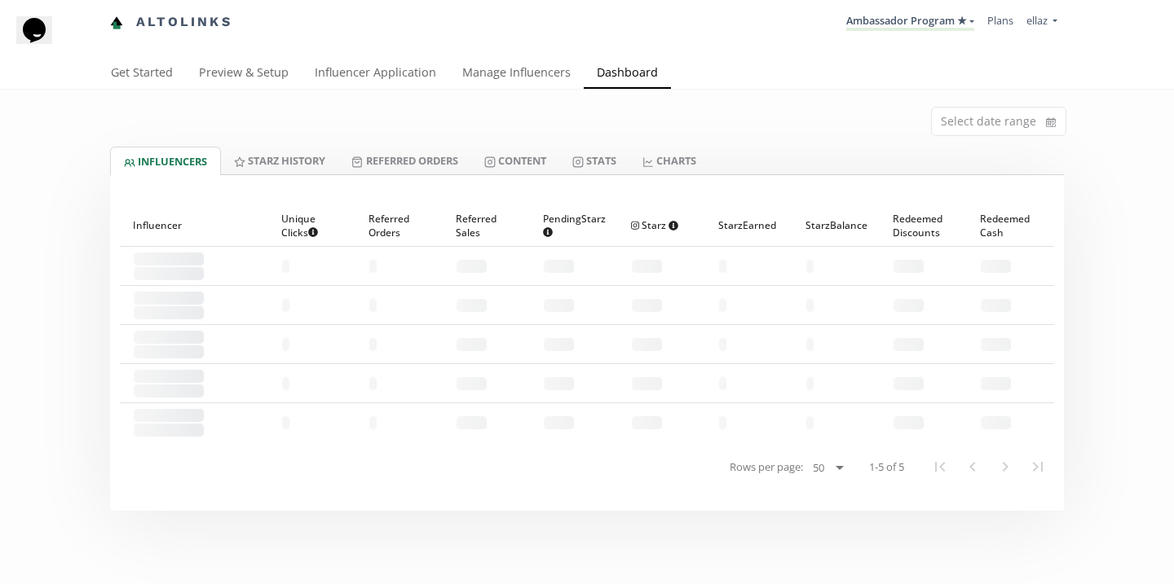
click at [485, 90] on div "Select date range" at bounding box center [587, 118] width 978 height 57
click at [500, 80] on link "Manage Influencers" at bounding box center [516, 74] width 134 height 33
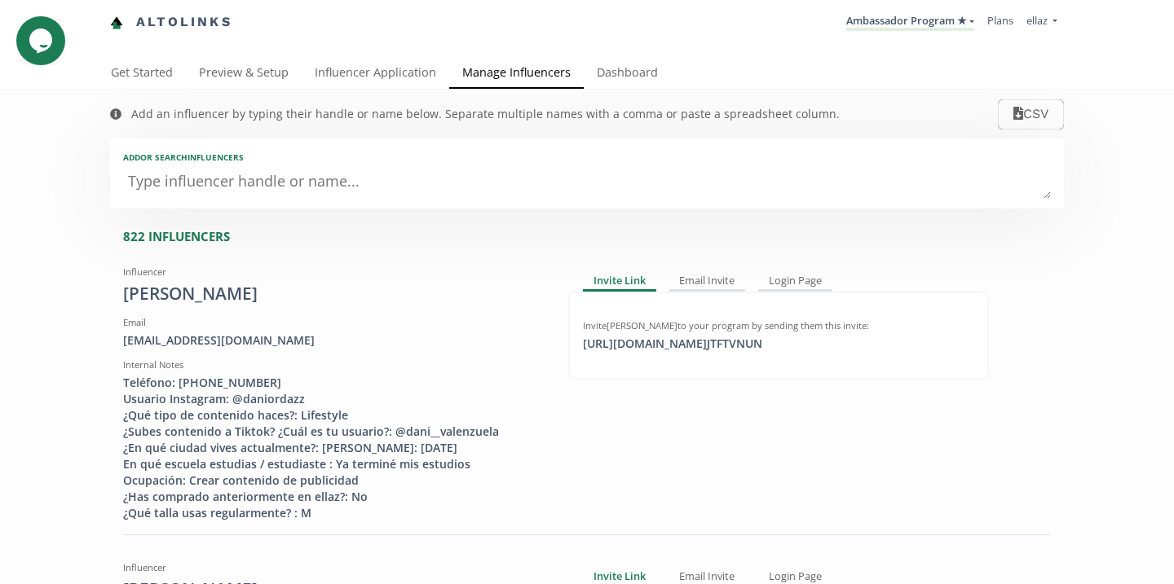
click at [274, 192] on textarea at bounding box center [586, 182] width 927 height 33
type textarea "luci"
type input "luci"
type input "LUCI"
type textarea "lucia"
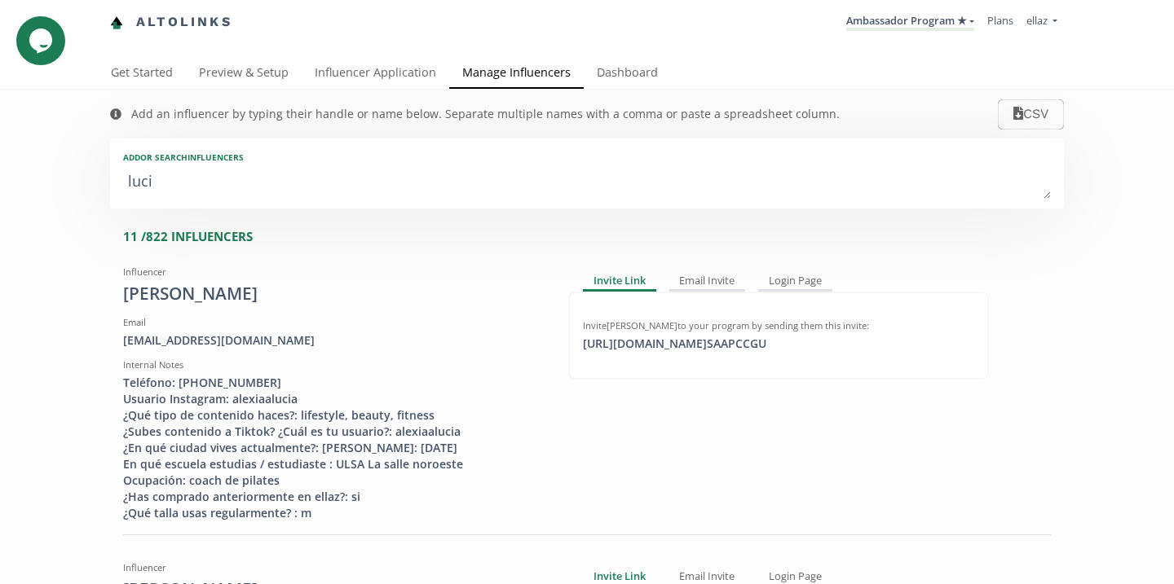
type input "lucia"
type input "LUCIA"
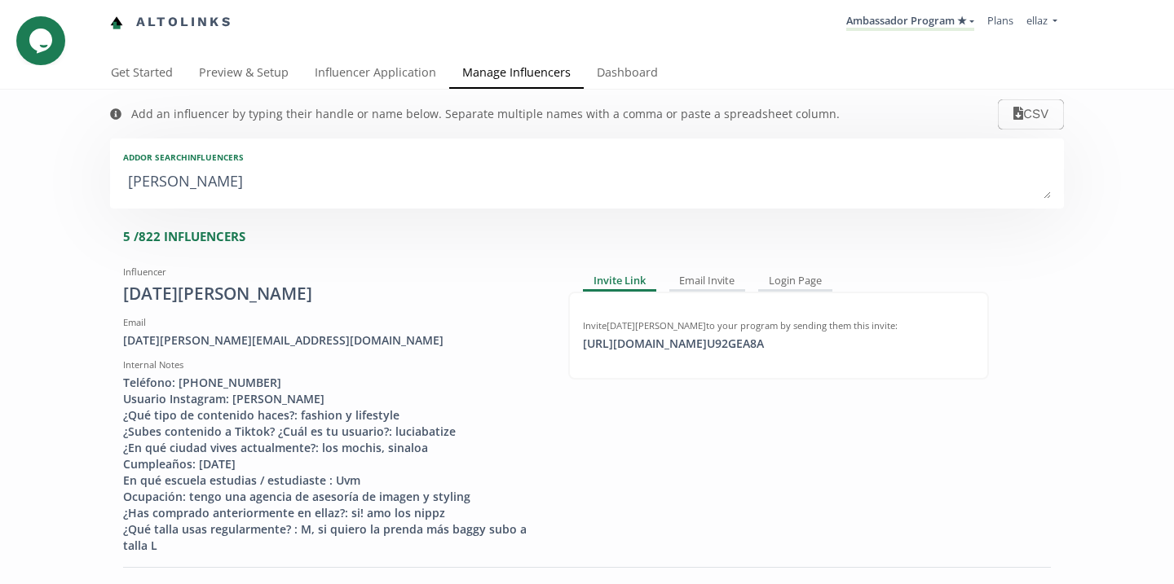
type textarea "lucia r"
type input "lucia r"
type textarea "lucia ri"
type input "lucia ri"
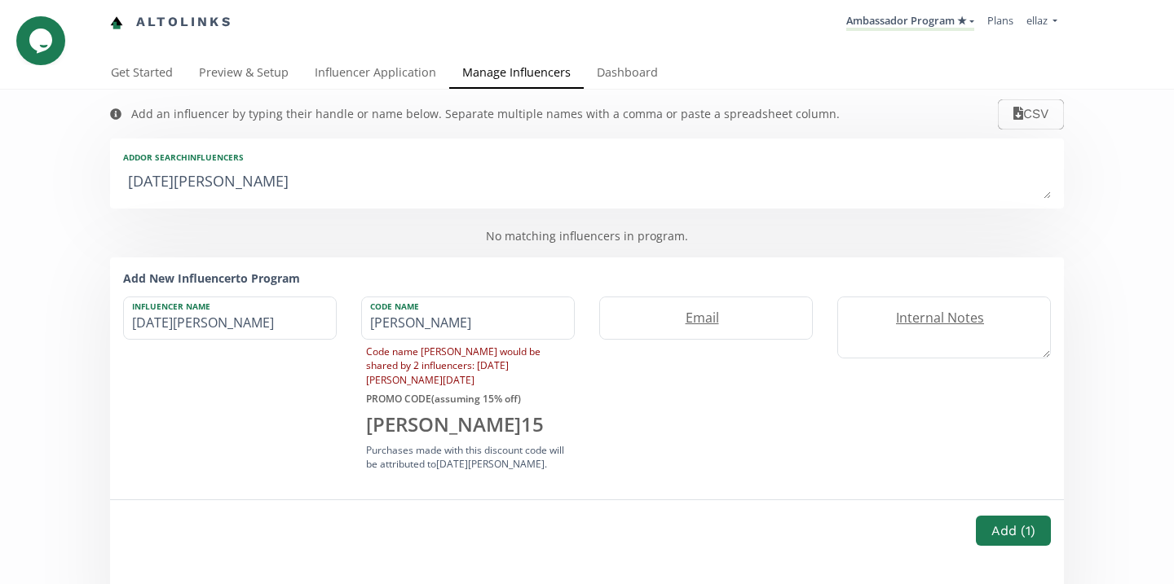
type textarea "lucia r"
type input "lucia r"
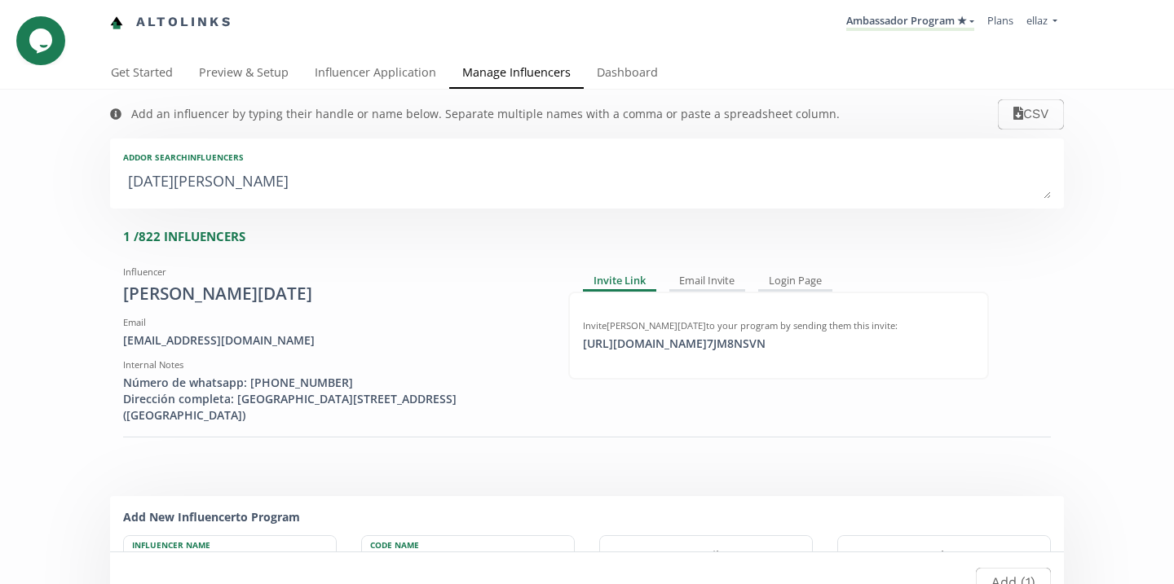
type textarea "lucia"
type input "lucia"
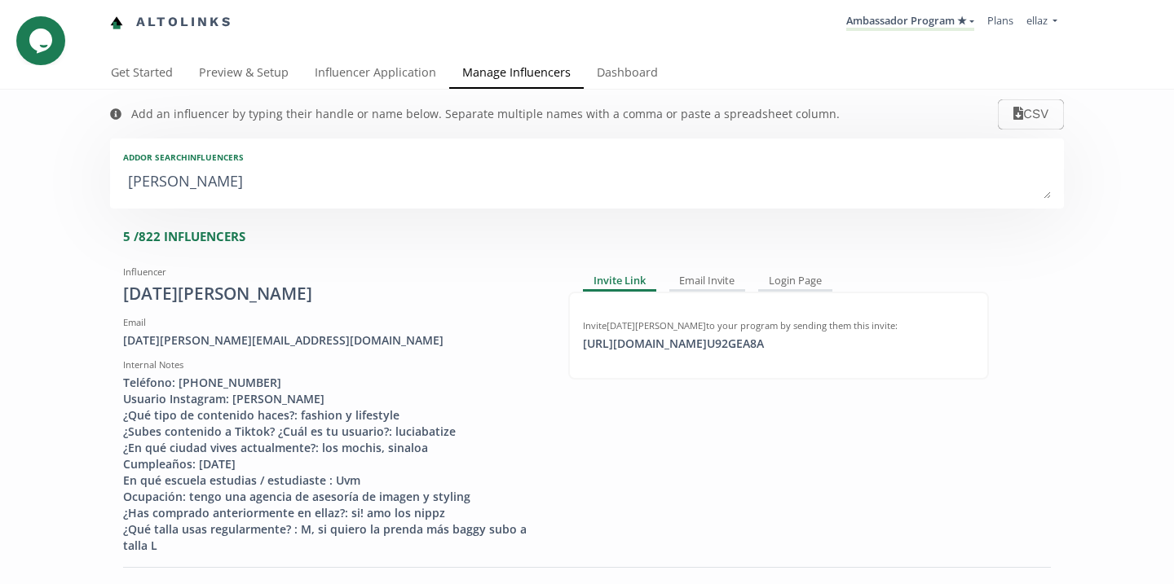
type textarea "lucia"
click at [925, 34] on li "Ambassador Program ★ KINEDU MACRO INFLUENCERS (prog ventas) Ambassador Program …" at bounding box center [909, 23] width 141 height 32
click at [920, 28] on link "Ambassador Program ★" at bounding box center [910, 22] width 128 height 18
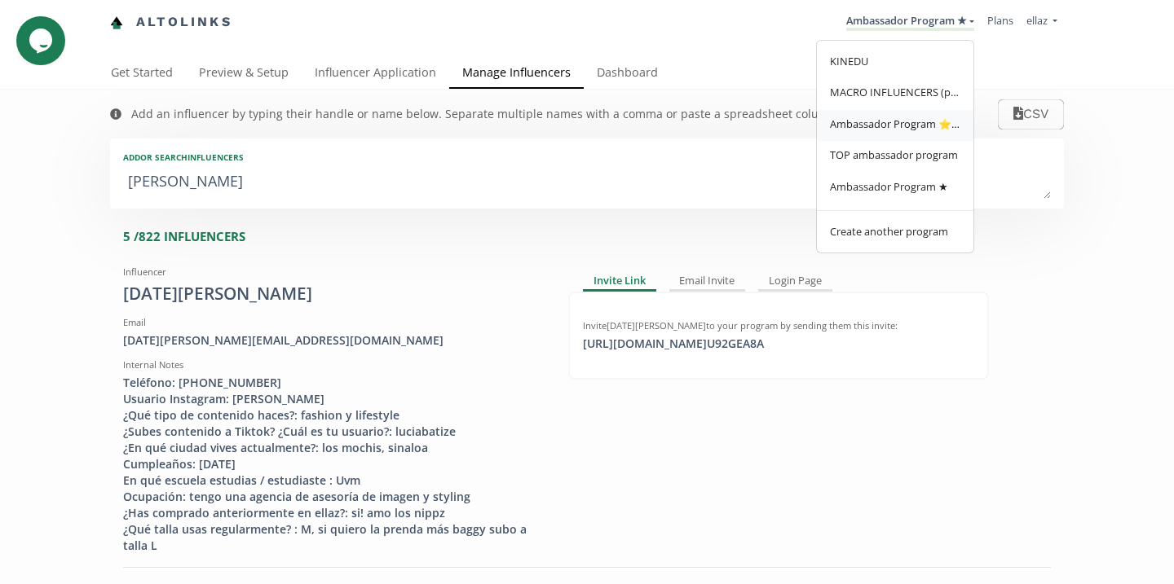
click at [935, 140] on link "Ambassador Program ⭐️⭐️" at bounding box center [895, 126] width 156 height 32
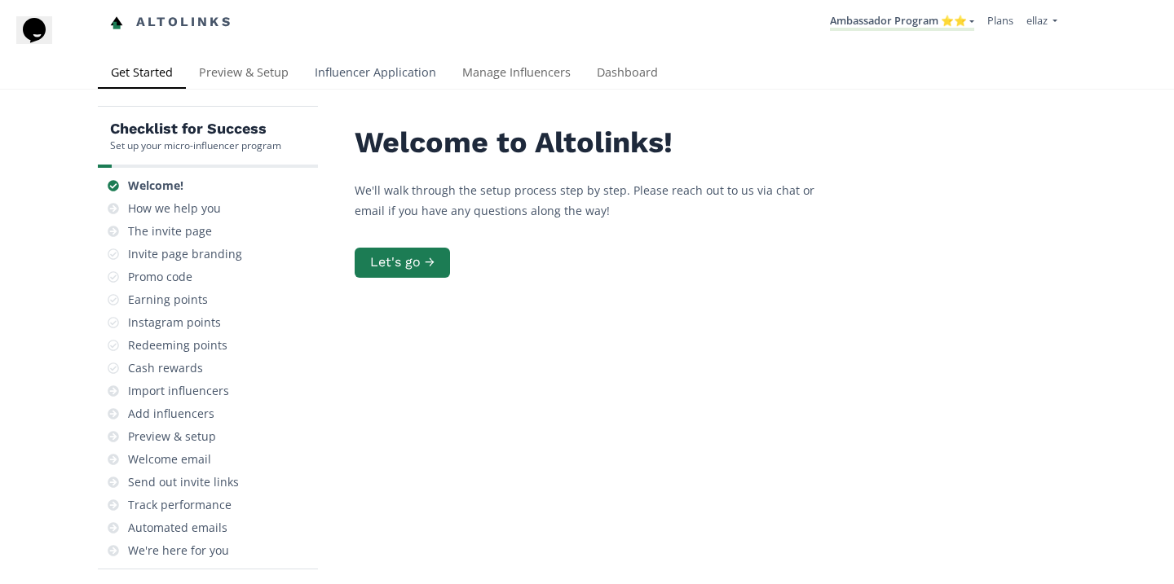
click at [331, 82] on link "Influencer Application" at bounding box center [376, 74] width 148 height 33
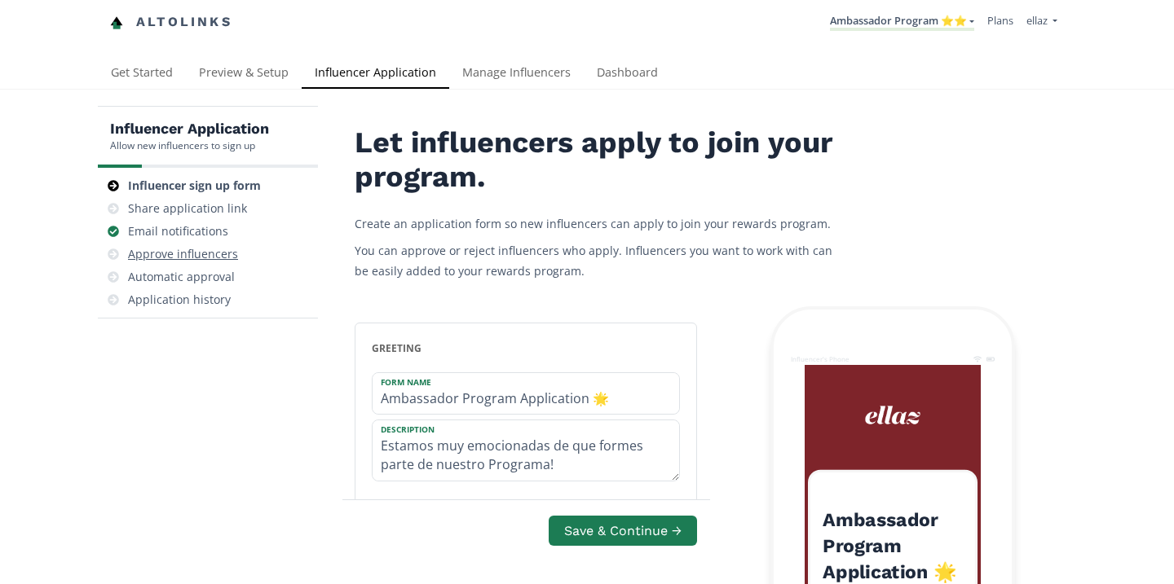
click at [187, 252] on div "Approve influencers" at bounding box center [183, 254] width 110 height 16
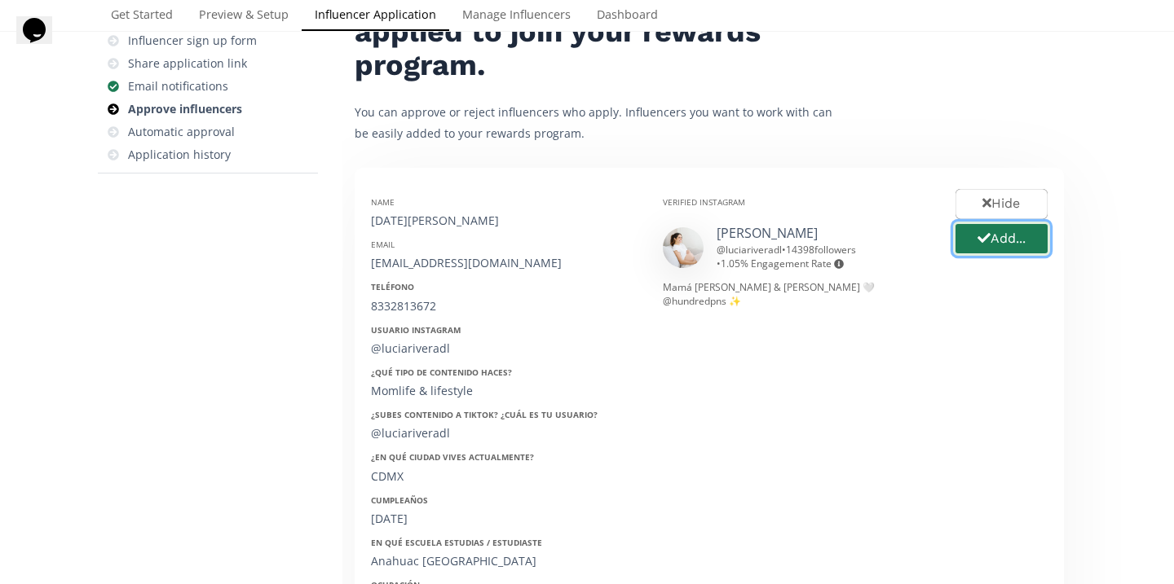
click at [1014, 237] on button "Add..." at bounding box center [1001, 239] width 97 height 35
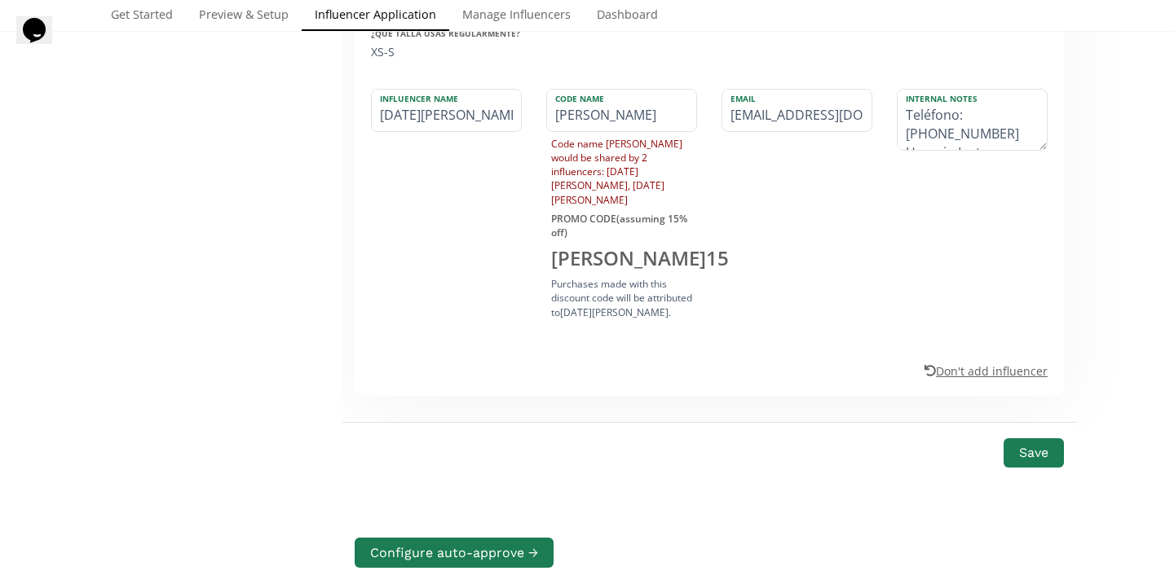
scroll to position [811, 0]
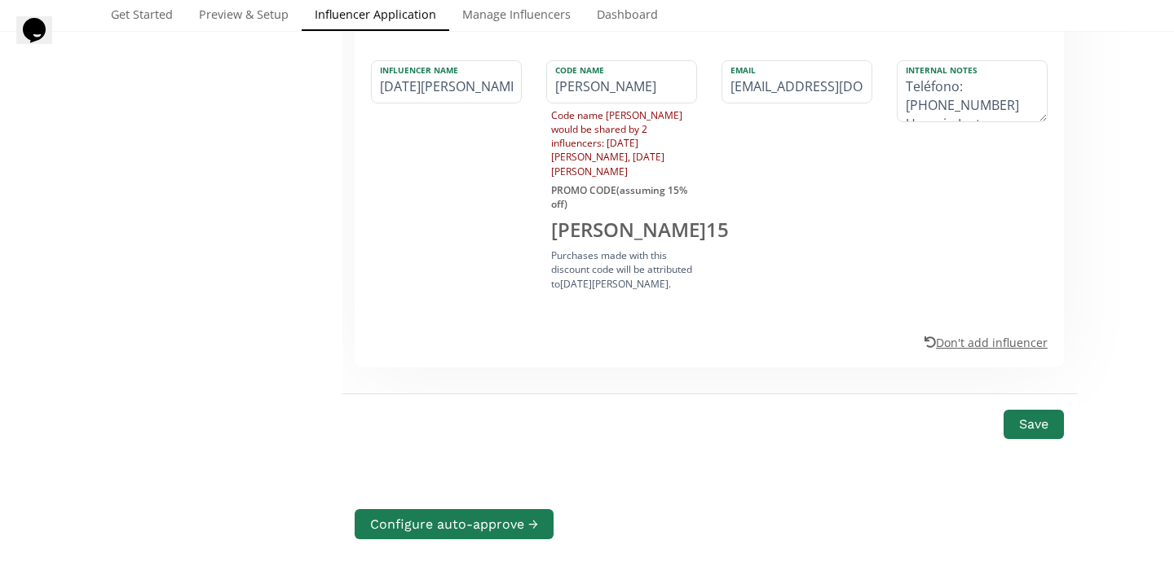
click at [1046, 414] on div "Save" at bounding box center [708, 436] width 735 height 85
click at [1037, 408] on button "Save" at bounding box center [1033, 425] width 65 height 35
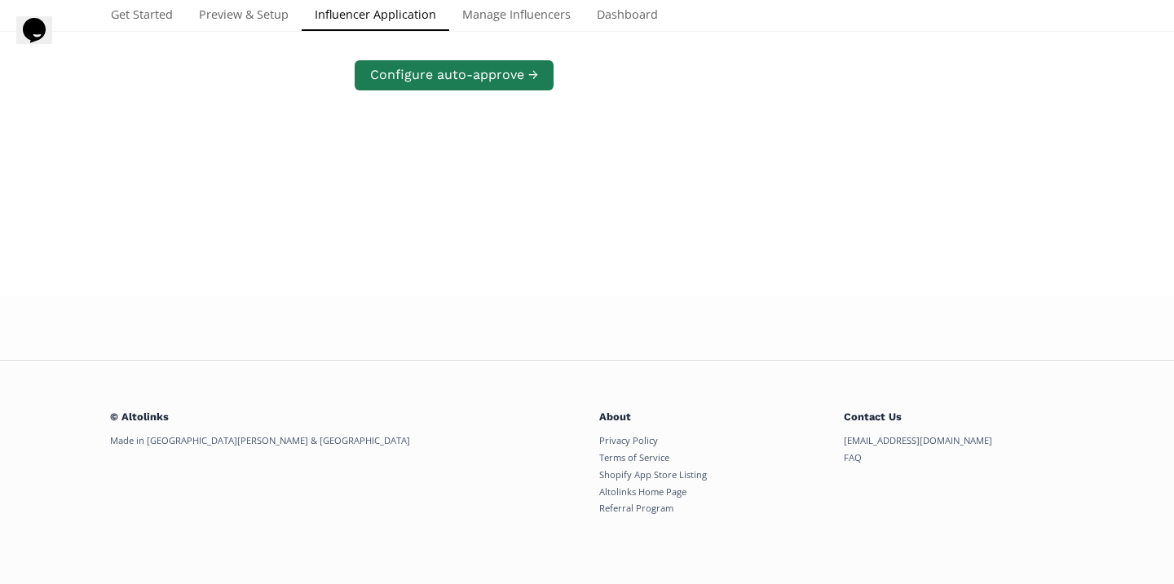
scroll to position [314, 0]
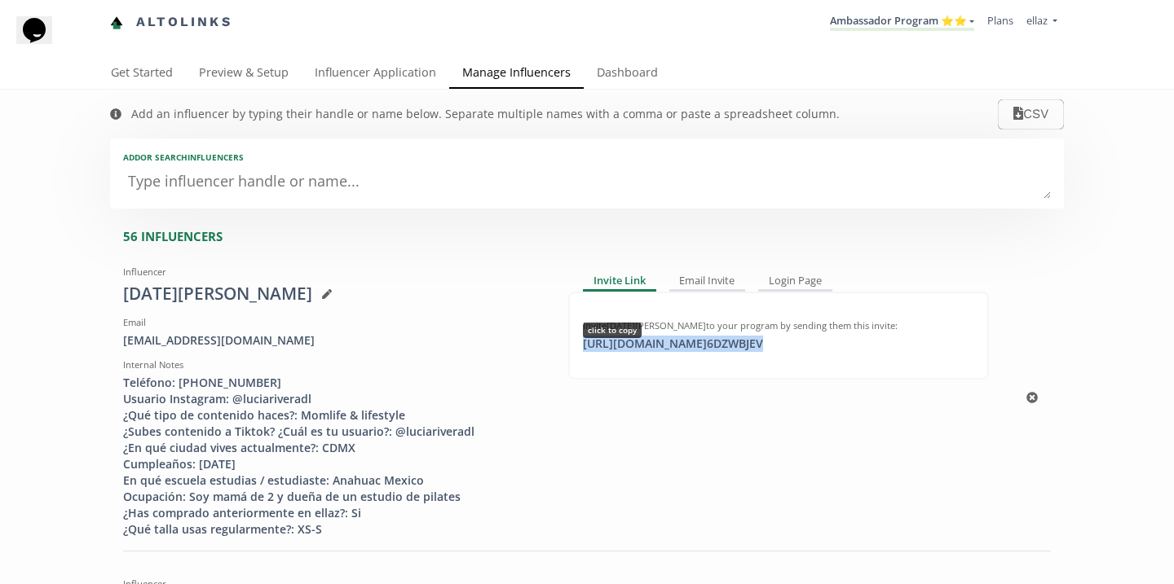
click at [692, 352] on div "https://app.altolinks.com/invite/ 6DZWBJEV click to copy" at bounding box center [673, 344] width 200 height 16
click at [319, 197] on textarea at bounding box center [586, 182] width 927 height 33
click at [835, 16] on link "Ambassador Program ⭐️⭐️" at bounding box center [902, 22] width 144 height 18
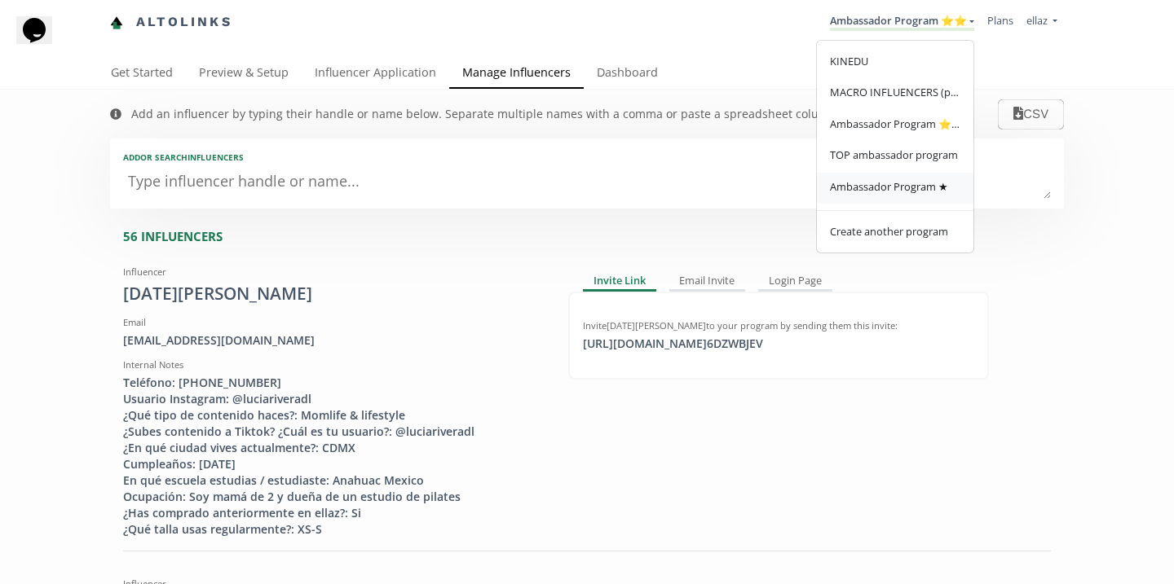
click at [892, 200] on link "Ambassador Program ★" at bounding box center [895, 189] width 156 height 32
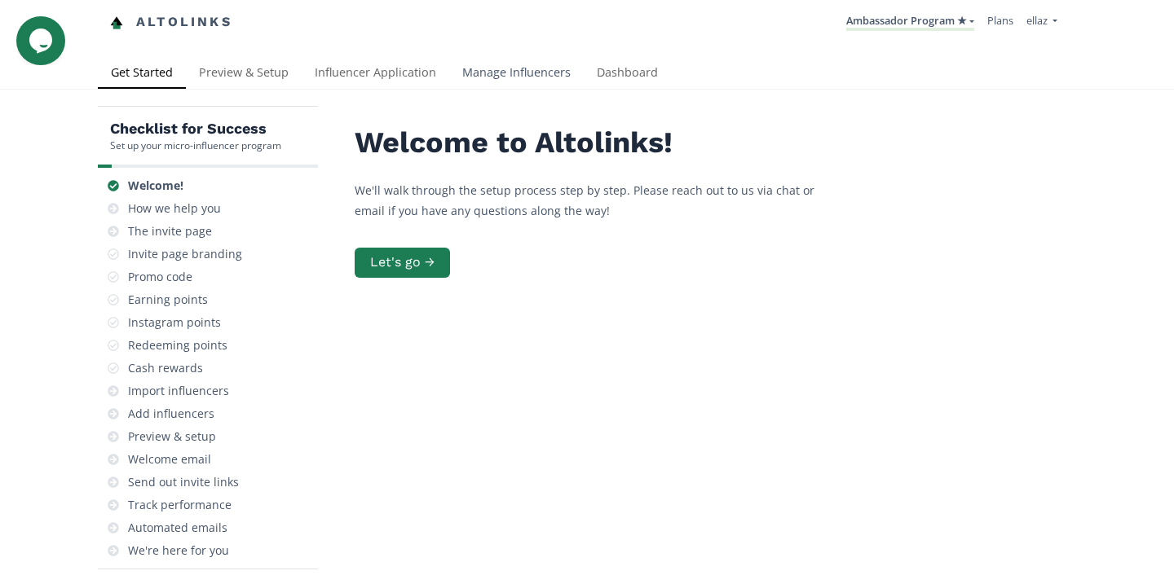
click at [545, 82] on link "Manage Influencers" at bounding box center [516, 74] width 134 height 33
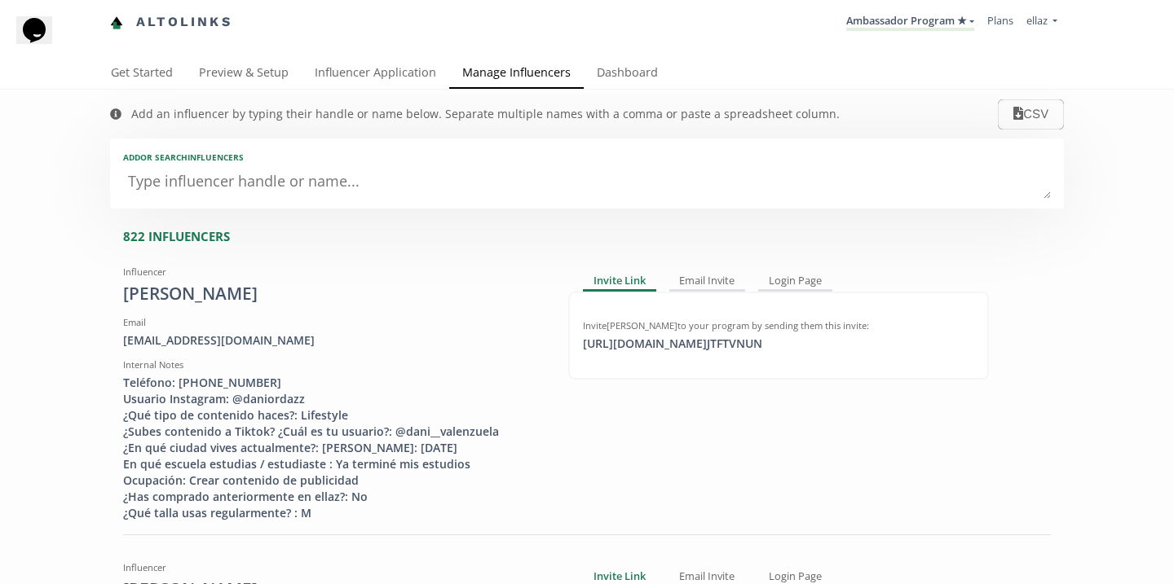
click at [308, 191] on textarea at bounding box center [586, 182] width 927 height 33
type textarea "an"
type input "an"
type input "AN"
type textarea "[PERSON_NAME]"
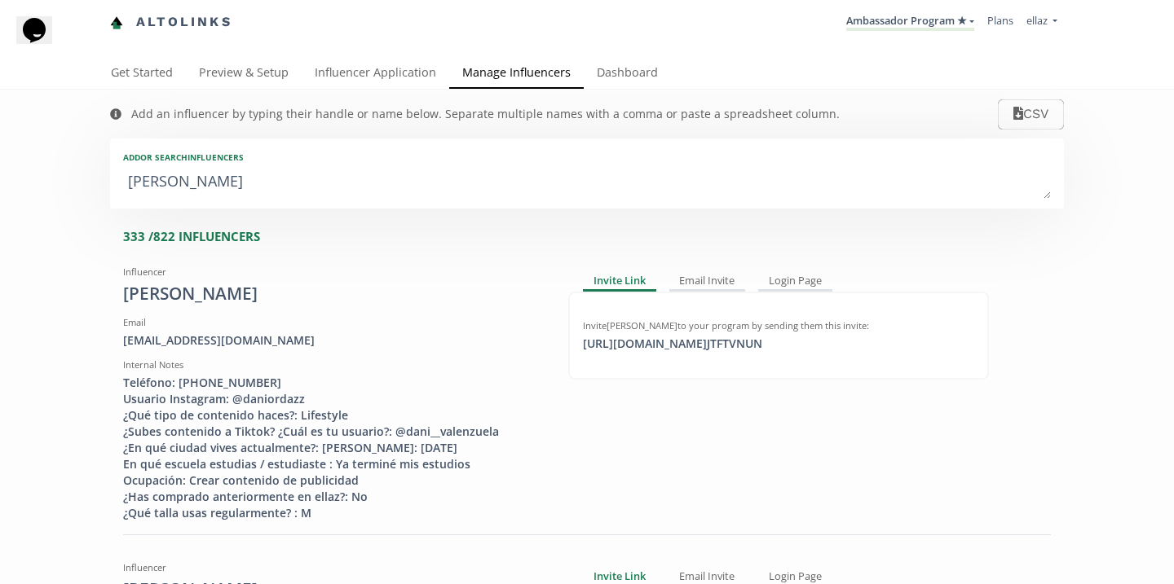
type input "[PERSON_NAME]"
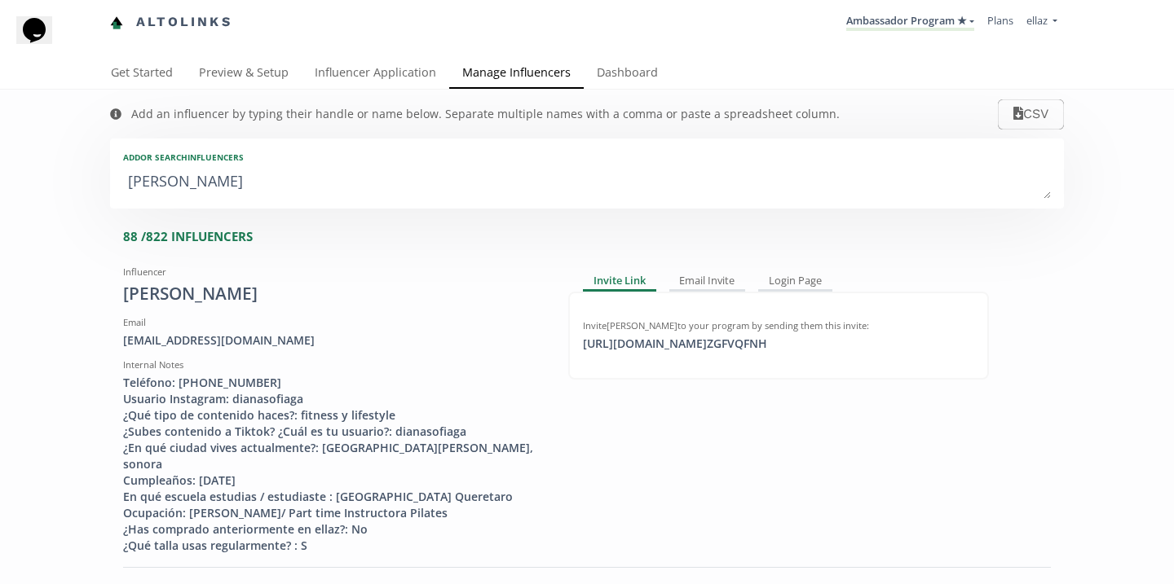
type textarea "[PERSON_NAME]"
type input "[PERSON_NAME]"
type textarea "[PERSON_NAME]"
type input "[PERSON_NAME]"
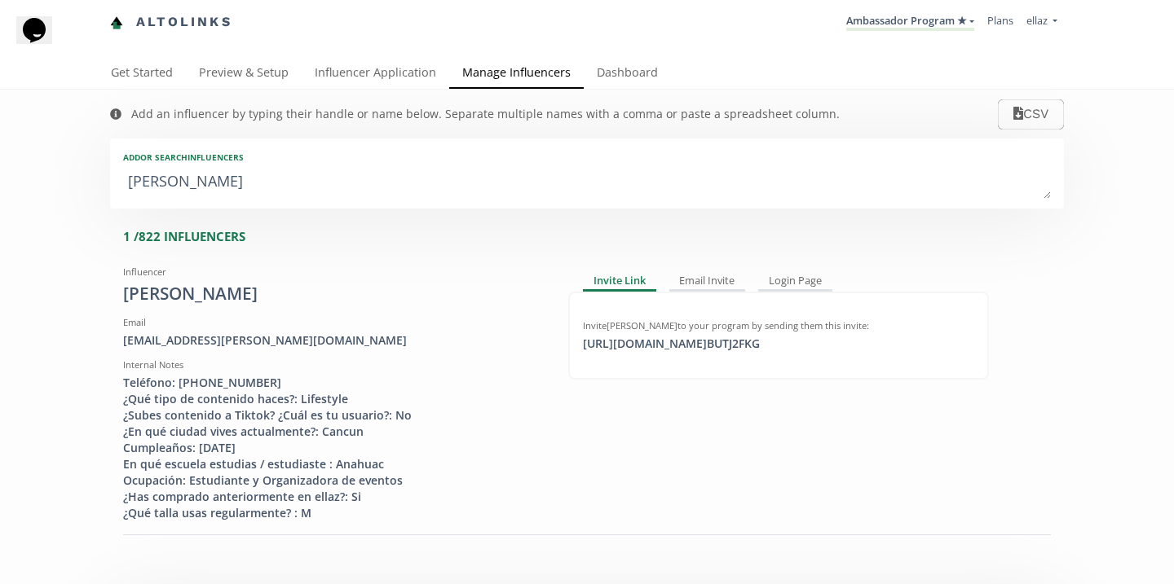
type textarea "[PERSON_NAME]"
type input "[PERSON_NAME]"
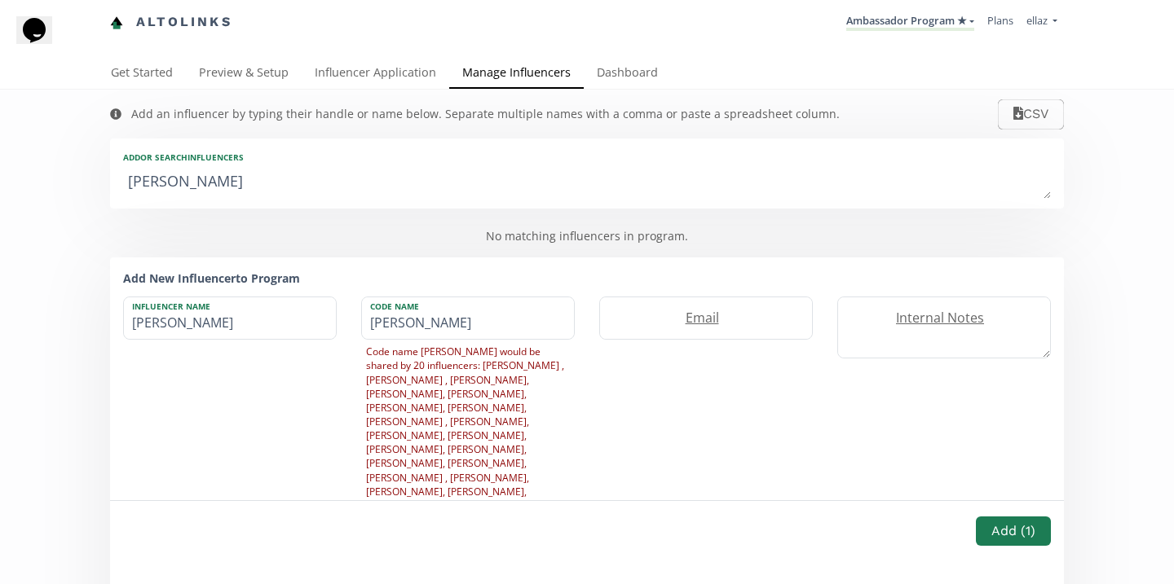
type textarea "[PERSON_NAME]"
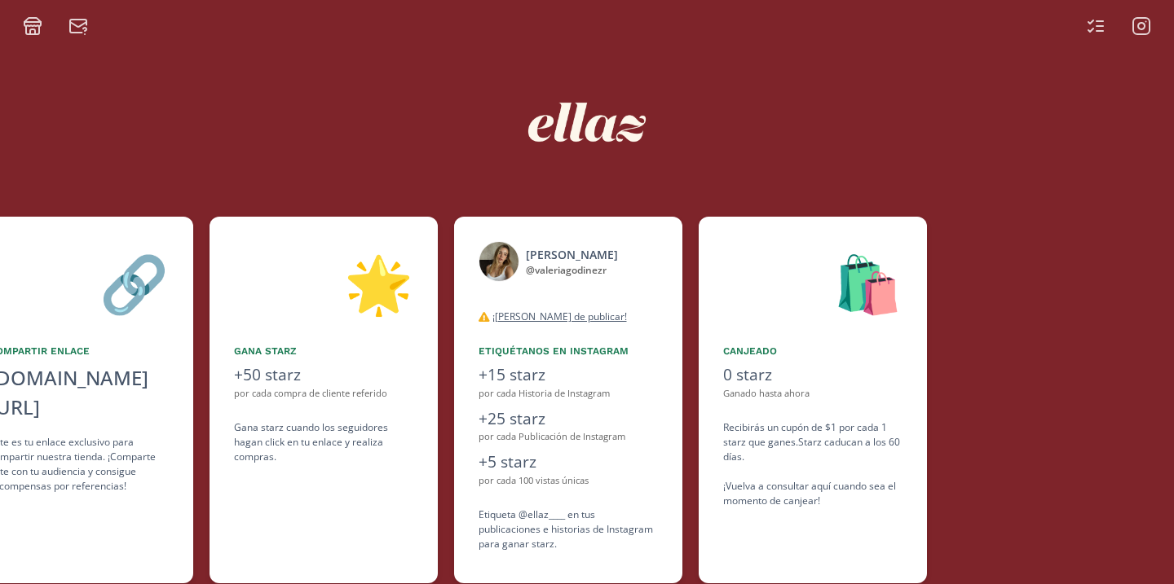
scroll to position [0, 734]
